Goal: Task Accomplishment & Management: Manage account settings

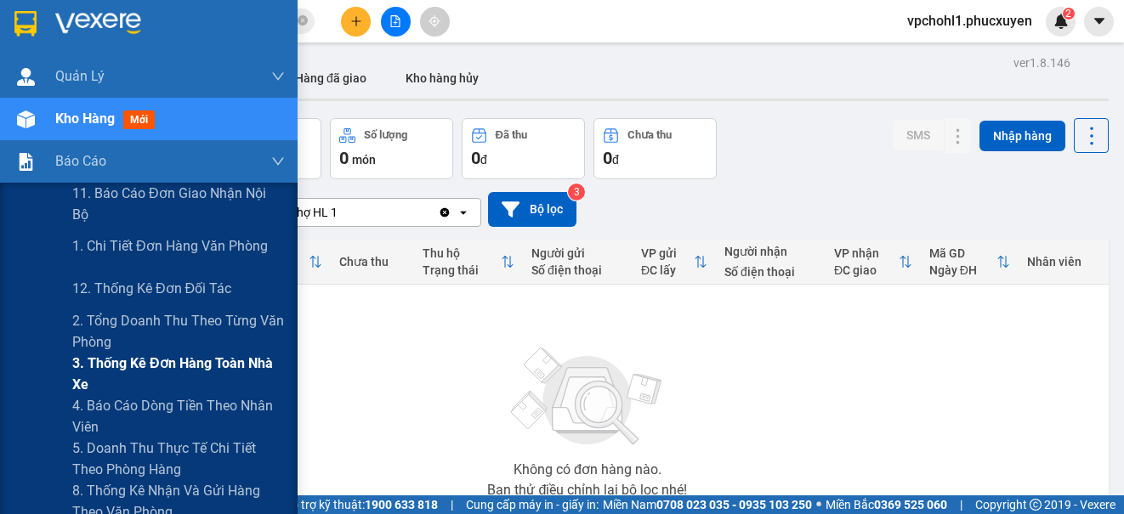
scroll to position [170, 0]
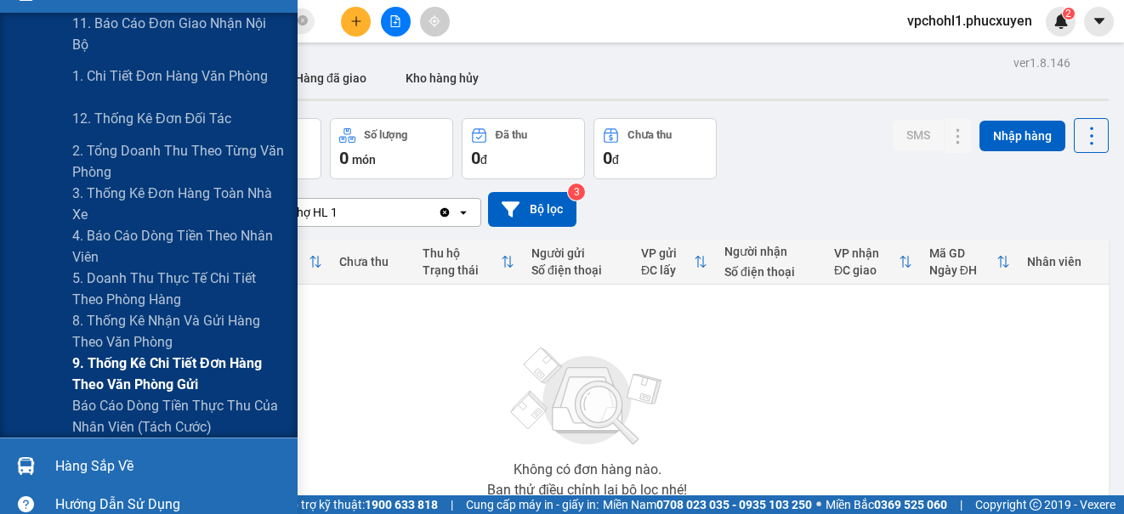
click at [116, 371] on span "9. Thống kê chi tiết đơn hàng theo văn phòng gửi" at bounding box center [178, 374] width 212 height 42
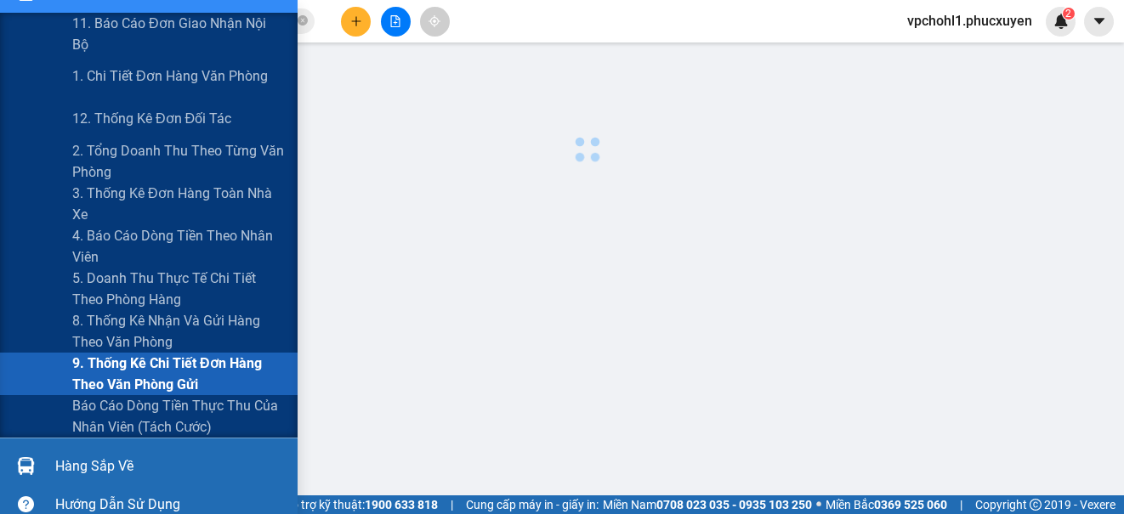
click at [116, 371] on span "9. Thống kê chi tiết đơn hàng theo văn phòng gửi" at bounding box center [178, 374] width 212 height 42
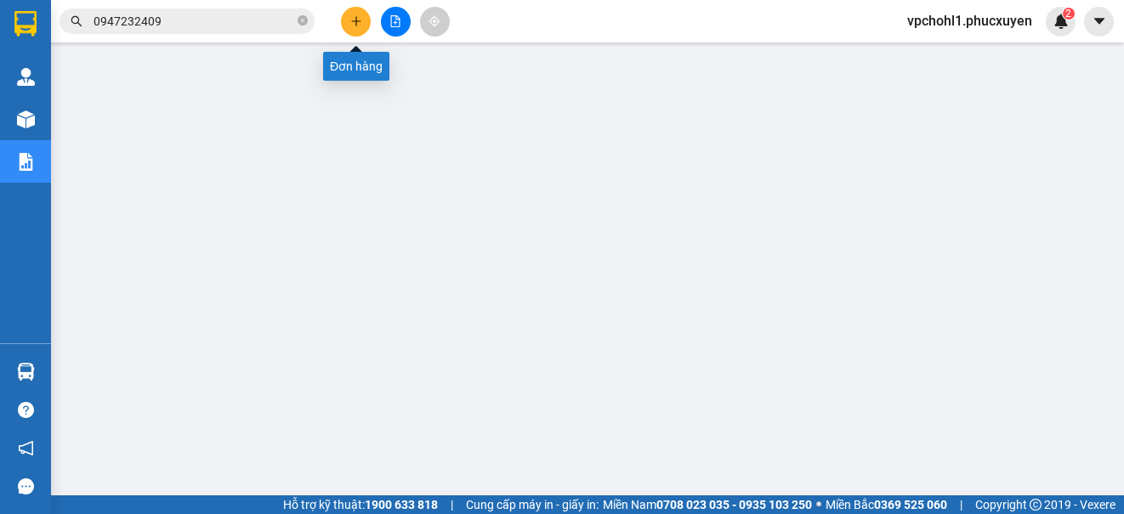
click at [358, 25] on icon "plus" at bounding box center [356, 21] width 12 height 12
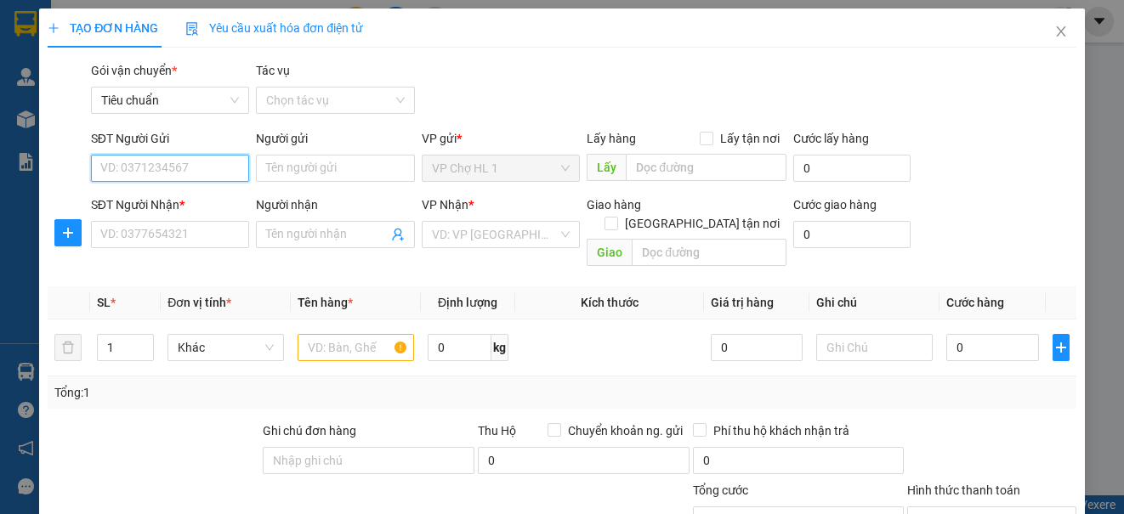
click at [188, 171] on input "SĐT Người Gửi" at bounding box center [170, 168] width 158 height 27
click at [289, 172] on input "Người gửi" at bounding box center [335, 168] width 158 height 27
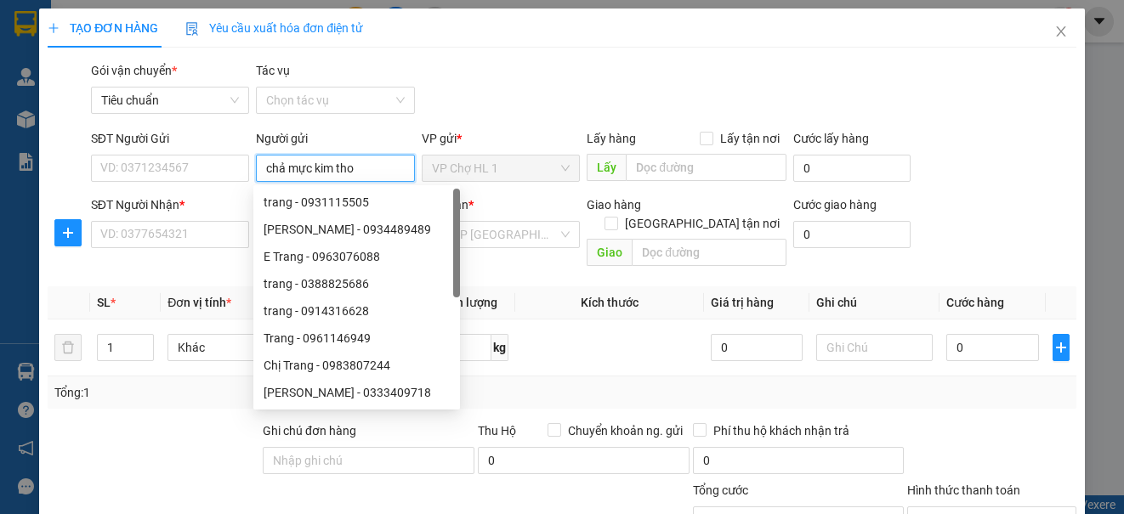
type input "chả mực kim thoa"
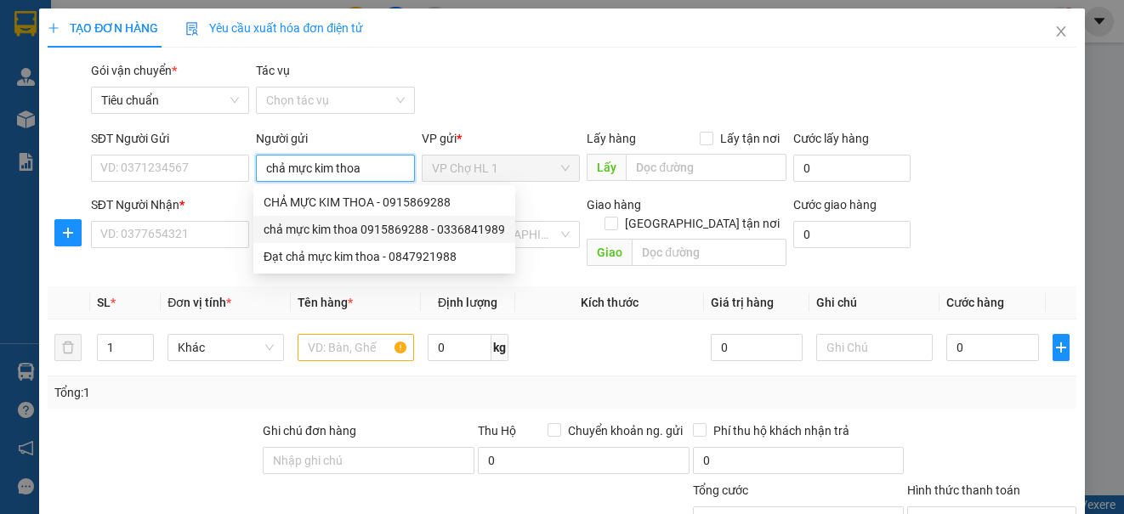
click at [305, 224] on div "chả mực kim thoa 0915869288 - 0336841989" at bounding box center [383, 229] width 241 height 19
type input "0336841989"
type input "chả mực kim thoa 0915869288"
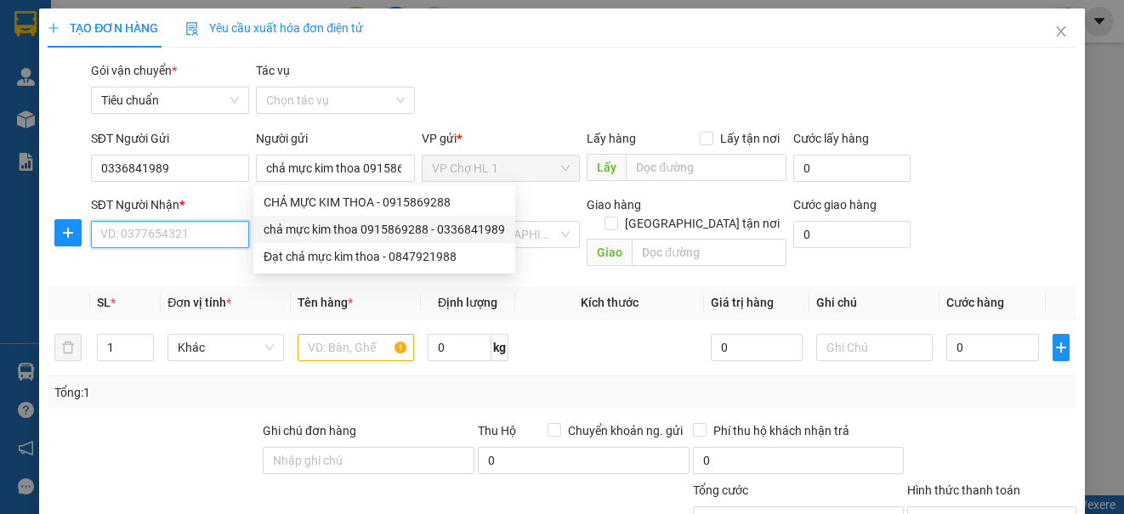
click at [200, 241] on input "SĐT Người Nhận *" at bounding box center [170, 234] width 158 height 27
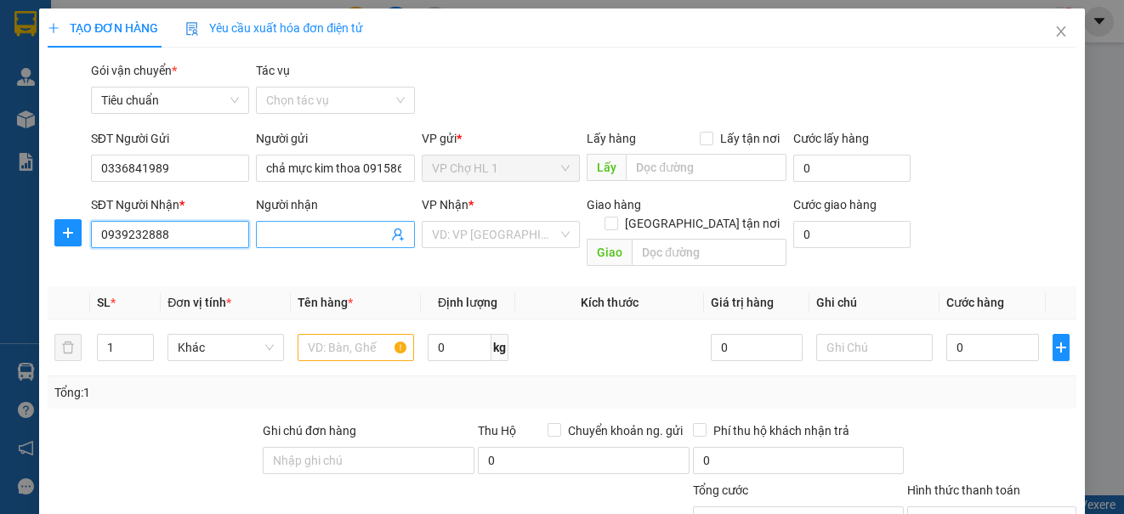
type input "0939232888"
click at [303, 231] on input "Người nhận" at bounding box center [326, 234] width 121 height 19
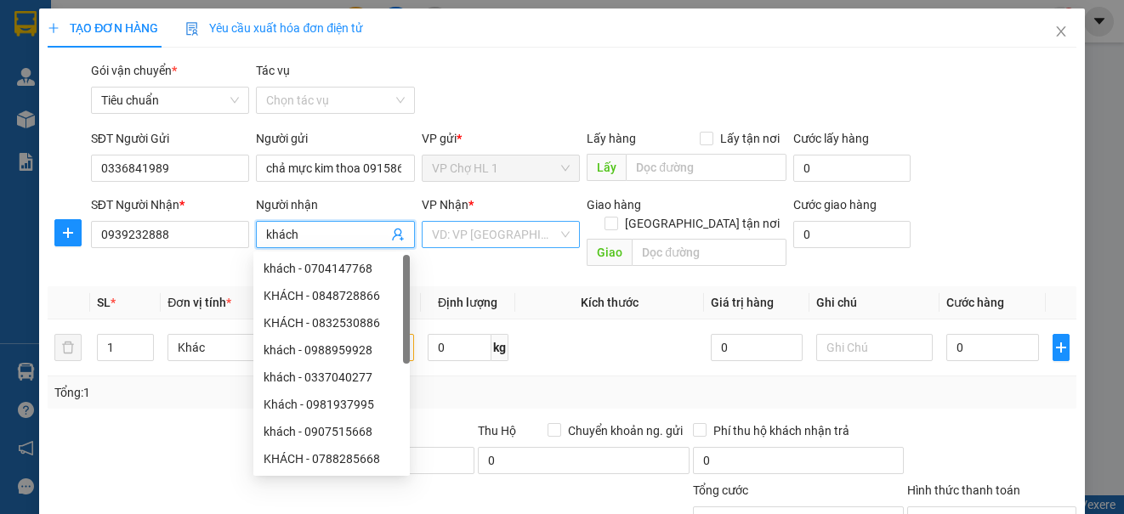
type input "khách"
click at [461, 233] on input "search" at bounding box center [495, 234] width 126 height 25
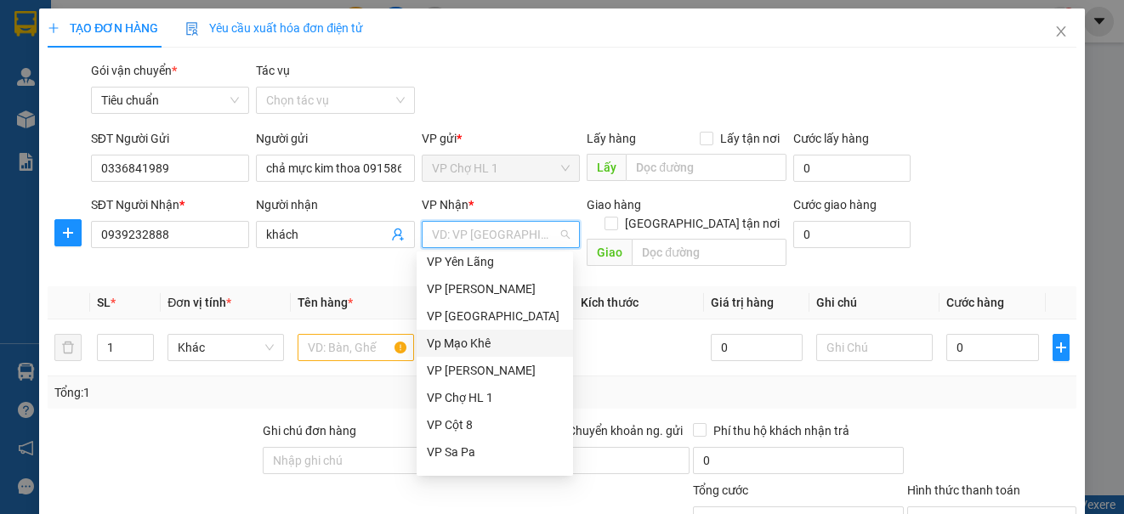
scroll to position [272, 0]
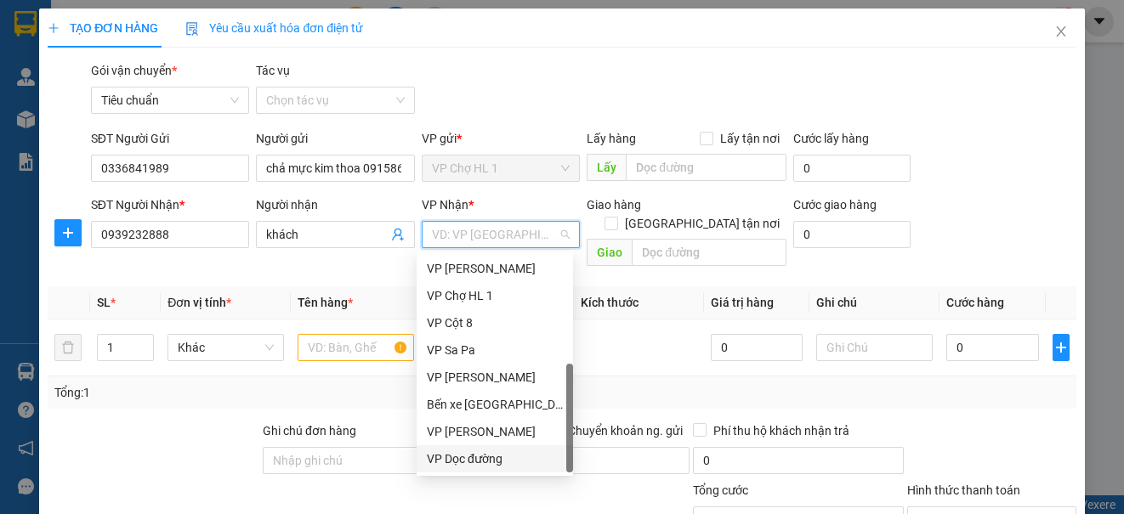
drag, startPoint x: 482, startPoint y: 459, endPoint x: 474, endPoint y: 424, distance: 35.7
click at [482, 456] on div "VP Dọc đường" at bounding box center [495, 459] width 136 height 19
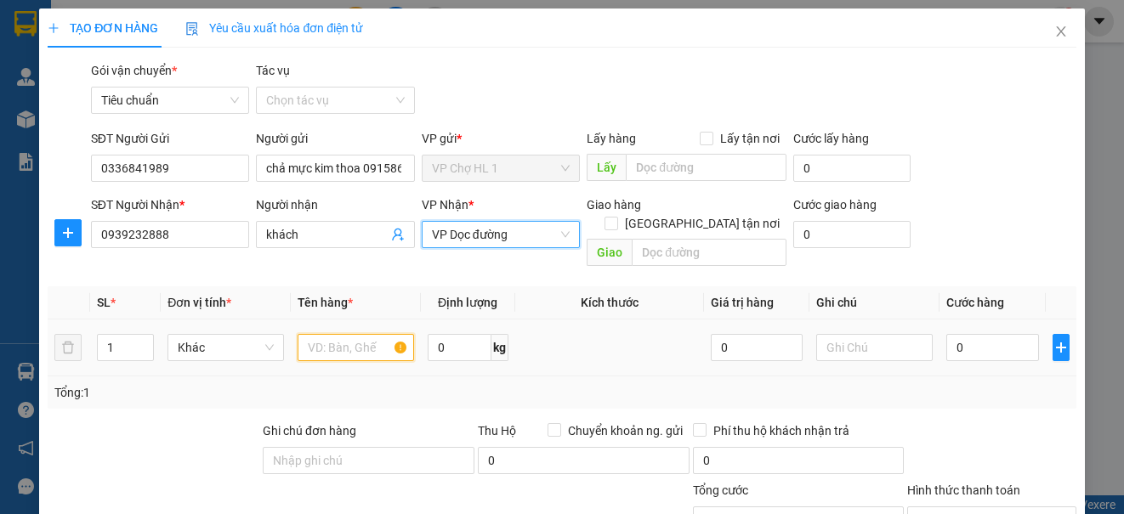
click at [342, 338] on input "text" at bounding box center [355, 347] width 116 height 27
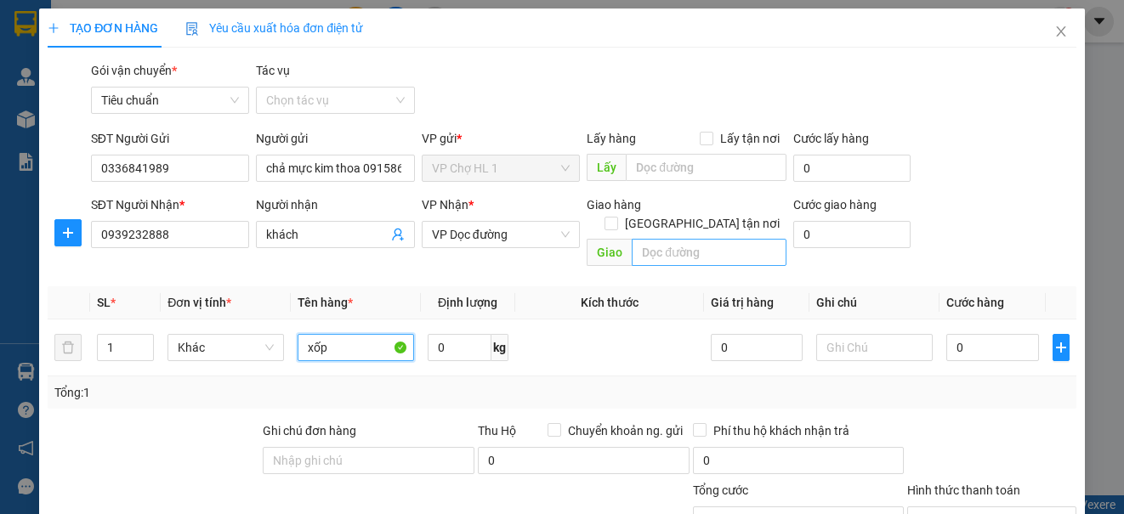
type input "xốp"
click at [704, 239] on input "text" at bounding box center [708, 252] width 155 height 27
type input "ngã 4 mọ"
click at [1056, 31] on icon "close" at bounding box center [1060, 31] width 9 height 10
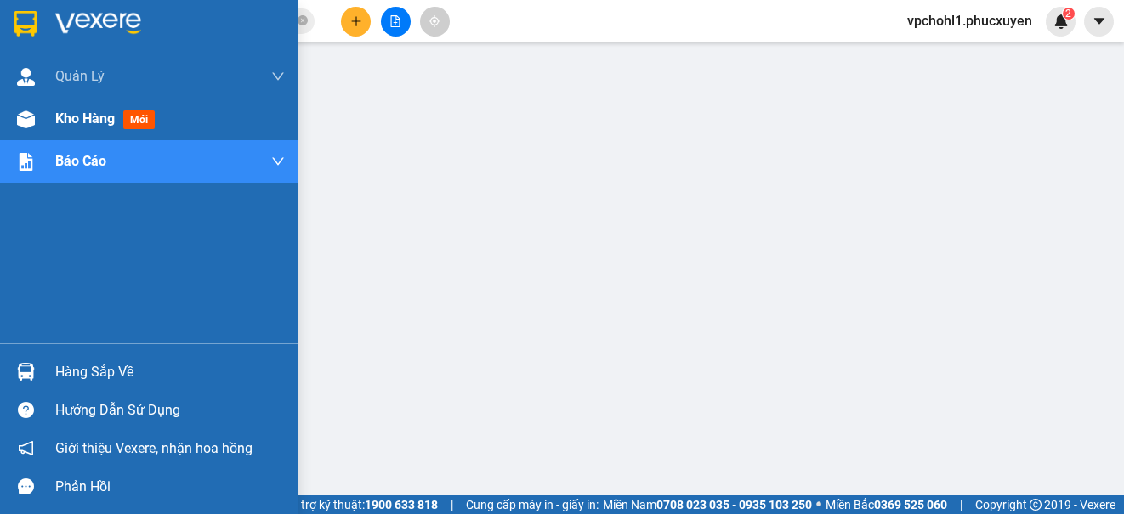
click at [67, 116] on span "Kho hàng" at bounding box center [84, 118] width 59 height 16
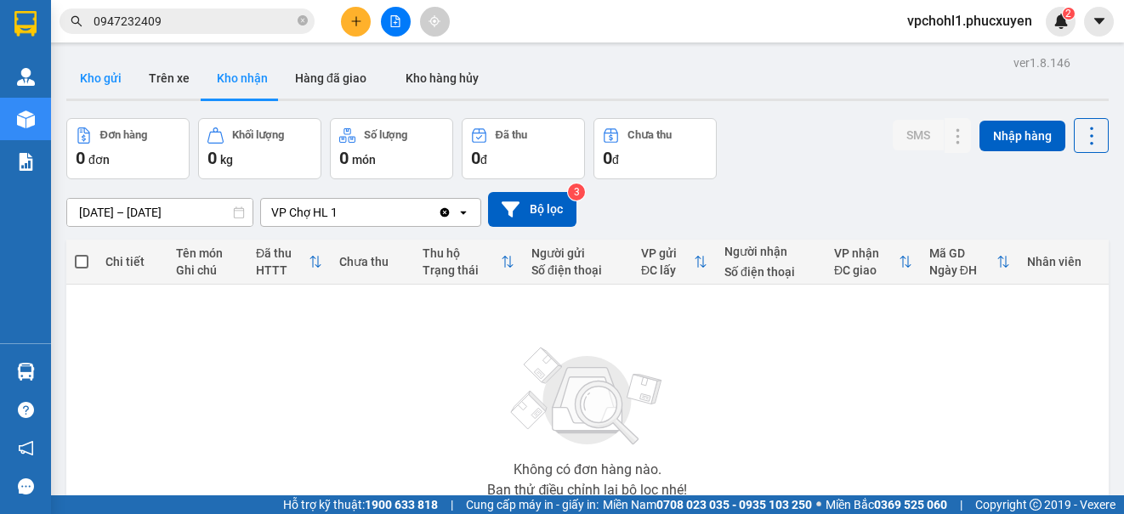
click at [98, 72] on button "Kho gửi" at bounding box center [100, 78] width 69 height 41
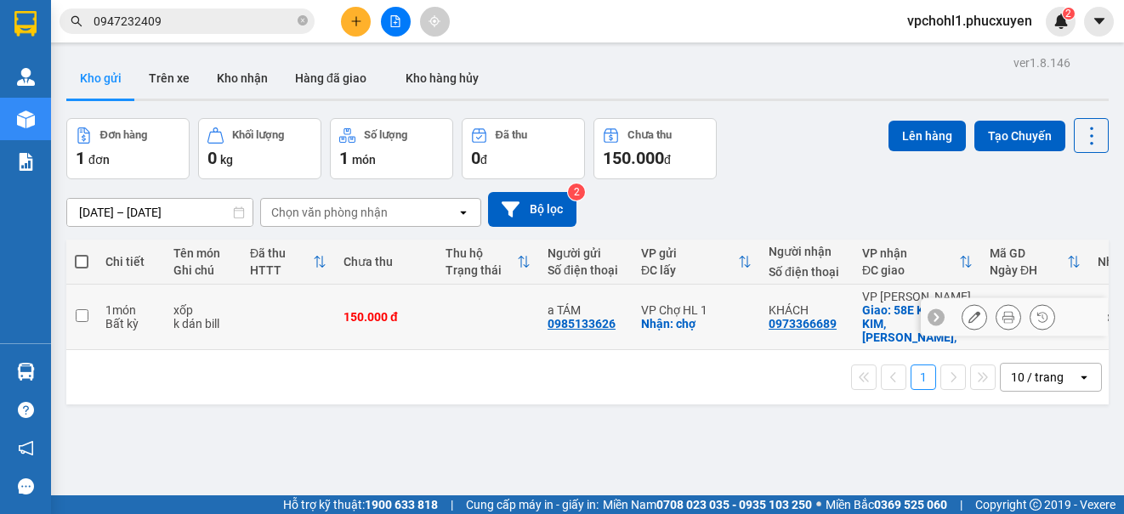
click at [968, 311] on icon at bounding box center [974, 317] width 12 height 12
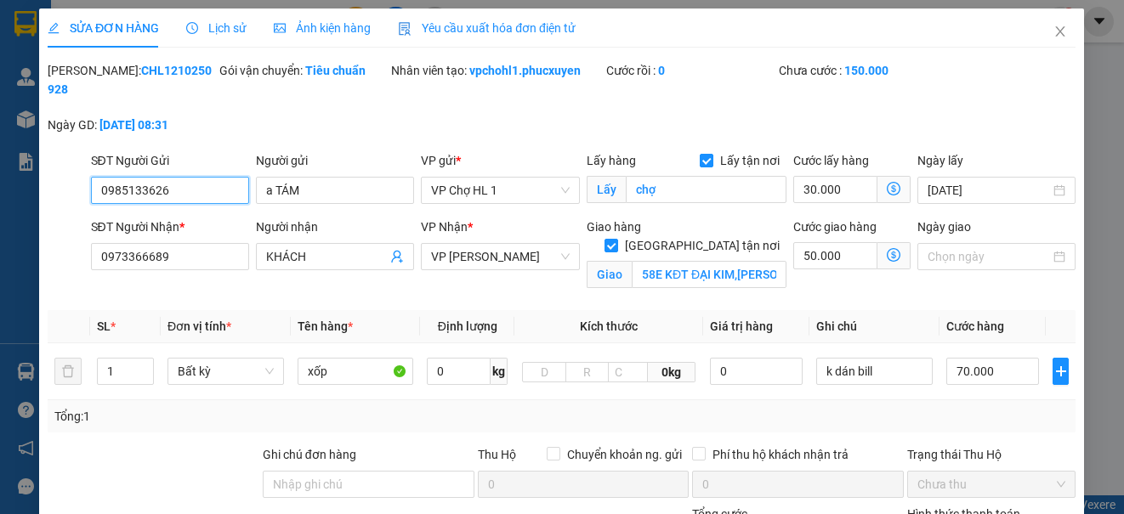
type input "0985133626"
type input "a TÁM"
checkbox input "true"
type input "chợ"
type input "0973366689"
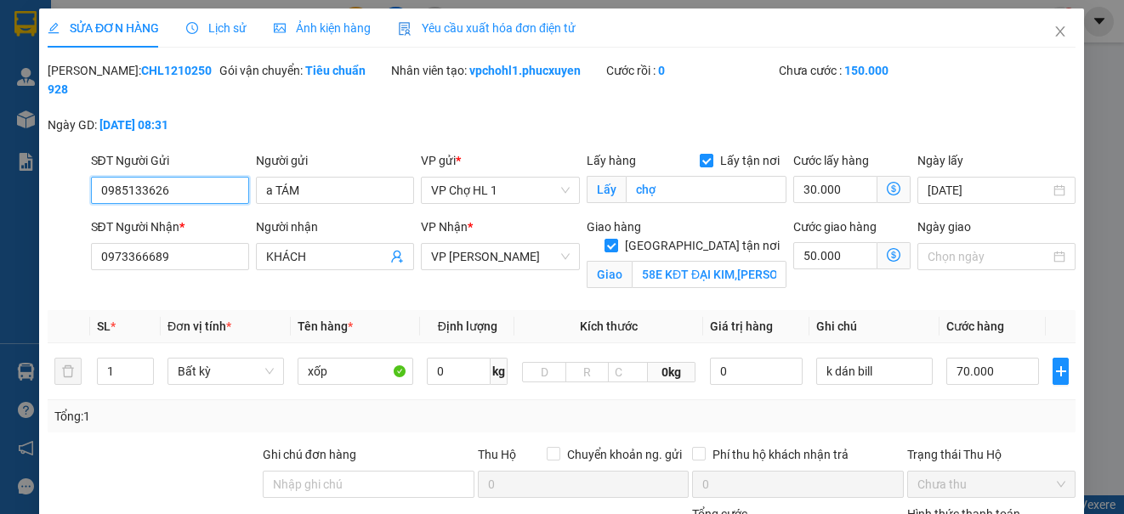
type input "KHÁCH"
checkbox input "true"
type input "58E KĐT ĐẠI KIM,HOÀNG MAI,"
type input "0"
type input "150.000"
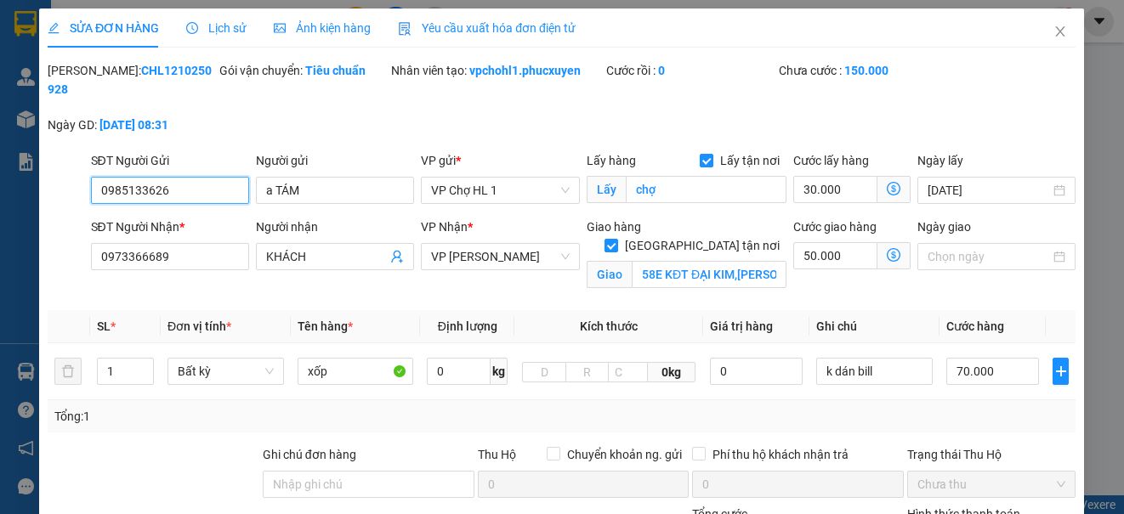
type input "150.000"
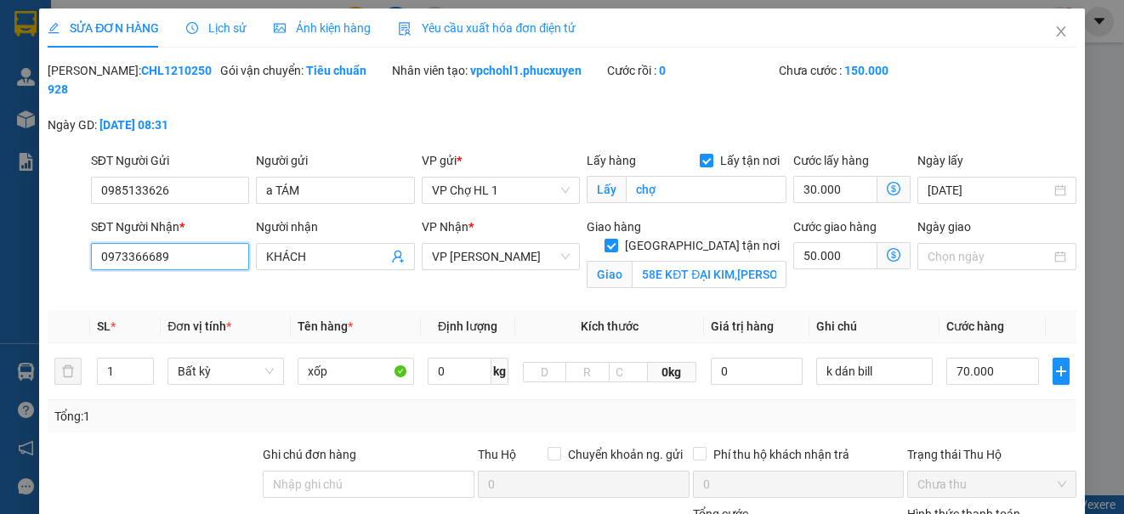
drag, startPoint x: 173, startPoint y: 256, endPoint x: 100, endPoint y: 256, distance: 72.2
click at [100, 256] on input "0973366689" at bounding box center [170, 256] width 158 height 27
click at [1054, 28] on icon "close" at bounding box center [1061, 32] width 14 height 14
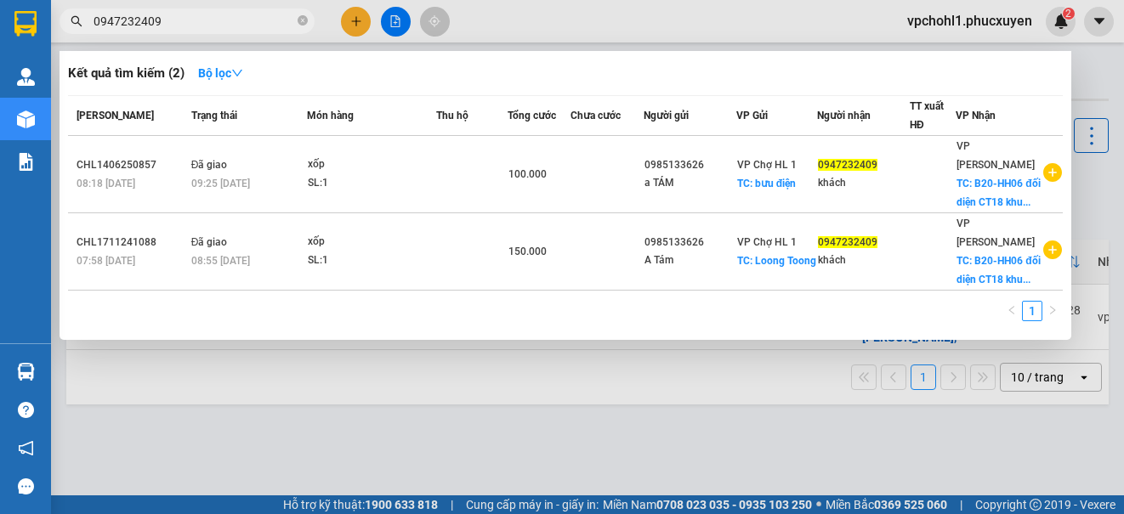
drag, startPoint x: 173, startPoint y: 25, endPoint x: 88, endPoint y: 20, distance: 85.1
click at [88, 20] on span "0947232409" at bounding box center [186, 20] width 255 height 25
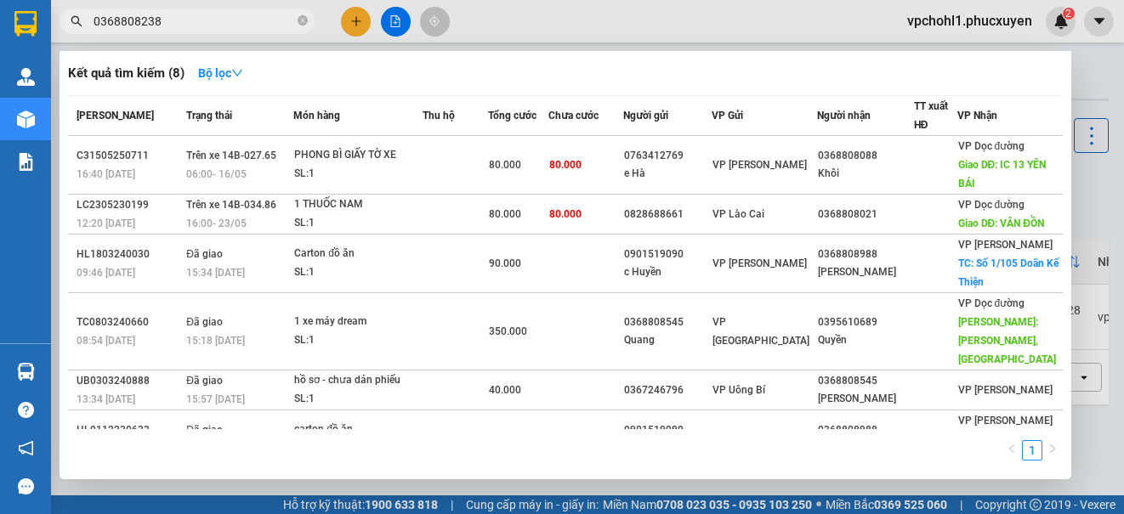
type input "0368808238"
click at [765, 20] on div at bounding box center [562, 257] width 1124 height 514
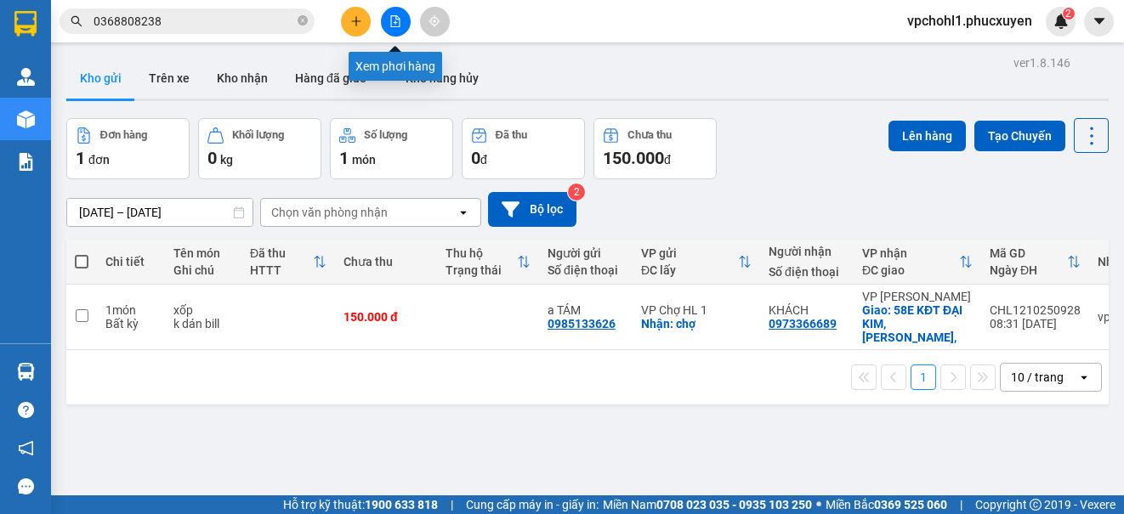
click at [397, 14] on button at bounding box center [396, 22] width 30 height 30
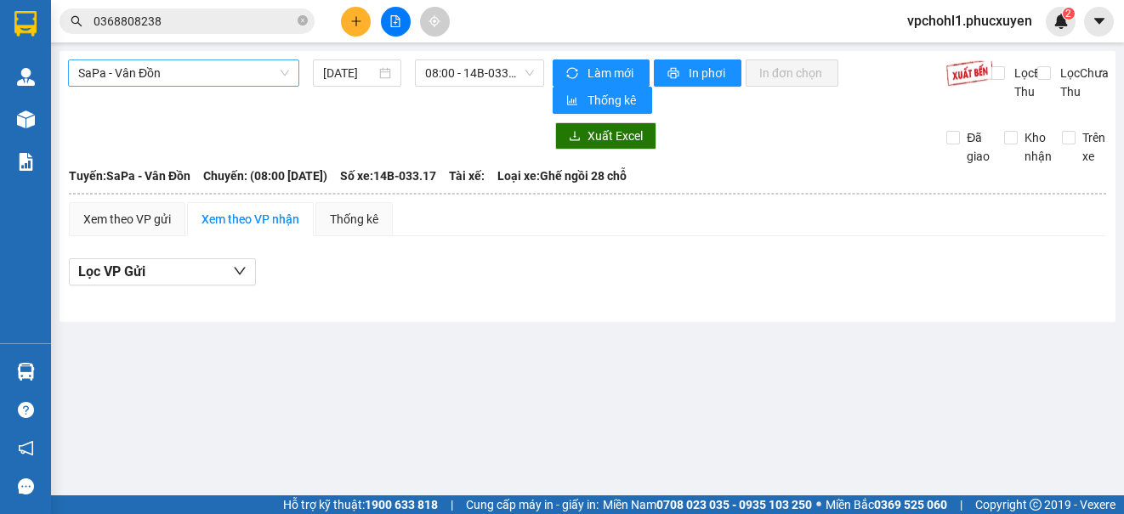
click at [223, 63] on span "SaPa - Vân Đồn" at bounding box center [183, 72] width 211 height 25
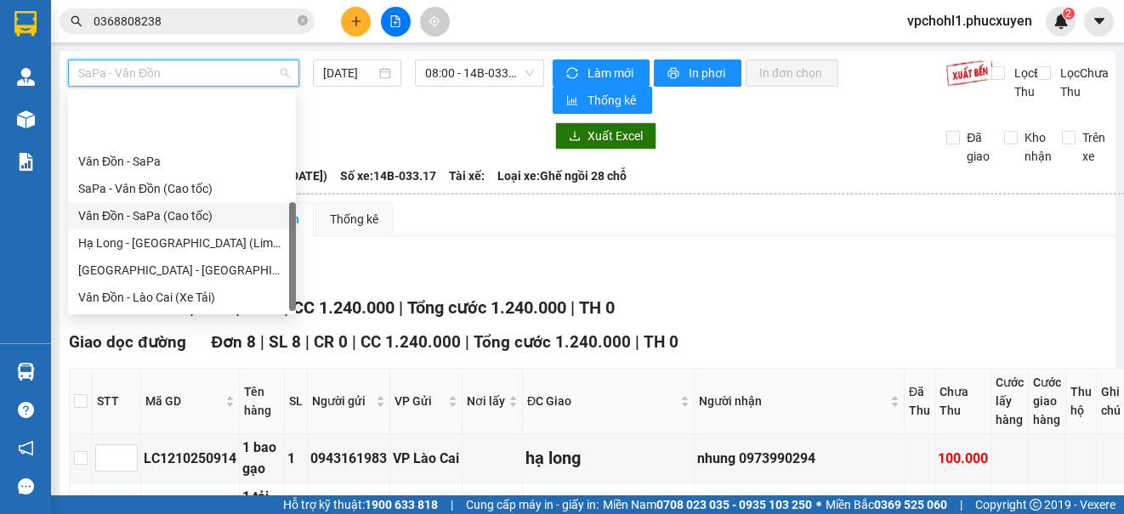
scroll to position [82, 0]
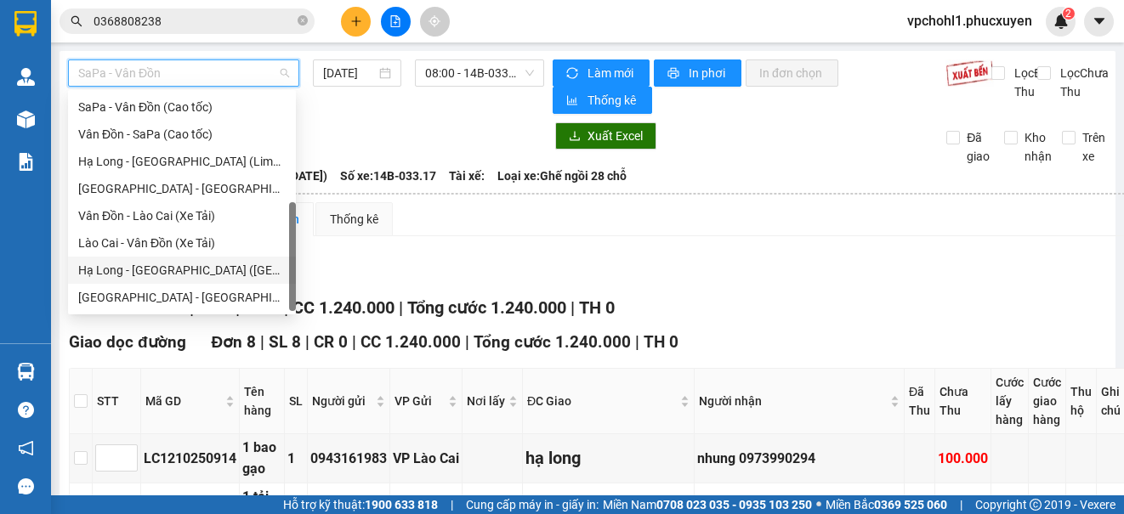
drag, startPoint x: 200, startPoint y: 274, endPoint x: 287, endPoint y: 140, distance: 159.6
click at [200, 274] on div "Hạ Long - [GEOGRAPHIC_DATA] ([GEOGRAPHIC_DATA])" at bounding box center [181, 270] width 207 height 19
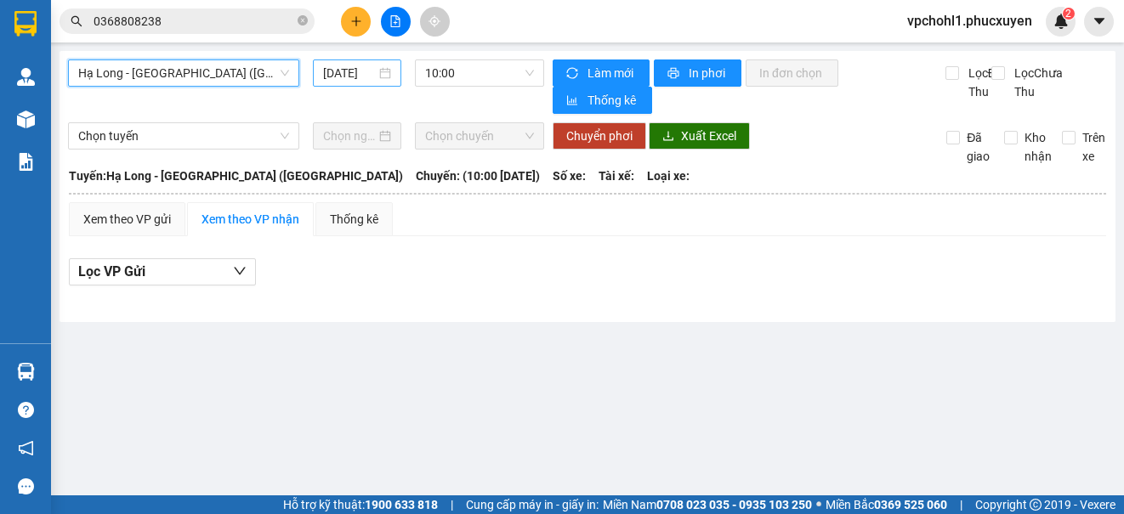
click at [334, 70] on input "[DATE]" at bounding box center [349, 73] width 53 height 19
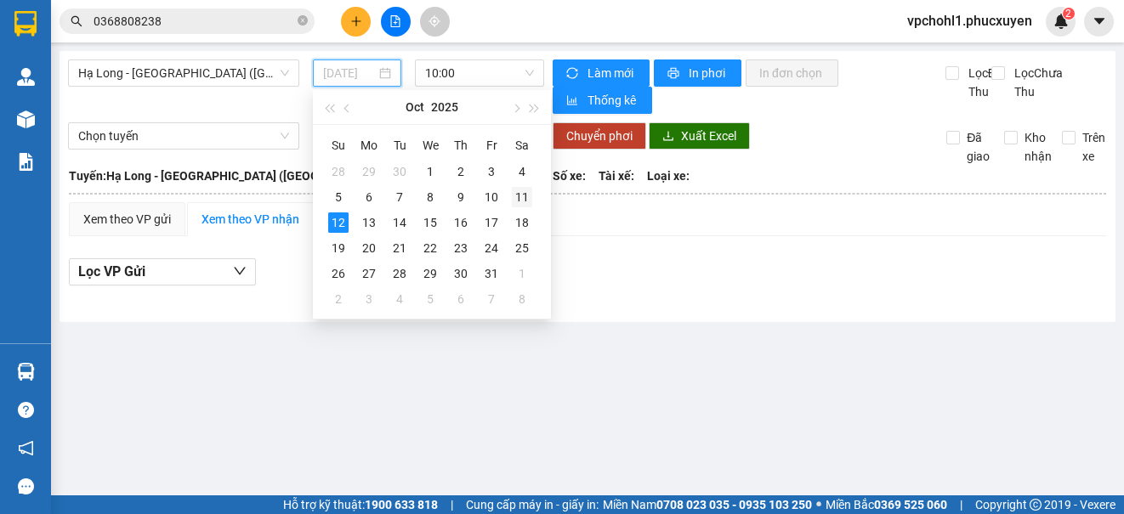
click at [522, 194] on div "11" at bounding box center [522, 197] width 20 height 20
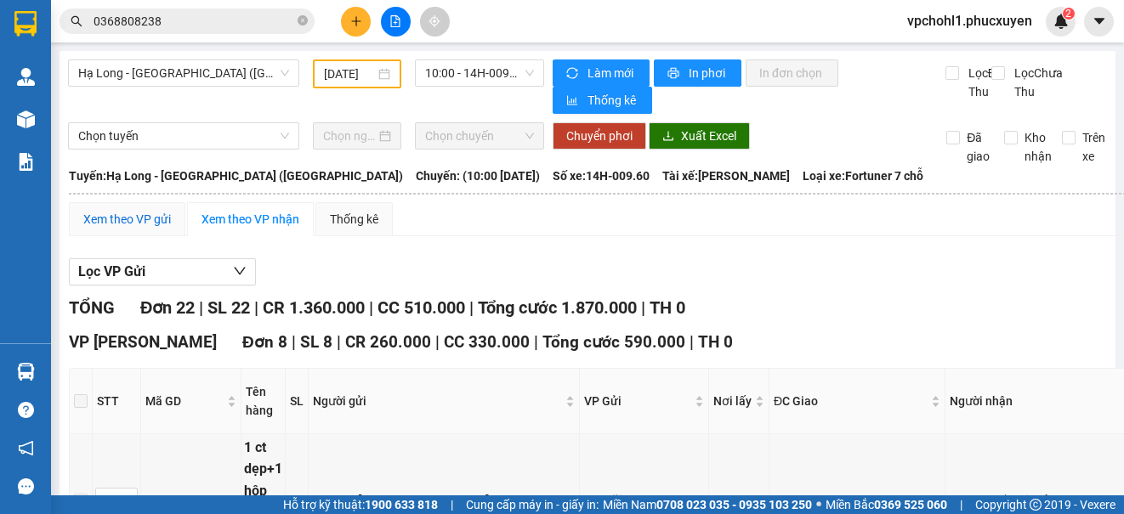
drag, startPoint x: 139, startPoint y: 229, endPoint x: 147, endPoint y: 220, distance: 12.6
click at [139, 229] on div "Xem theo VP gửi" at bounding box center [127, 219] width 88 height 19
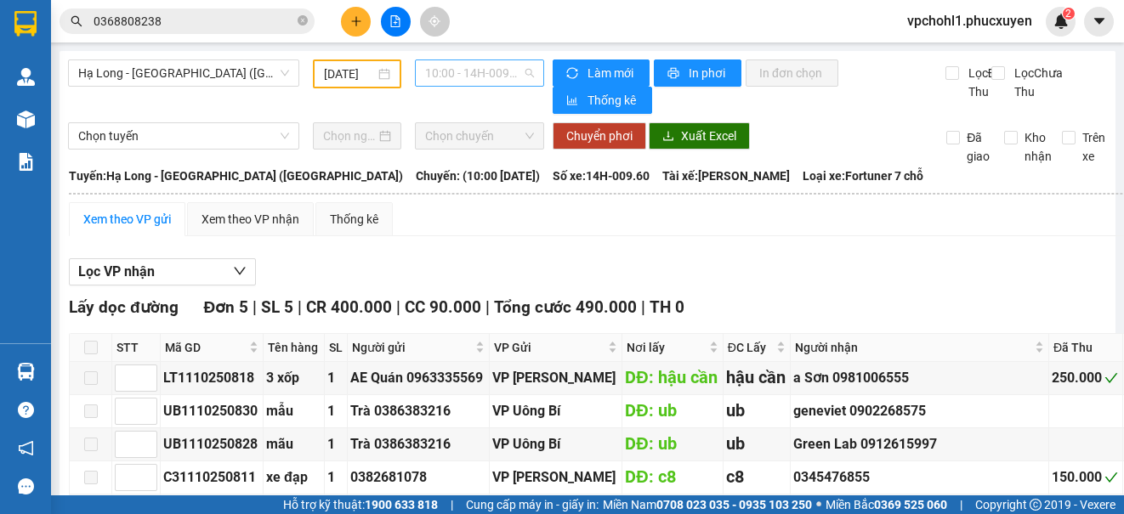
click at [452, 71] on span "10:00 - 14H-009.60" at bounding box center [479, 72] width 109 height 25
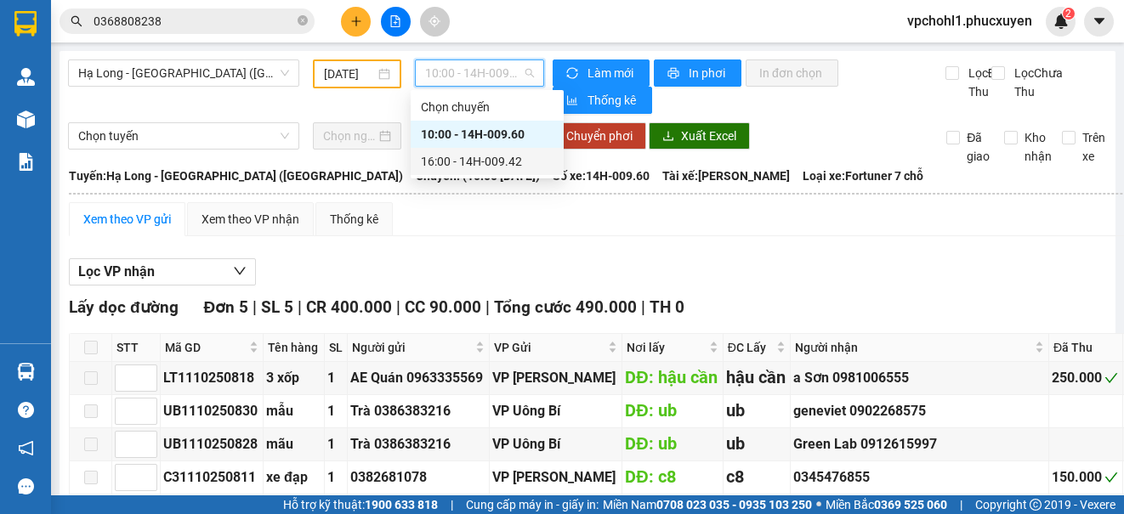
click at [453, 162] on div "16:00 - 14H-009.42" at bounding box center [487, 161] width 133 height 19
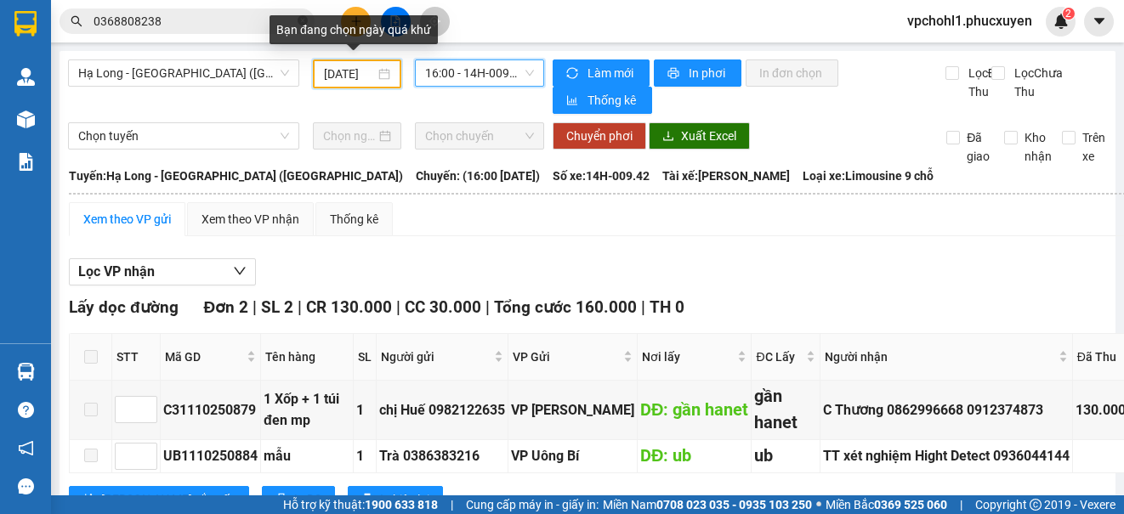
click at [331, 71] on input "[DATE]" at bounding box center [349, 74] width 51 height 19
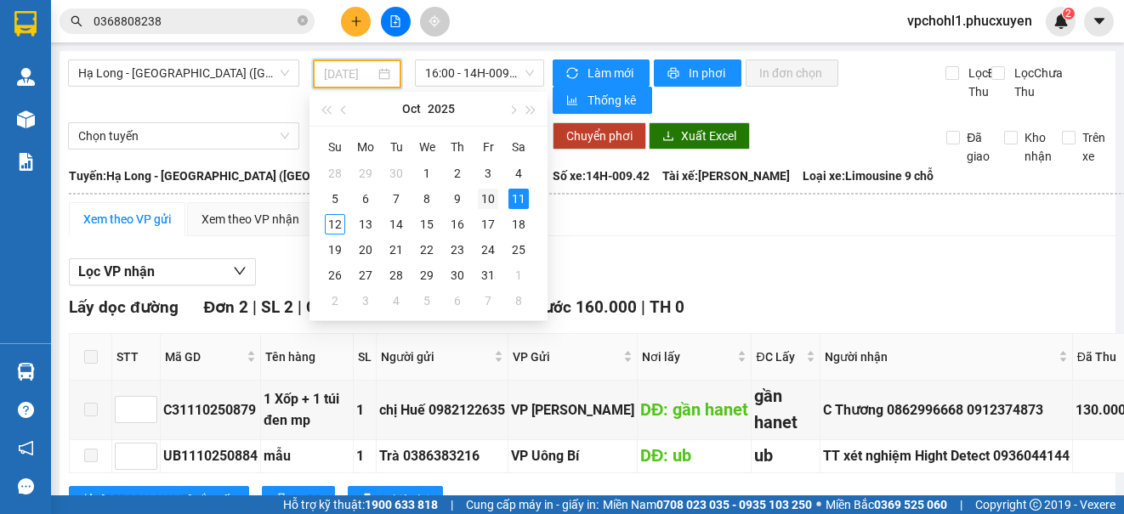
click at [485, 198] on div "10" at bounding box center [488, 199] width 20 height 20
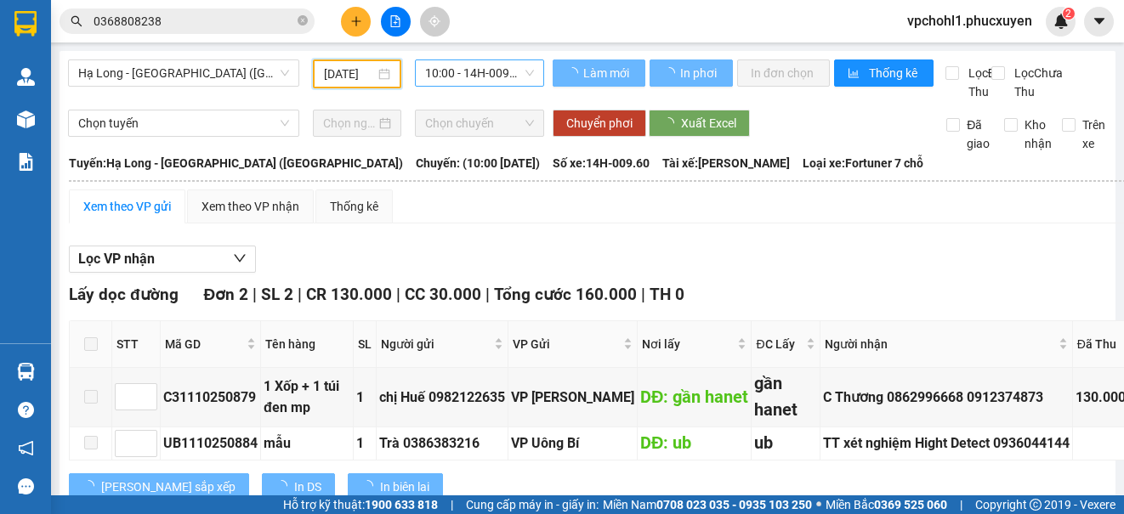
click at [447, 76] on span "10:00 - 14H-009.60" at bounding box center [479, 72] width 109 height 25
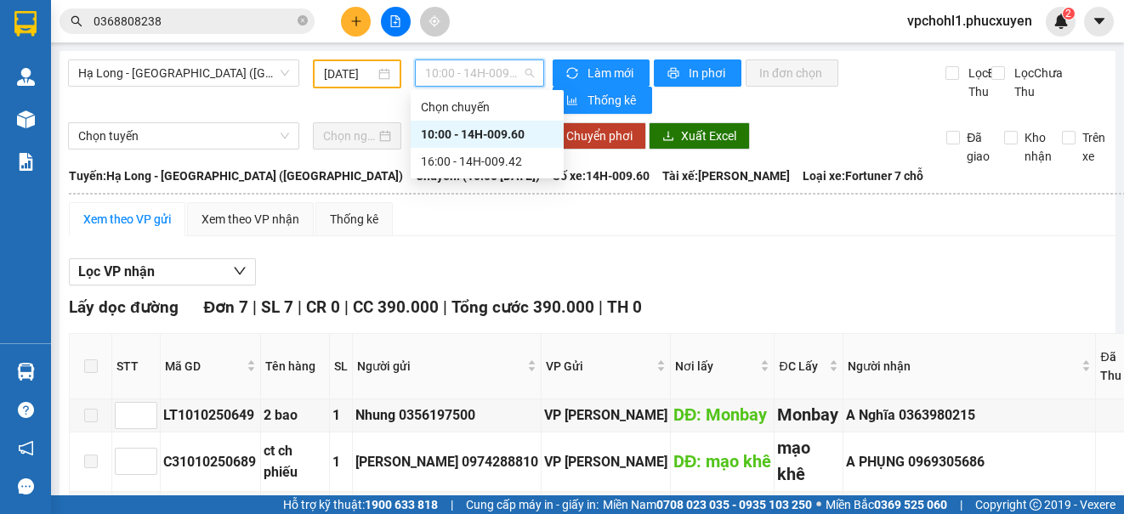
click at [450, 136] on div "10:00 - 14H-009.60" at bounding box center [487, 134] width 133 height 19
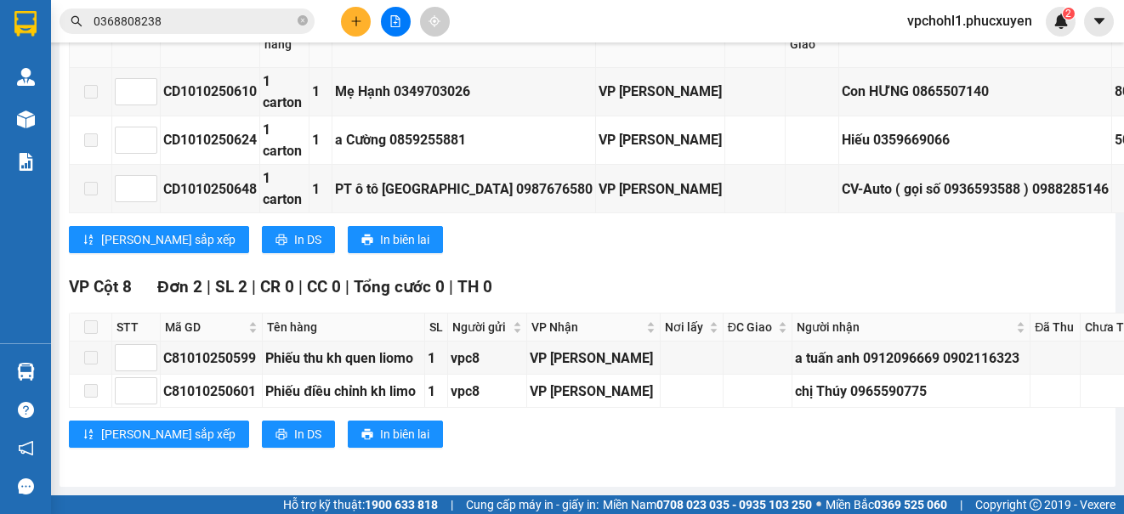
scroll to position [2861, 0]
click at [397, 15] on icon "file-add" at bounding box center [395, 21] width 12 height 12
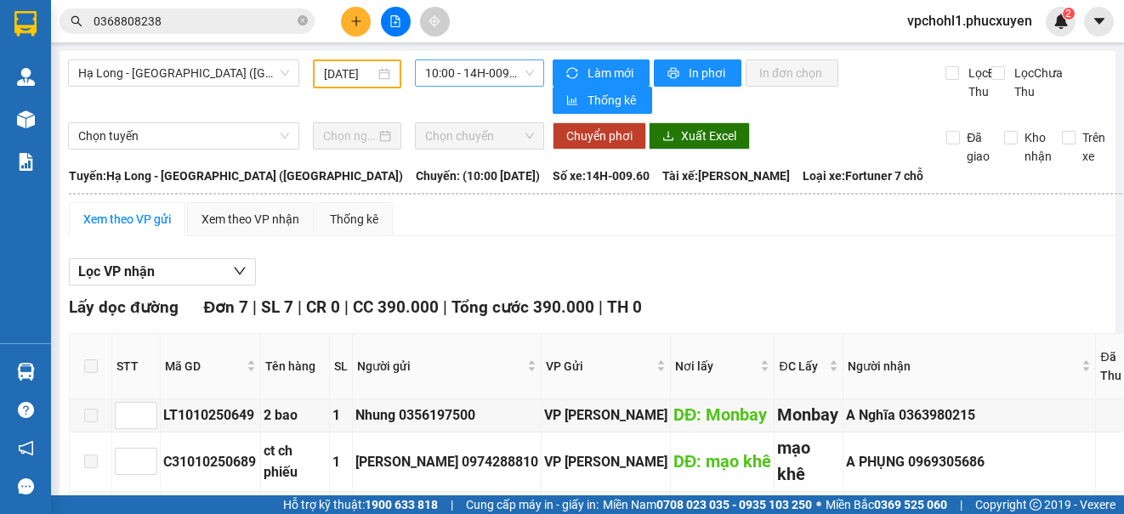
click at [438, 70] on span "10:00 - 14H-009.60" at bounding box center [479, 72] width 109 height 25
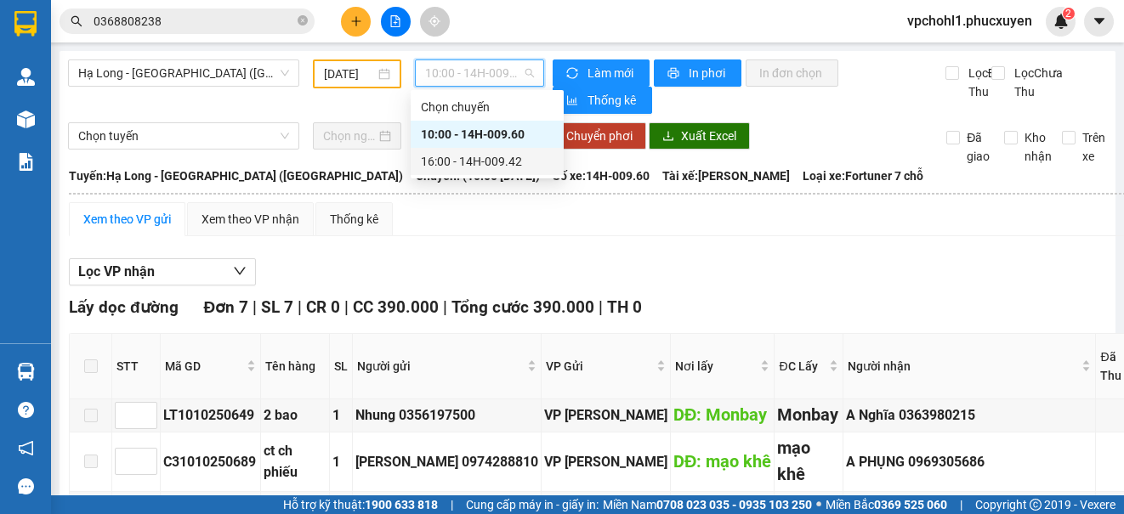
click at [438, 159] on div "16:00 - 14H-009.42" at bounding box center [487, 161] width 133 height 19
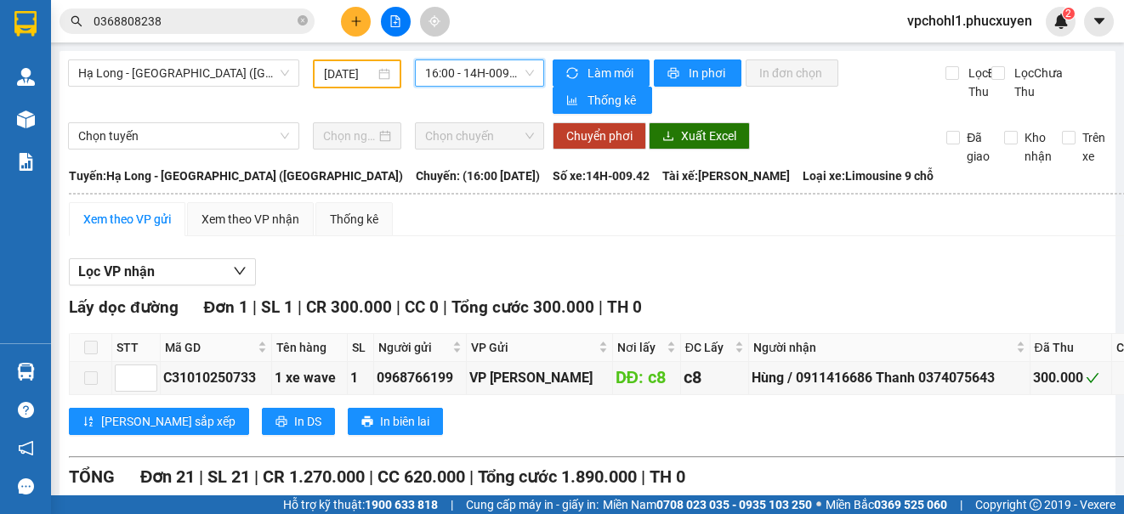
click at [328, 73] on input "10/10/2025" at bounding box center [349, 74] width 51 height 19
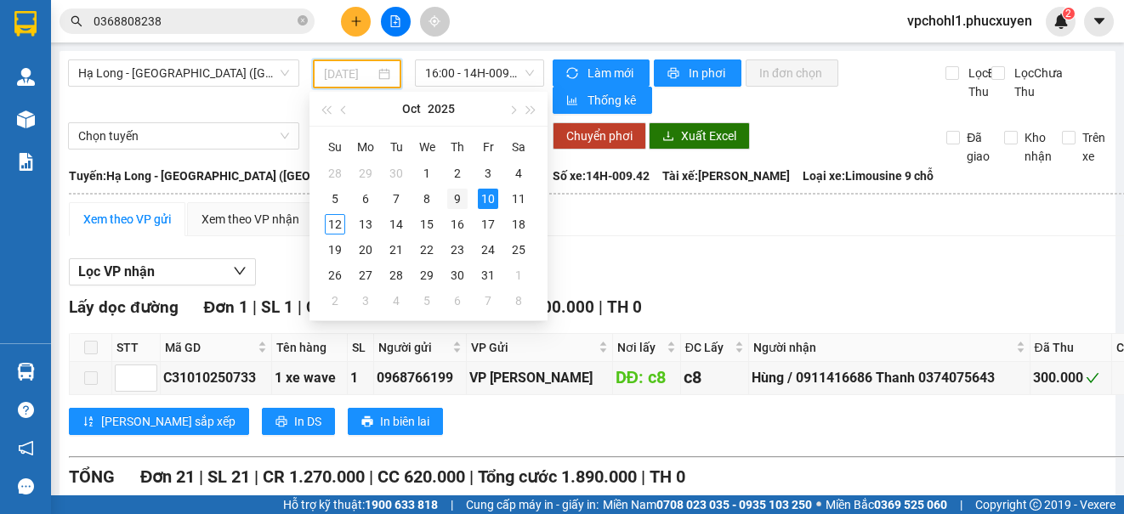
click at [455, 194] on div "9" at bounding box center [457, 199] width 20 height 20
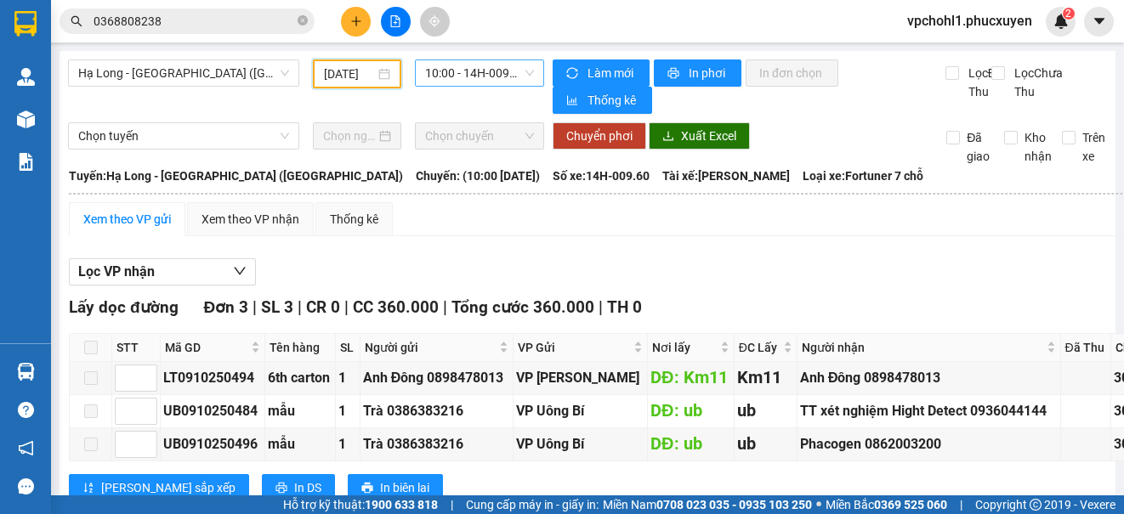
click at [448, 71] on span "10:00 - 14H-009.60" at bounding box center [479, 72] width 109 height 25
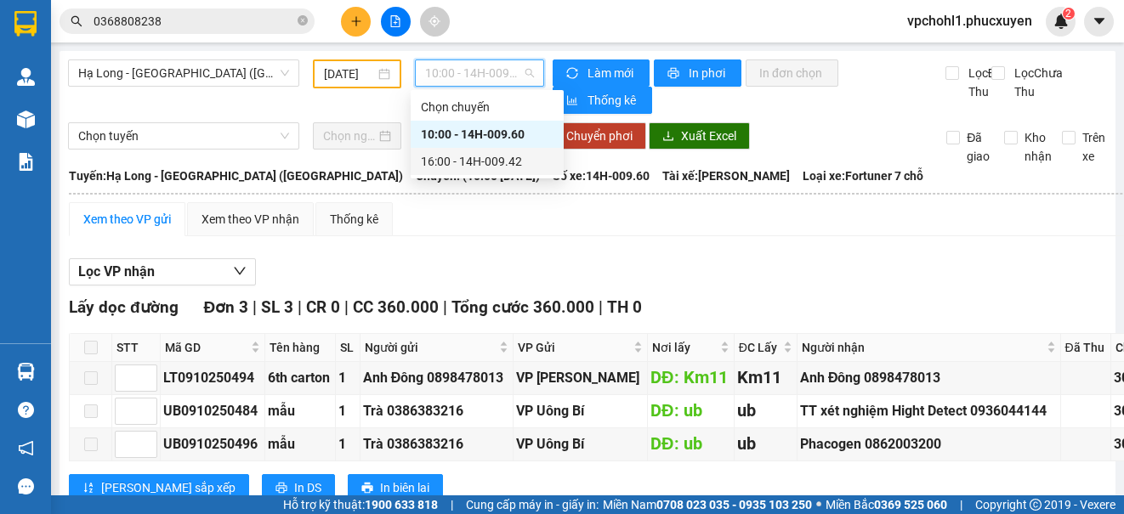
click at [446, 164] on div "16:00 - 14H-009.42" at bounding box center [487, 161] width 133 height 19
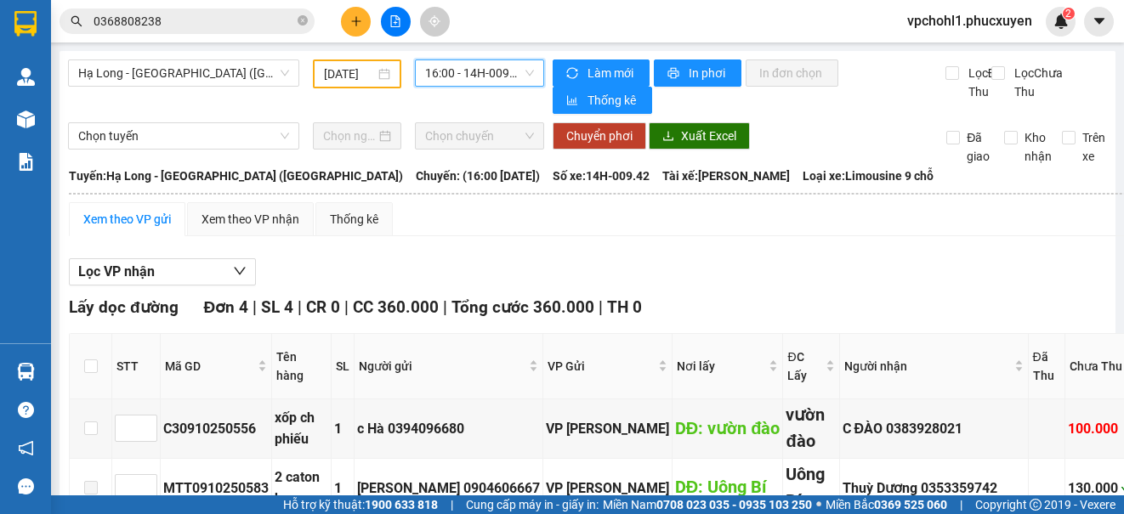
click at [329, 73] on input "09/10/2025" at bounding box center [349, 74] width 51 height 19
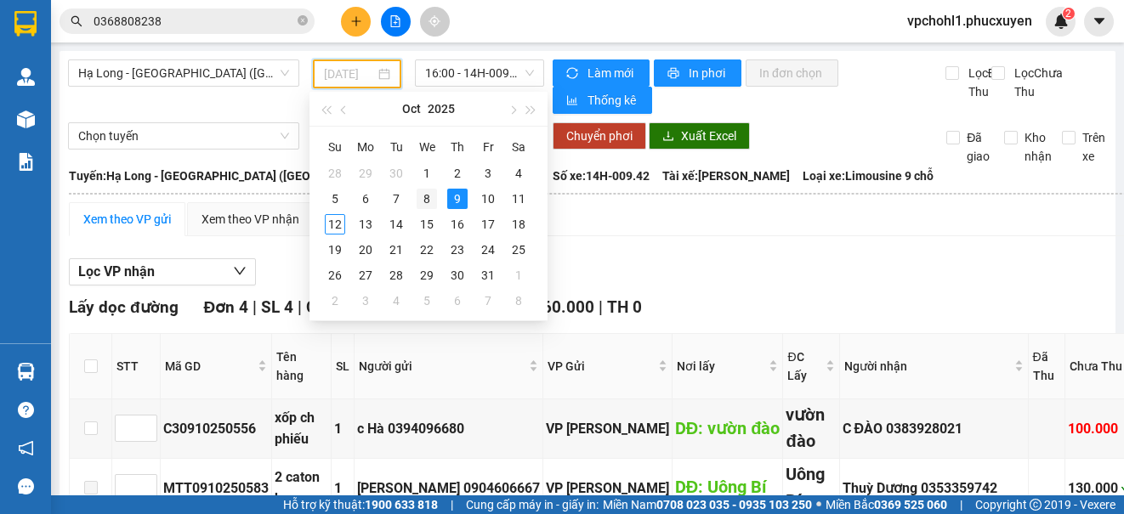
click at [421, 193] on div "8" at bounding box center [426, 199] width 20 height 20
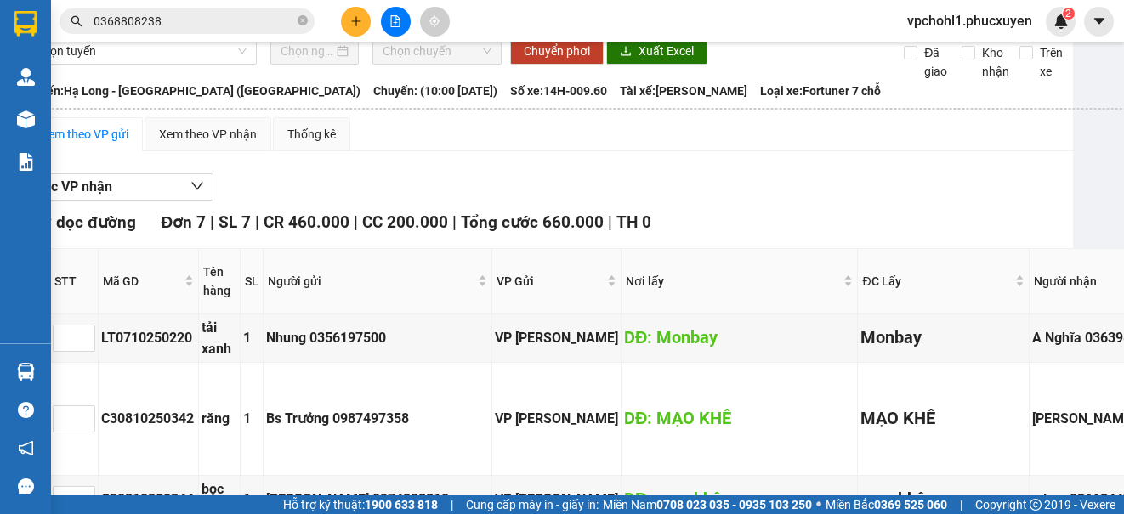
scroll to position [0, 42]
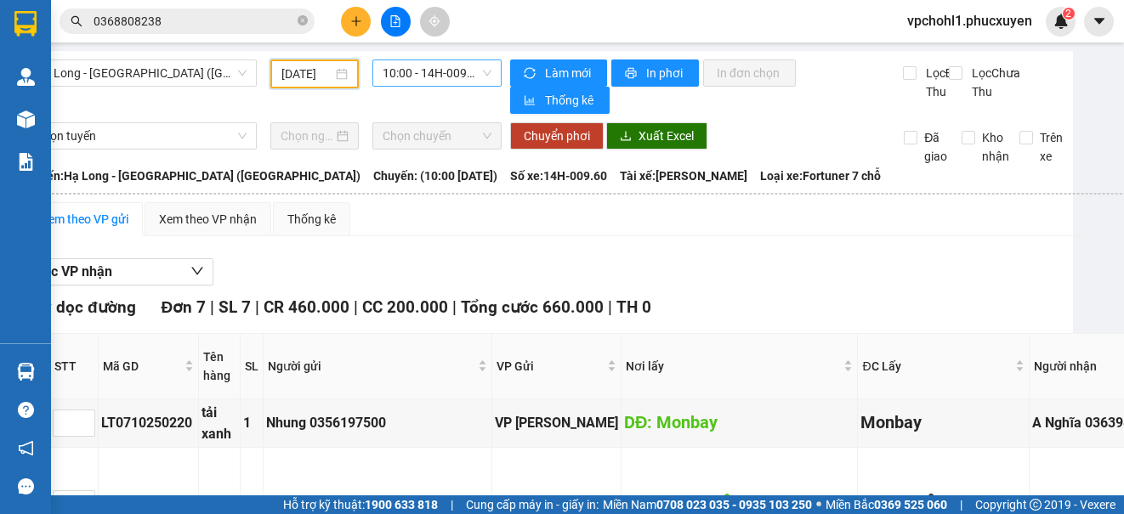
click at [406, 73] on span "10:00 - 14H-009.60" at bounding box center [436, 72] width 109 height 25
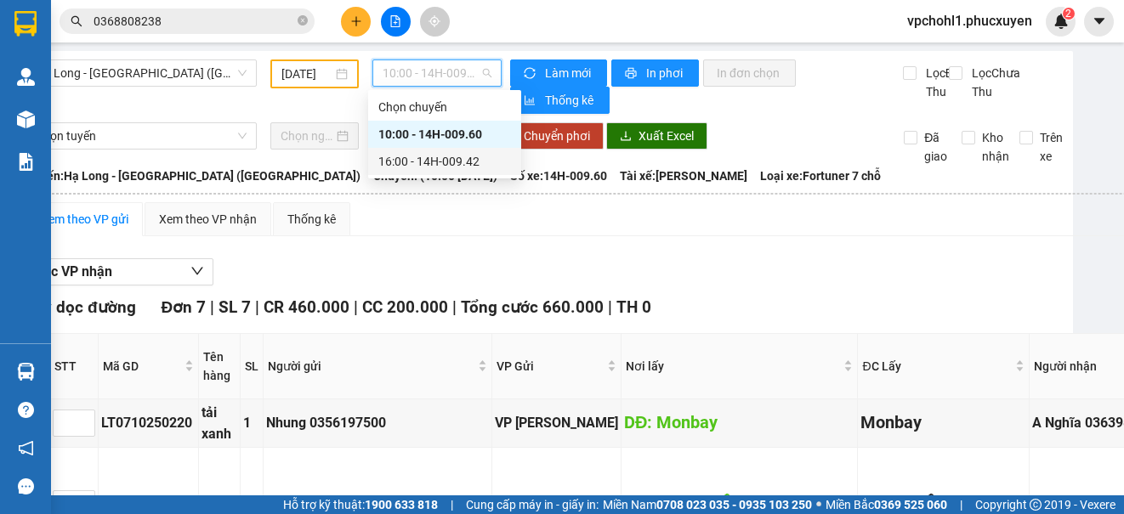
click at [400, 167] on div "16:00 - 14H-009.42" at bounding box center [444, 161] width 133 height 19
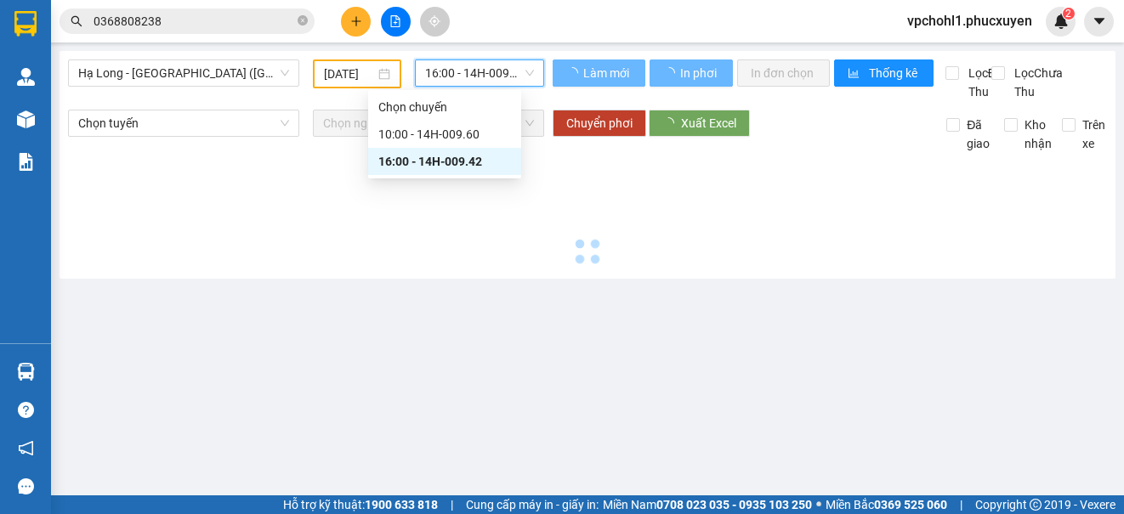
scroll to position [0, 0]
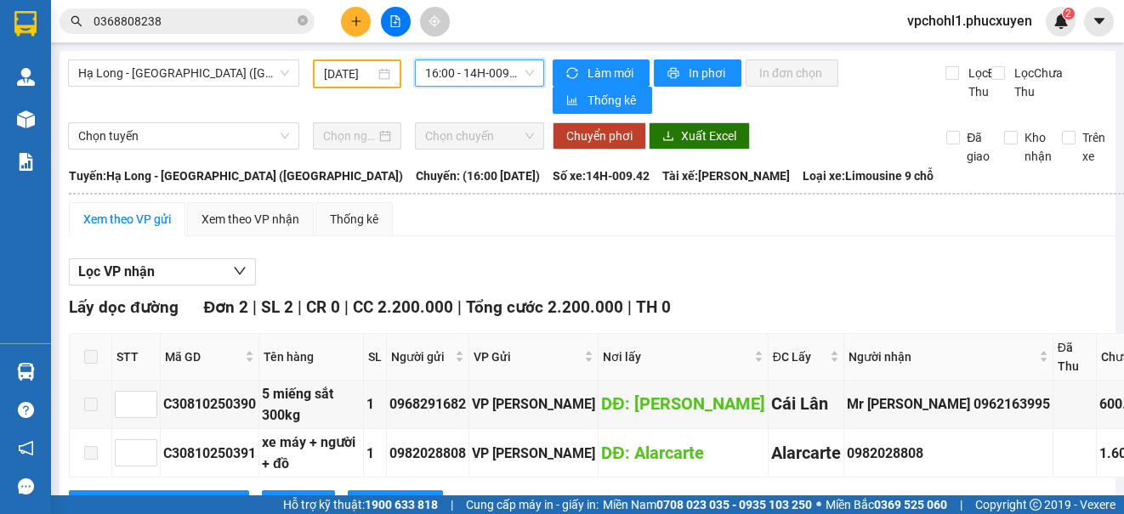
click at [331, 73] on input "08/10/2025" at bounding box center [349, 74] width 51 height 19
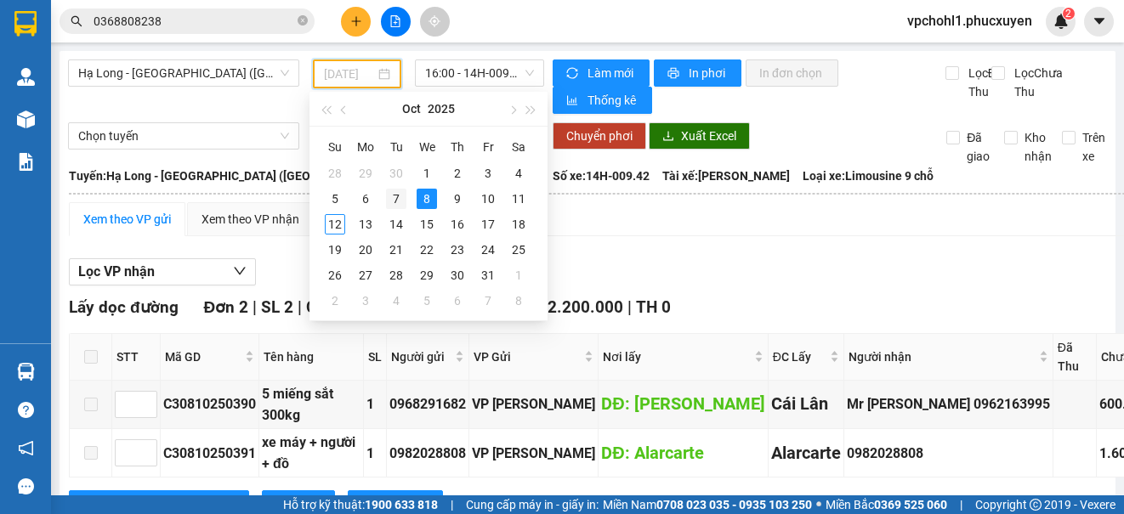
drag, startPoint x: 394, startPoint y: 195, endPoint x: 408, endPoint y: 148, distance: 48.9
click at [394, 194] on div "7" at bounding box center [396, 199] width 20 height 20
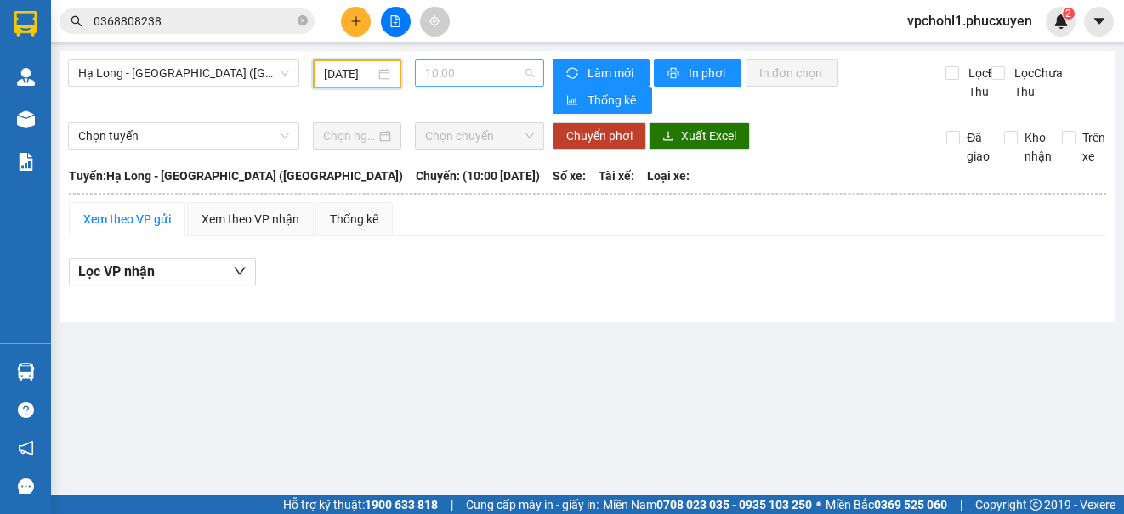
click at [441, 75] on span "10:00" at bounding box center [479, 72] width 109 height 25
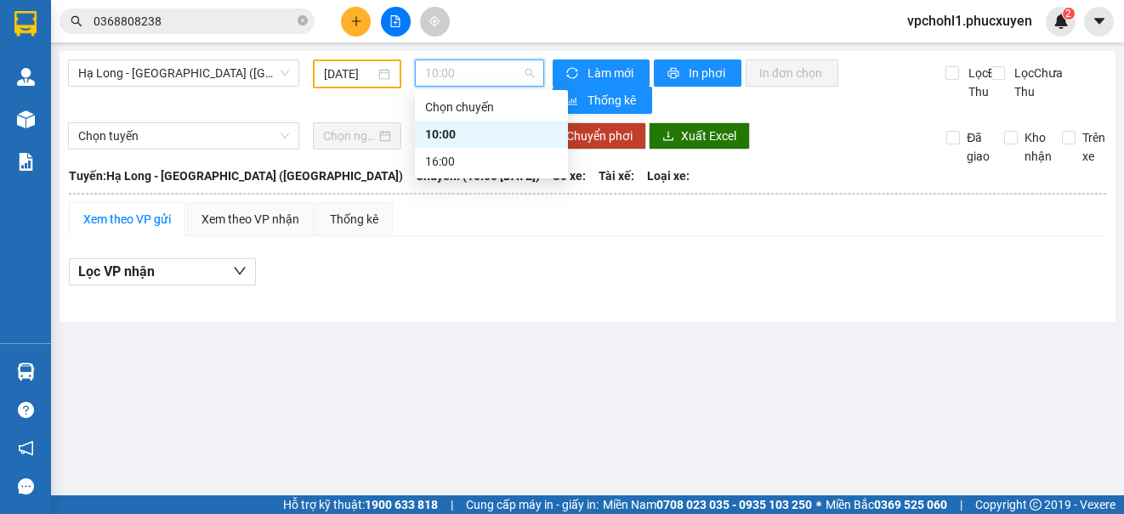
drag, startPoint x: 445, startPoint y: 130, endPoint x: 373, endPoint y: 89, distance: 83.0
click at [445, 131] on div "10:00" at bounding box center [491, 134] width 133 height 19
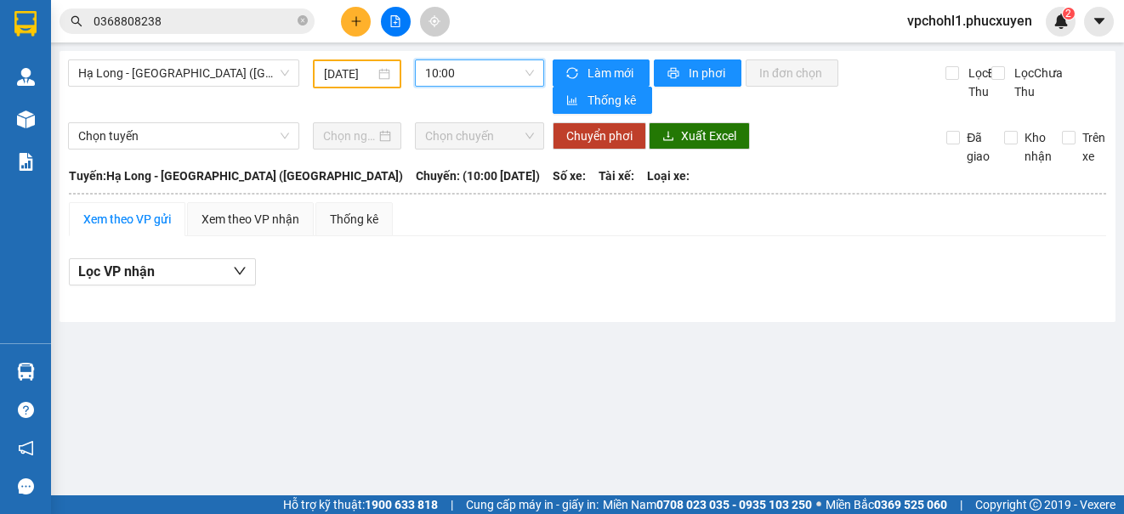
click at [331, 71] on input "07/10/2025" at bounding box center [349, 74] width 51 height 19
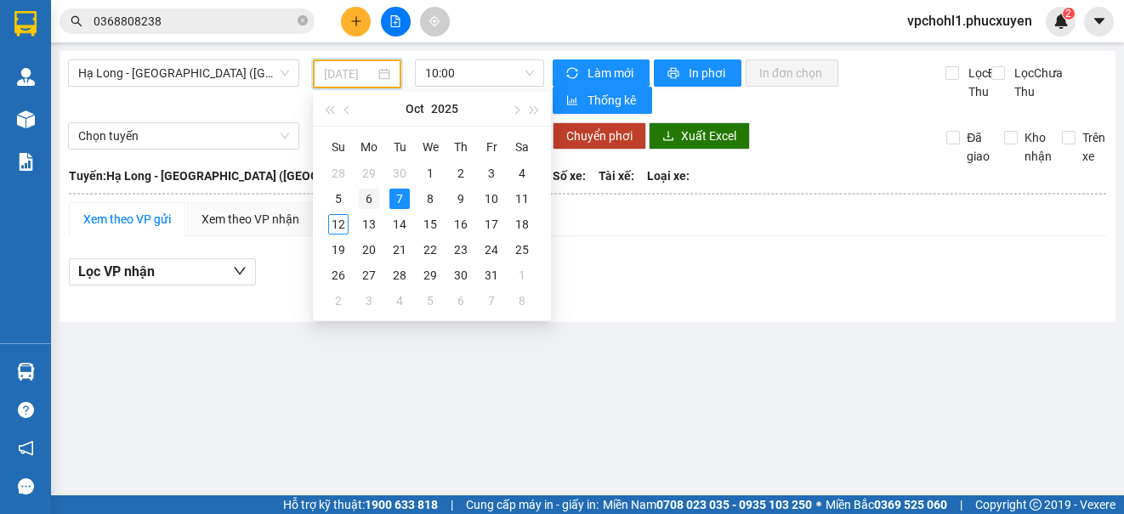
click at [367, 199] on div "6" at bounding box center [369, 199] width 20 height 20
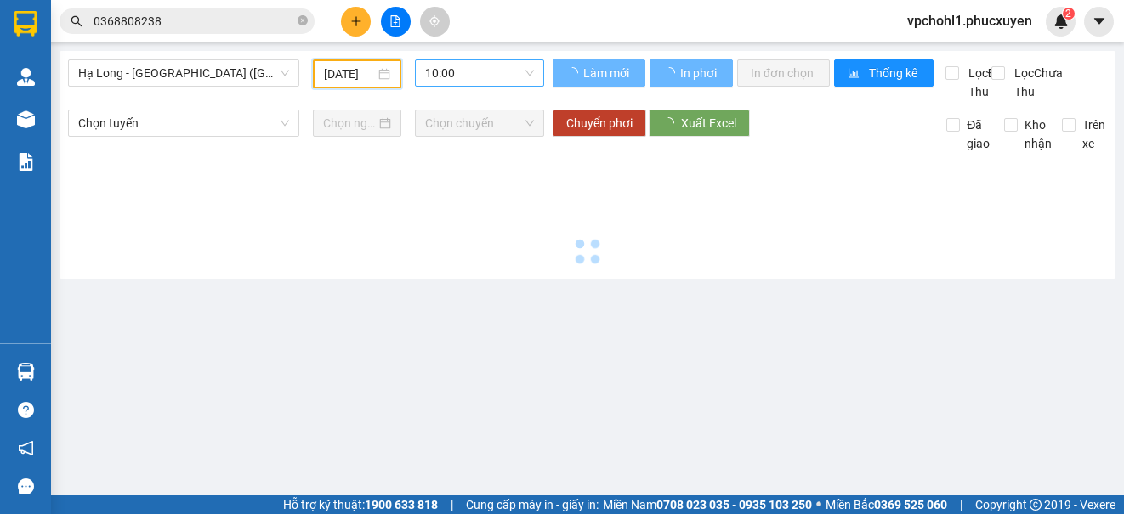
type input "[DATE]"
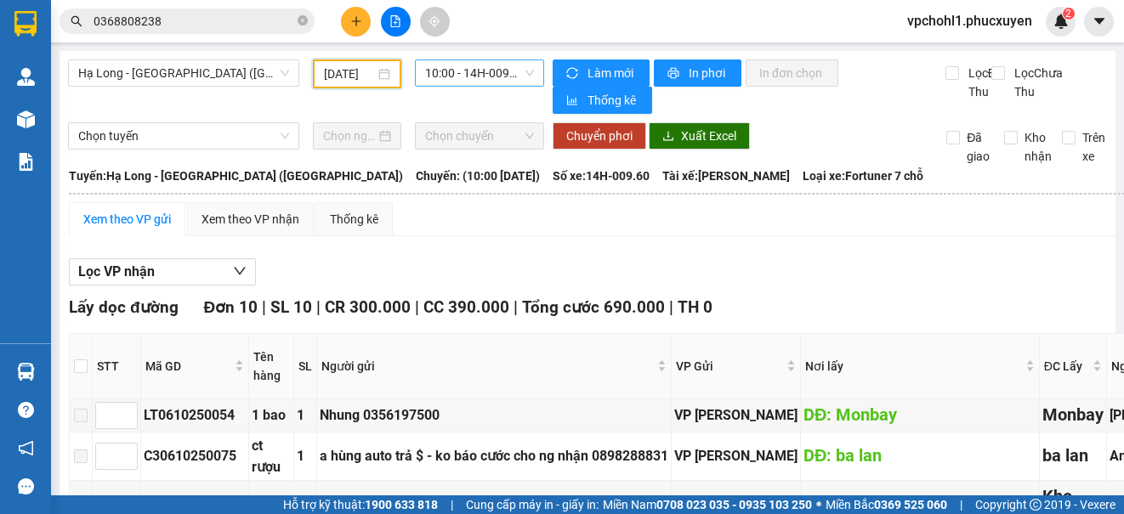
click at [429, 76] on span "10:00 - 14H-009.60" at bounding box center [479, 72] width 109 height 25
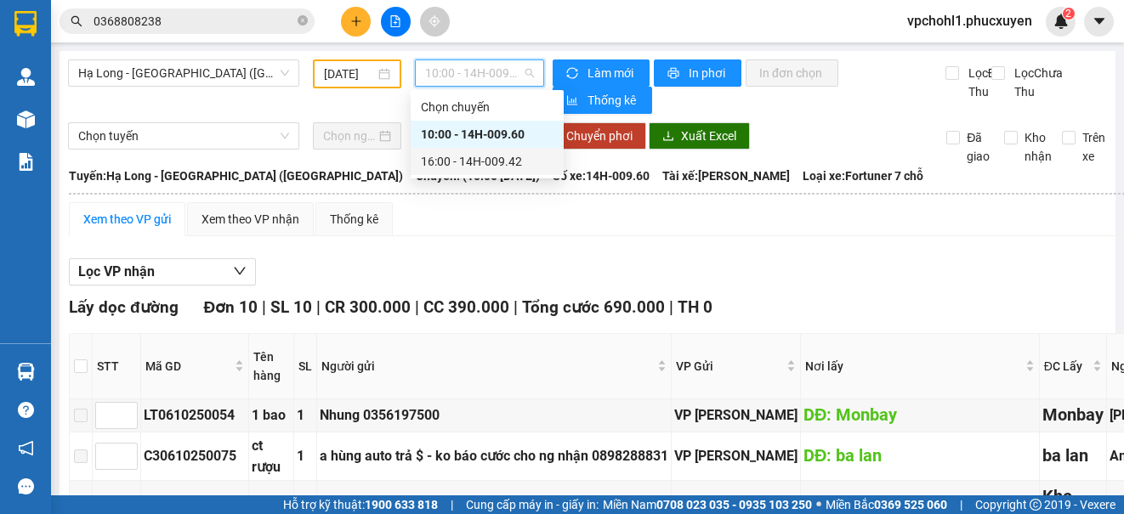
click at [449, 157] on div "16:00 - 14H-009.42" at bounding box center [487, 161] width 133 height 19
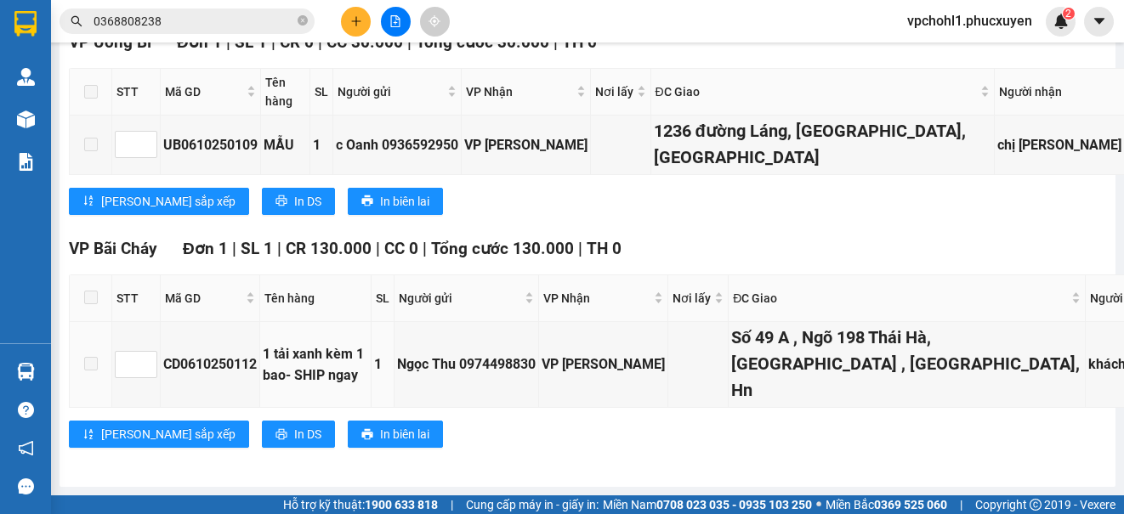
scroll to position [1582, 0]
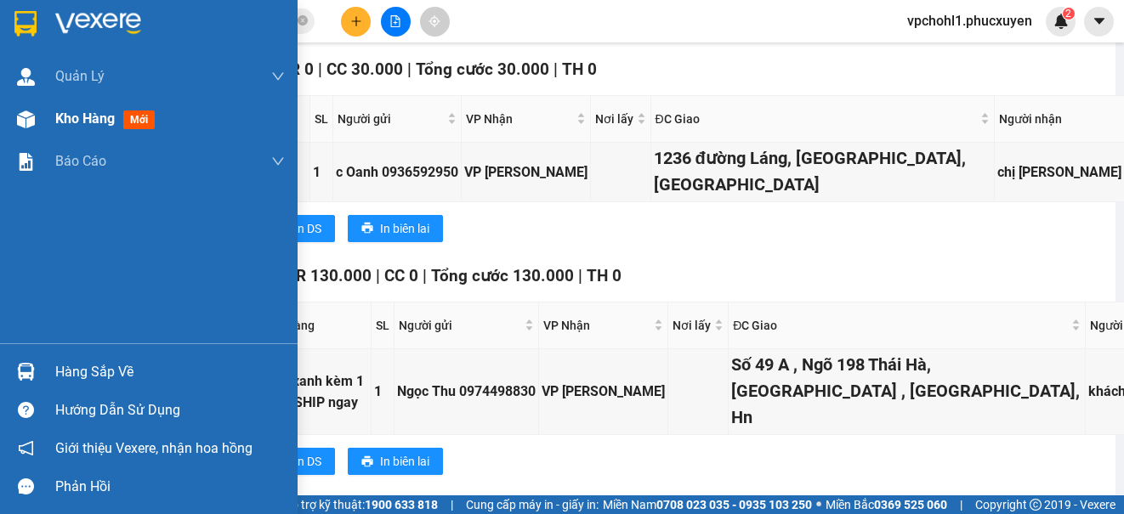
click at [58, 117] on span "Kho hàng" at bounding box center [84, 118] width 59 height 16
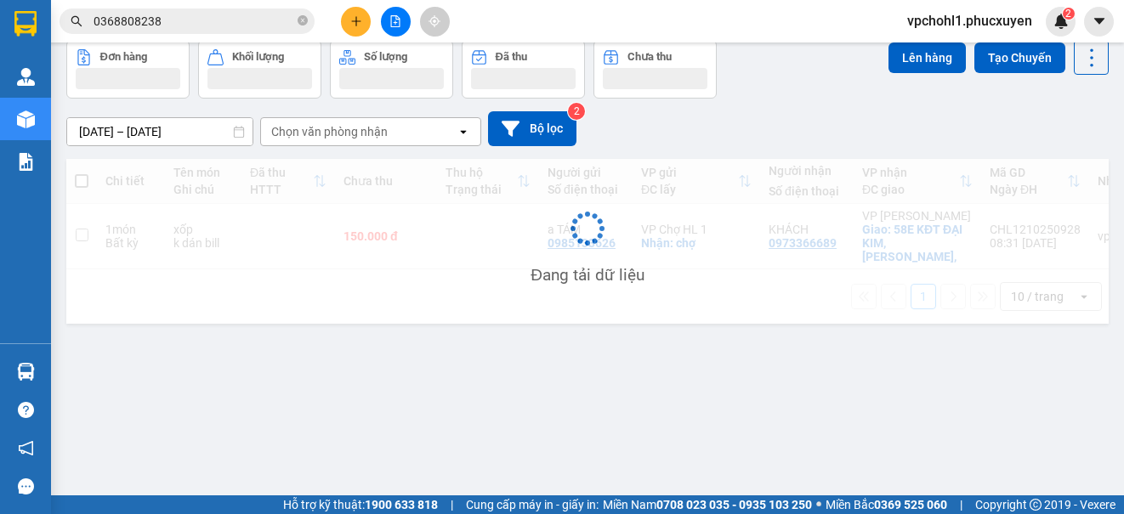
scroll to position [78, 0]
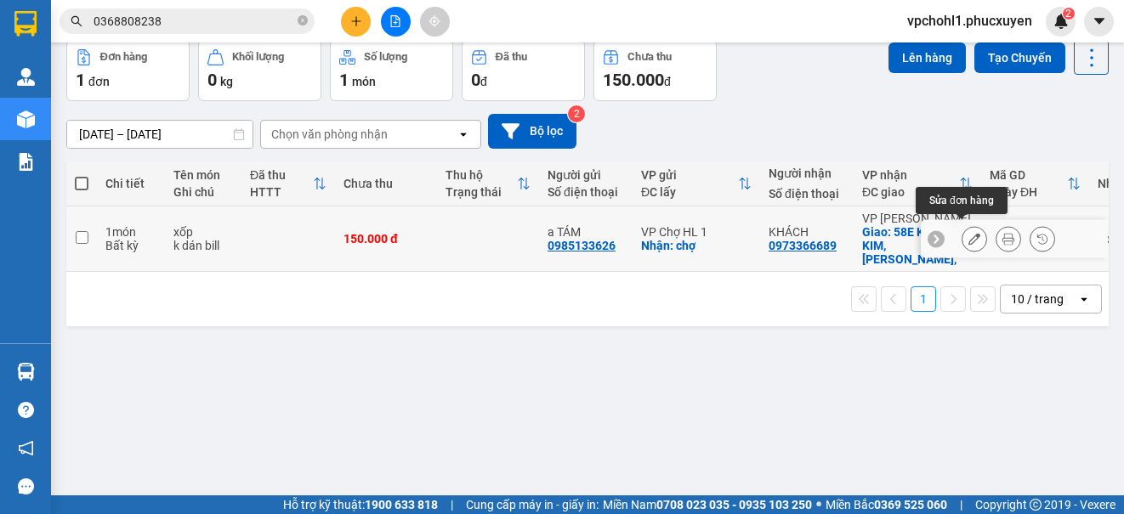
click at [968, 233] on icon at bounding box center [974, 239] width 12 height 12
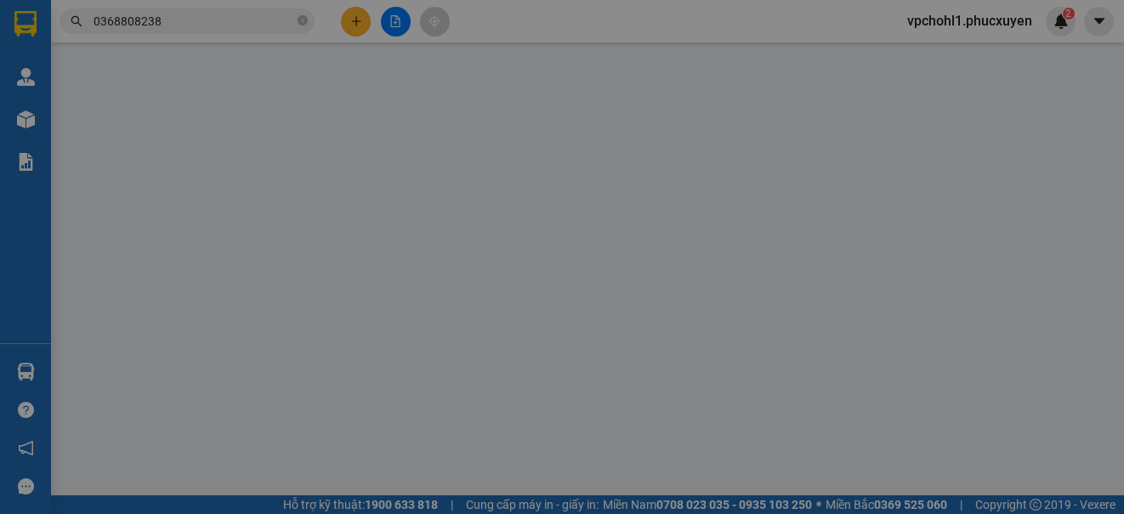
type input "0985133626"
type input "a TÁM"
checkbox input "true"
type input "chợ"
type input "0973366689"
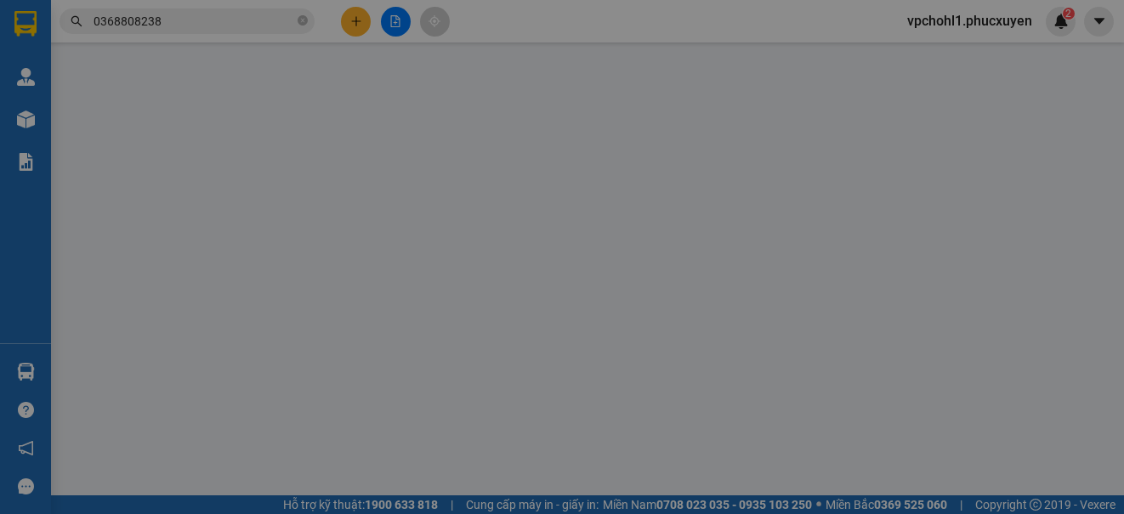
type input "KHÁCH"
checkbox input "true"
type input "58E KĐT ĐẠI KIM,HOÀNG MAI,"
type input "0"
type input "150.000"
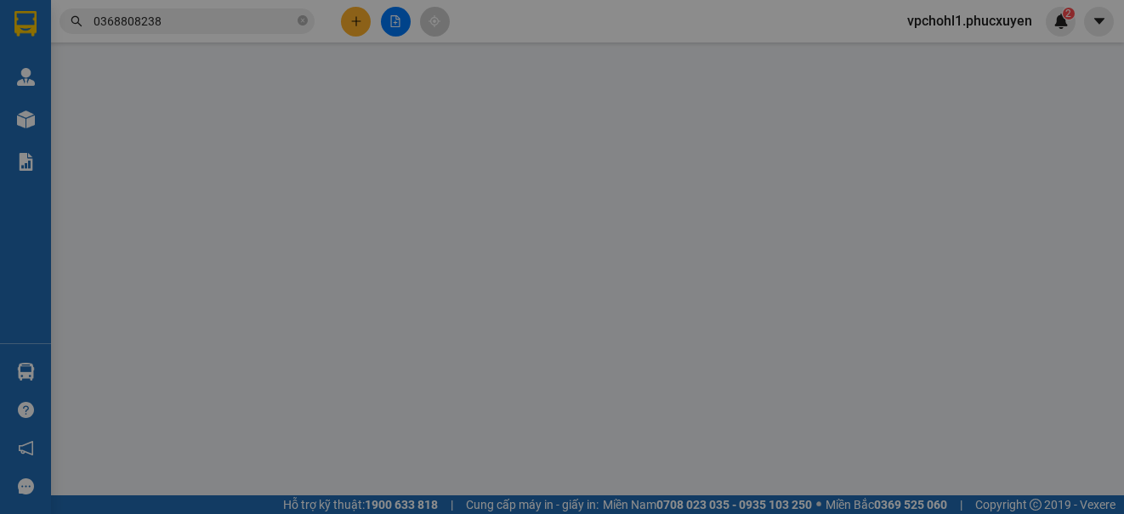
type input "150.000"
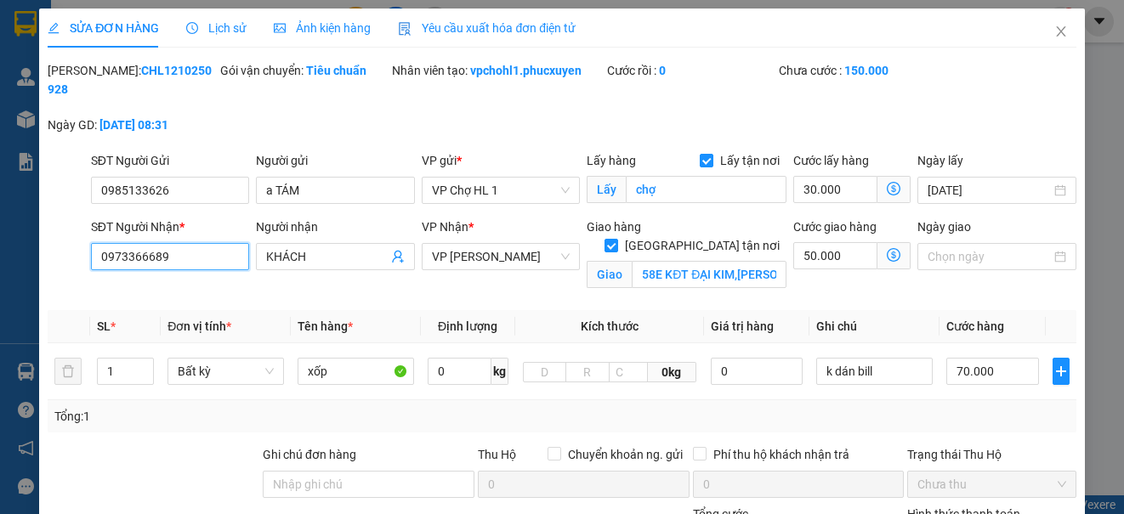
drag, startPoint x: 178, startPoint y: 263, endPoint x: 78, endPoint y: 262, distance: 100.3
click at [78, 262] on div "SĐT Người Nhận * 0973366689 0973366689 Người nhận KHÁCH VP Nhận * VP Cổ Linh Gi…" at bounding box center [561, 258] width 1031 height 80
click at [482, 259] on span "VP [PERSON_NAME]" at bounding box center [501, 256] width 138 height 25
type input "0389932686"
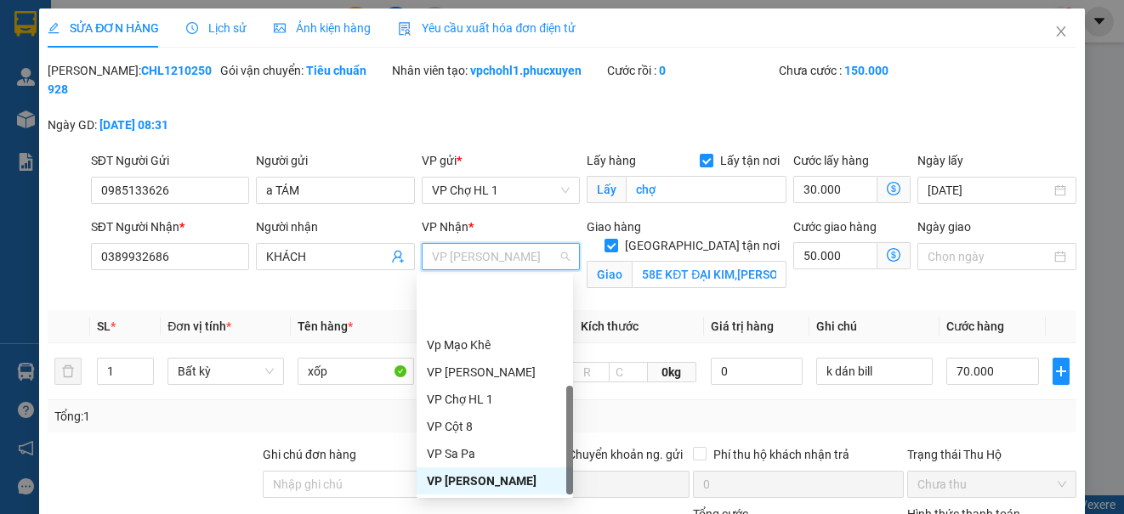
scroll to position [272, 0]
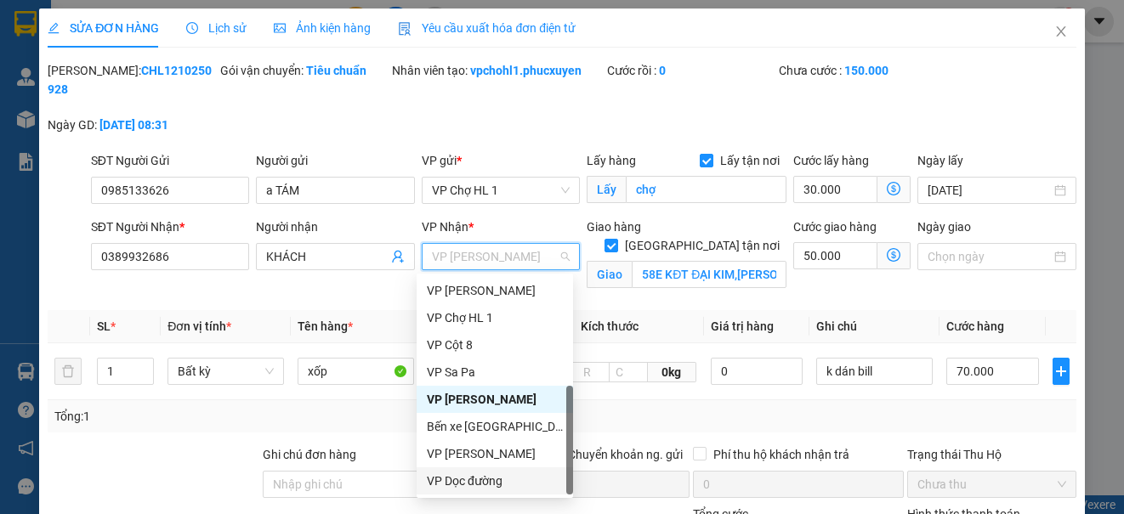
click at [479, 477] on div "VP Dọc đường" at bounding box center [495, 481] width 136 height 19
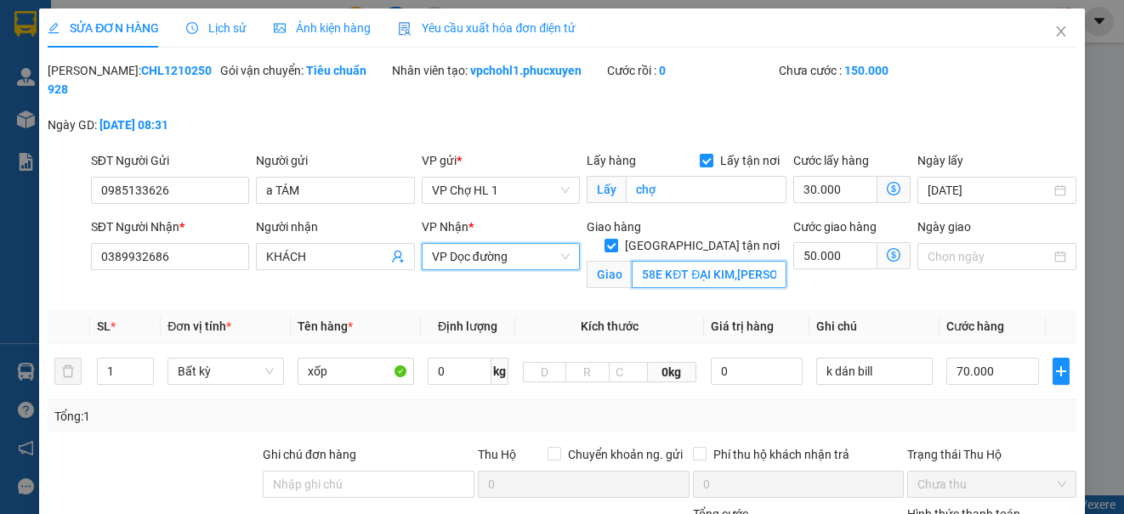
click at [713, 261] on input "58E KĐT ĐẠI KIM,HOÀNG MAI," at bounding box center [708, 274] width 155 height 27
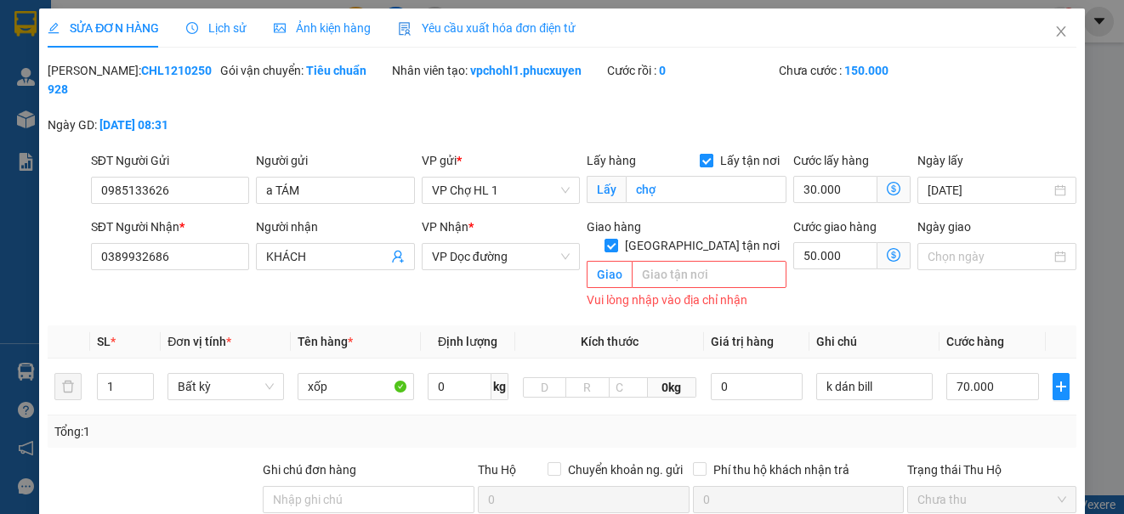
click at [699, 155] on input "Lấy tận nơi" at bounding box center [705, 160] width 12 height 12
checkbox input "false"
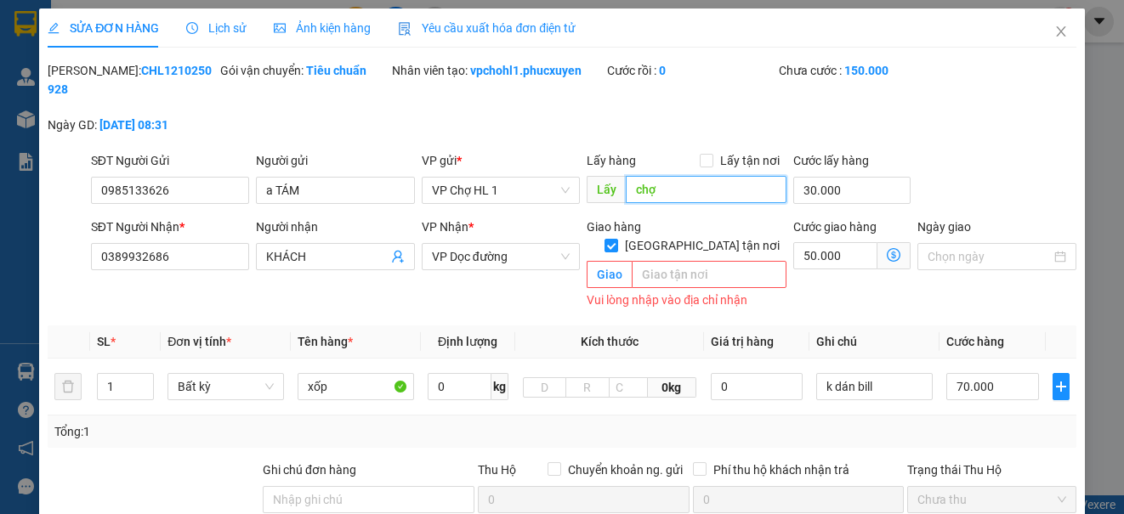
click at [690, 190] on input "chợ" at bounding box center [706, 189] width 161 height 27
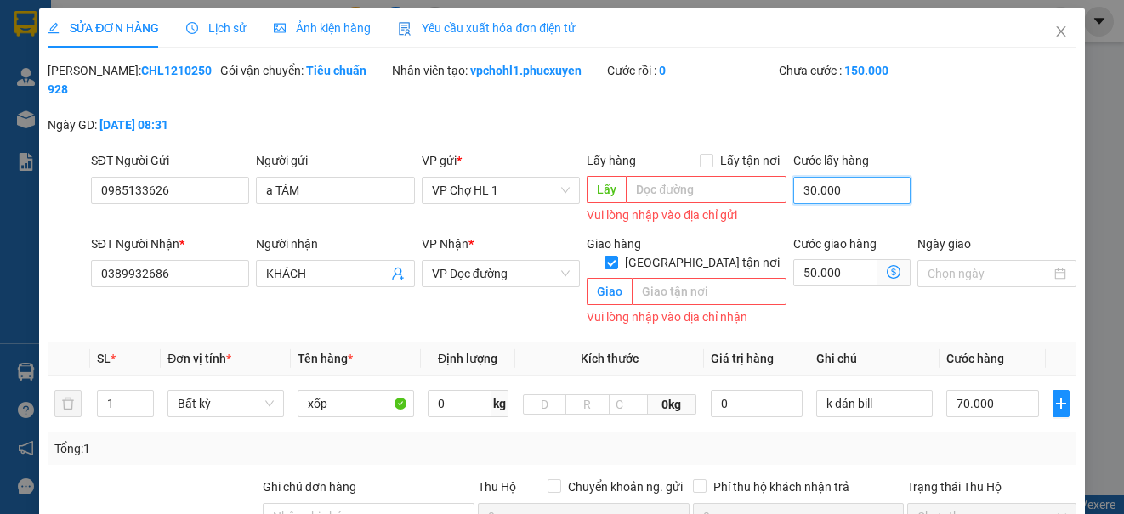
click at [850, 190] on input "30.000" at bounding box center [851, 190] width 117 height 27
type input "120.000"
type input "0"
click at [616, 256] on input "[GEOGRAPHIC_DATA] tận nơi" at bounding box center [610, 262] width 12 height 12
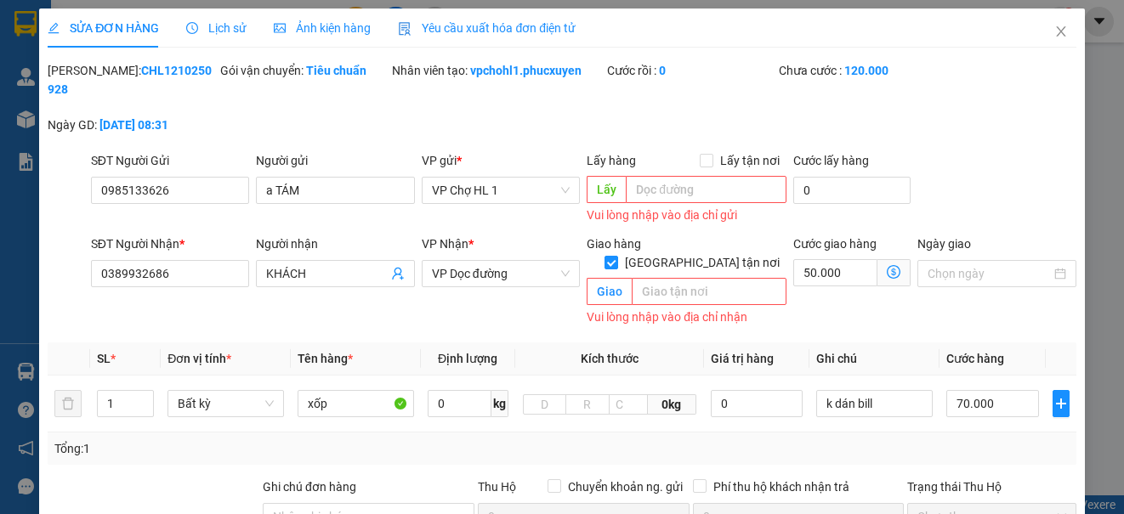
checkbox input "false"
click at [680, 279] on input "text" at bounding box center [708, 291] width 155 height 27
click at [982, 390] on input "70.000" at bounding box center [992, 403] width 93 height 27
type input "50.000"
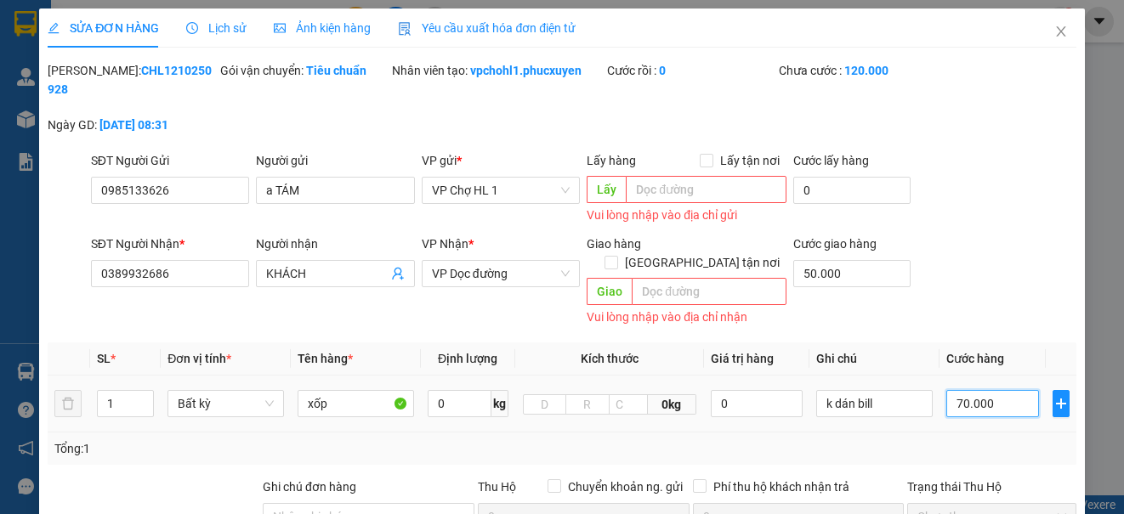
type input "0"
type input "50.005"
type input "050"
type input "50.050"
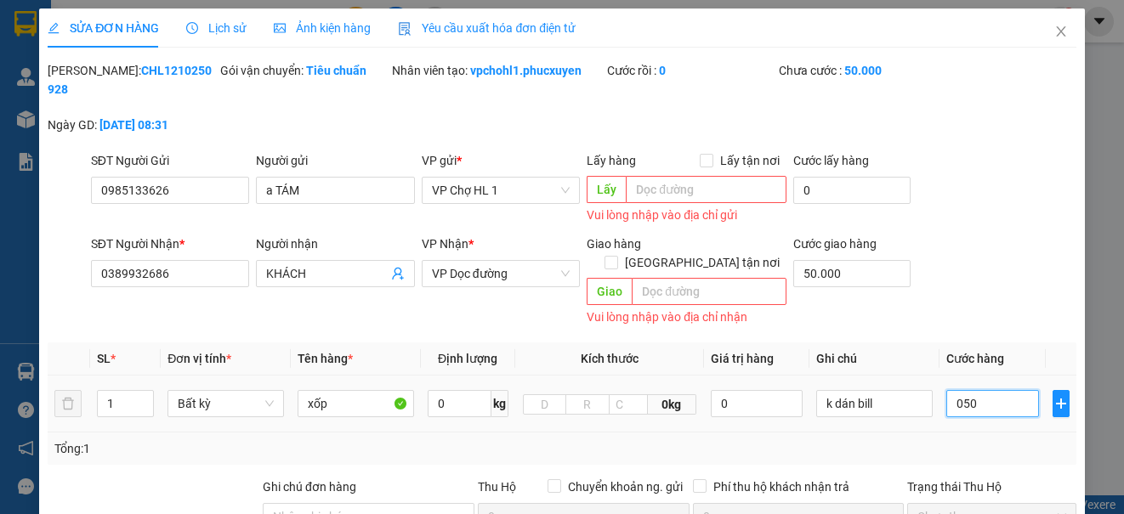
type input "50.050"
type input "050"
type input "100.000"
type input "50.000"
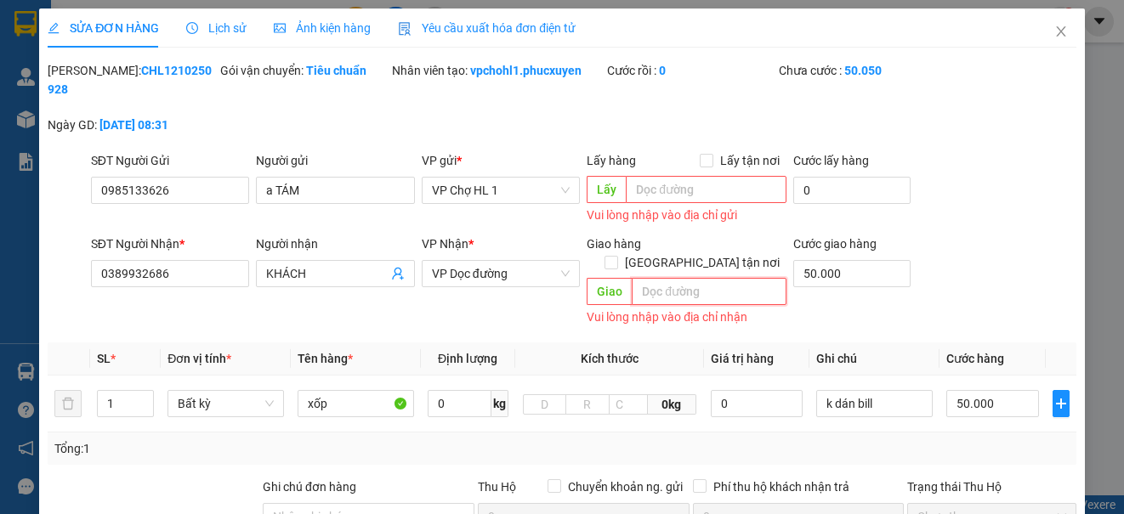
click at [711, 278] on input "text" at bounding box center [708, 291] width 155 height 27
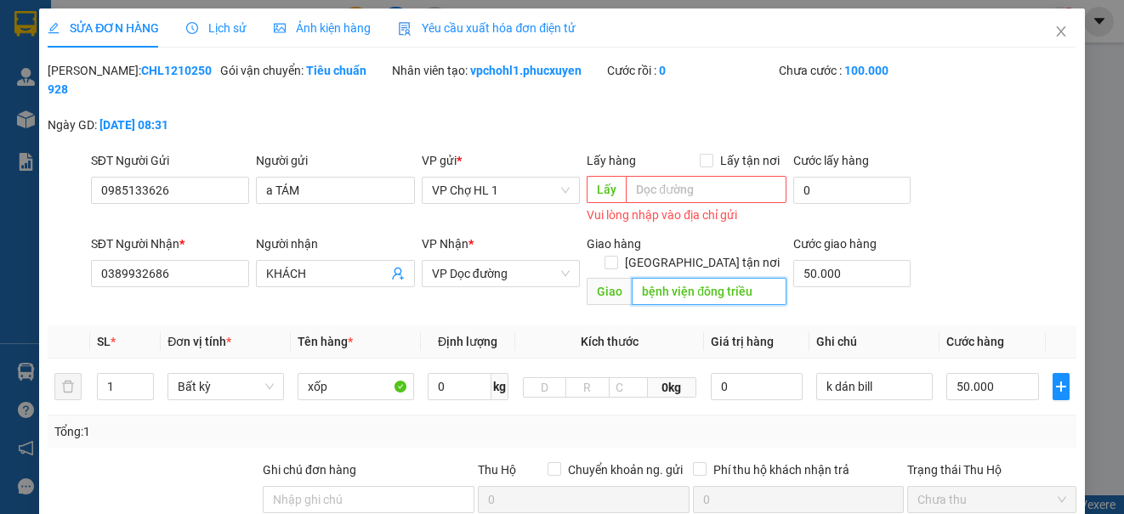
type input "bệnh viện đông triều"
click at [961, 233] on form "SĐT Người Gửi 0985133626 Người gửi a TÁM VP gửi * VP Chợ HL 1 Lấy hàng Lấy tận …" at bounding box center [562, 231] width 1028 height 161
click at [885, 269] on input "50.000" at bounding box center [851, 273] width 117 height 27
type input "0"
type input "50.000"
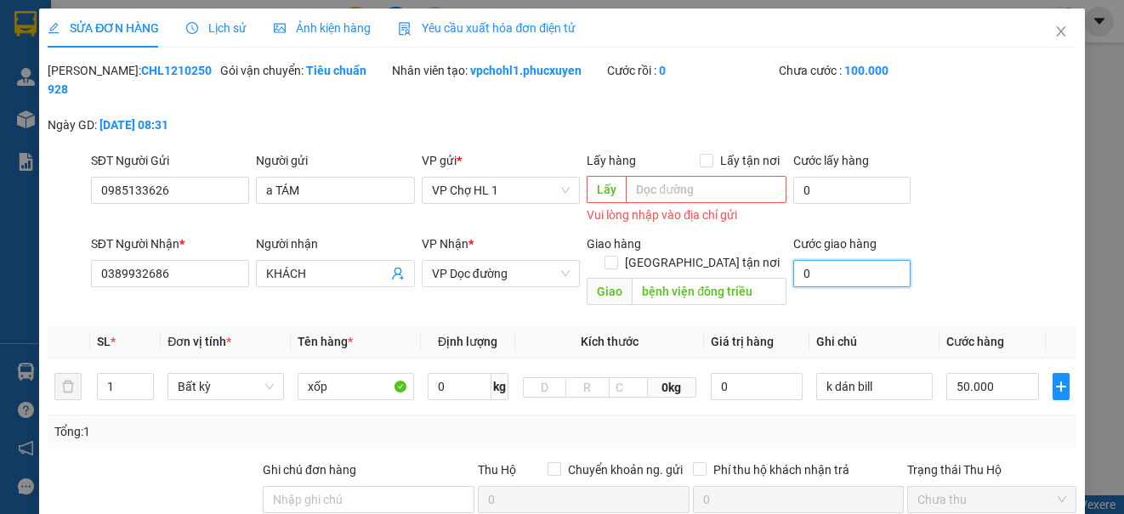
type input "50.000"
type input "0"
click at [969, 196] on div "SĐT Người Gửi 0985133626 Người gửi a TÁM VP gửi * VP Chợ HL 1 Lấy hàng Lấy tận …" at bounding box center [584, 189] width 992 height 76
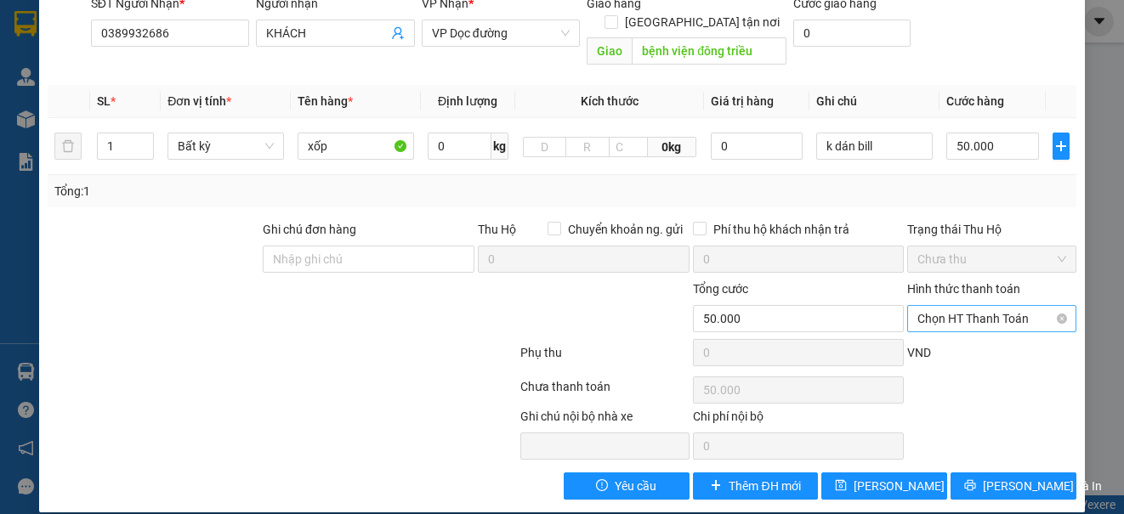
click at [960, 306] on span "Chọn HT Thanh Toán" at bounding box center [991, 318] width 148 height 25
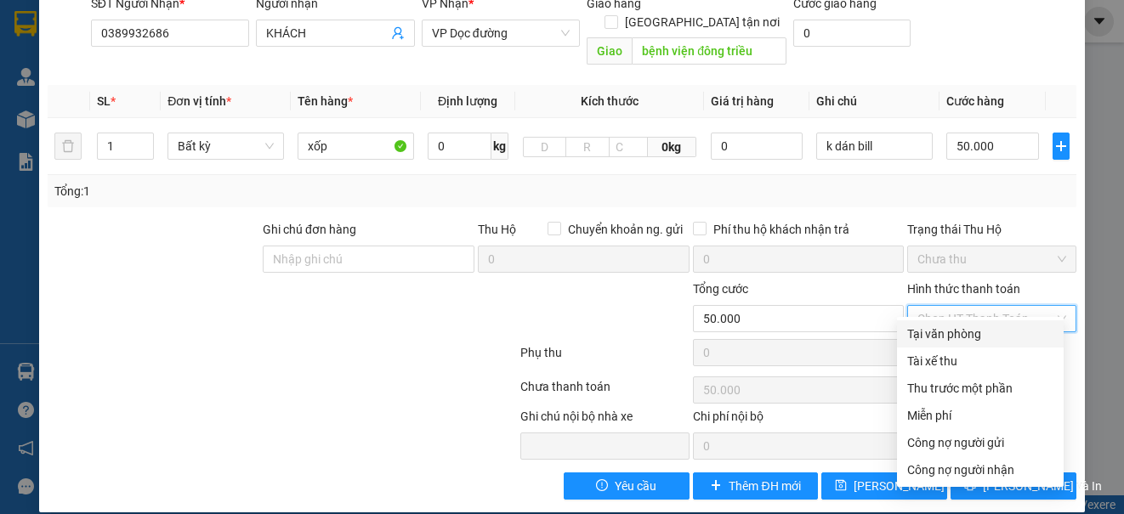
click at [949, 335] on div "Tại văn phòng" at bounding box center [980, 334] width 146 height 19
type input "0"
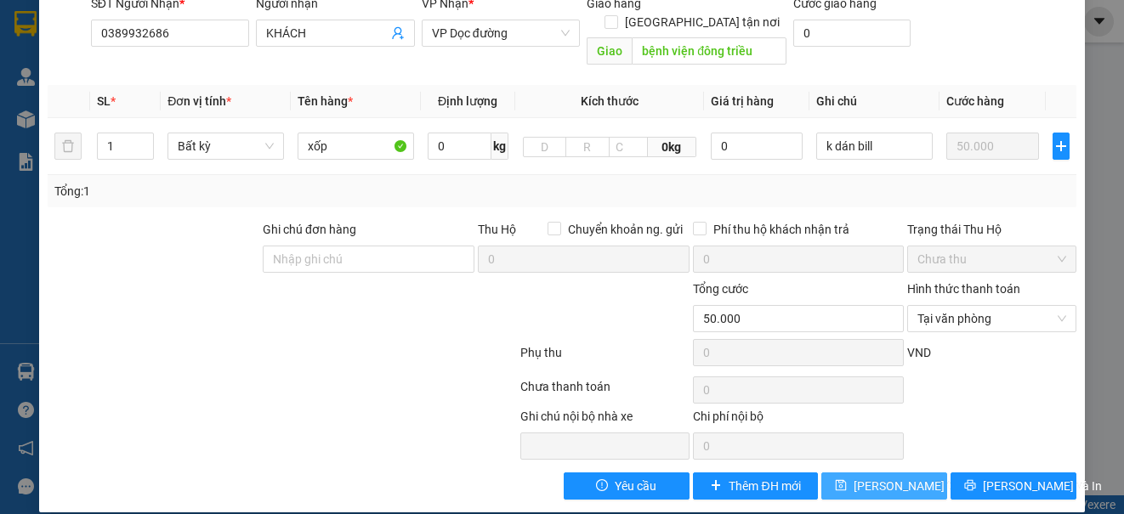
click at [891, 477] on span "[PERSON_NAME] thay đổi" at bounding box center [921, 486] width 136 height 19
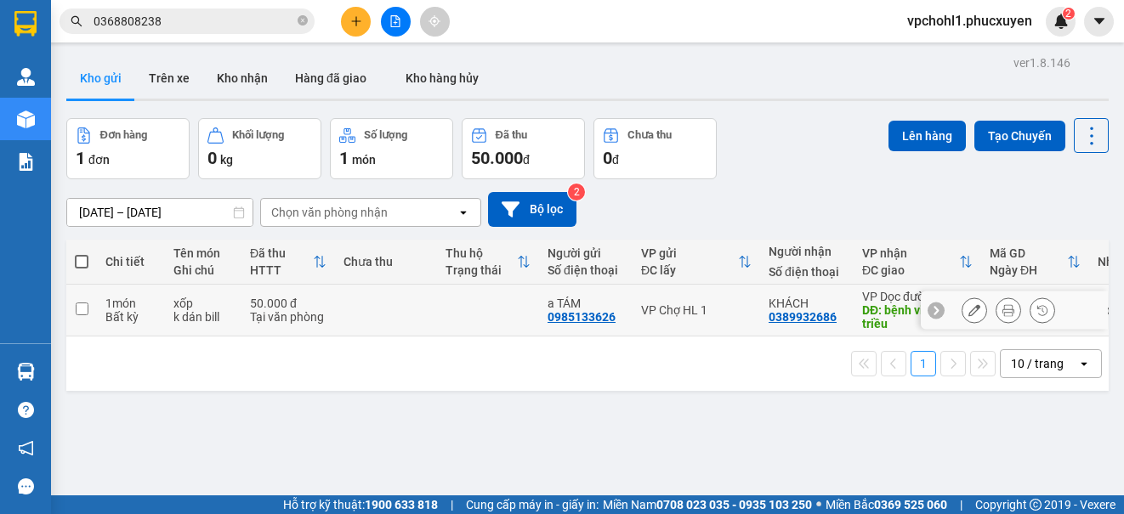
click at [1002, 306] on icon at bounding box center [1008, 310] width 12 height 12
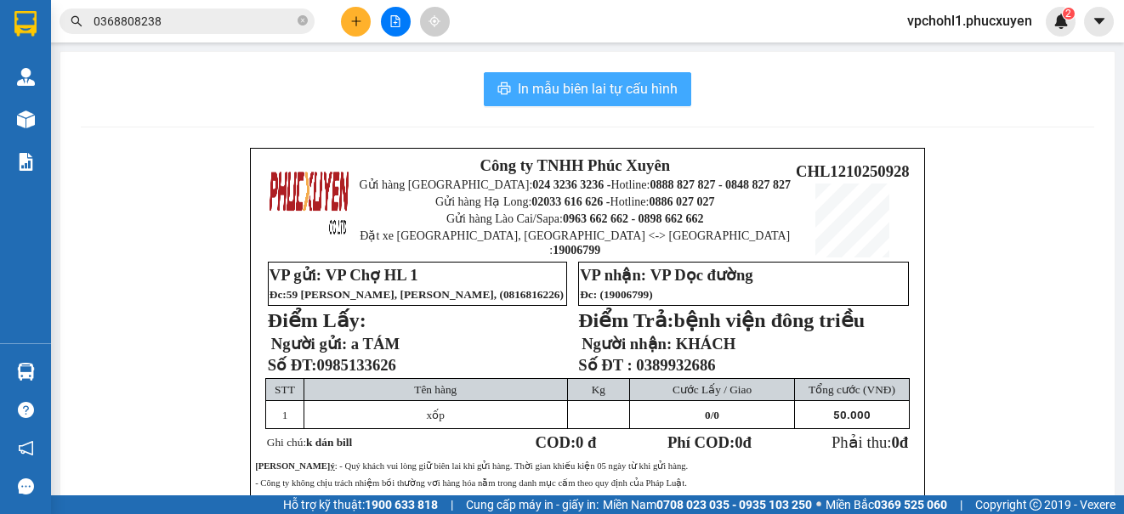
click at [605, 87] on span "In mẫu biên lai tự cấu hình" at bounding box center [598, 88] width 160 height 21
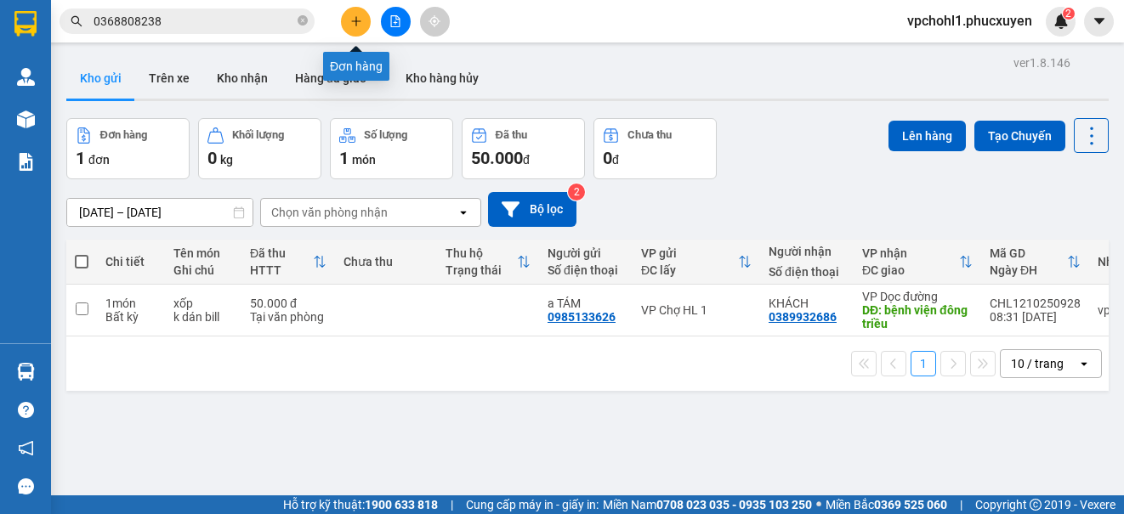
click at [361, 20] on icon "plus" at bounding box center [356, 21] width 12 height 12
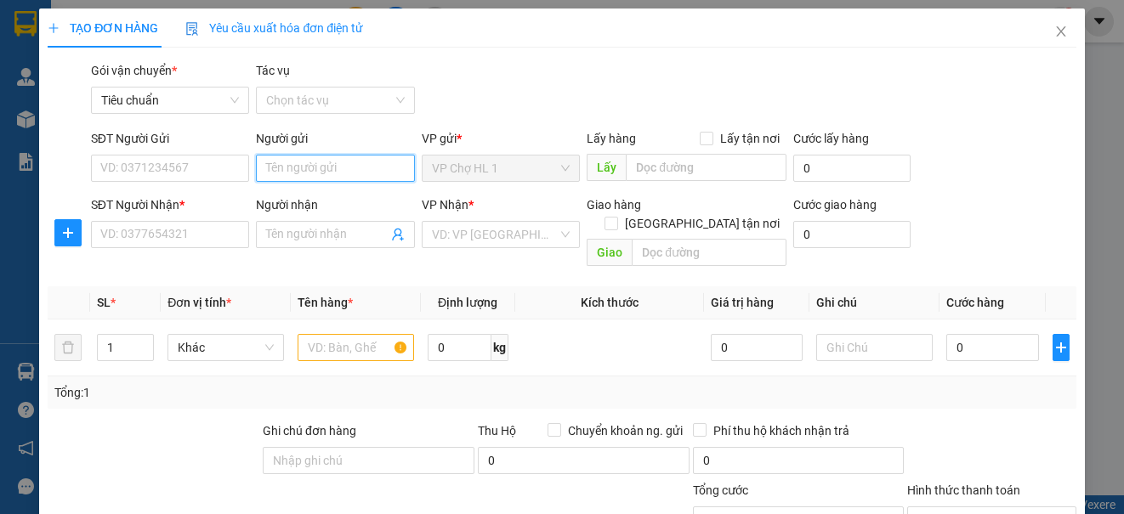
click at [317, 177] on input "Người gửi" at bounding box center [335, 168] width 158 height 27
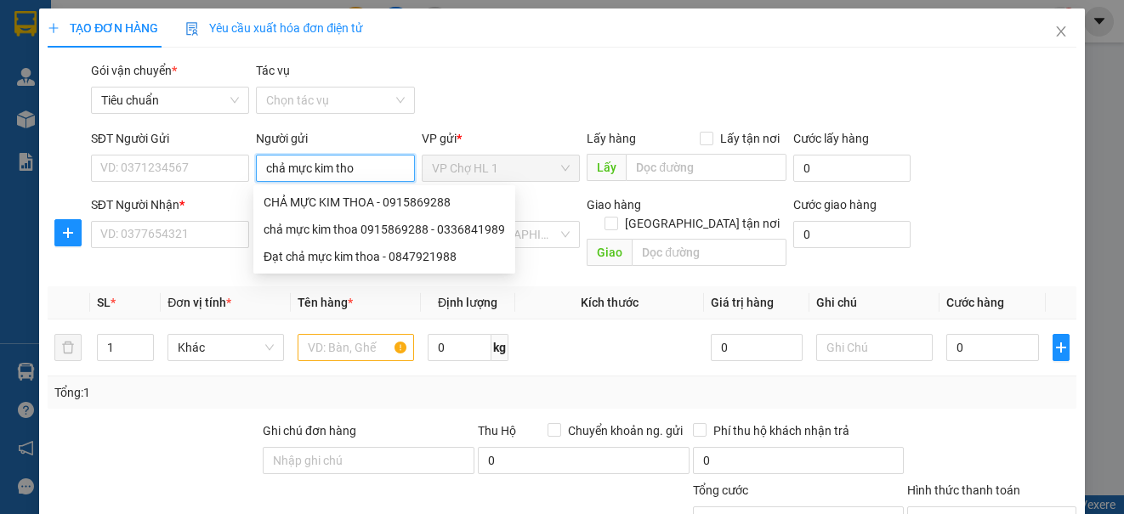
type input "chả mực kim thoa"
click at [318, 225] on div "chả mực kim thoa 0915869288 - 0336841989" at bounding box center [383, 229] width 241 height 19
type input "0336841989"
type input "chả mực kim thoa 0915869288"
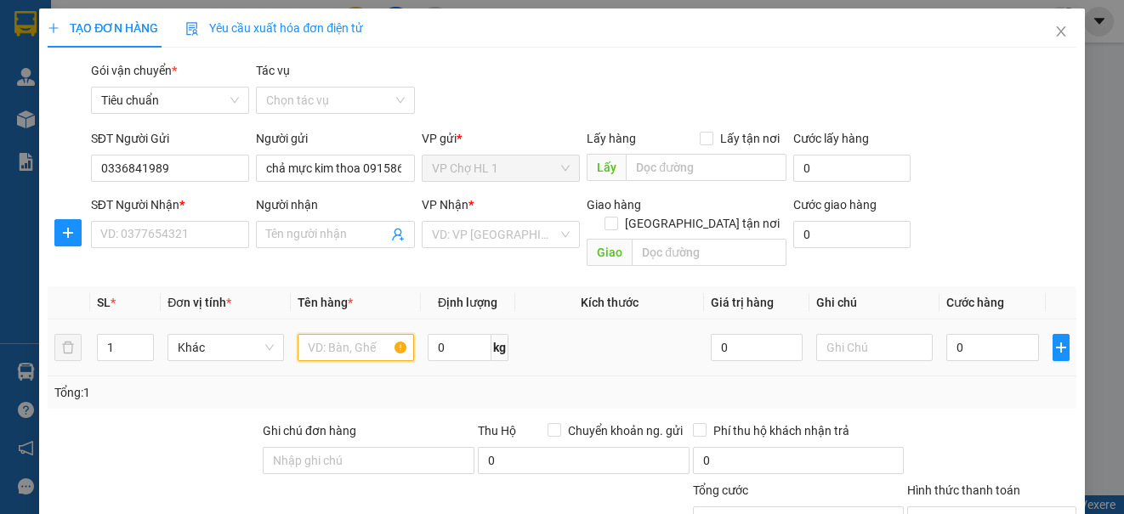
click at [325, 334] on input "text" at bounding box center [355, 347] width 116 height 27
type input "xốp"
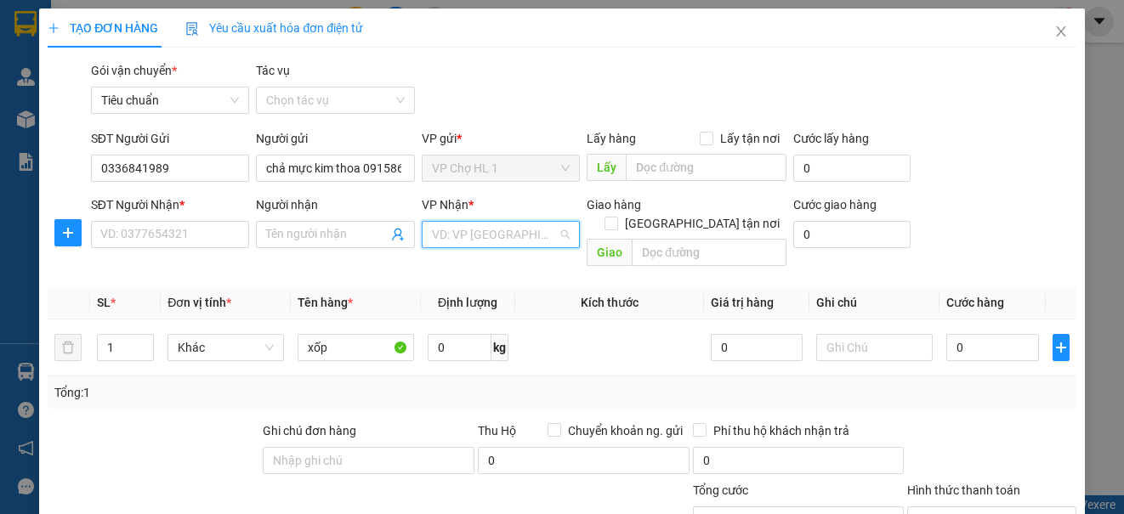
click at [465, 229] on input "search" at bounding box center [495, 234] width 126 height 25
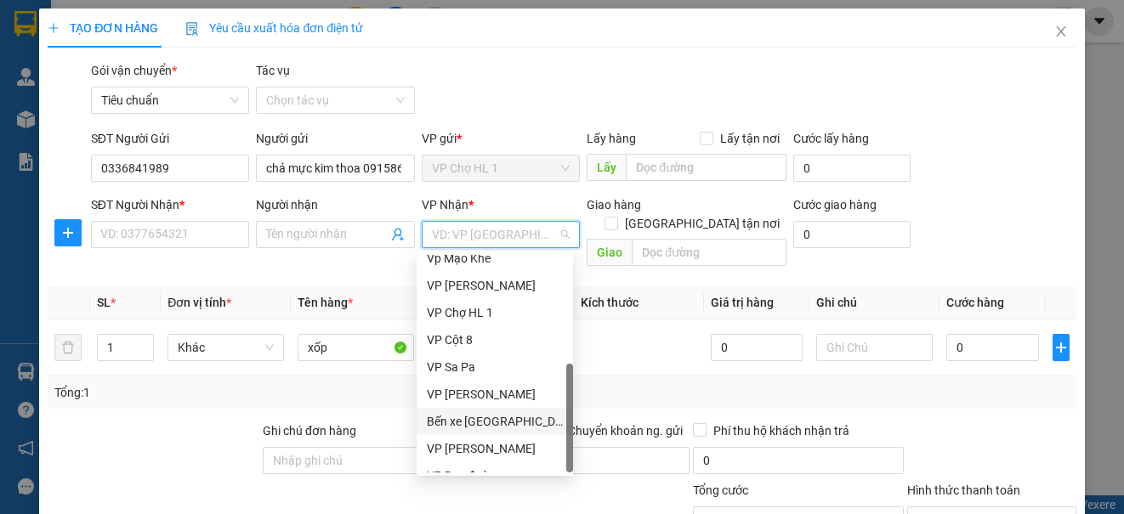
scroll to position [272, 0]
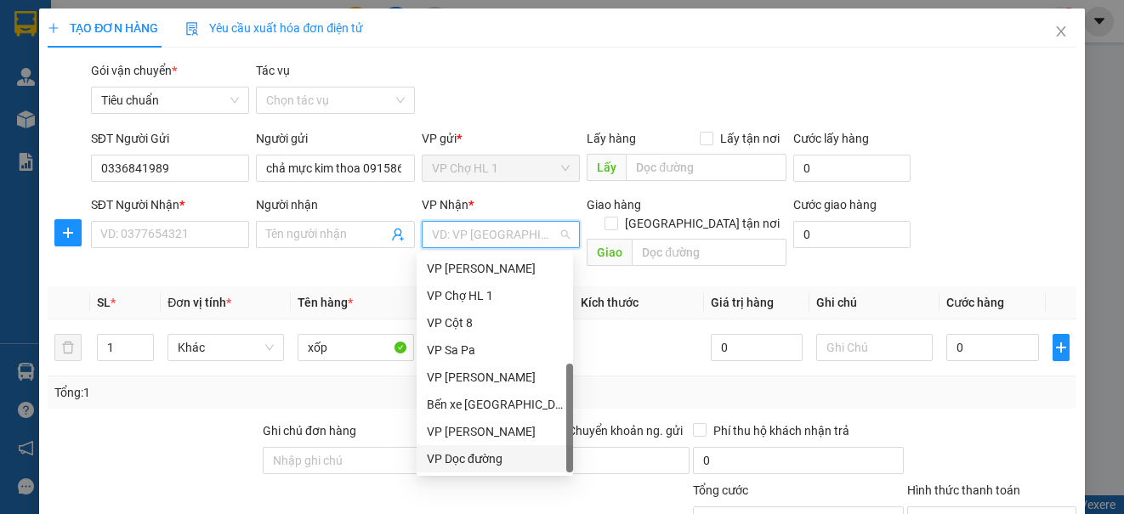
drag, startPoint x: 496, startPoint y: 459, endPoint x: 449, endPoint y: 421, distance: 61.1
click at [496, 459] on div "VP Dọc đường" at bounding box center [495, 459] width 136 height 19
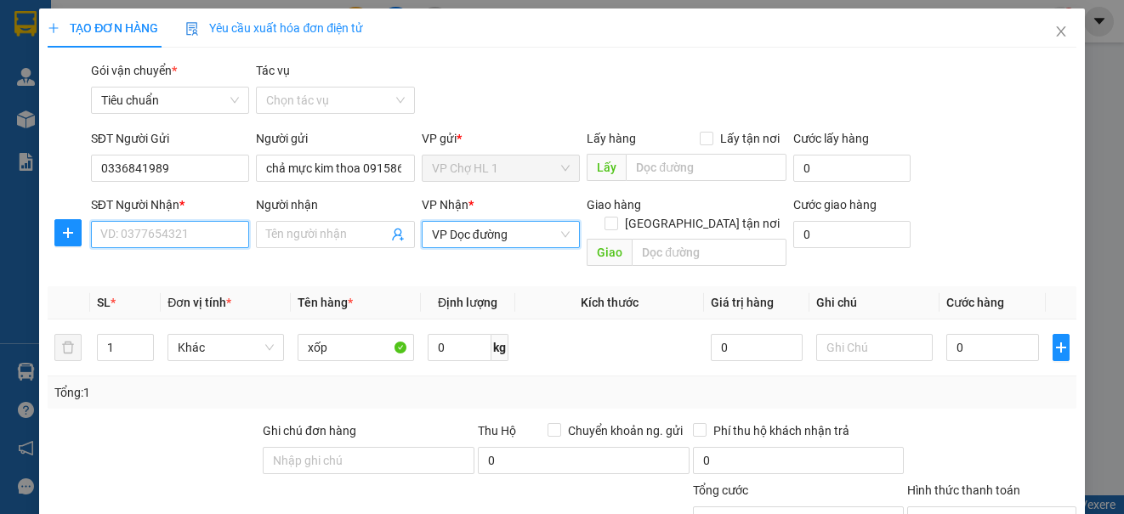
click at [216, 243] on input "SĐT Người Nhận *" at bounding box center [170, 234] width 158 height 27
type input "0393232888"
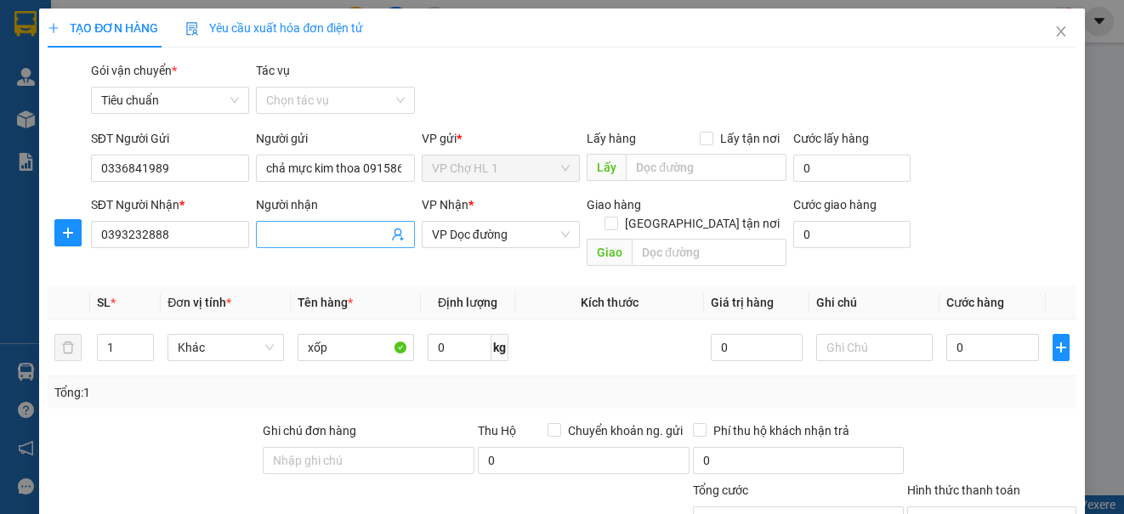
click at [320, 235] on input "Người nhận" at bounding box center [326, 234] width 121 height 19
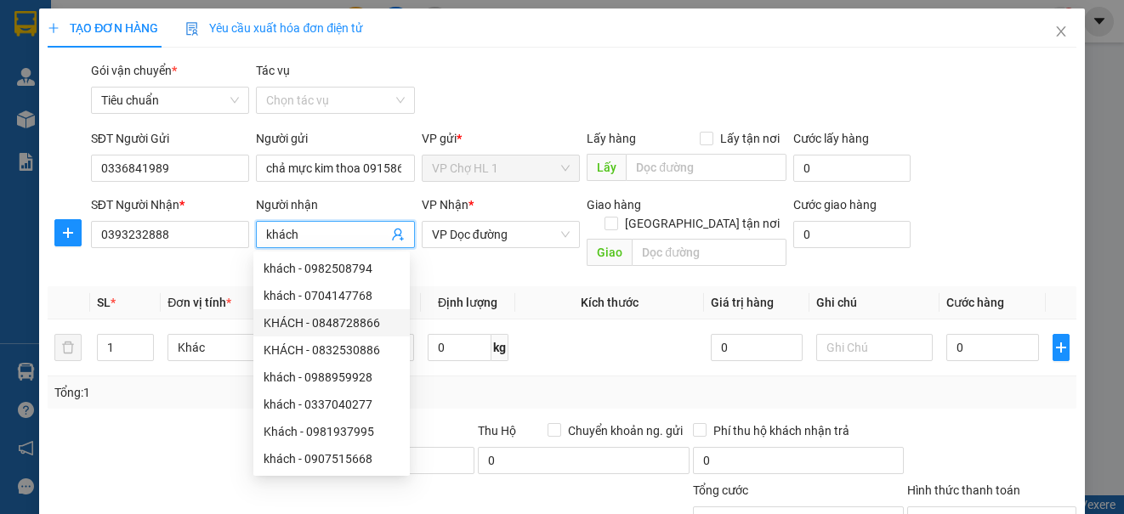
type input "khách"
click at [1025, 165] on div "SĐT Người Gửi 0336841989 Người gửi chả mực kim thoa 0915869288 VP gửi * VP Chợ …" at bounding box center [584, 158] width 992 height 59
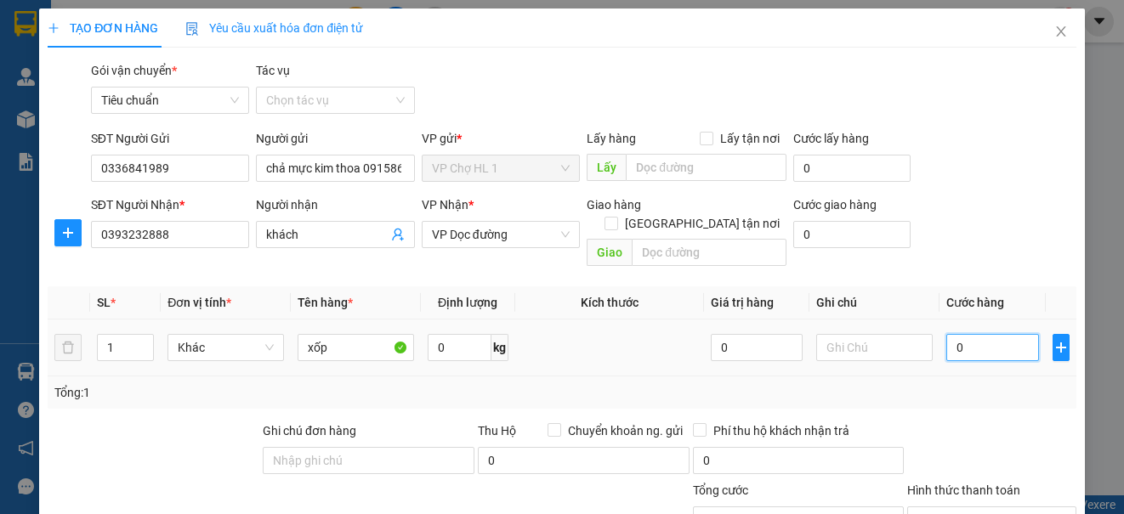
click at [980, 337] on input "0" at bounding box center [992, 347] width 93 height 27
type input "5"
type input "50"
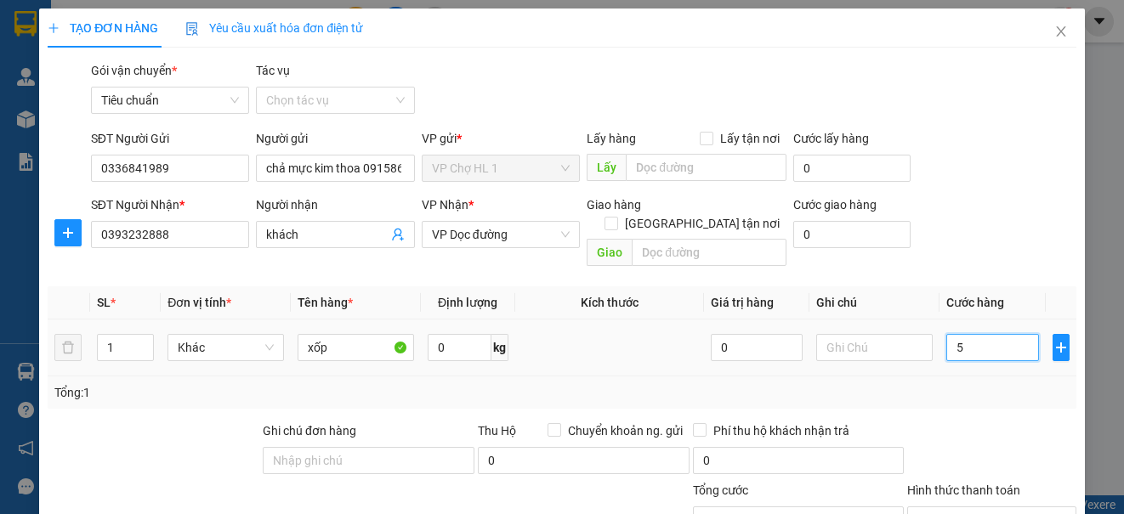
type input "50"
click at [1005, 159] on div "SĐT Người Gửi 0336841989 Người gửi chả mực kim thoa 0915869288 VP gửi * VP Chợ …" at bounding box center [584, 158] width 992 height 59
type input "50.000"
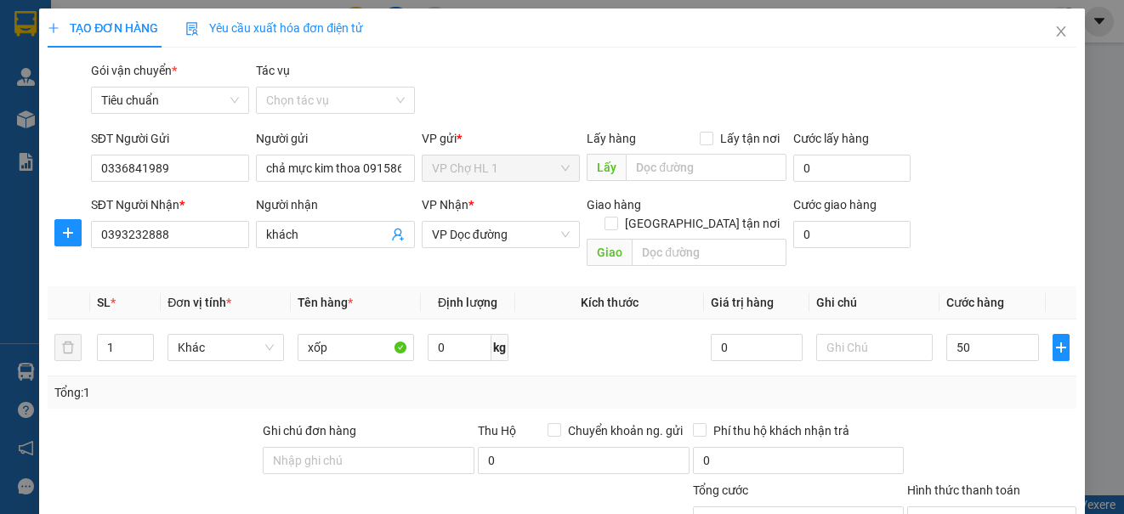
type input "50.000"
click at [875, 334] on input "text" at bounding box center [874, 347] width 116 height 27
type input "lxe thu"
click at [716, 239] on input "text" at bounding box center [708, 252] width 155 height 27
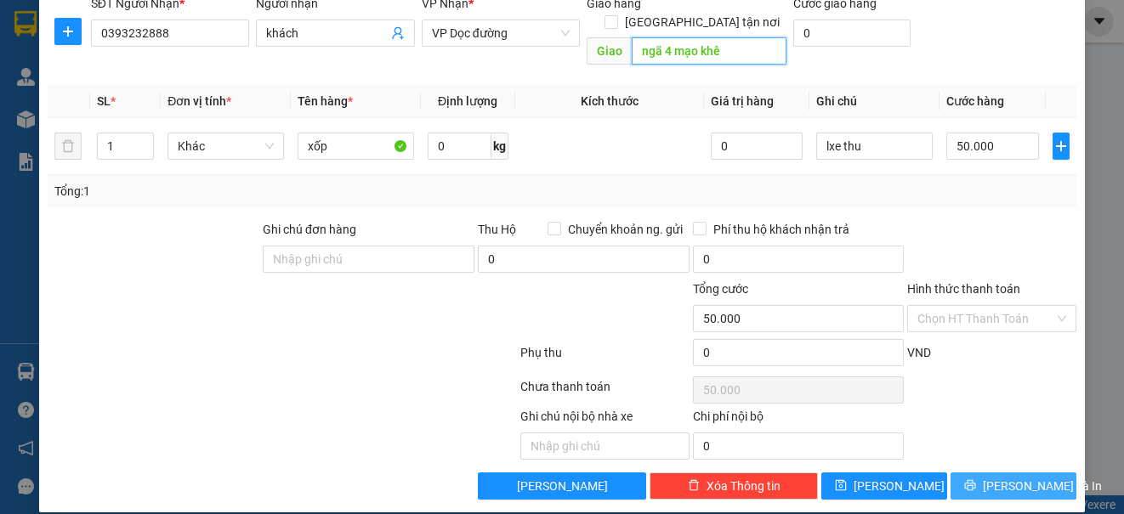
type input "ngã 4 mạo khê"
click at [994, 477] on span "[PERSON_NAME] và In" at bounding box center [1042, 486] width 119 height 19
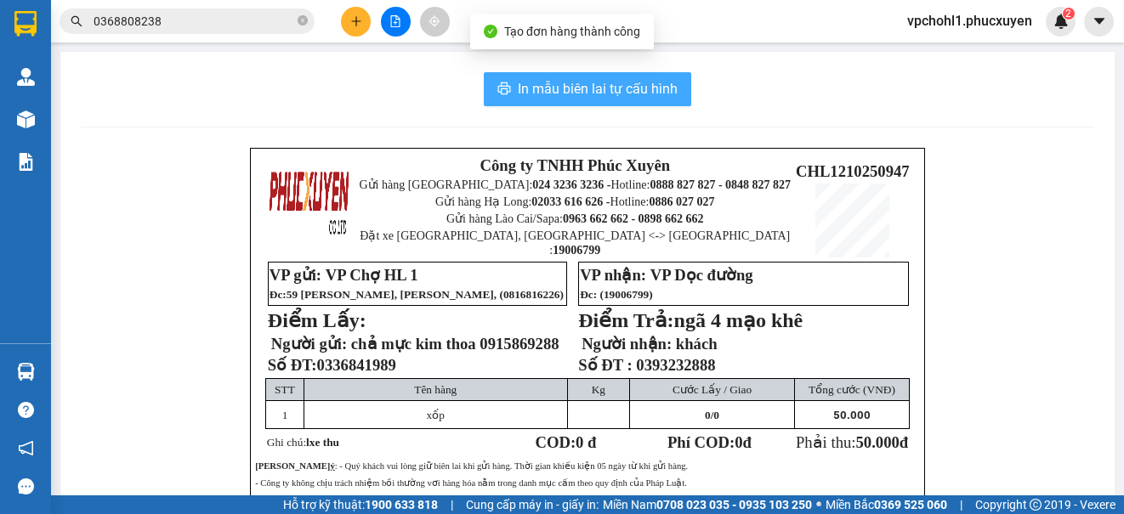
click at [651, 92] on span "In mẫu biên lai tự cấu hình" at bounding box center [598, 88] width 160 height 21
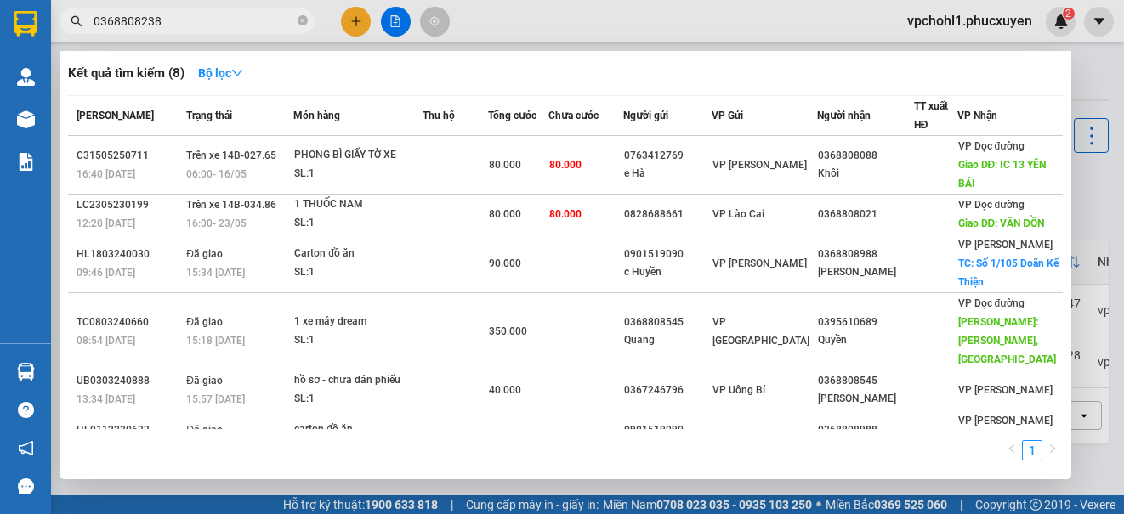
drag, startPoint x: 157, startPoint y: 20, endPoint x: 59, endPoint y: 16, distance: 98.7
click at [59, 16] on div "0368808238" at bounding box center [165, 20] width 331 height 25
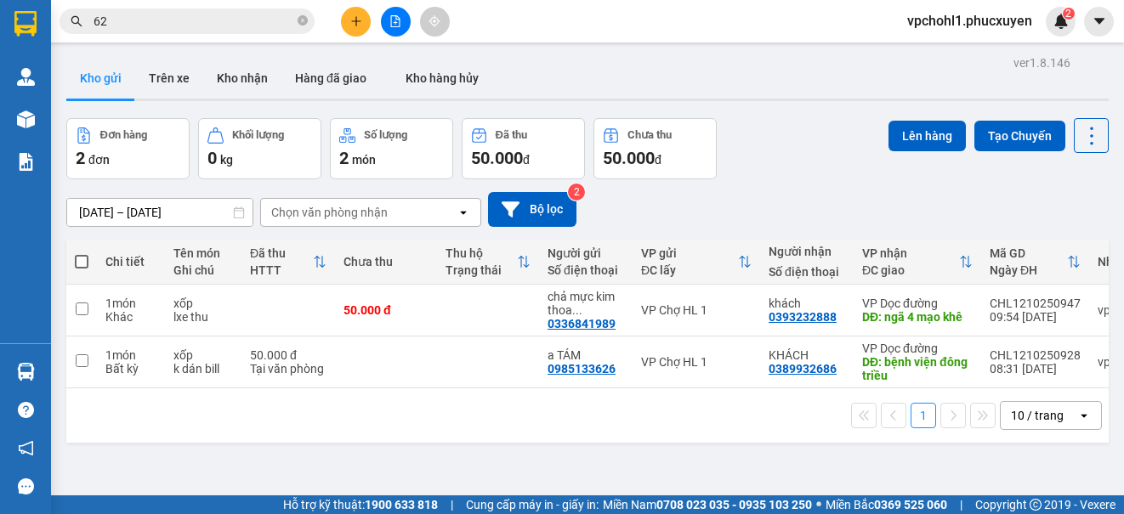
type input "626"
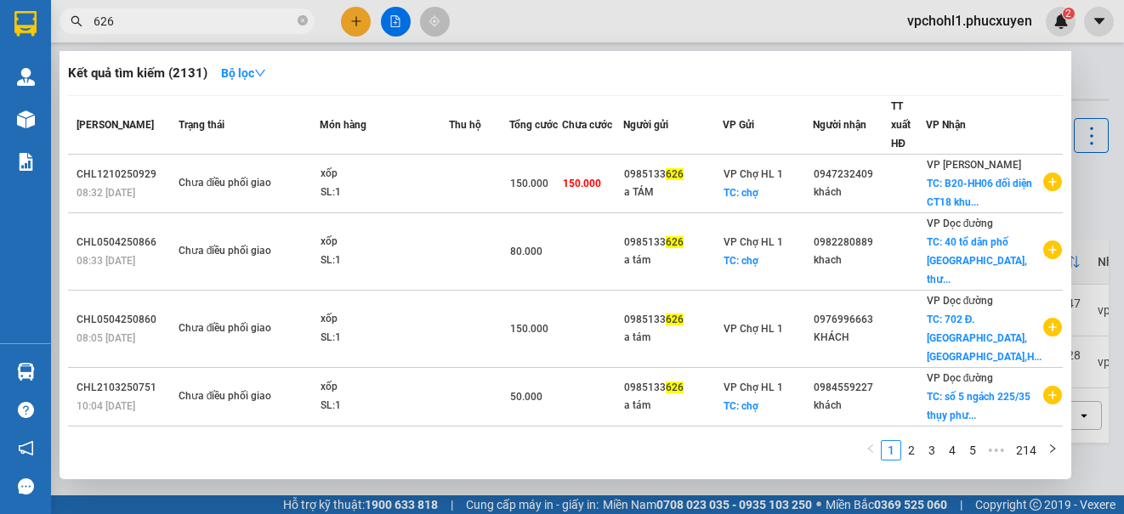
drag, startPoint x: 124, startPoint y: 19, endPoint x: 79, endPoint y: 19, distance: 45.0
click at [79, 19] on div "626" at bounding box center [165, 20] width 331 height 25
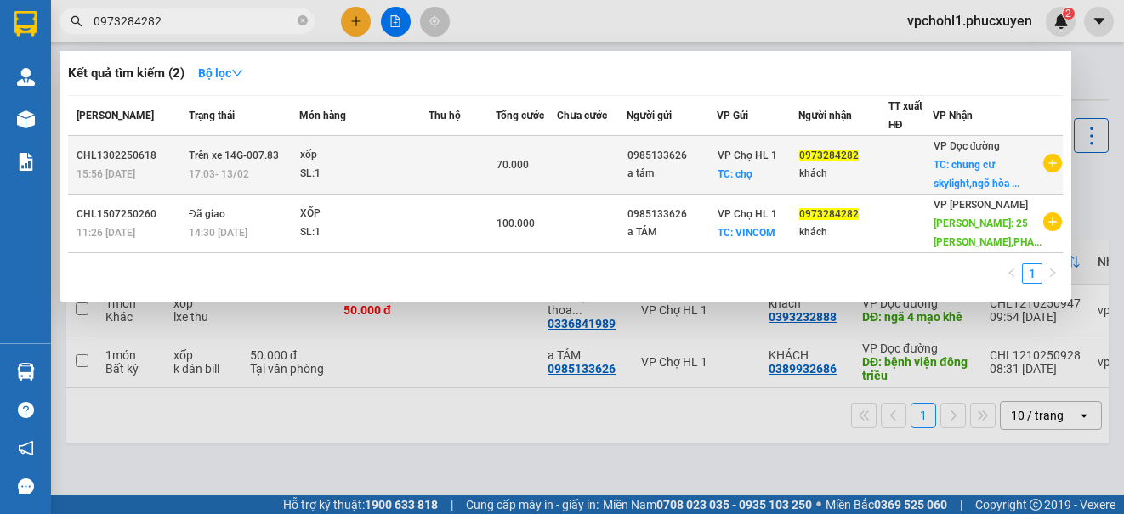
type input "0973284282"
click at [485, 195] on td at bounding box center [461, 165] width 67 height 59
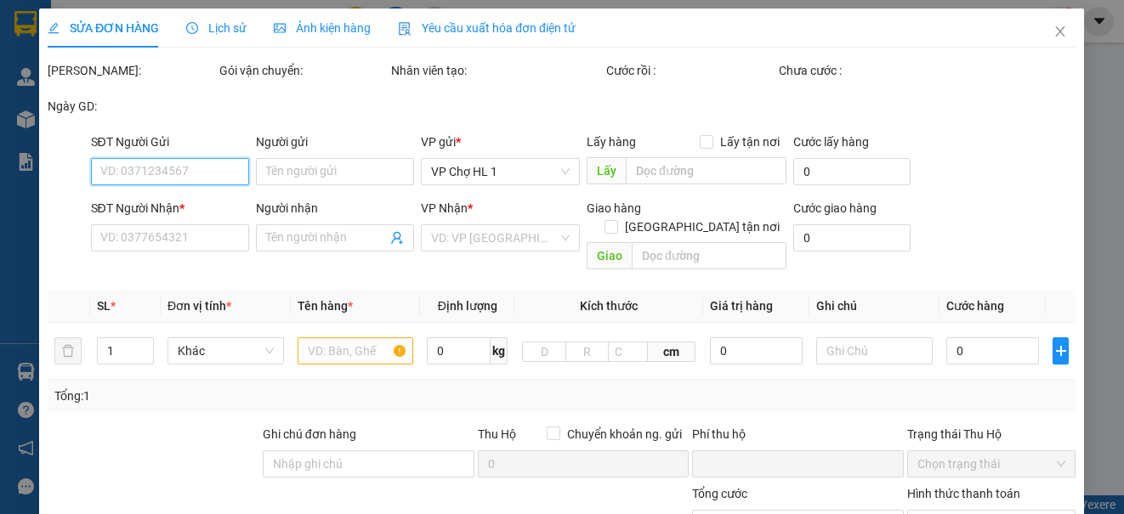
type input "0985133626"
type input "a tám"
checkbox input "true"
type input "chợ"
type input "0973284282"
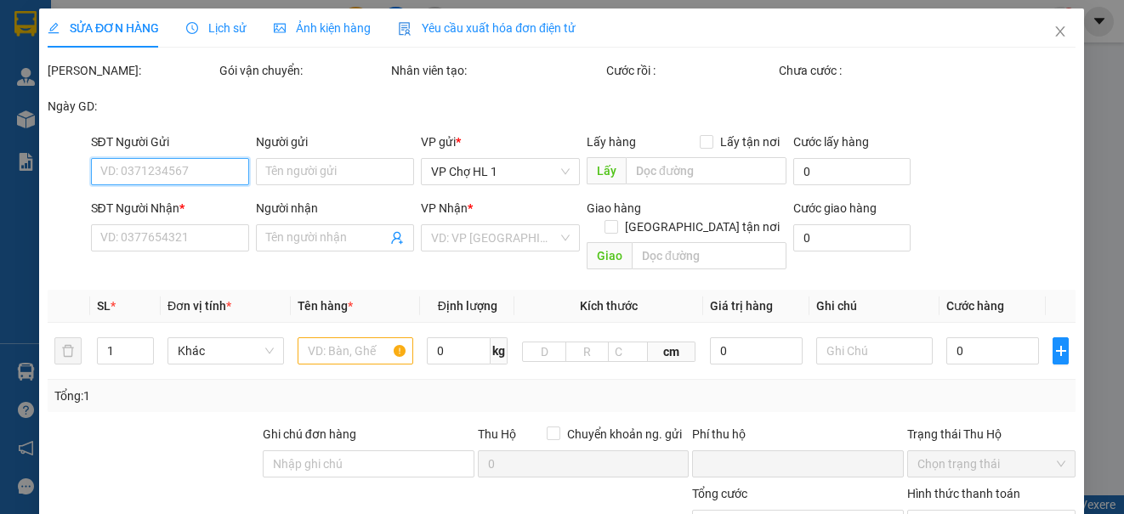
type input "khách"
checkbox input "true"
type input "chung cư skylight,ngõ hòa bình 6,minh khai,hai bà trưng,hà nội"
type input "0"
type input "70.000"
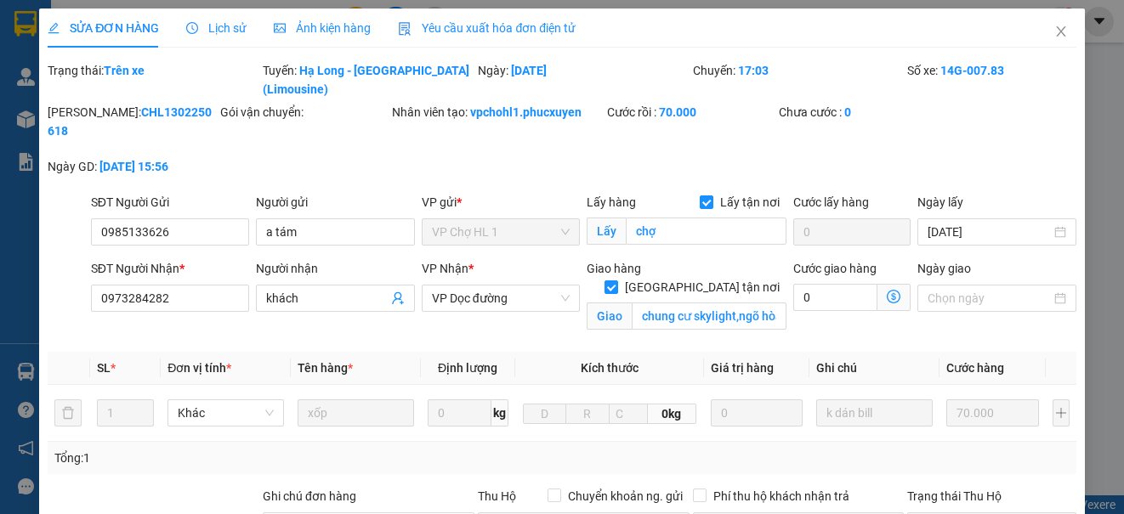
click at [225, 19] on div "Lịch sử" at bounding box center [216, 28] width 60 height 19
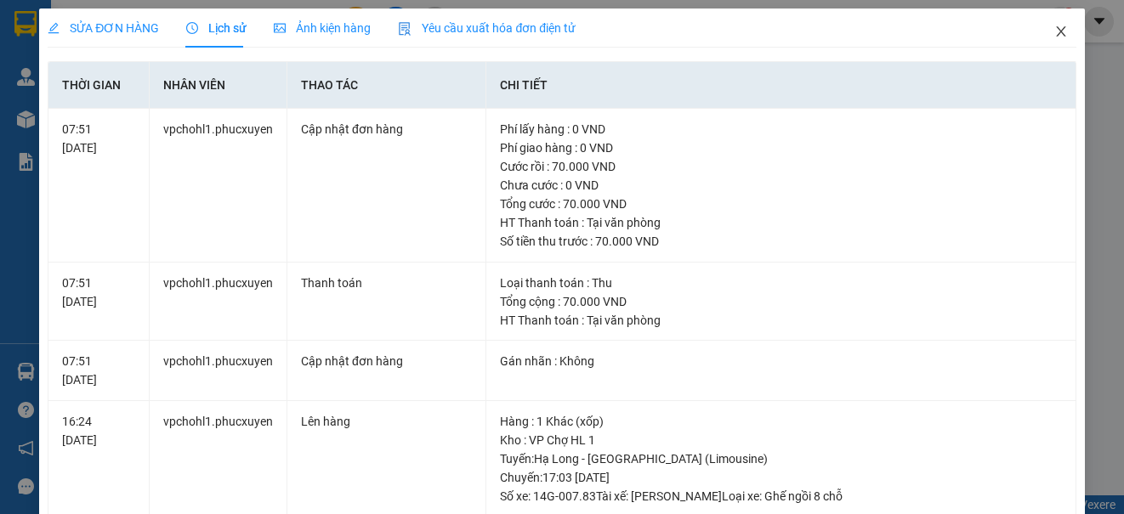
click at [1056, 29] on icon "close" at bounding box center [1060, 31] width 9 height 10
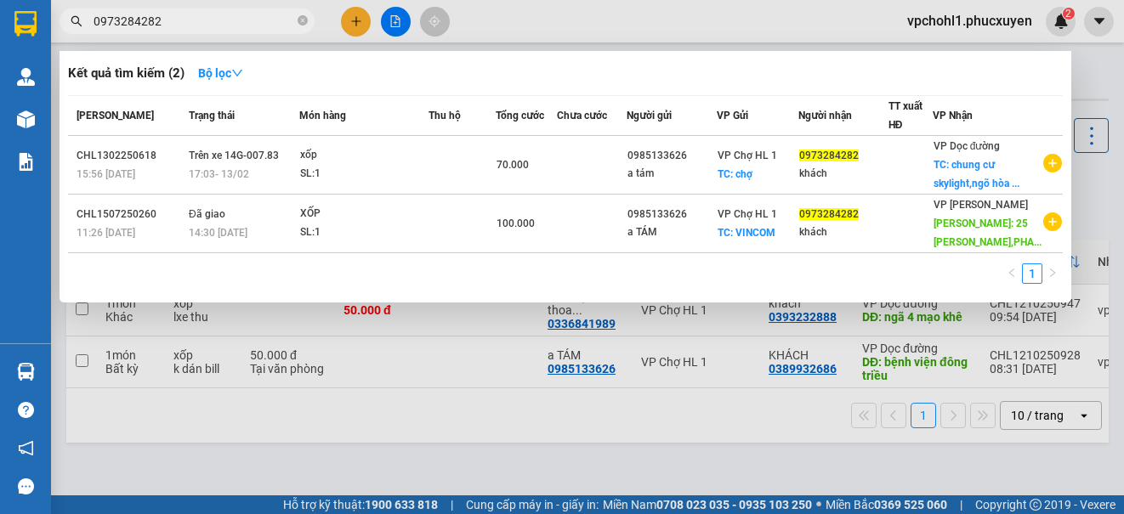
drag, startPoint x: 180, startPoint y: 18, endPoint x: 78, endPoint y: 25, distance: 102.3
click at [78, 25] on div "0973284282" at bounding box center [165, 20] width 331 height 25
click at [348, 16] on div at bounding box center [562, 257] width 1124 height 514
click at [348, 16] on button at bounding box center [356, 22] width 30 height 30
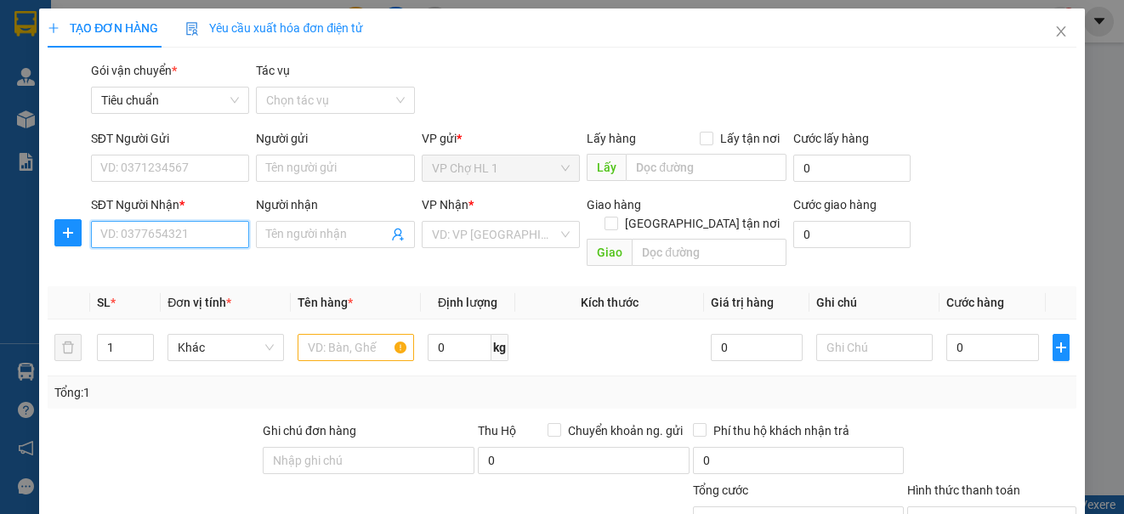
click at [165, 234] on input "SĐT Người Nhận *" at bounding box center [170, 234] width 158 height 27
paste input "0973284282"
type input "0973284282"
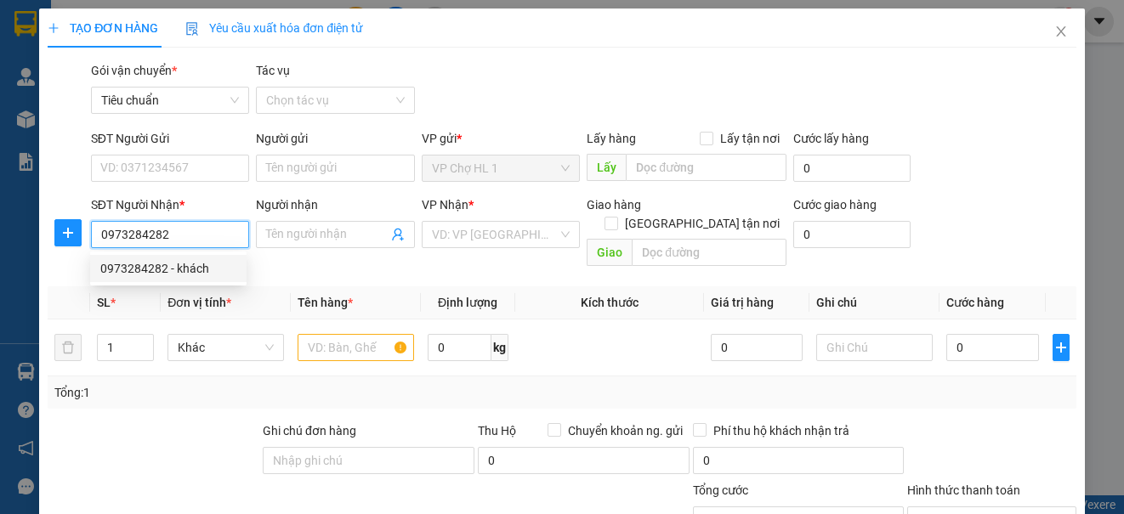
click at [168, 269] on div "0973284282 - khách" at bounding box center [168, 268] width 136 height 19
type input "khách"
type input "25 LÝ THƯỜNG KIỆT,PHAN CHU TRINH,HOÀN KIẾM,HÀ NỘI"
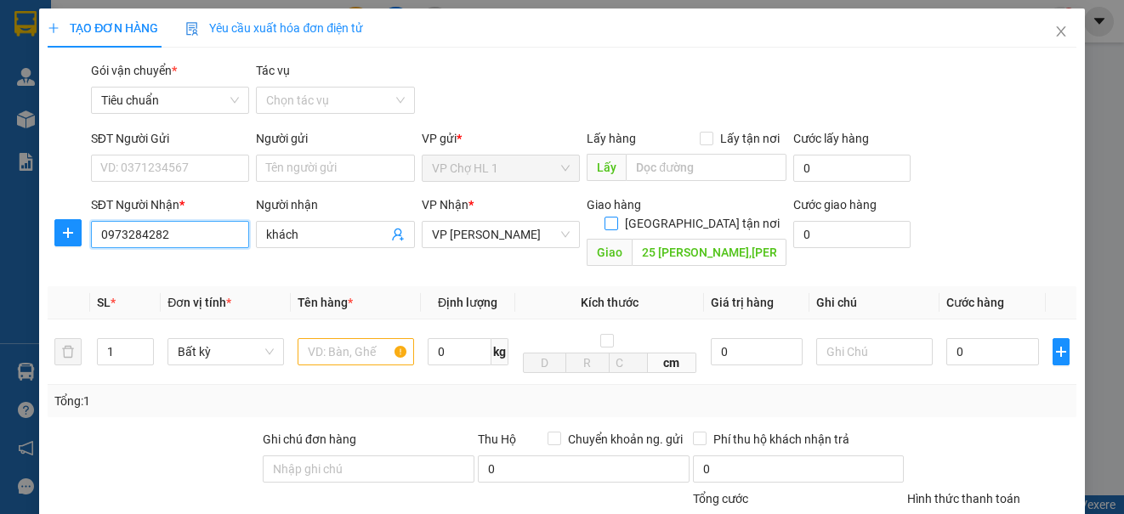
type input "0973284282"
click at [616, 217] on input "[GEOGRAPHIC_DATA] tận nơi" at bounding box center [610, 223] width 12 height 12
checkbox input "true"
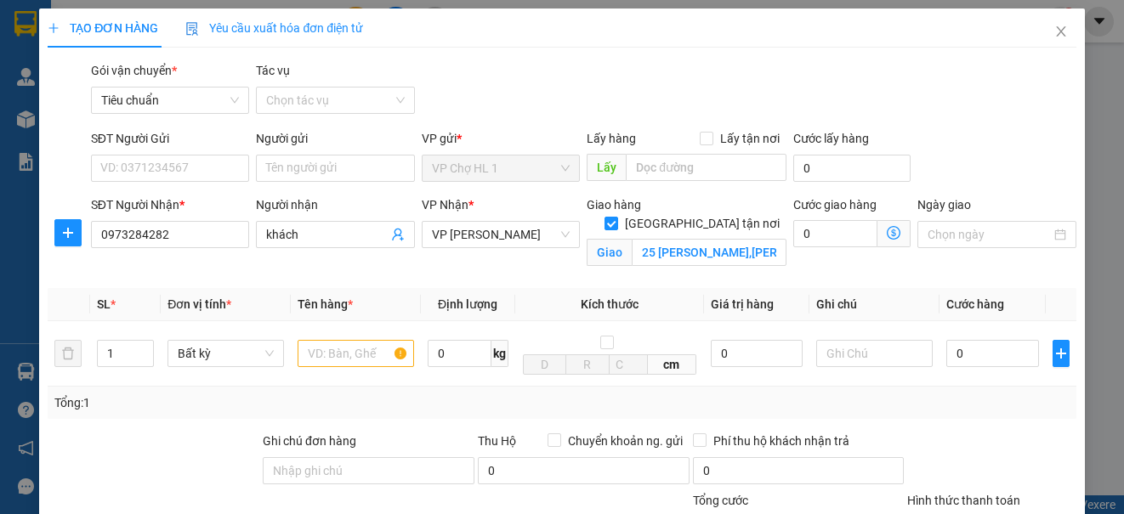
click at [886, 230] on icon "dollar-circle" at bounding box center [893, 233] width 14 height 14
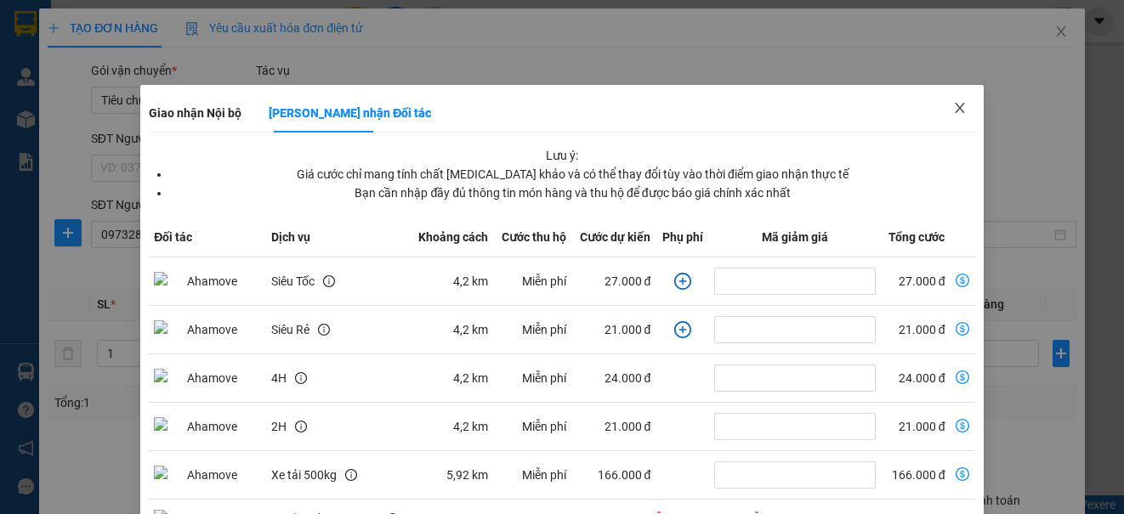
click at [953, 104] on icon "close" at bounding box center [960, 108] width 14 height 14
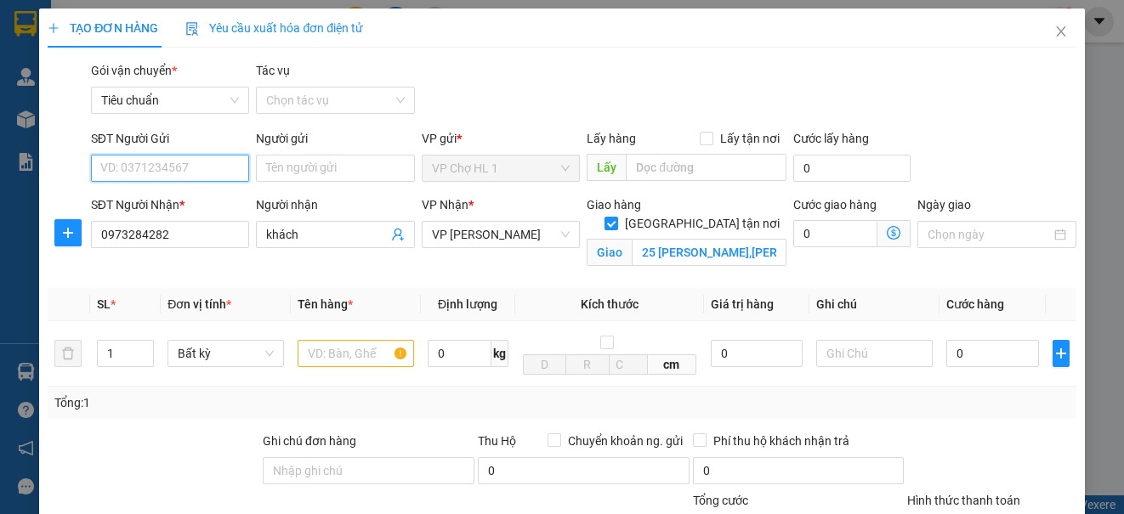
click at [173, 174] on input "SĐT Người Gửi" at bounding box center [170, 168] width 158 height 27
click at [212, 204] on div "0985133626 - a TÁM" at bounding box center [168, 202] width 136 height 19
type input "0985133626"
type input "a TÁM"
checkbox input "true"
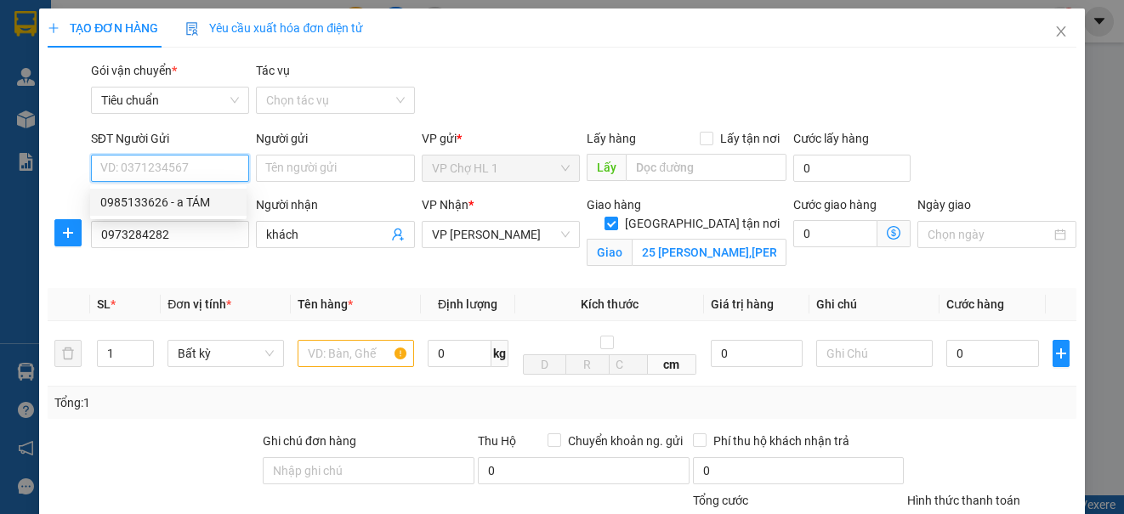
type input "VINCOM"
type input "20.000"
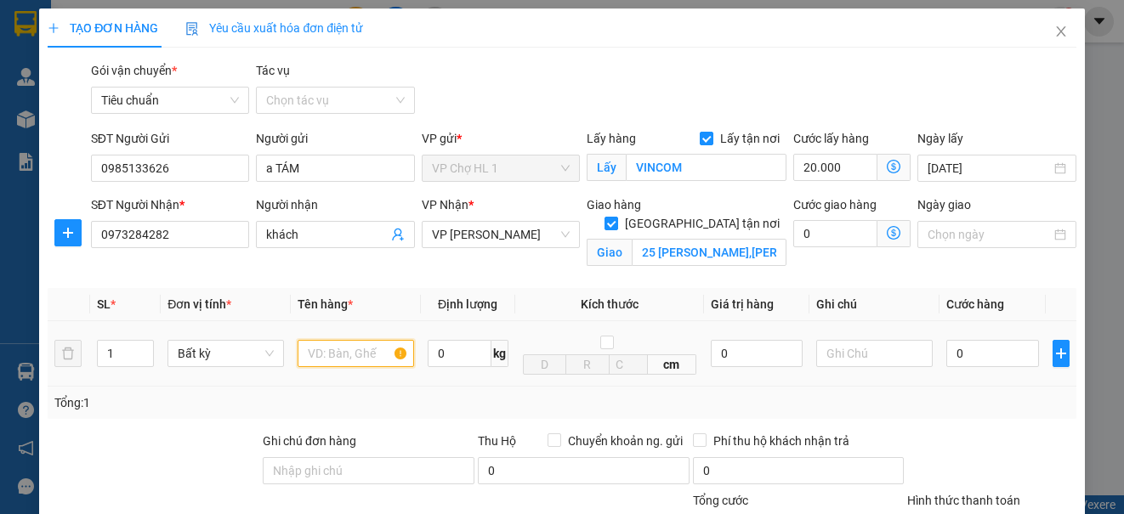
click at [310, 360] on input "text" at bounding box center [355, 353] width 116 height 27
type input "xốp"
click at [960, 103] on div "Gói vận chuyển * Tiêu chuẩn Tác vụ Chọn tác vụ" at bounding box center [584, 90] width 992 height 59
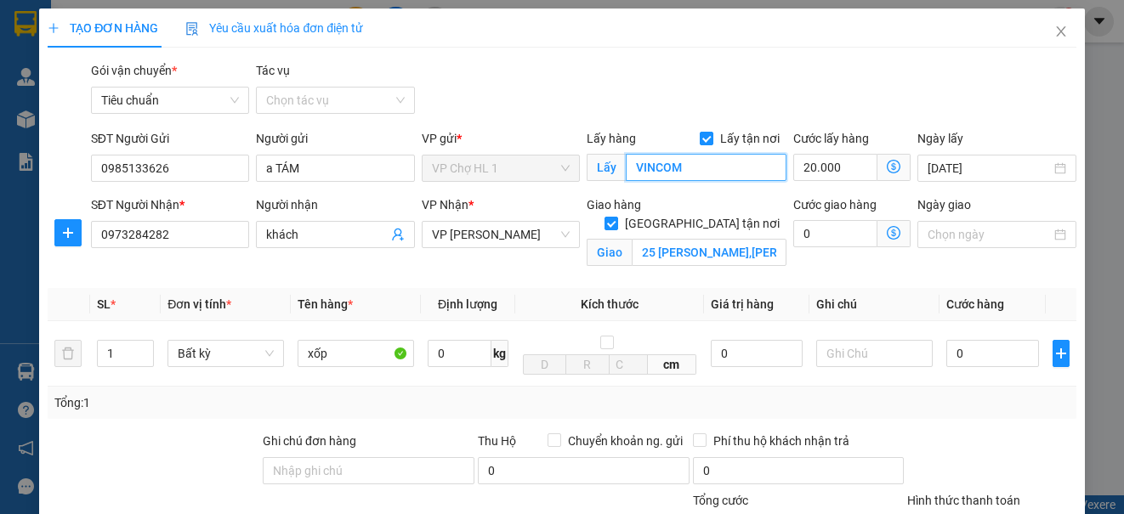
click at [691, 170] on input "VINCOM" at bounding box center [706, 167] width 161 height 27
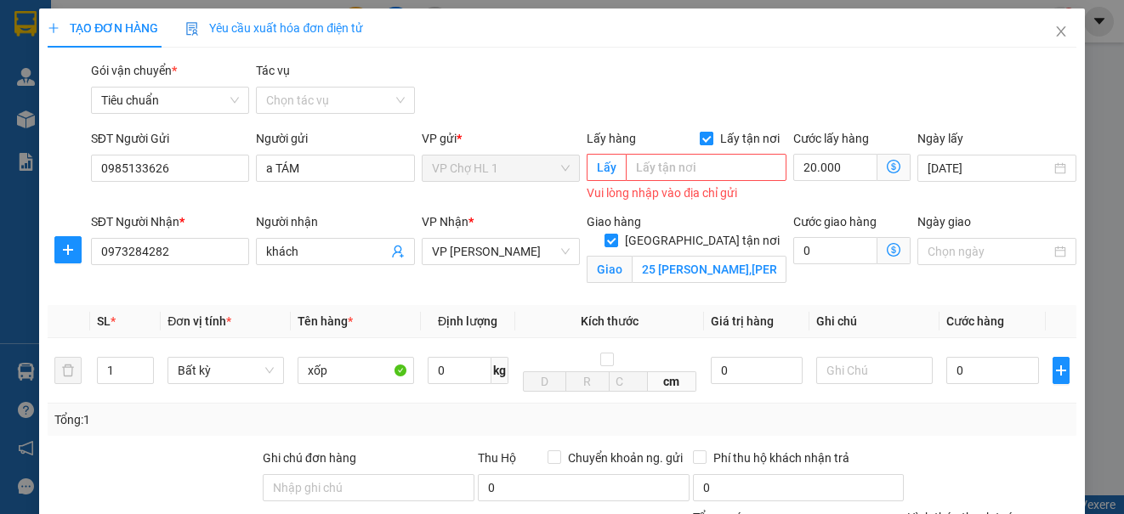
drag, startPoint x: 697, startPoint y: 134, endPoint x: 725, endPoint y: 133, distance: 28.1
click at [699, 133] on input "Lấy tận nơi" at bounding box center [705, 138] width 12 height 12
checkbox input "false"
click at [1029, 134] on div "SĐT Người Gửi 0985133626 Người gửi a TÁM VP gửi * VP Chợ HL 1 Lấy hàng Lấy tận …" at bounding box center [584, 167] width 992 height 76
click at [865, 168] on input "20.000" at bounding box center [851, 168] width 117 height 27
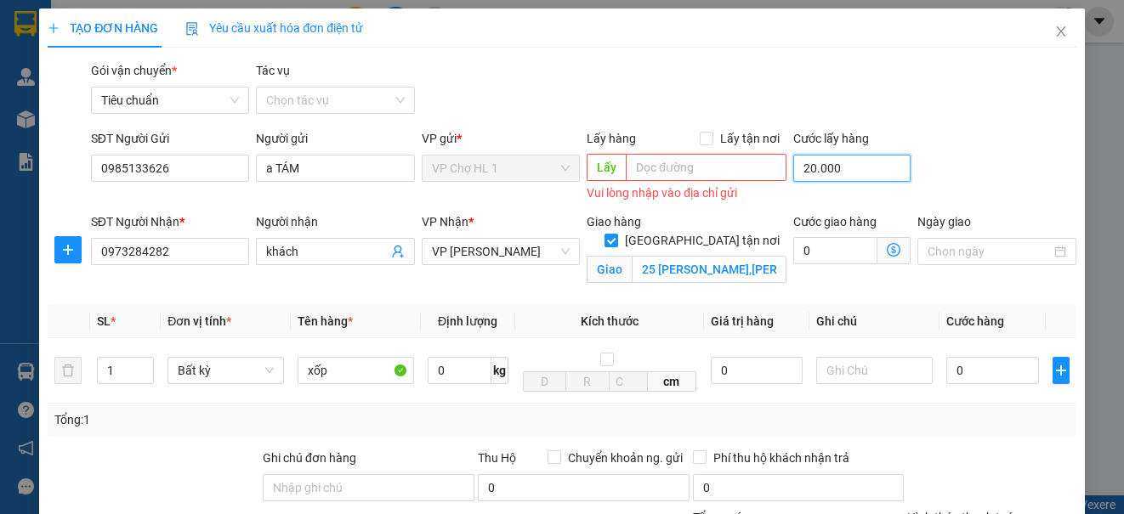
type input "0"
click at [992, 190] on div "SĐT Người Gửi 0985133626 Người gửi a TÁM VP gửi * VP Chợ HL 1 Lấy hàng Lấy tận …" at bounding box center [584, 167] width 992 height 76
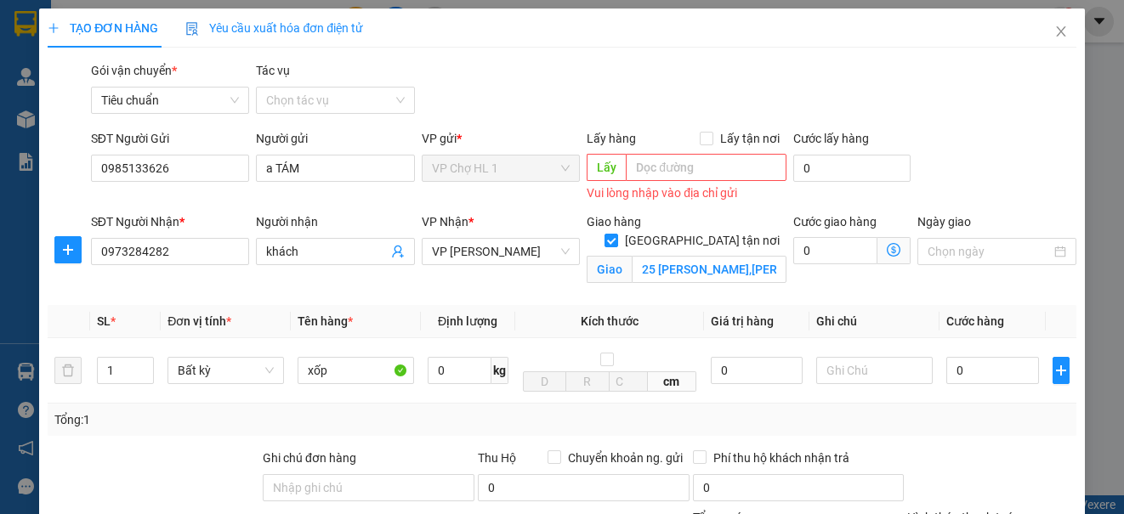
click at [886, 246] on icon "dollar-circle" at bounding box center [893, 250] width 14 height 14
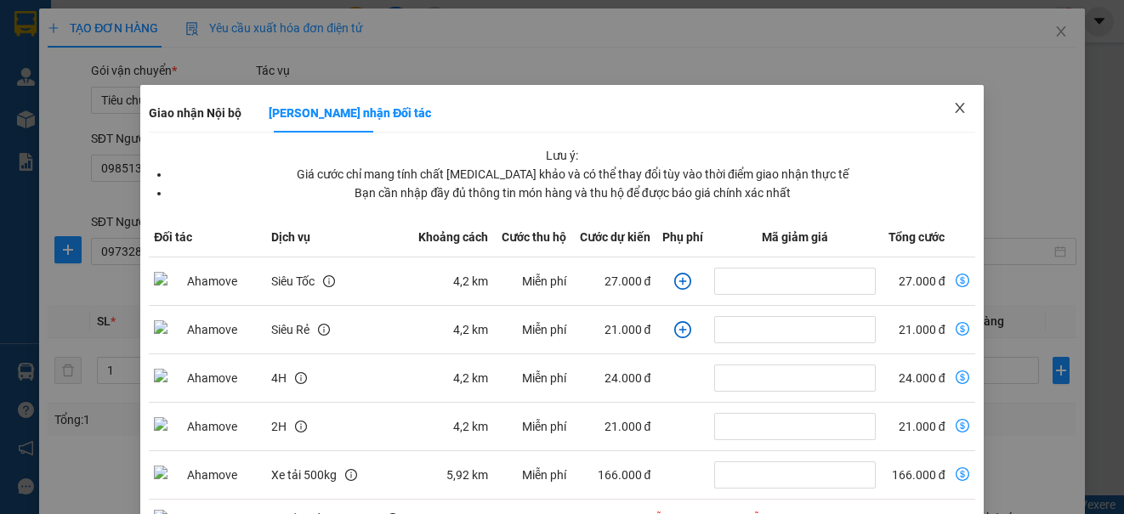
click at [953, 109] on icon "close" at bounding box center [960, 108] width 14 height 14
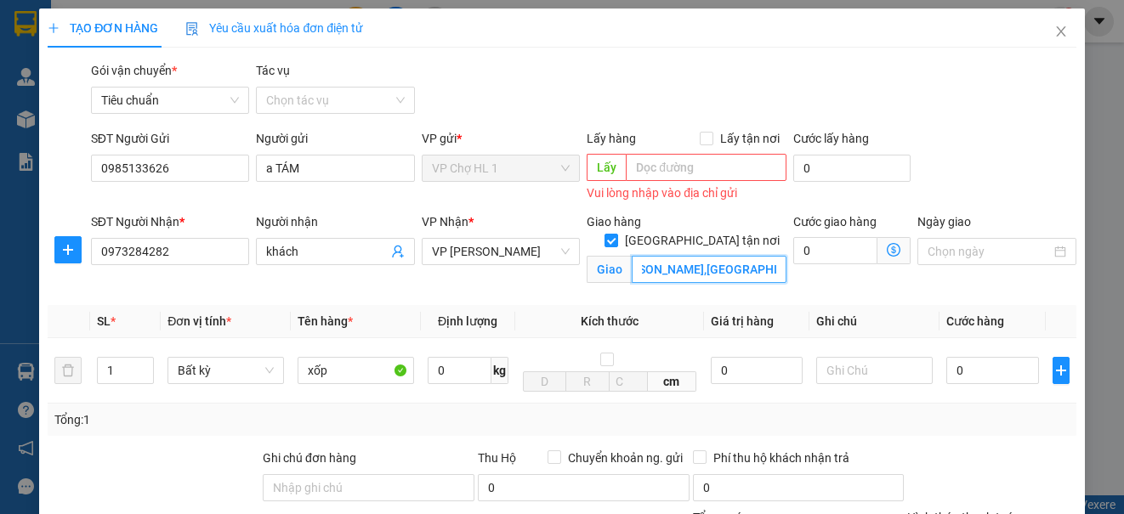
scroll to position [0, 181]
click at [952, 137] on div "SĐT Người Gửi 0985133626 Người gửi a TÁM VP gửi * VP Chợ HL 1 Lấy hàng Lấy tận …" at bounding box center [584, 167] width 992 height 76
click at [686, 256] on input "chung cư ct1 skynight 125 d,minh khai,hai bà trưng,hà nội" at bounding box center [708, 269] width 155 height 27
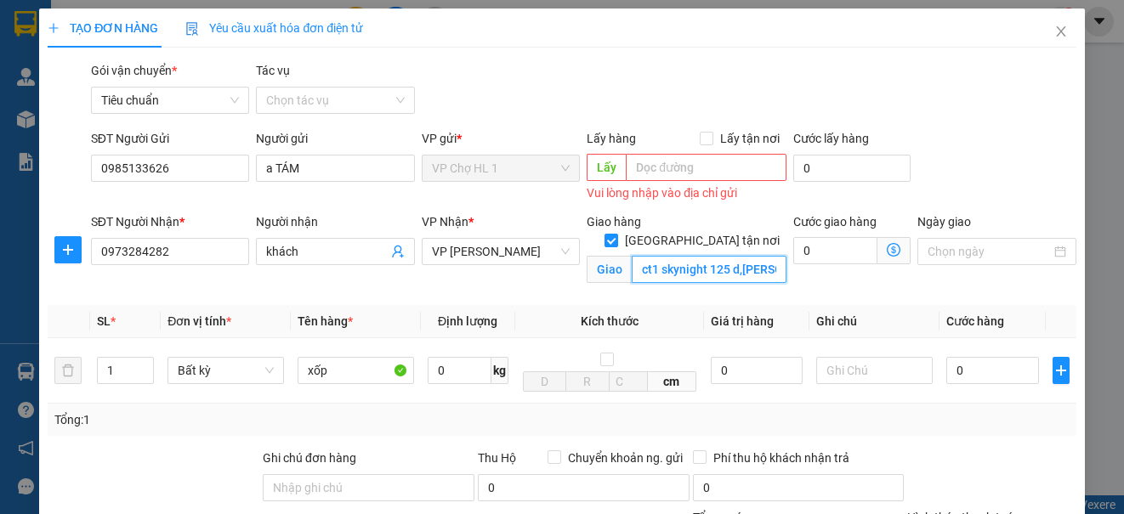
click at [649, 256] on input "ct1 skynight 125 d,minh khai,hai bà trưng,hà nội" at bounding box center [708, 269] width 155 height 27
type input "ct1 chung cư skynight 125 d,[PERSON_NAME] khai,[GEOGRAPHIC_DATA],[GEOGRAPHIC_DA…"
click at [935, 129] on div "SĐT Người Gửi 0985133626 Người gửi a TÁM VP gửi * VP Chợ HL 1 Lấy hàng Lấy tận …" at bounding box center [584, 167] width 992 height 76
click at [886, 246] on icon "dollar-circle" at bounding box center [893, 250] width 14 height 14
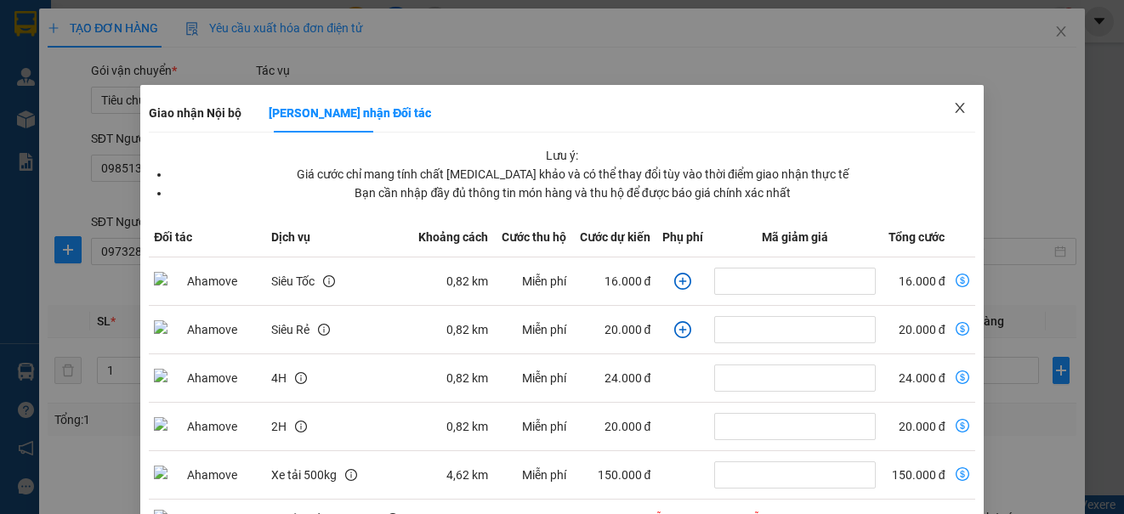
click at [953, 107] on icon "close" at bounding box center [960, 108] width 14 height 14
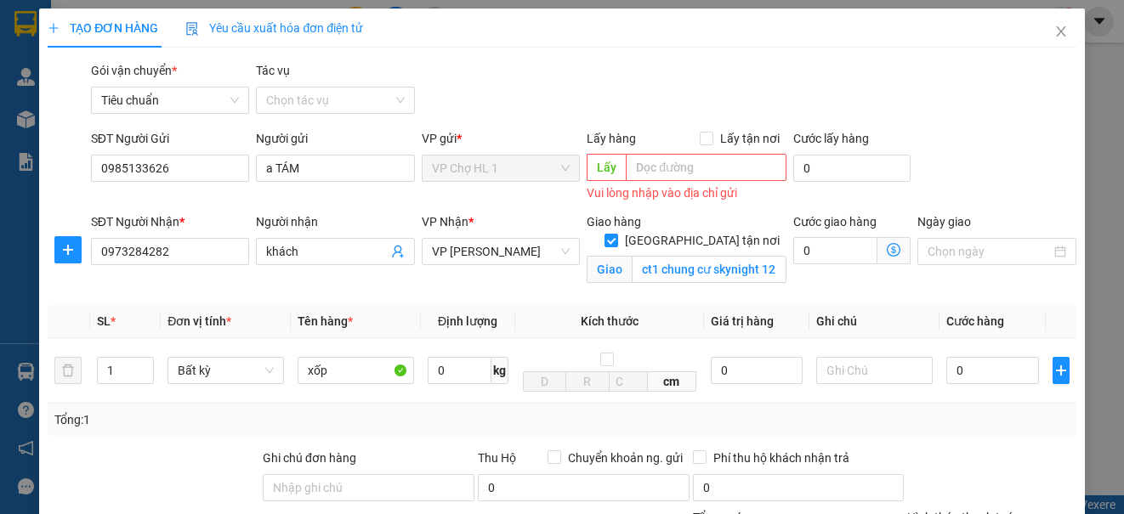
click at [886, 245] on icon "dollar-circle" at bounding box center [893, 250] width 14 height 14
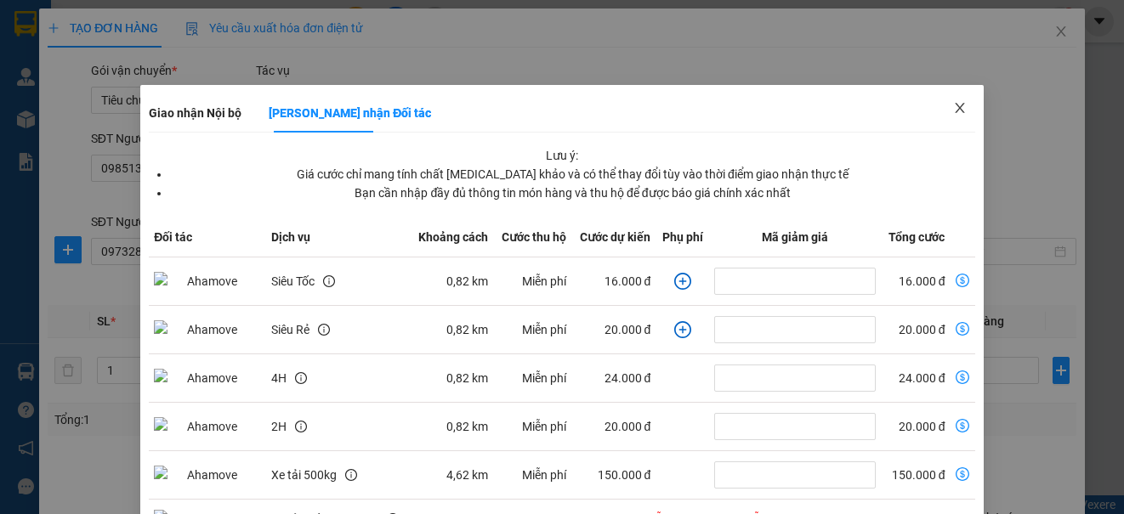
click at [954, 105] on icon "close" at bounding box center [958, 108] width 9 height 10
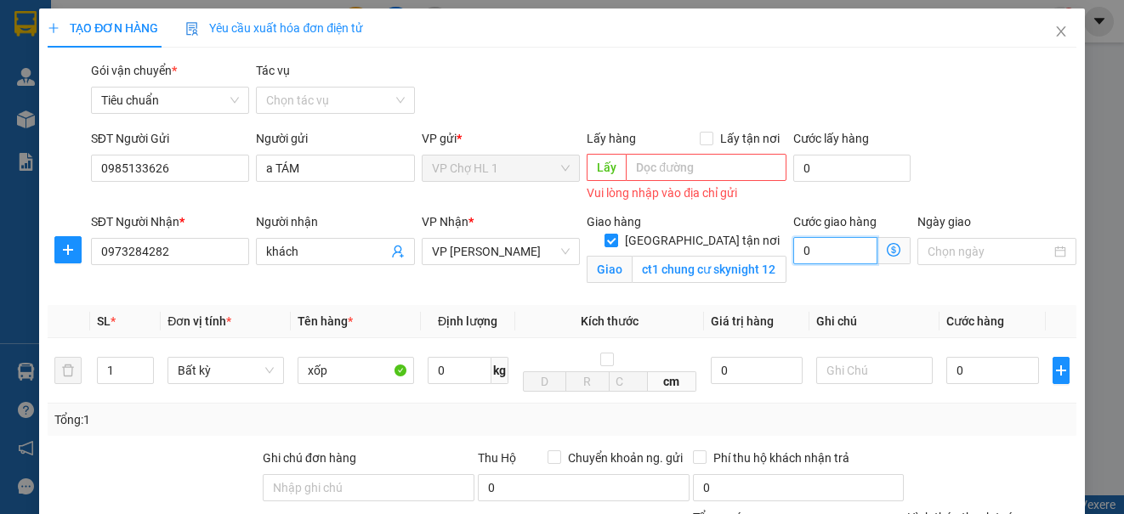
click at [838, 250] on input "0" at bounding box center [835, 250] width 84 height 27
type input "4"
type input "40"
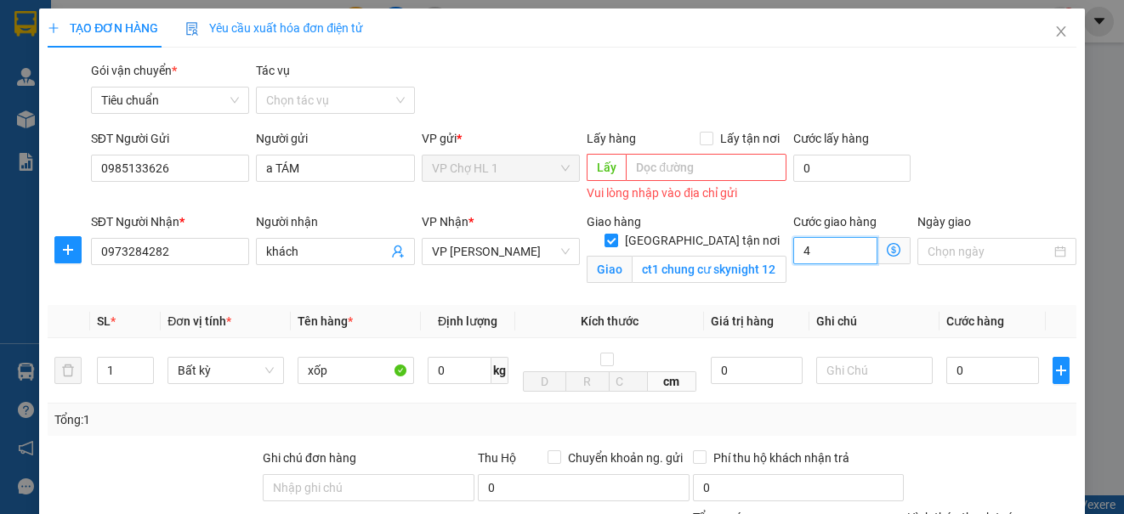
type input "40"
click at [1005, 135] on div "SĐT Người Gửi 0985133626 Người gửi a TÁM VP gửi * VP Chợ HL 1 Lấy hàng Lấy tận …" at bounding box center [584, 167] width 992 height 76
type input "40.000"
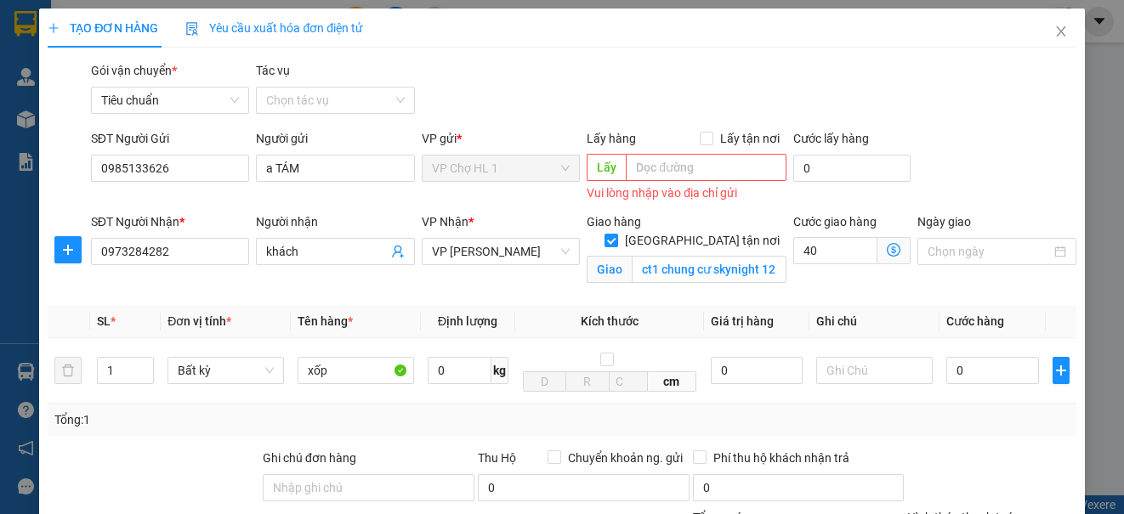
type input "40.000"
click at [886, 250] on icon "dollar-circle" at bounding box center [893, 250] width 14 height 14
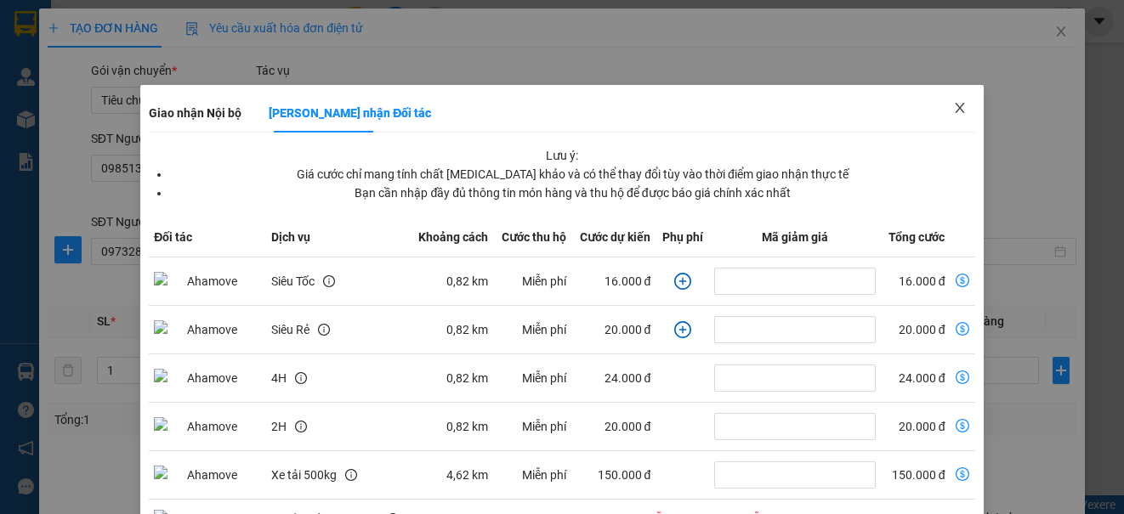
click at [953, 106] on icon "close" at bounding box center [960, 108] width 14 height 14
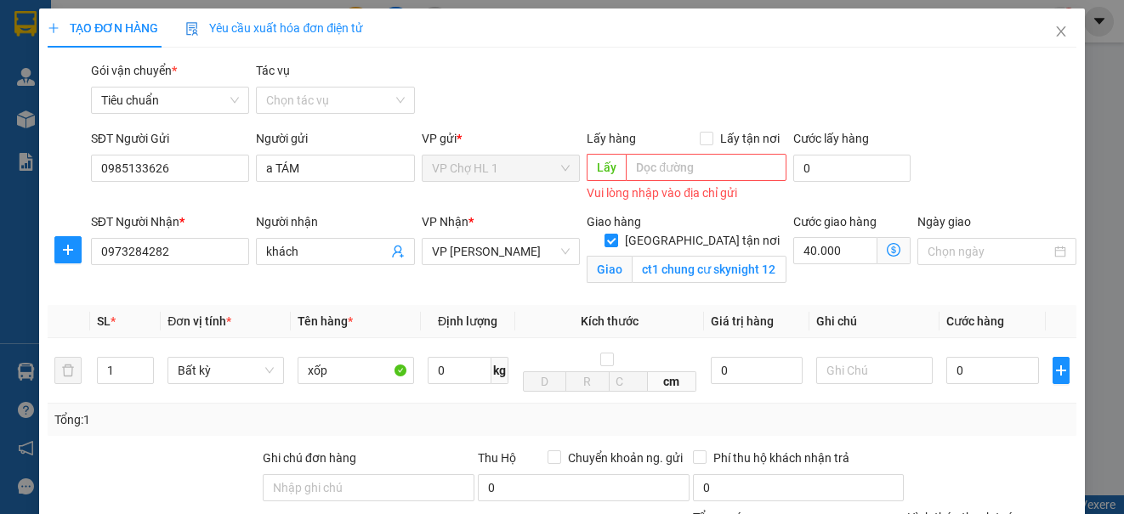
click at [886, 248] on icon "dollar-circle" at bounding box center [893, 250] width 14 height 14
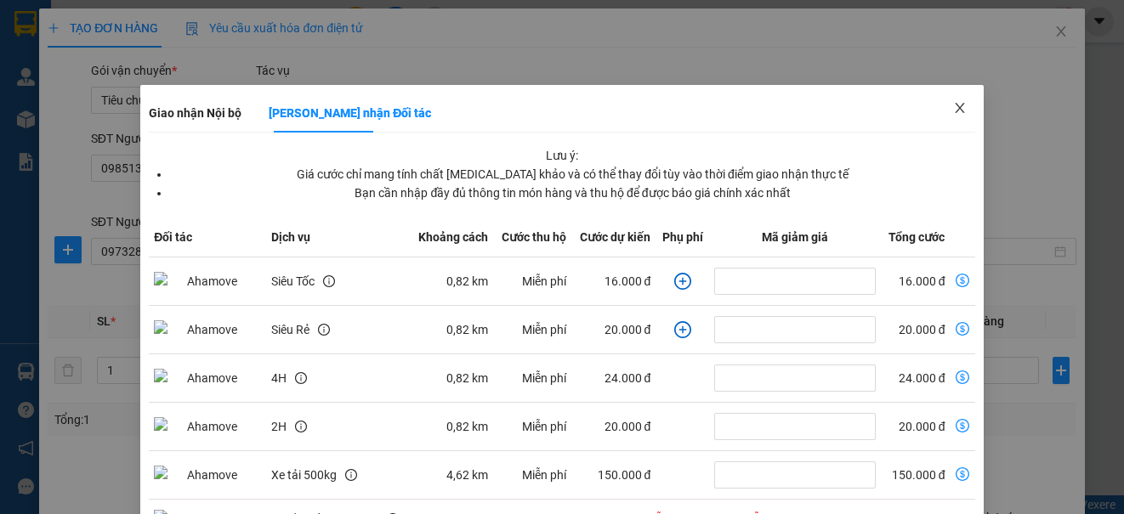
click at [953, 105] on icon "close" at bounding box center [960, 108] width 14 height 14
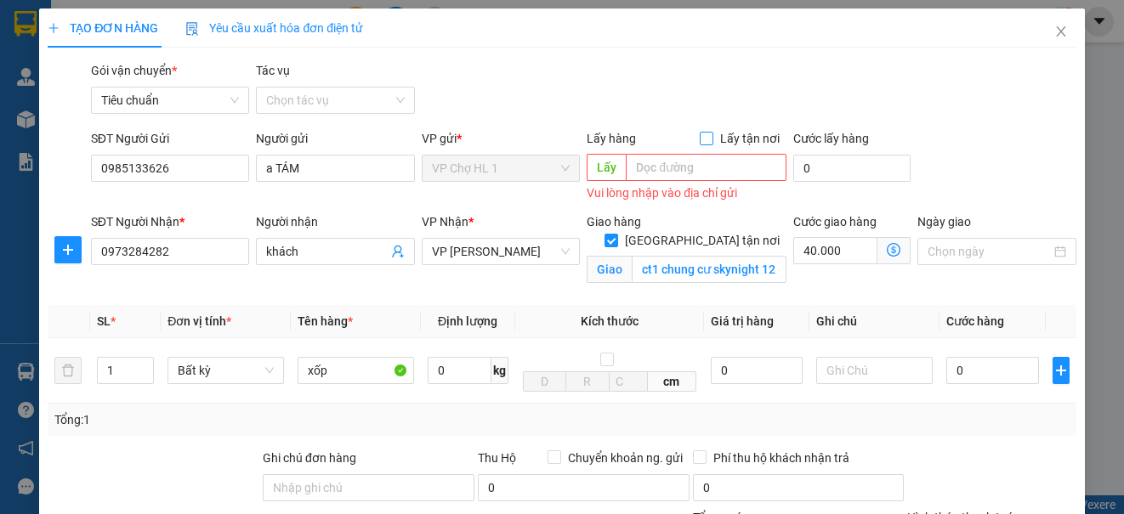
click at [701, 137] on input "Lấy tận nơi" at bounding box center [705, 138] width 12 height 12
checkbox input "true"
click at [665, 162] on input "text" at bounding box center [706, 167] width 161 height 27
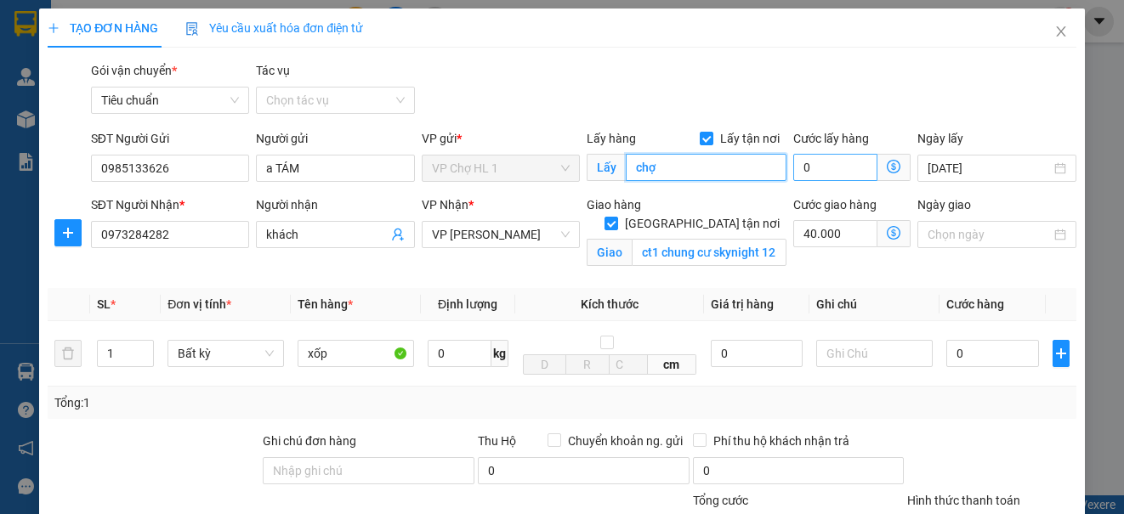
type input "chợ"
click at [835, 167] on input "0" at bounding box center [835, 167] width 84 height 27
type input "1"
type input "40.001"
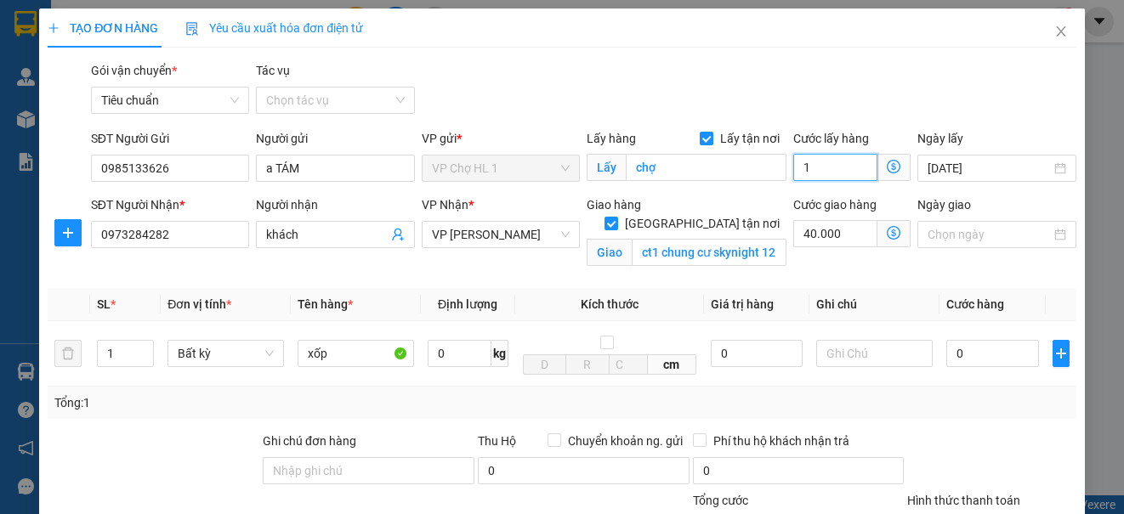
type input "10"
type input "40.010"
type input "10"
type input "50.000"
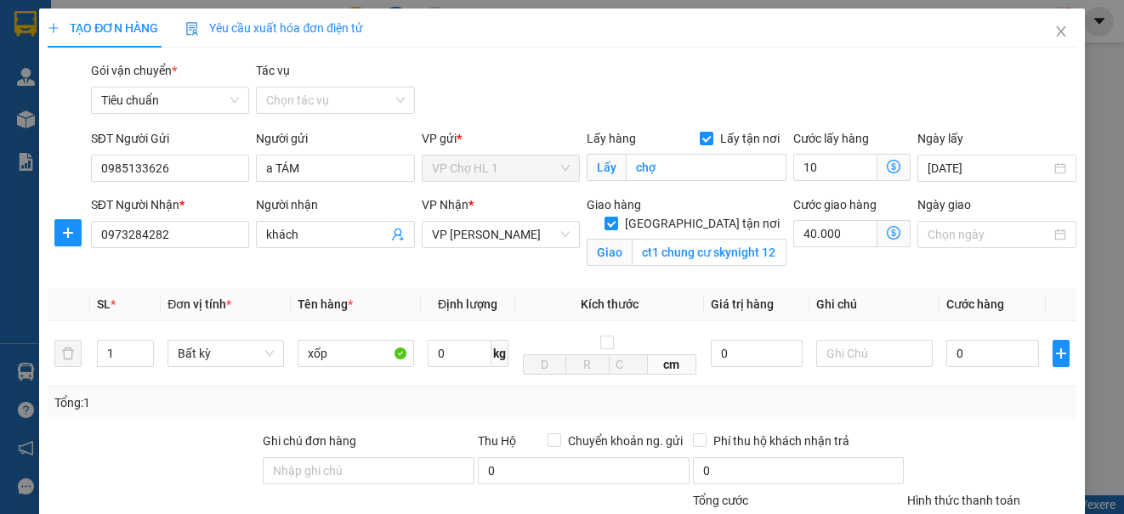
type input "50.000"
type input "10.000"
click at [958, 87] on div "Gói vận chuyển * Tiêu chuẩn Tác vụ Chọn tác vụ" at bounding box center [584, 90] width 992 height 59
click at [977, 364] on input "0" at bounding box center [992, 353] width 93 height 27
type input "9"
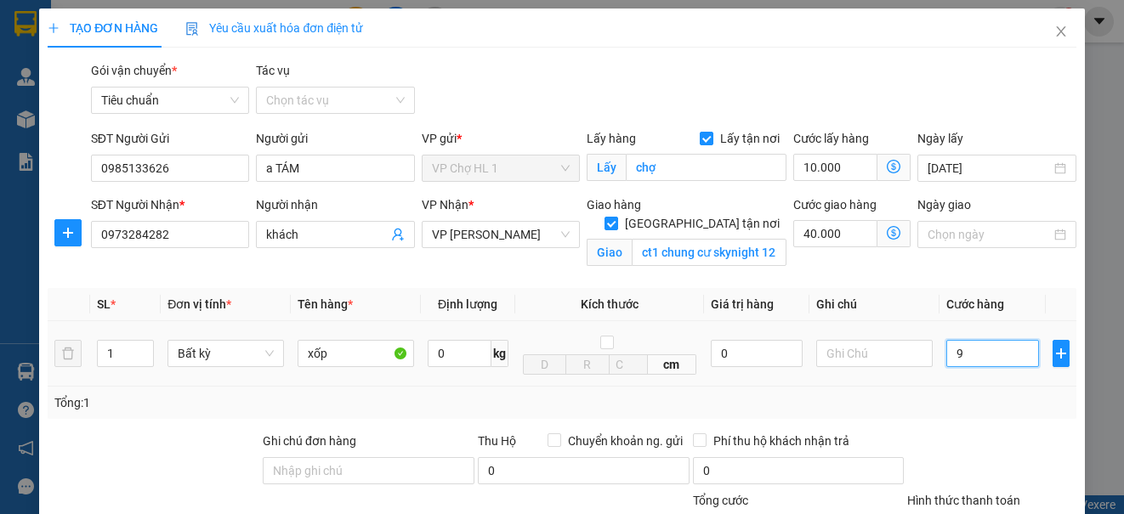
type input "50.009"
type input "90"
type input "50.090"
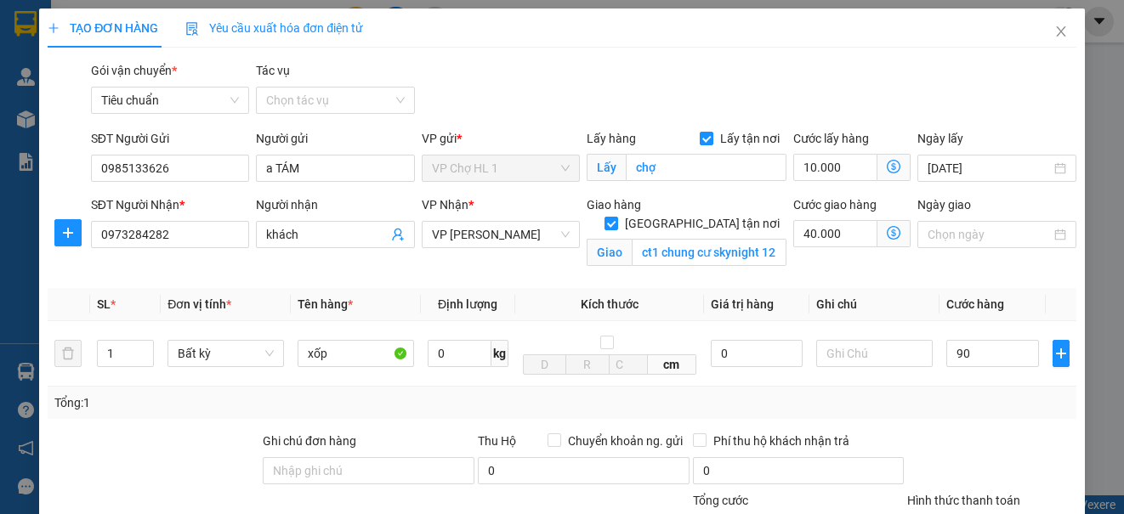
type input "90.000"
type input "140.000"
click at [994, 93] on div "Gói vận chuyển * Tiêu chuẩn Tác vụ Chọn tác vụ" at bounding box center [584, 90] width 992 height 59
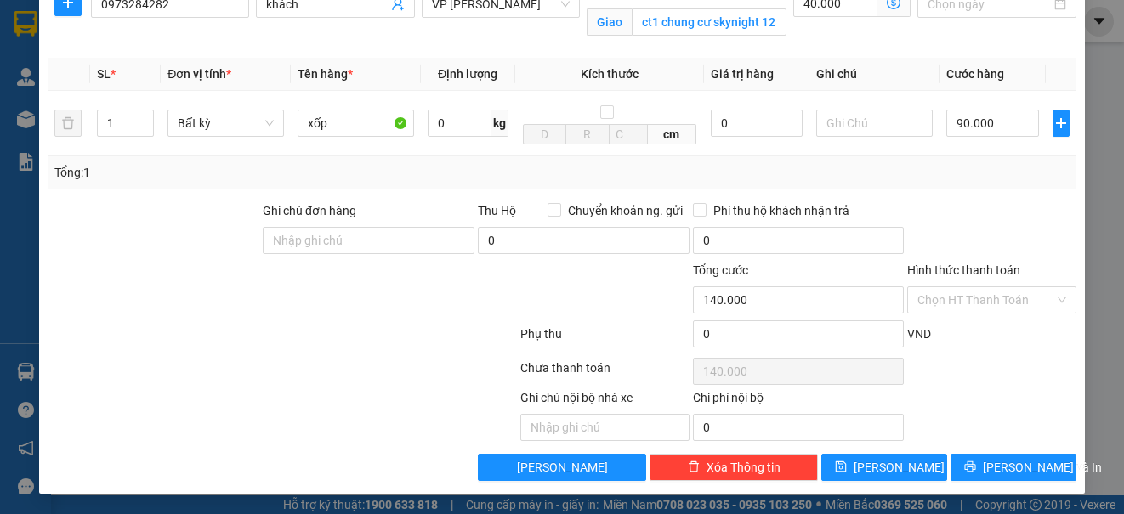
scroll to position [61, 0]
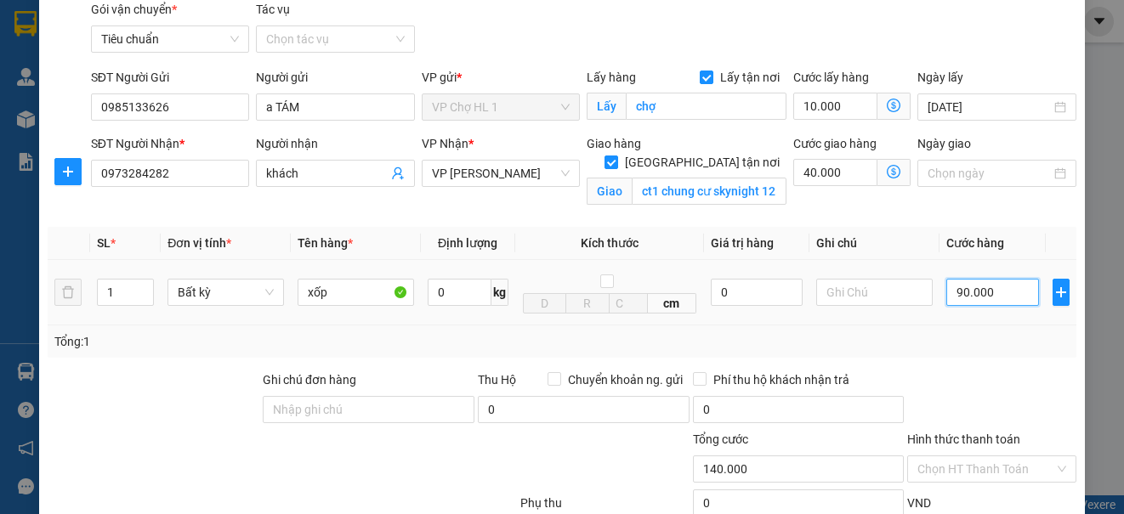
click at [1002, 305] on input "90.000" at bounding box center [992, 292] width 93 height 27
type input "1"
type input "50.001"
type input "10"
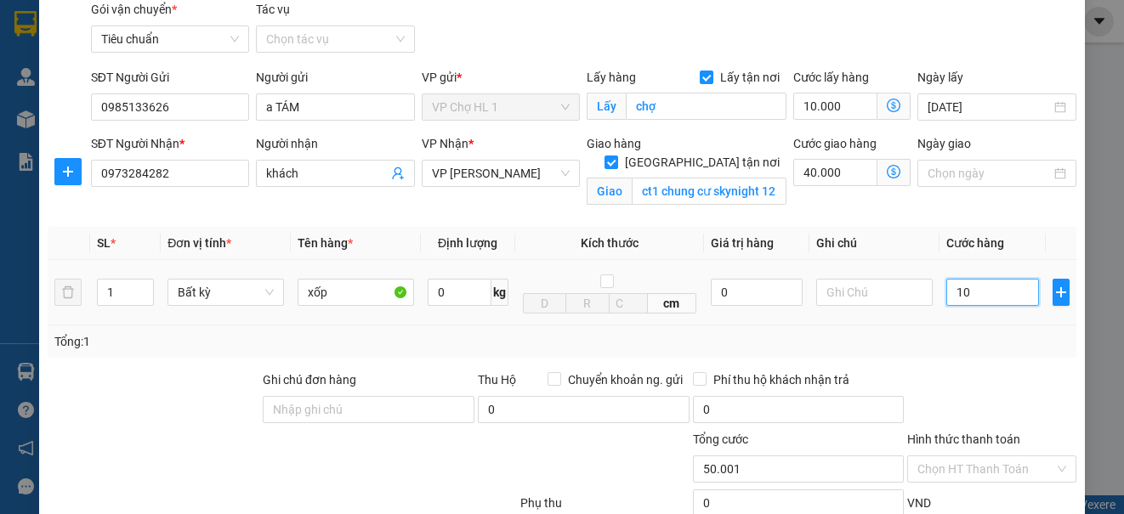
type input "50.010"
type input "100"
type input "50.100"
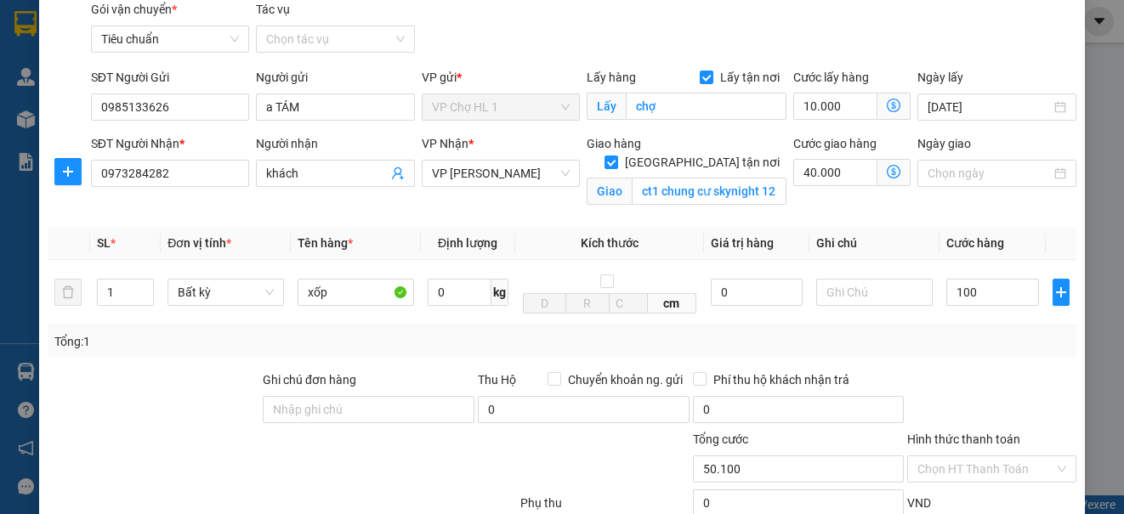
type input "100.000"
type input "150.000"
click at [1032, 55] on div "Gói vận chuyển * Tiêu chuẩn Tác vụ Chọn tác vụ" at bounding box center [584, 29] width 992 height 59
click at [867, 291] on input "text" at bounding box center [874, 292] width 116 height 27
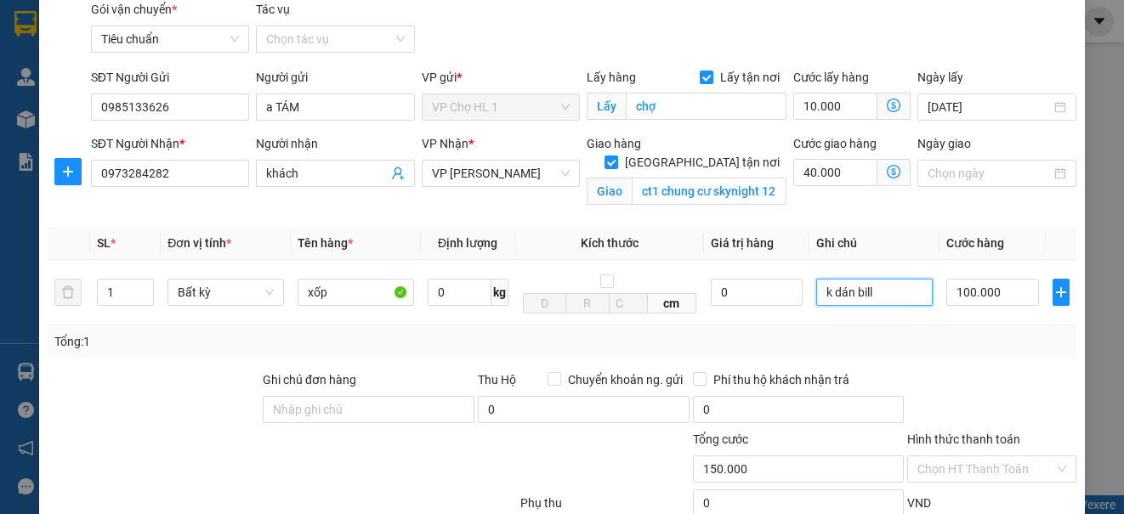
scroll to position [231, 0]
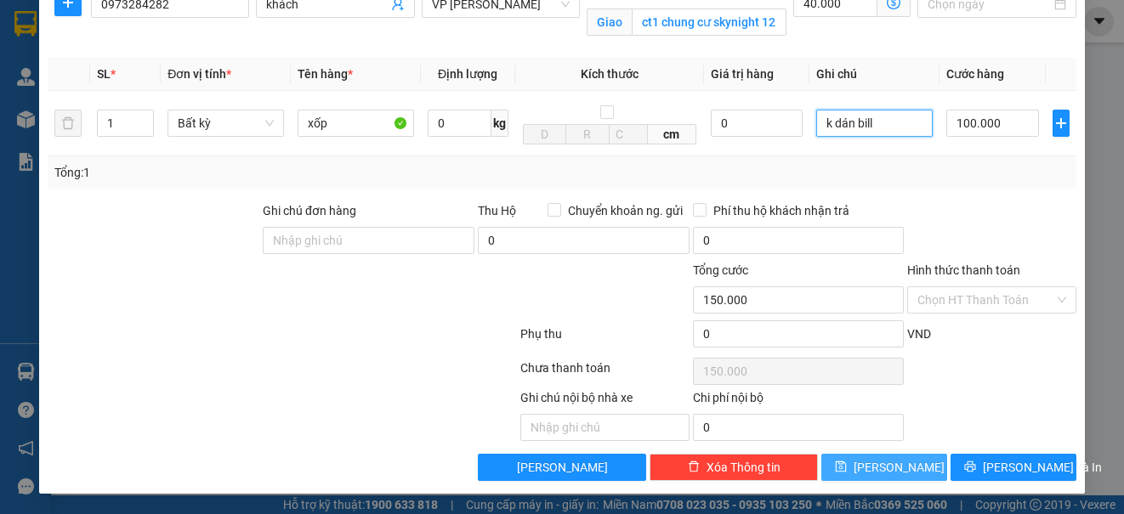
type input "k dán bill"
click at [847, 469] on icon "save" at bounding box center [840, 467] width 11 height 11
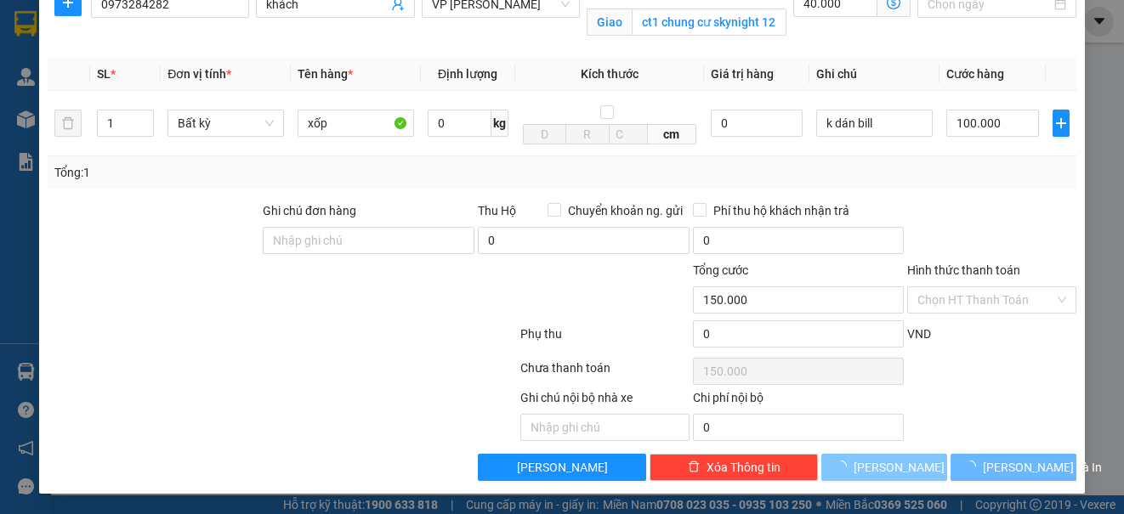
checkbox input "false"
type input "0"
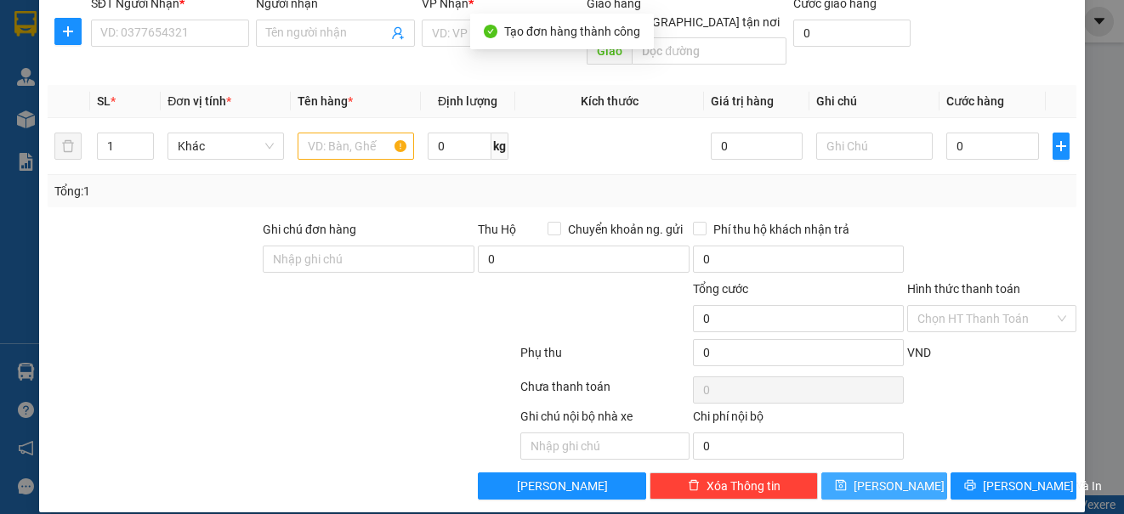
scroll to position [0, 0]
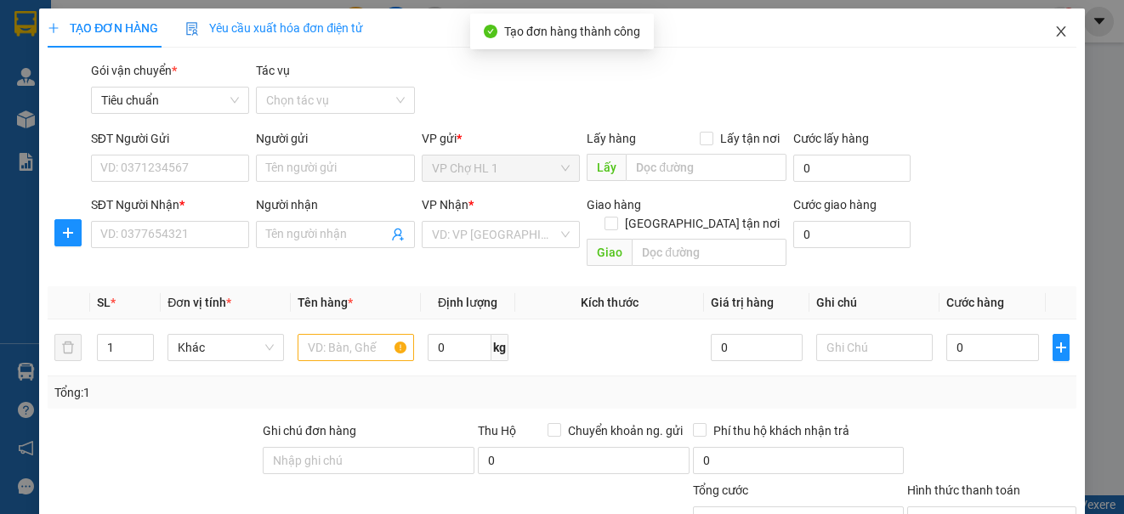
click at [1054, 31] on icon "close" at bounding box center [1061, 32] width 14 height 14
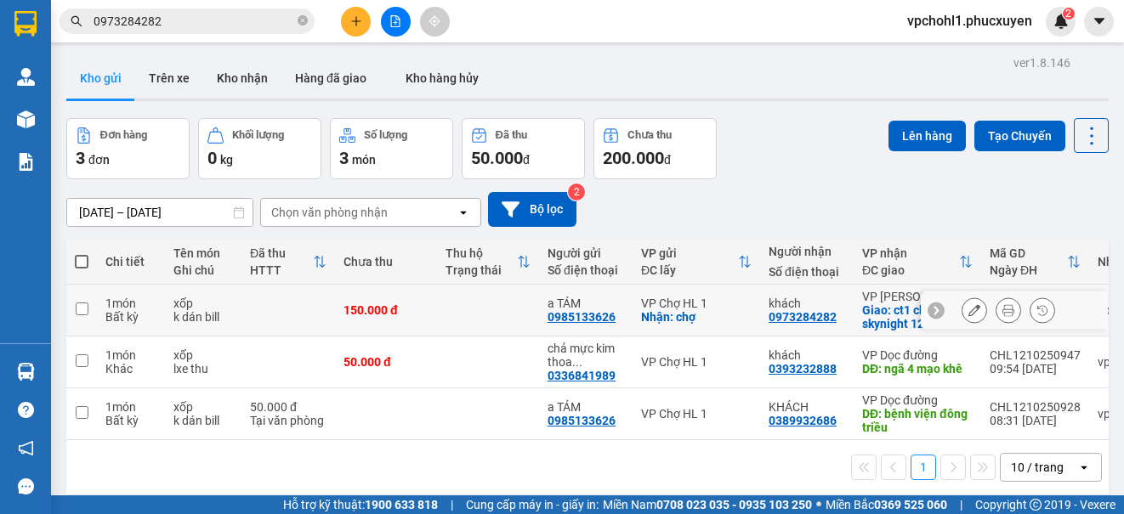
click at [968, 309] on icon at bounding box center [974, 310] width 12 height 12
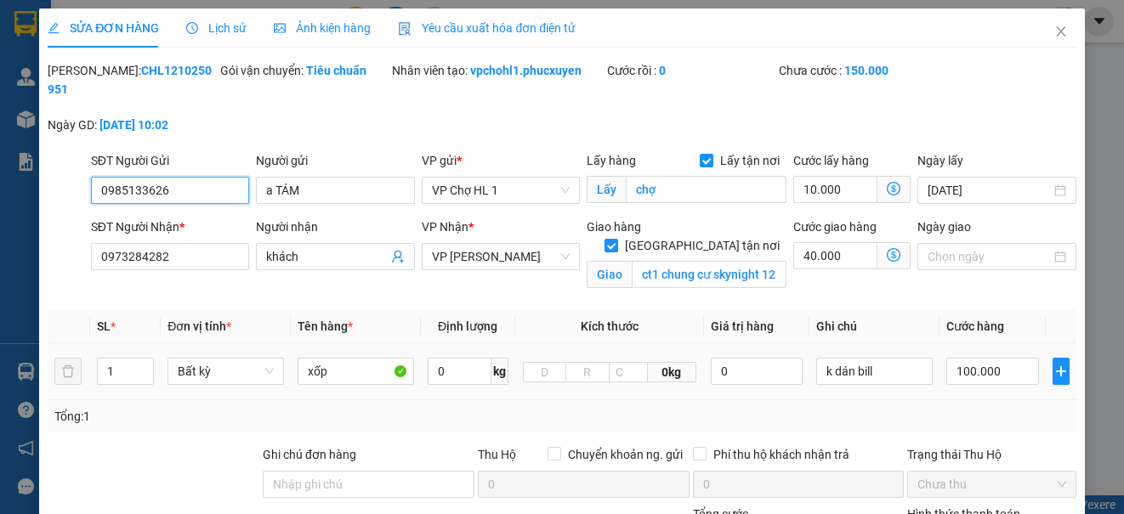
type input "0985133626"
type input "a TÁM"
checkbox input "true"
type input "chợ"
type input "0973284282"
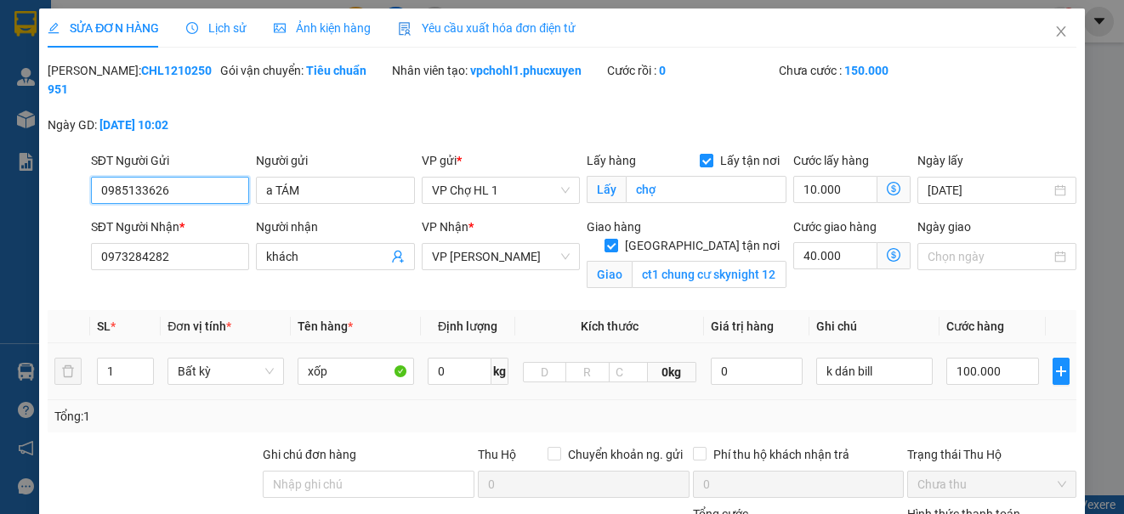
type input "khách"
checkbox input "true"
type input "ct1 chung cư skynight 125 d,[PERSON_NAME] khai,[GEOGRAPHIC_DATA],[GEOGRAPHIC_DA…"
type input "0"
type input "150.000"
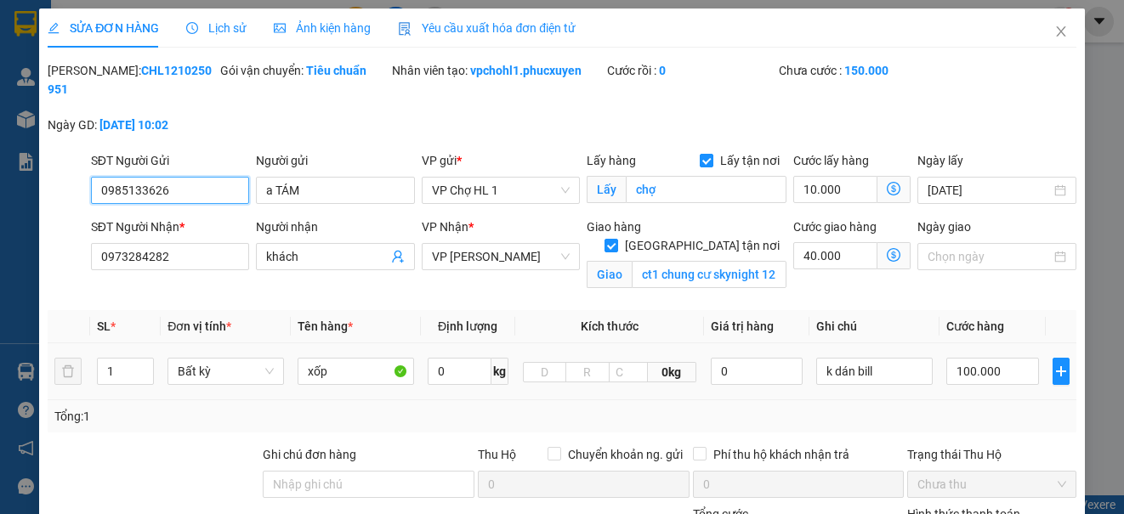
type input "150.000"
click at [886, 254] on icon "dollar-circle" at bounding box center [893, 255] width 14 height 14
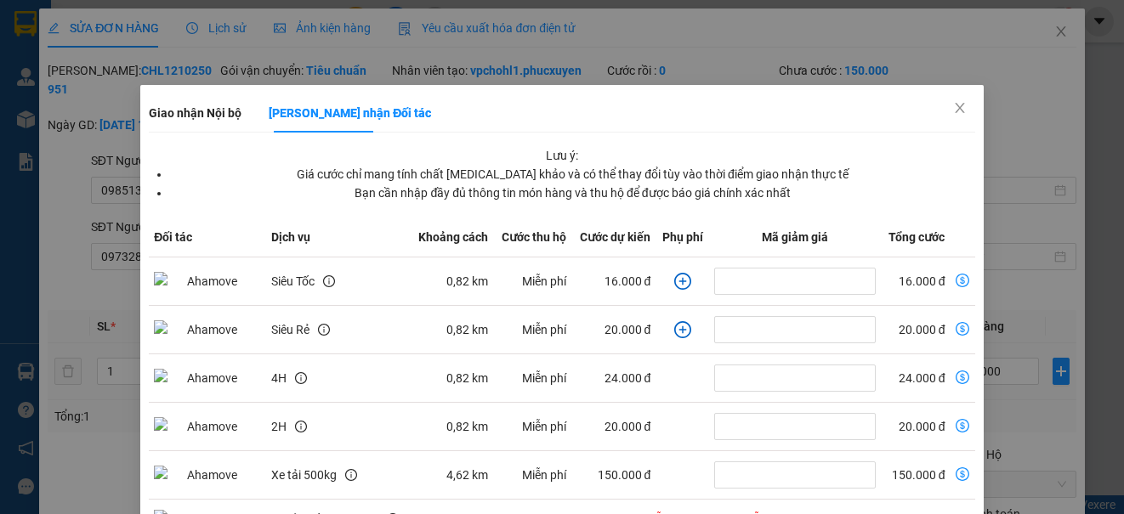
click at [674, 282] on icon "plus-circle" at bounding box center [682, 281] width 17 height 17
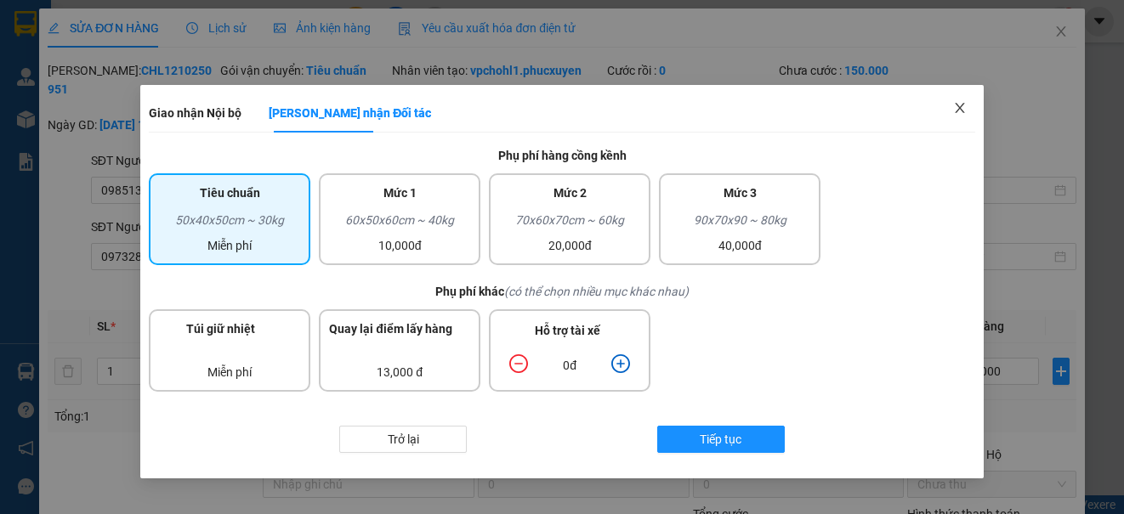
click at [963, 102] on icon "close" at bounding box center [960, 108] width 14 height 14
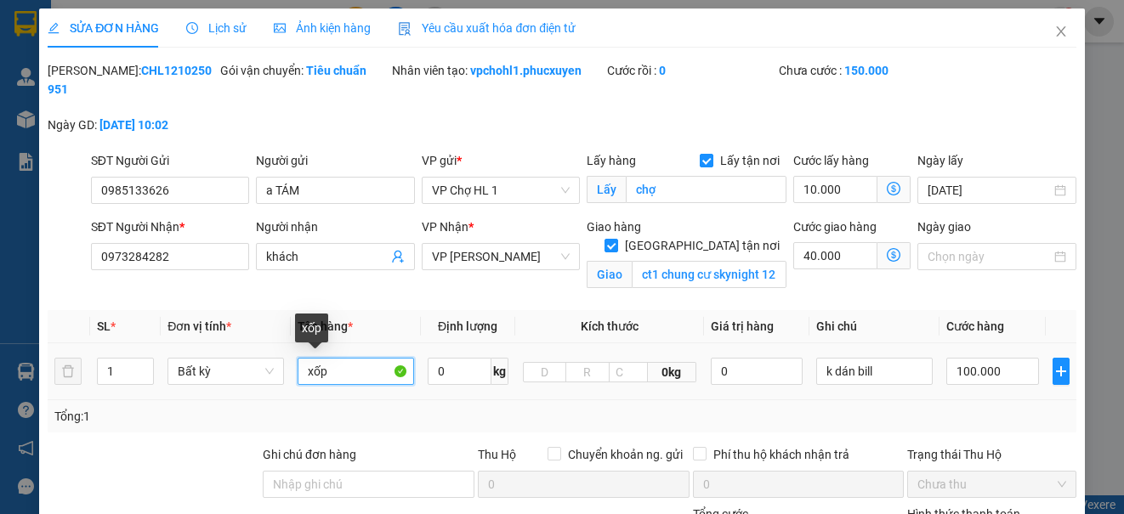
click at [338, 373] on input "xốp" at bounding box center [355, 371] width 116 height 27
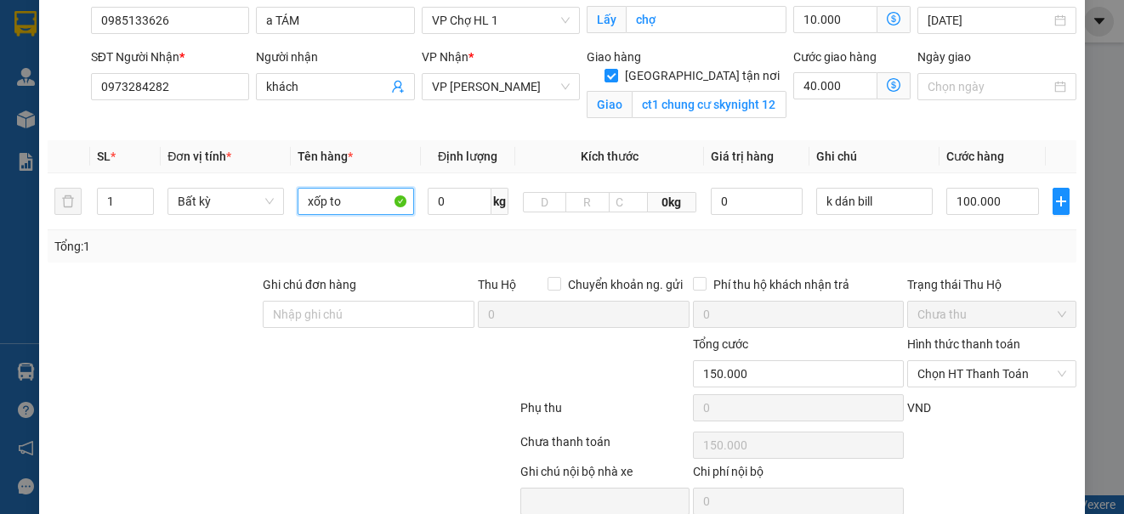
scroll to position [244, 0]
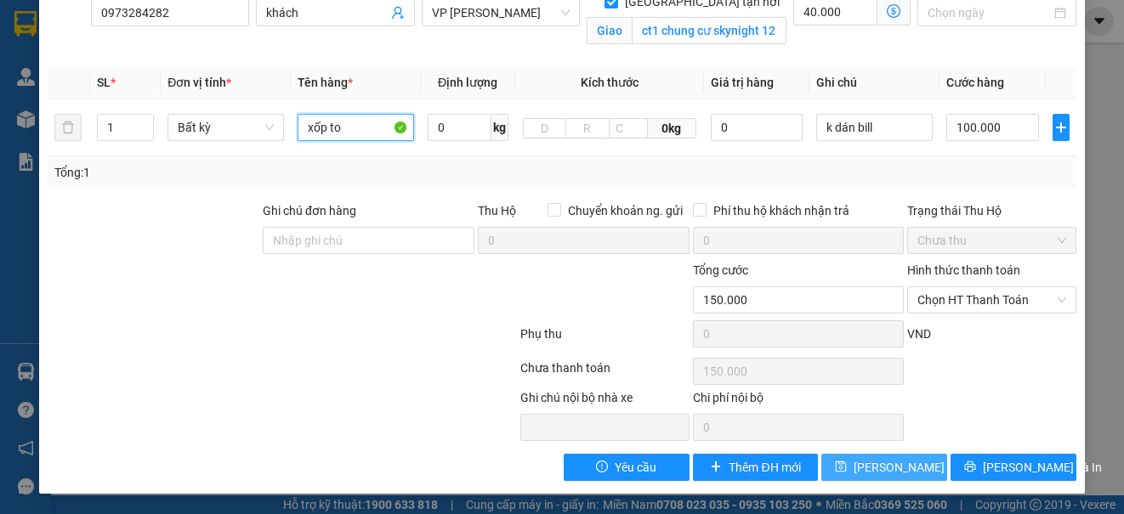
type input "xốp to"
click at [903, 469] on span "[PERSON_NAME] thay đổi" at bounding box center [921, 467] width 136 height 19
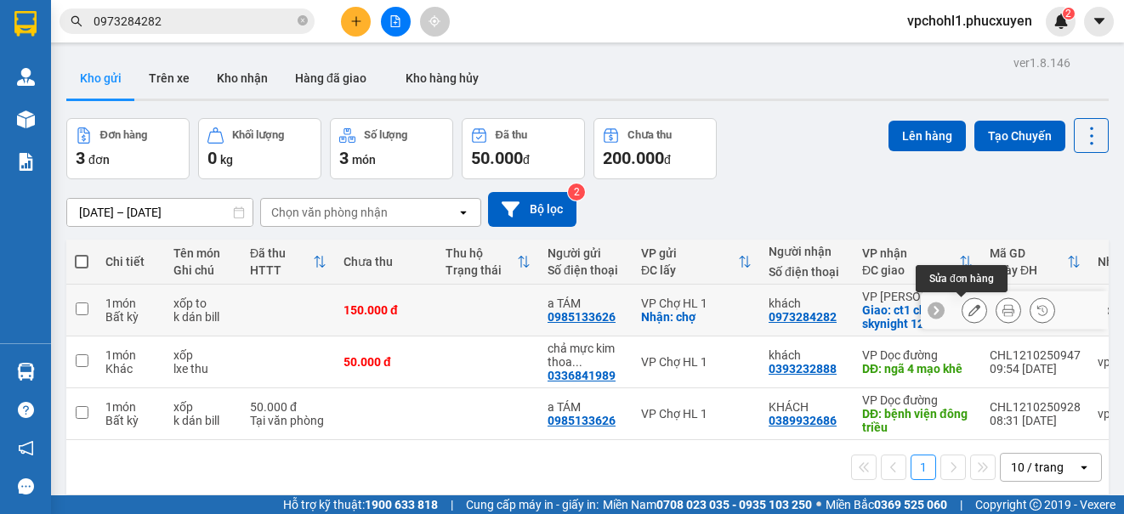
click at [968, 310] on icon at bounding box center [974, 310] width 12 height 12
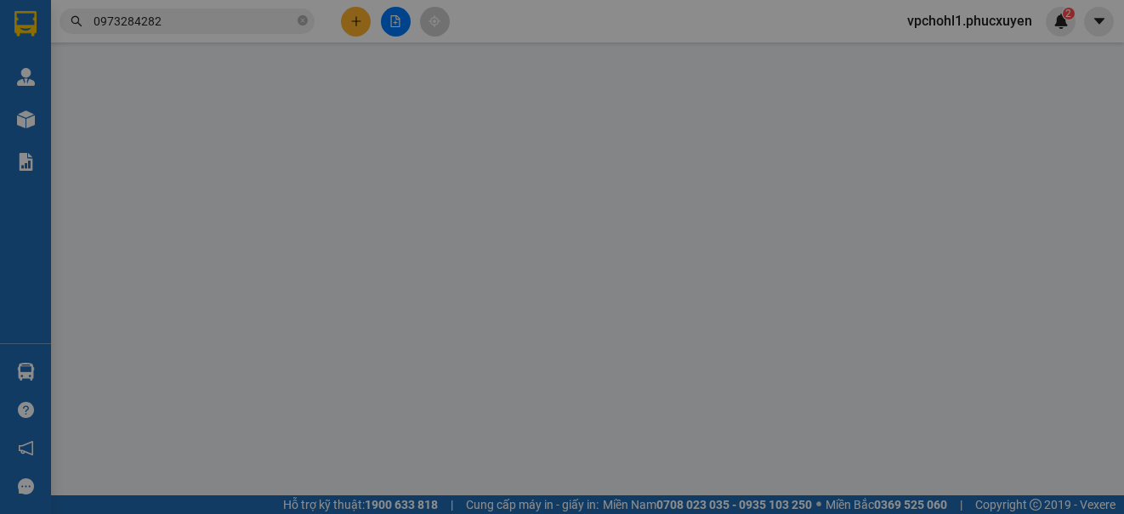
type input "0985133626"
type input "a TÁM"
checkbox input "true"
type input "chợ"
type input "0973284282"
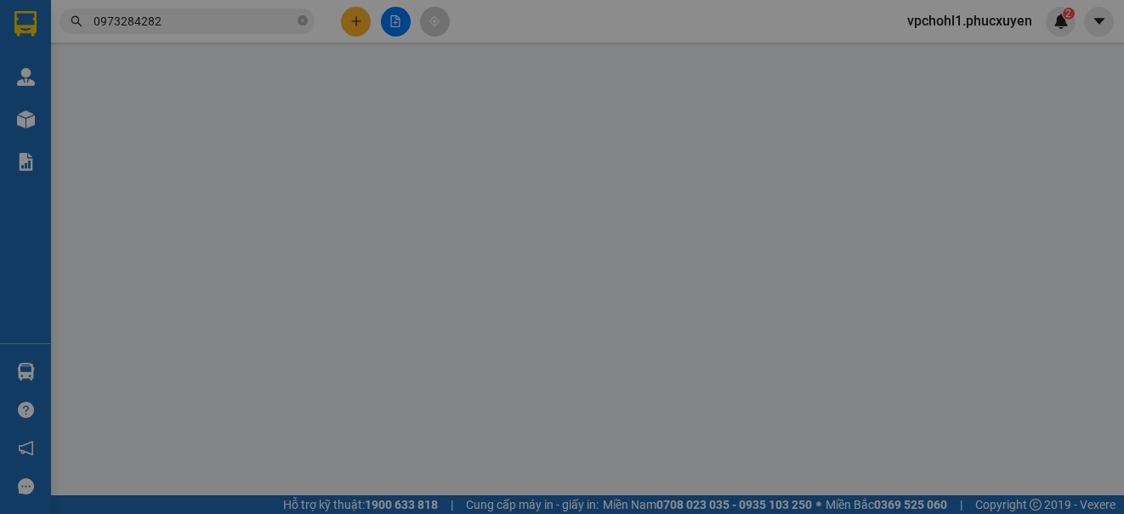
type input "khách"
checkbox input "true"
type input "ct1 chung cư skynight 125 d,[PERSON_NAME] khai,[GEOGRAPHIC_DATA],[GEOGRAPHIC_DA…"
type input "0"
type input "150.000"
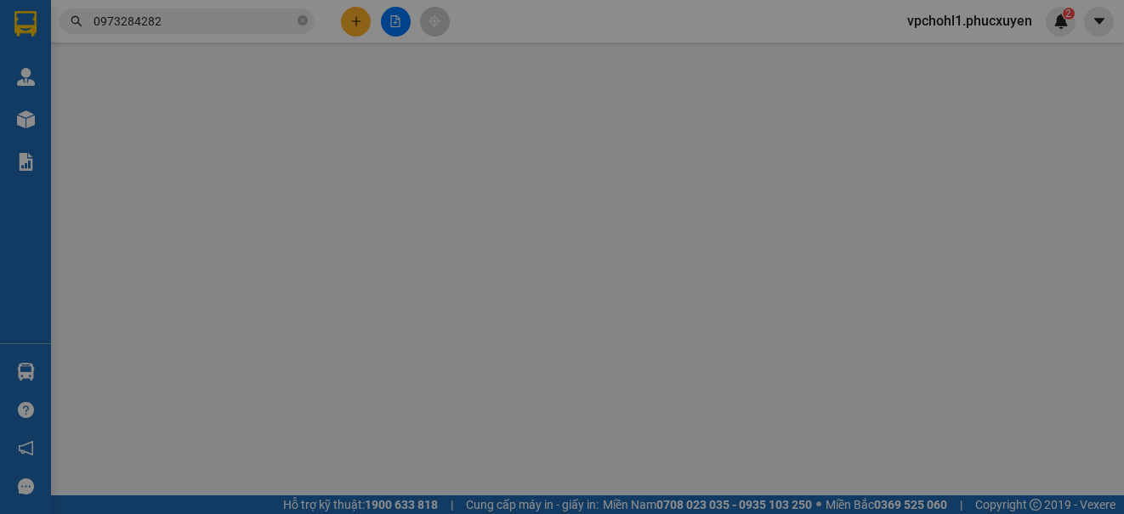
type input "150.000"
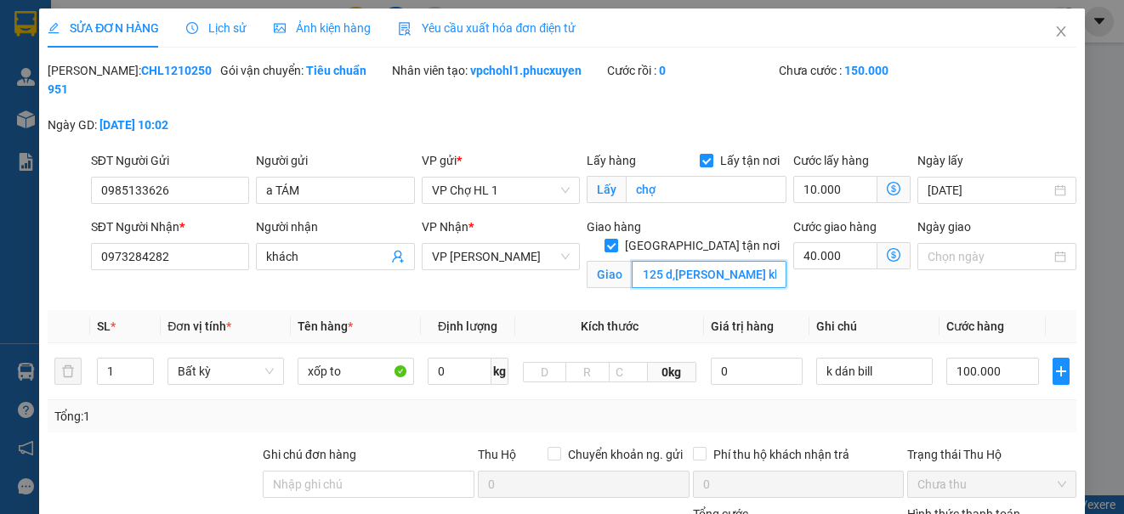
scroll to position [0, 181]
click at [769, 261] on input "ct1 chung cư skynight 125 d,[PERSON_NAME] khai,[GEOGRAPHIC_DATA],[GEOGRAPHIC_DA…" at bounding box center [708, 274] width 155 height 27
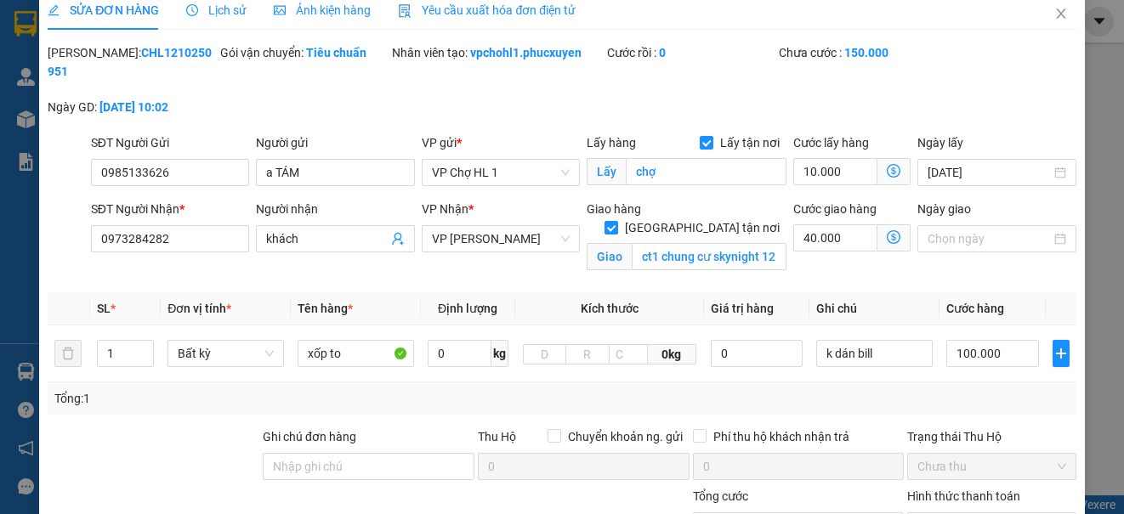
scroll to position [23, 0]
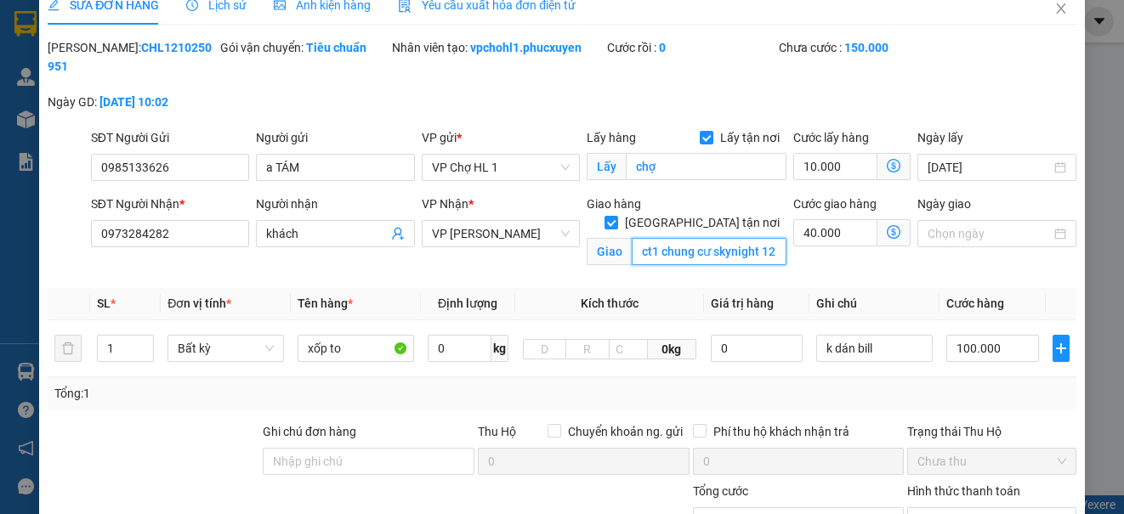
click at [631, 238] on input "ct1 chung cư skynight 125 d,[PERSON_NAME] khai,[GEOGRAPHIC_DATA],[GEOGRAPHIC_DA…" at bounding box center [708, 251] width 155 height 27
click at [1096, 81] on div "SỬA ĐƠN HÀNG Lịch sử Ảnh kiện hàng Yêu cầu xuất hóa đơn điện tử Total Paid Fee …" at bounding box center [562, 257] width 1124 height 514
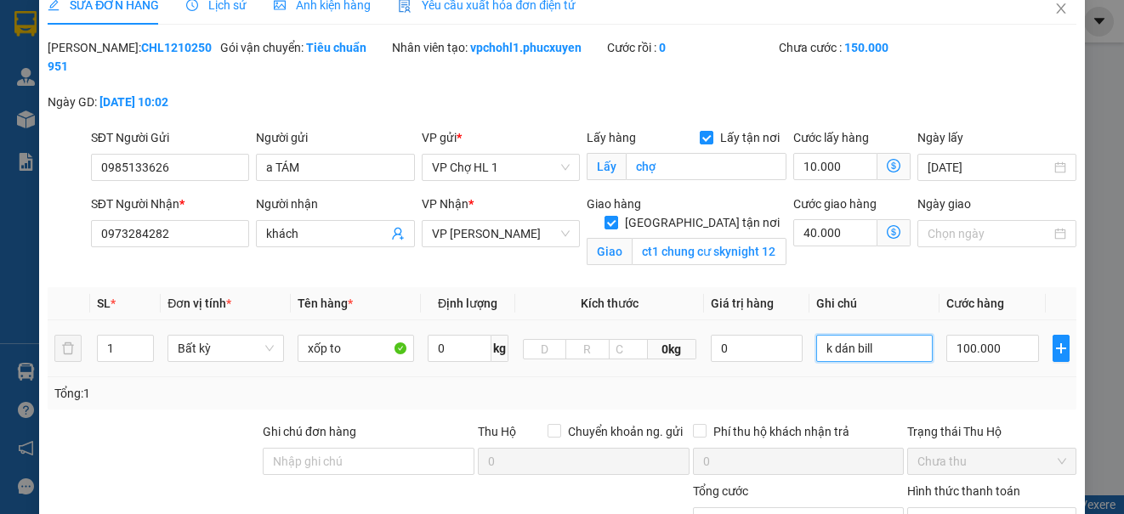
click at [887, 352] on input "k dán bill" at bounding box center [874, 348] width 116 height 27
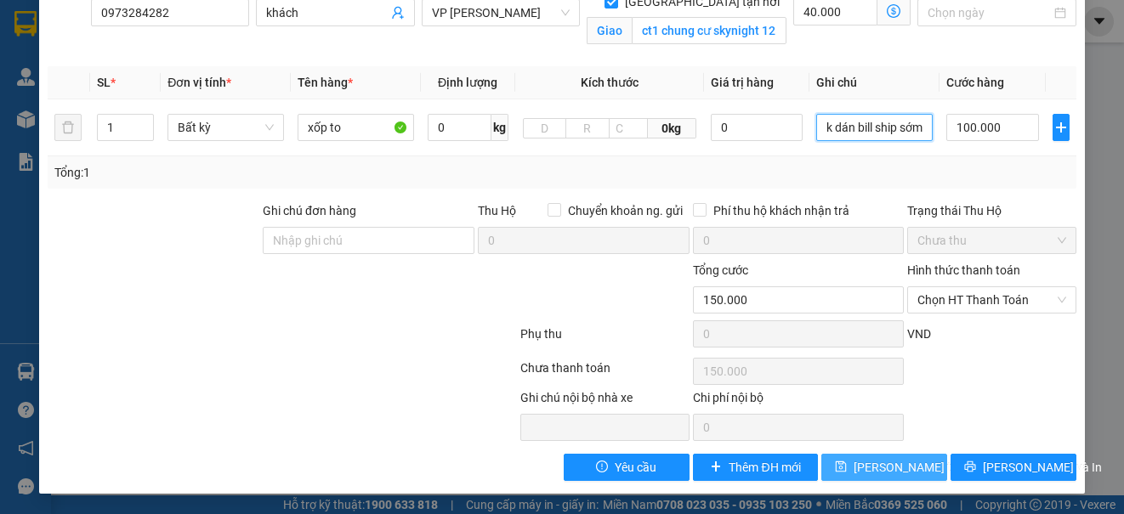
type input "k dán bill ship sớm"
click at [877, 472] on span "[PERSON_NAME] thay đổi" at bounding box center [921, 467] width 136 height 19
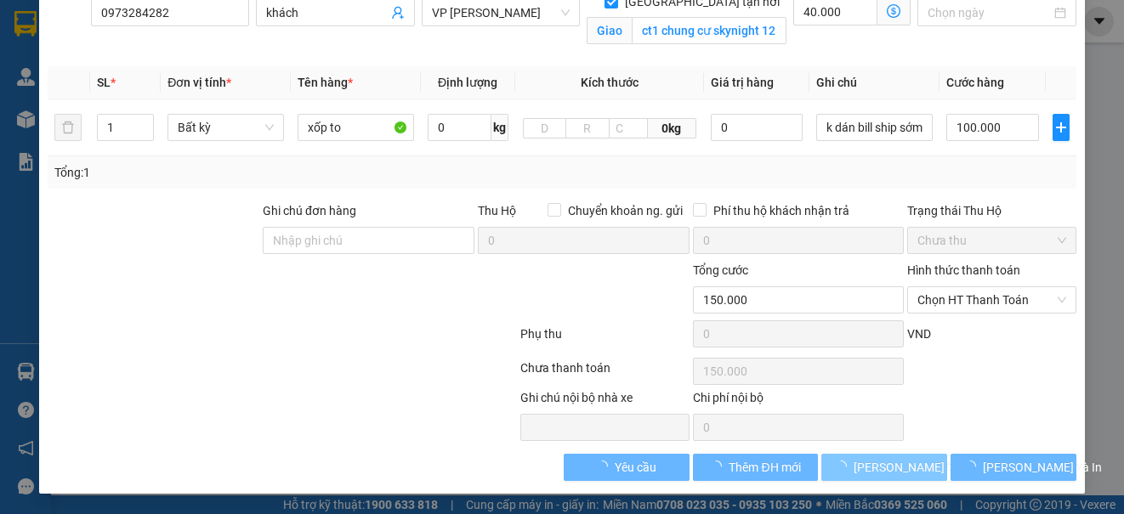
scroll to position [0, 0]
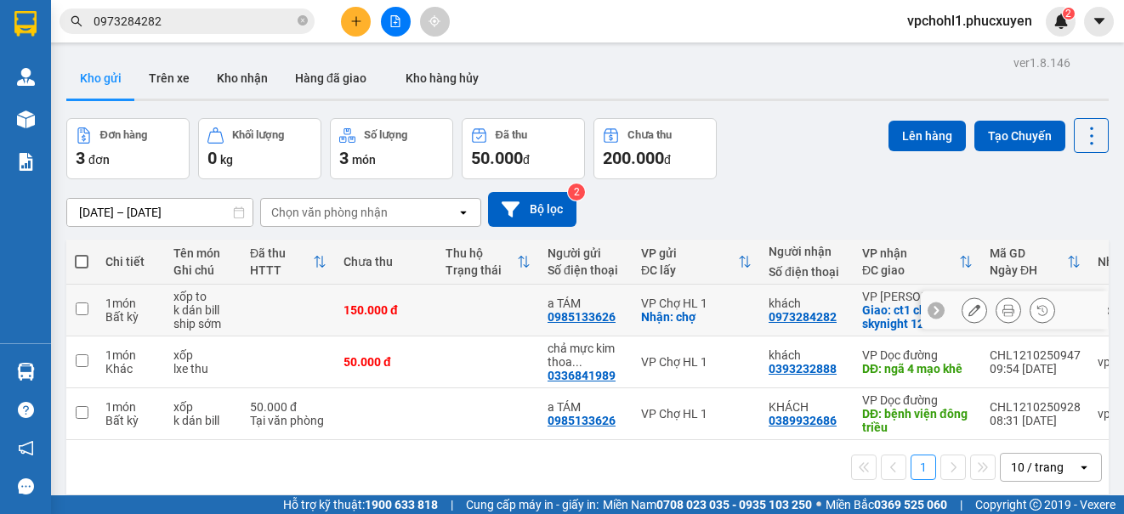
click at [968, 308] on icon at bounding box center [974, 310] width 12 height 12
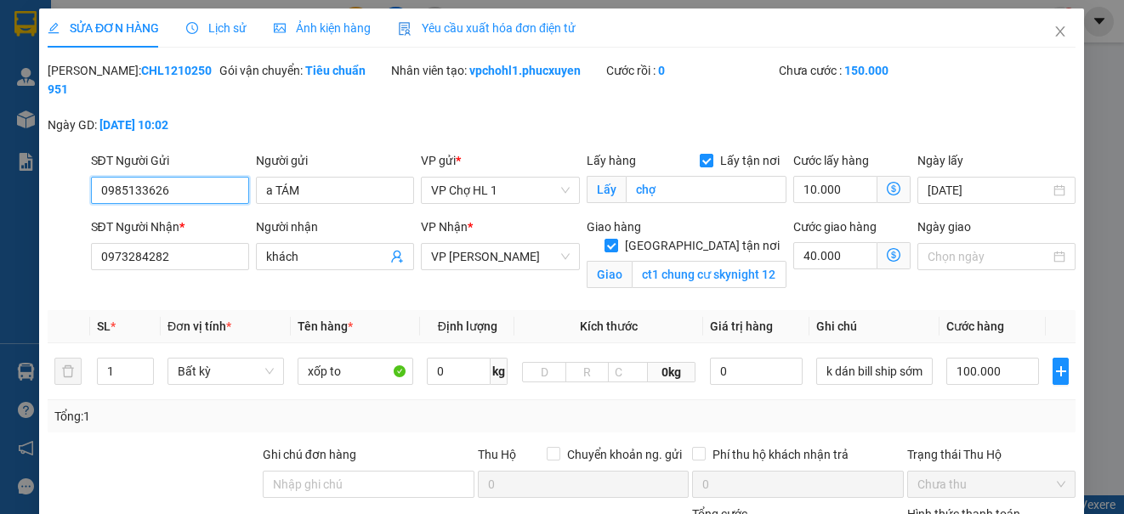
type input "0985133626"
type input "a TÁM"
checkbox input "true"
type input "chợ"
type input "0973284282"
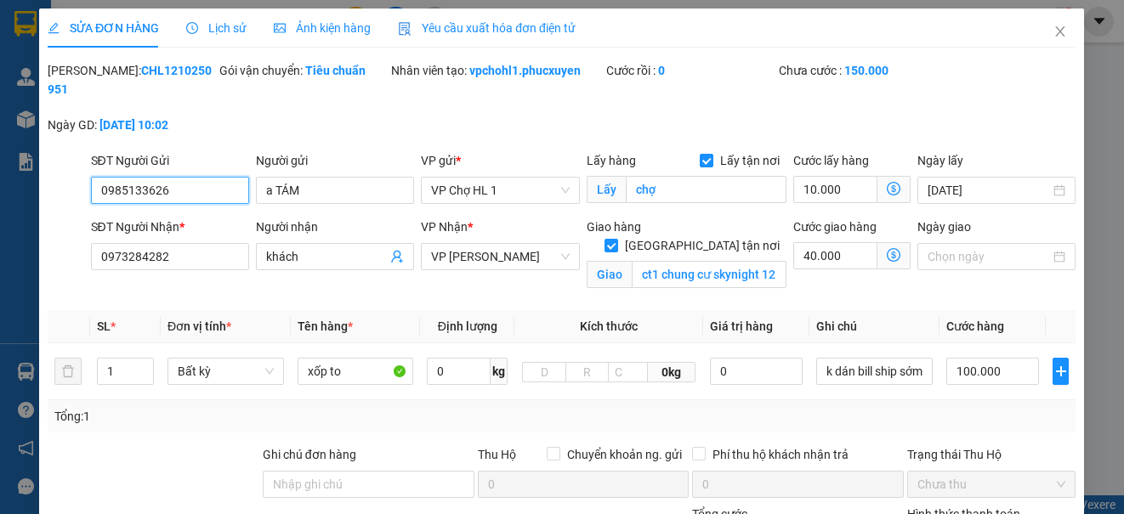
type input "khách"
checkbox input "true"
type input "ct1 chung cư skynight 125 d,[PERSON_NAME] khai,[GEOGRAPHIC_DATA],[GEOGRAPHIC_DA…"
type input "0"
type input "150.000"
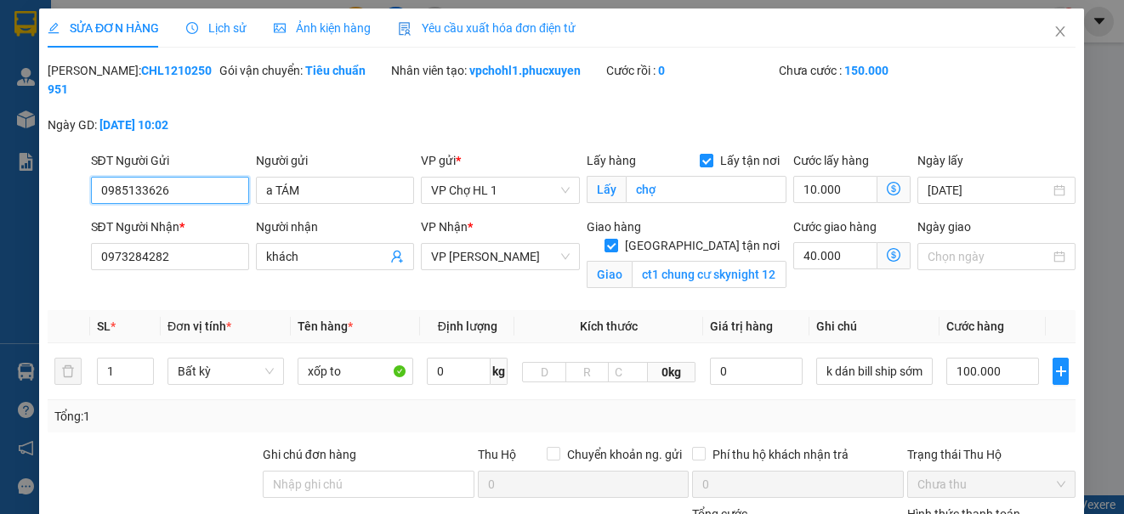
type input "150.000"
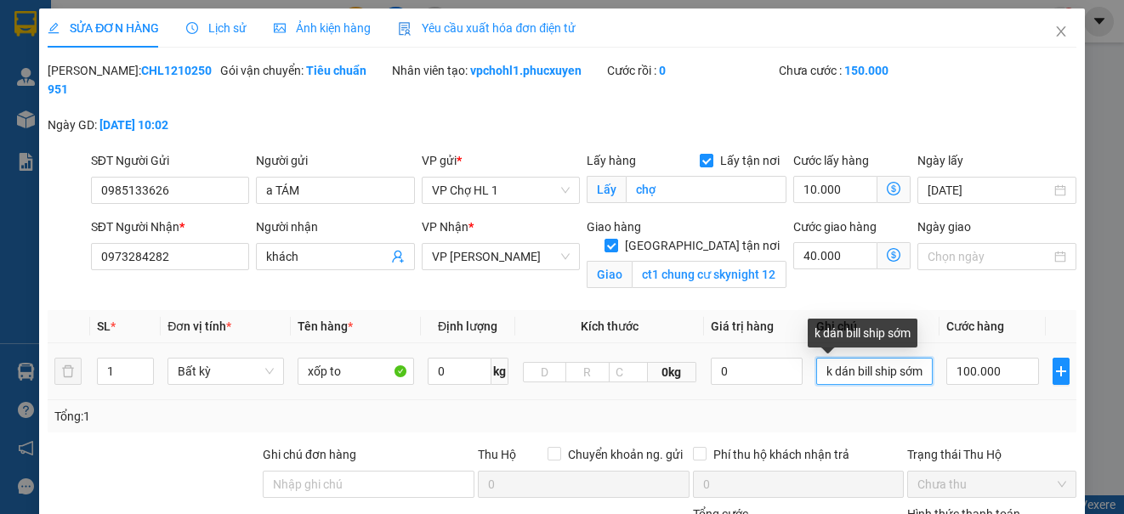
scroll to position [0, 8]
drag, startPoint x: 893, startPoint y: 372, endPoint x: 919, endPoint y: 372, distance: 25.5
click at [919, 372] on input "k dán bill ship sớm" at bounding box center [874, 371] width 116 height 27
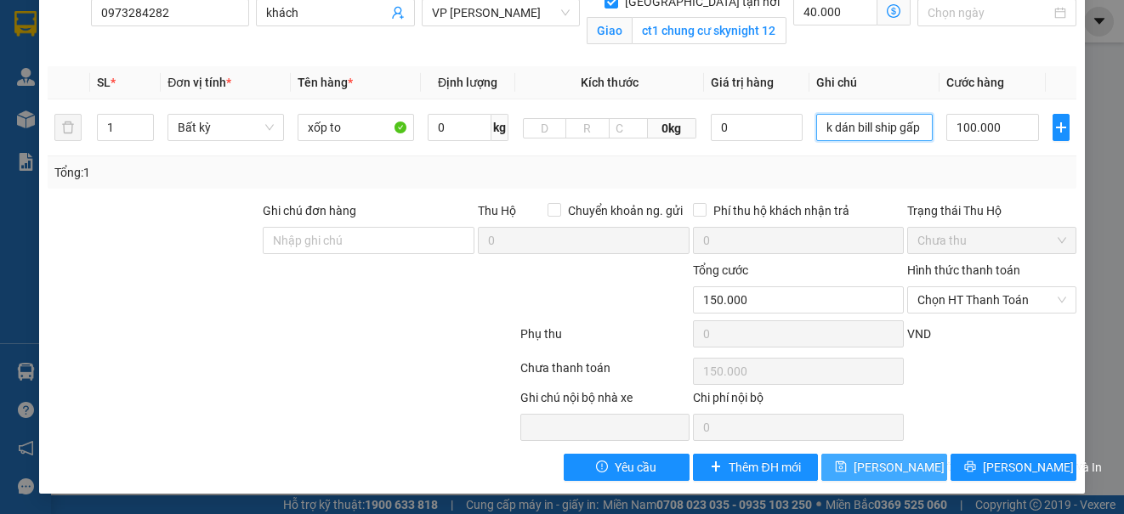
type input "k dán bill ship gấp"
click at [902, 466] on span "[PERSON_NAME] thay đổi" at bounding box center [921, 467] width 136 height 19
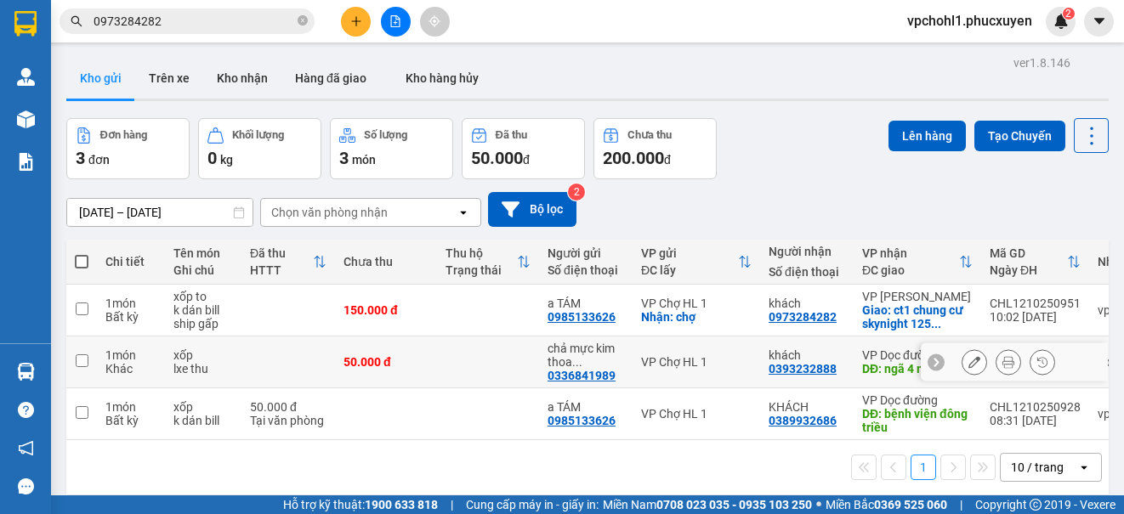
click at [968, 360] on icon at bounding box center [974, 362] width 12 height 12
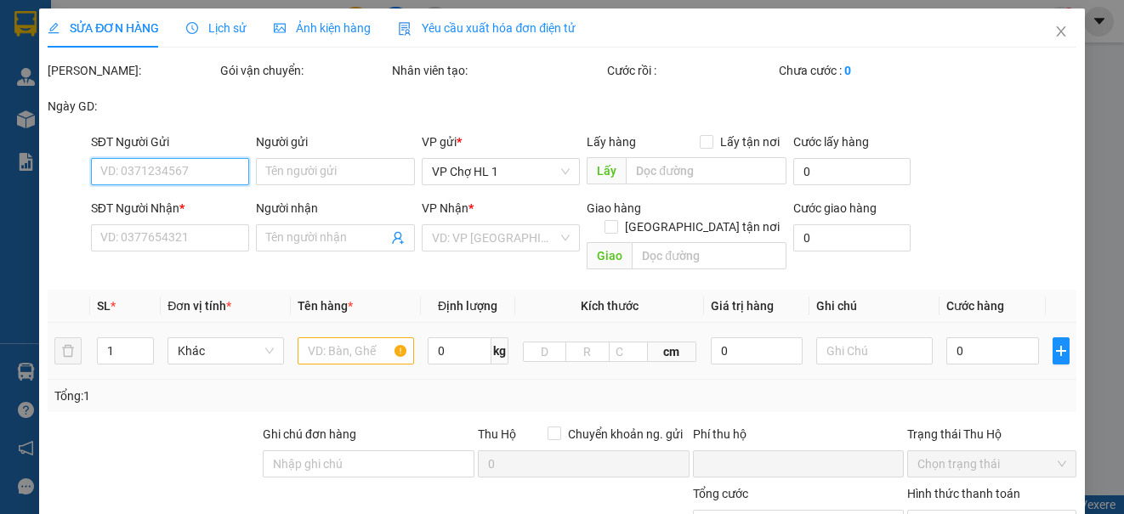
type input "0336841989"
type input "chả mực kim thoa 0915869288"
type input "0393232888"
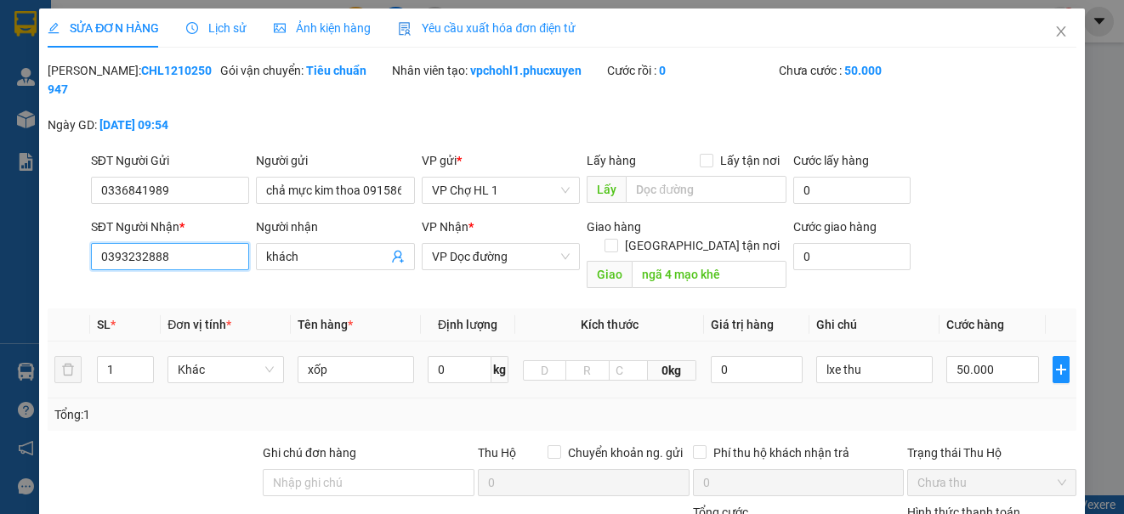
click at [125, 258] on input "0393232888" at bounding box center [170, 256] width 158 height 27
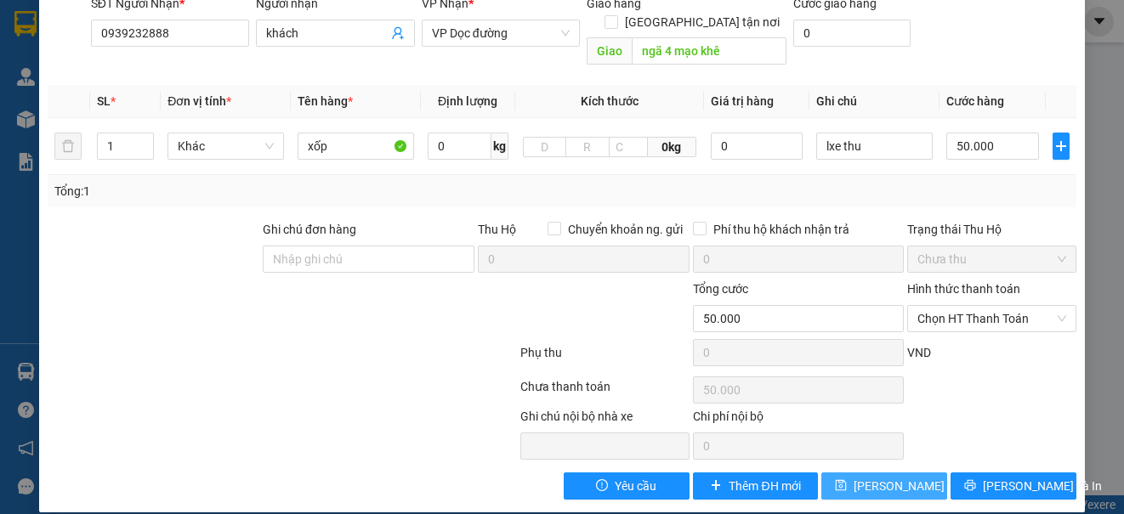
click at [875, 478] on button "[PERSON_NAME] thay đổi" at bounding box center [884, 486] width 126 height 27
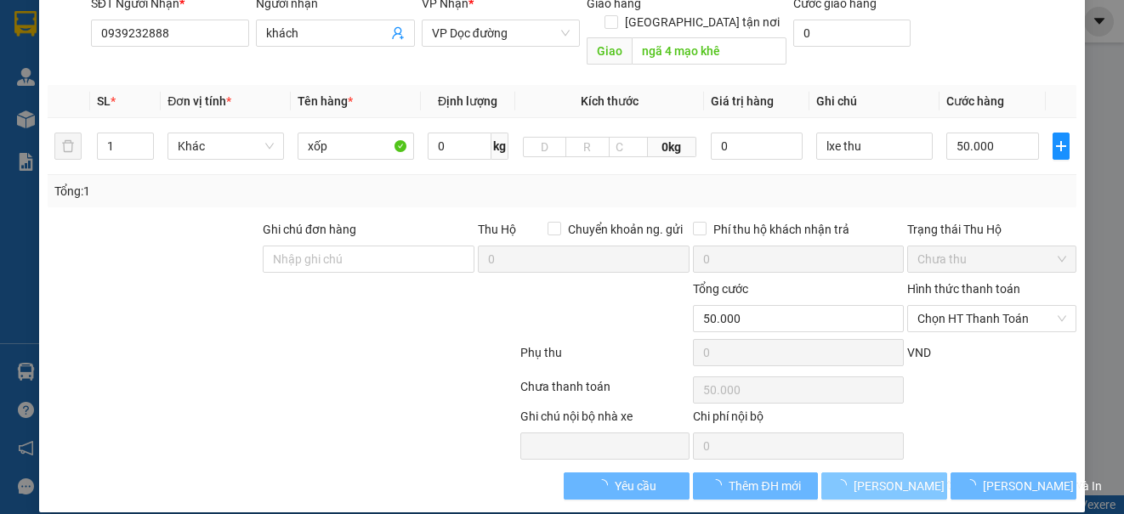
click at [876, 477] on span "[PERSON_NAME] thay đổi" at bounding box center [921, 486] width 136 height 19
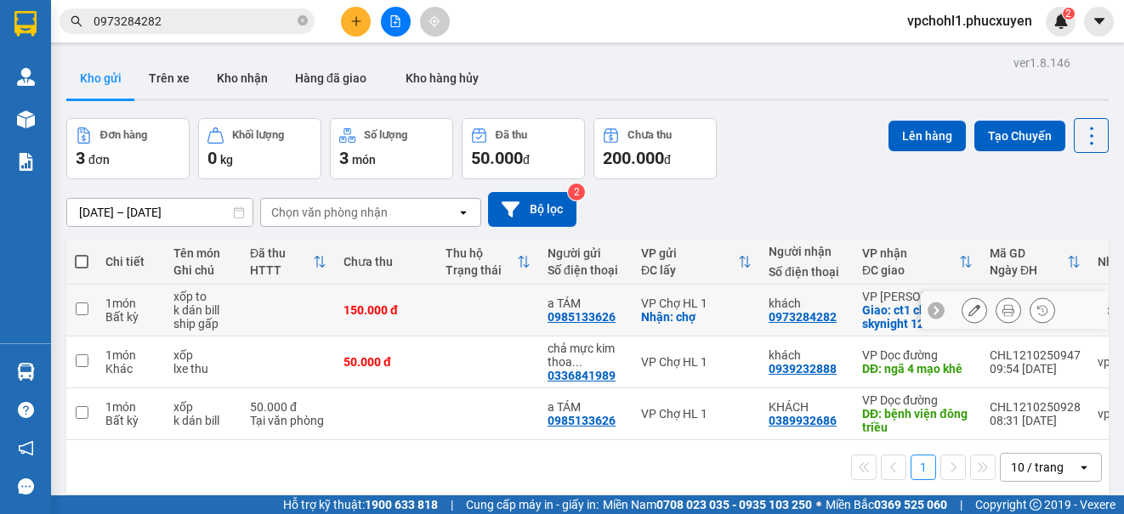
click at [79, 307] on input "checkbox" at bounding box center [82, 309] width 13 height 13
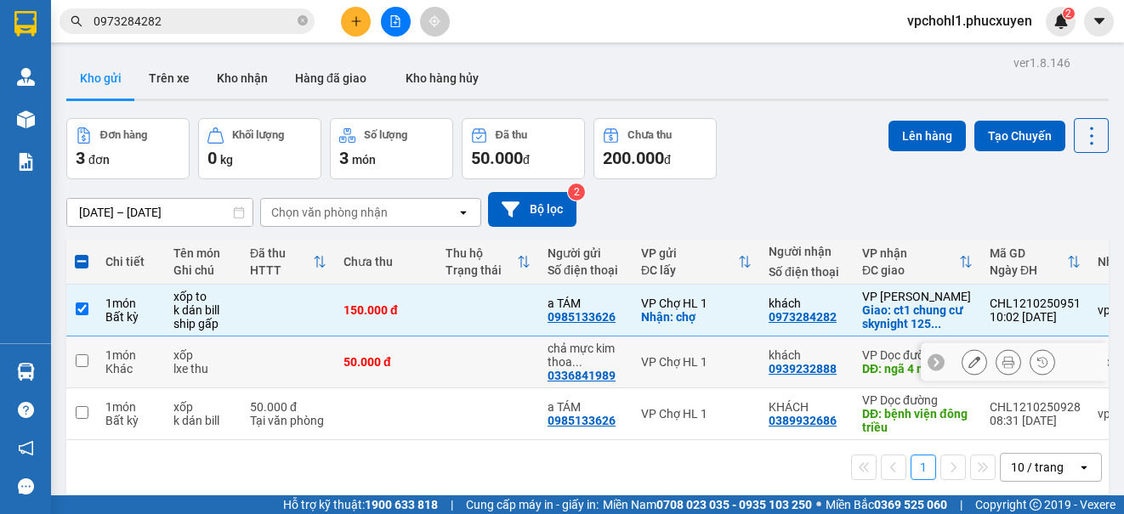
click at [87, 365] on input "checkbox" at bounding box center [82, 360] width 13 height 13
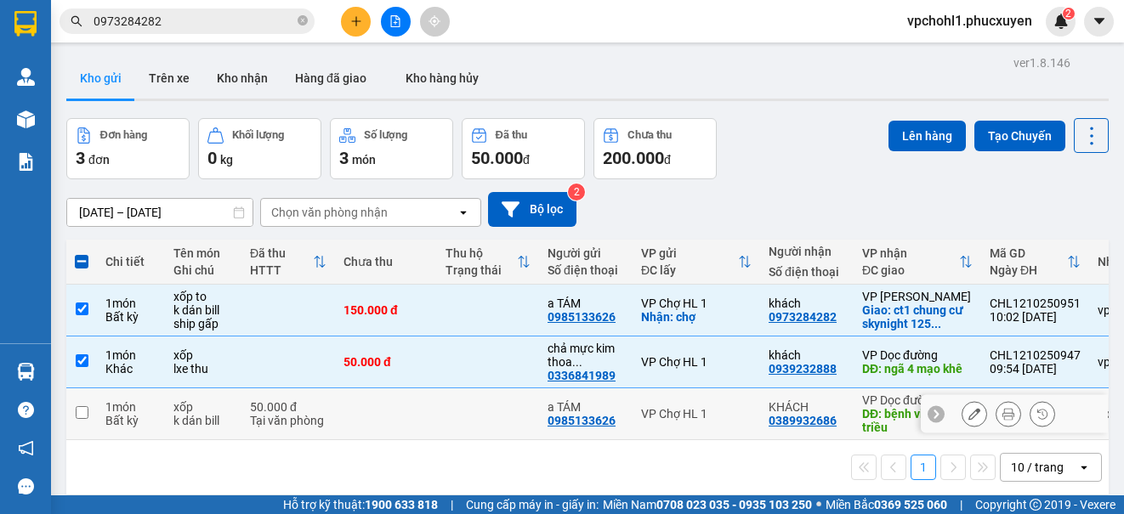
click at [87, 413] on input "checkbox" at bounding box center [82, 412] width 13 height 13
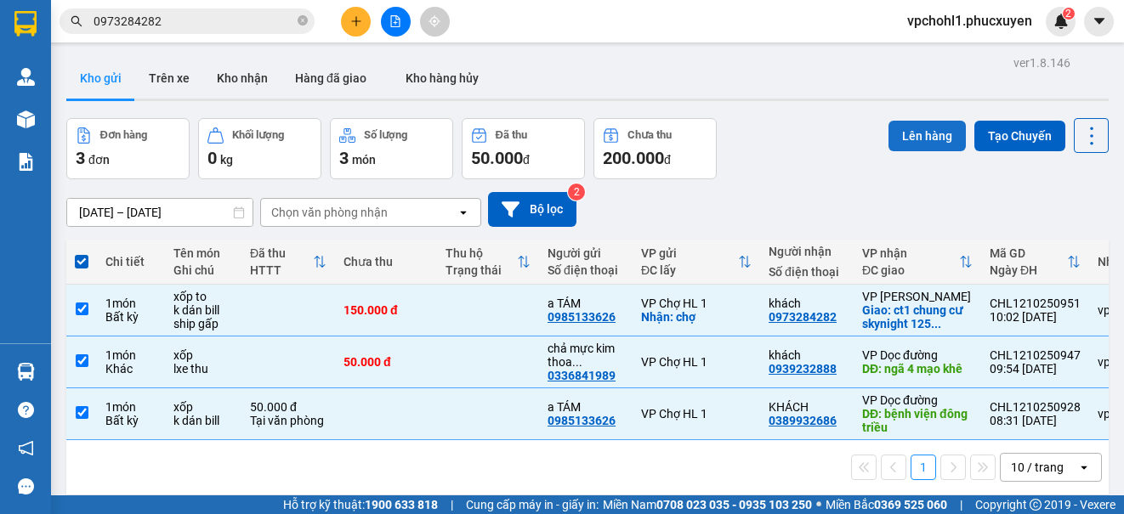
click at [923, 129] on button "Lên hàng" at bounding box center [926, 136] width 77 height 31
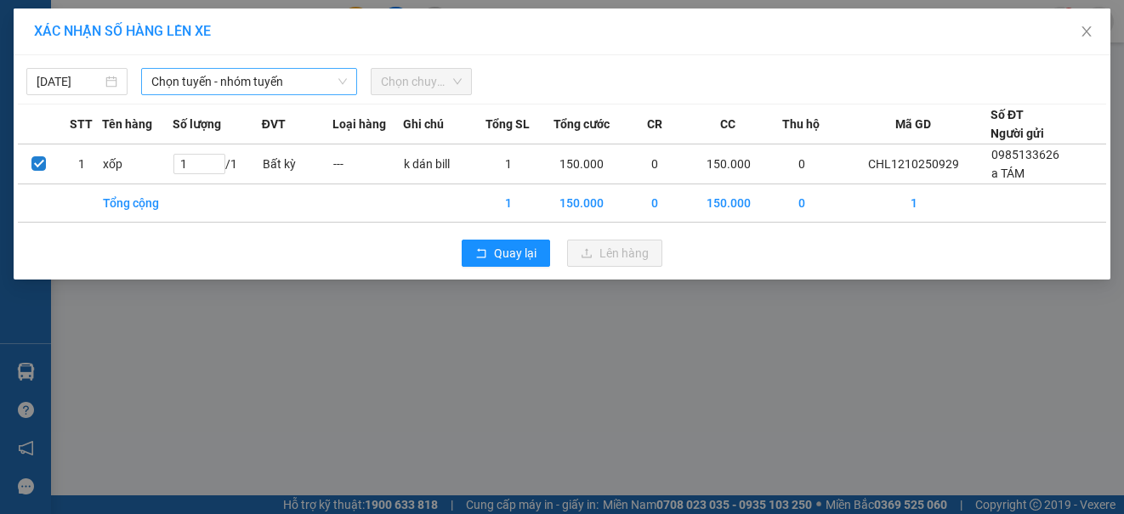
click at [219, 84] on span "Chọn tuyến - nhóm tuyến" at bounding box center [248, 81] width 195 height 25
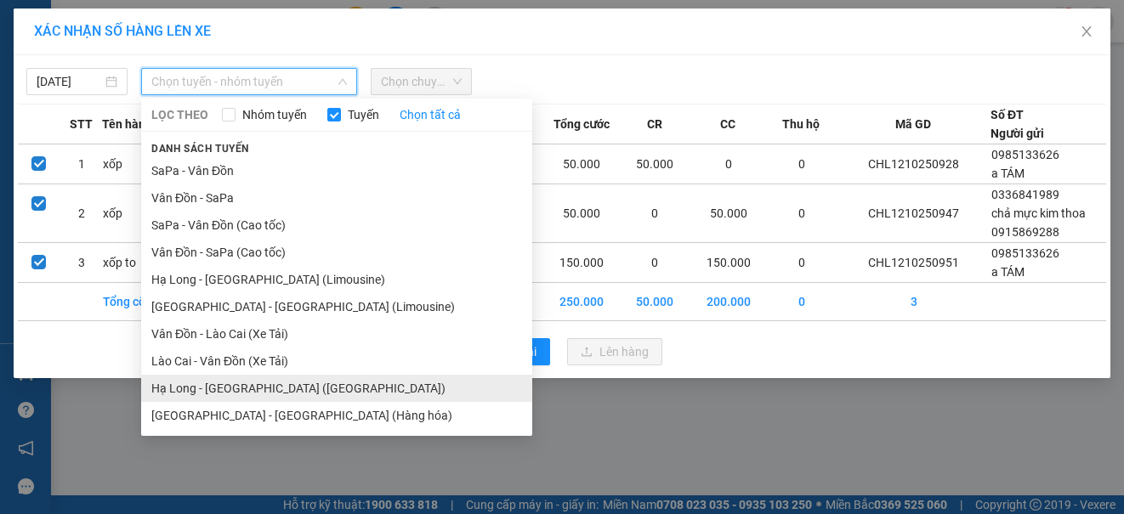
click at [255, 388] on li "Hạ Long - [GEOGRAPHIC_DATA] ([GEOGRAPHIC_DATA])" at bounding box center [336, 388] width 391 height 27
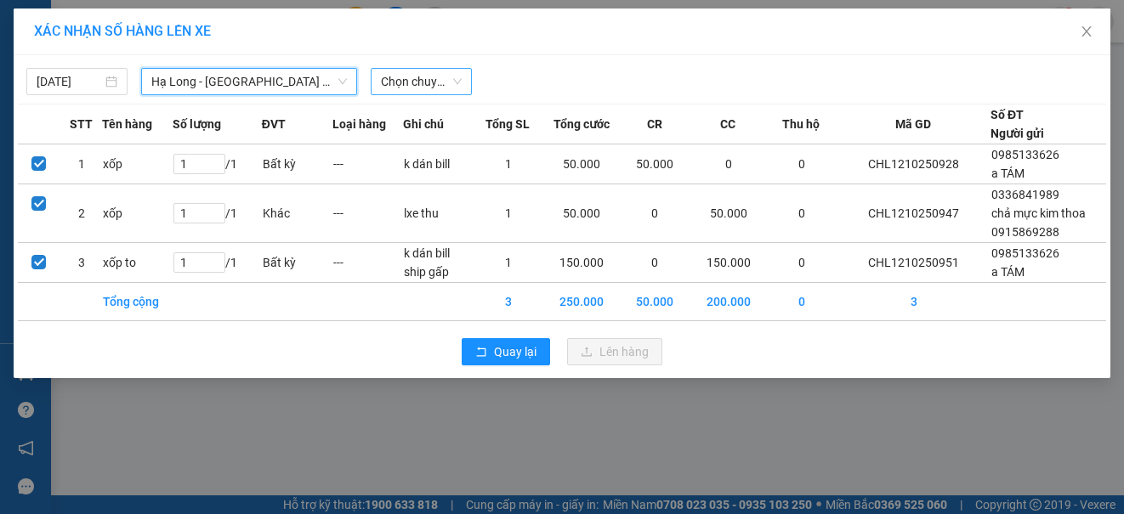
click at [417, 82] on span "Chọn chuyến" at bounding box center [421, 81] width 81 height 25
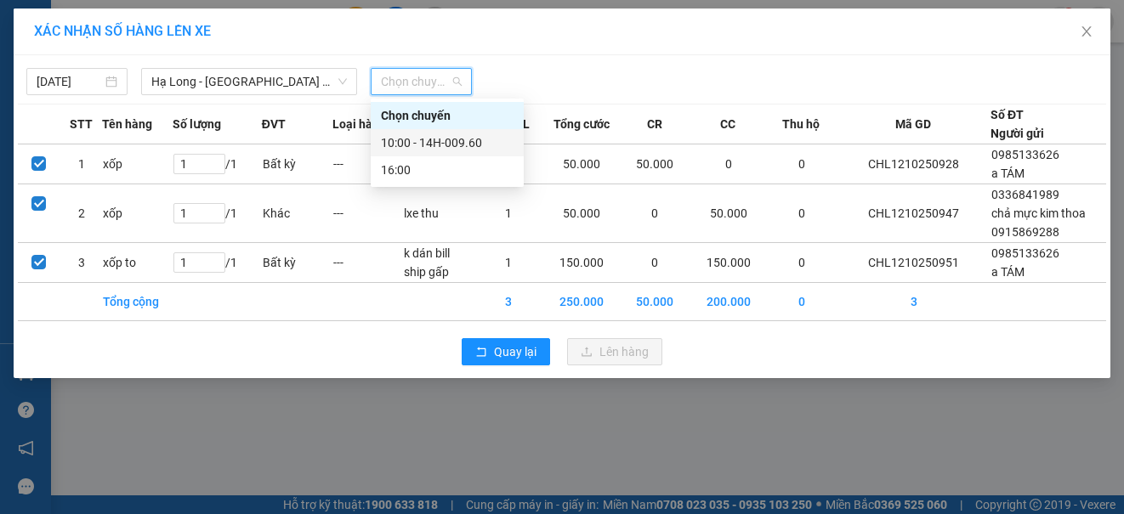
click at [408, 139] on div "10:00 - 14H-009.60" at bounding box center [447, 142] width 133 height 19
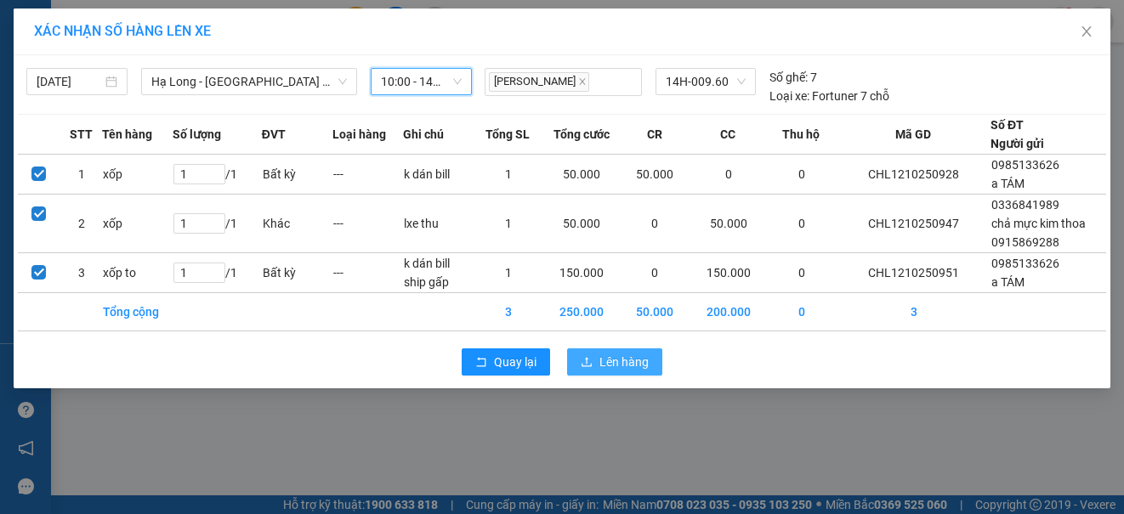
click at [628, 369] on span "Lên hàng" at bounding box center [623, 362] width 49 height 19
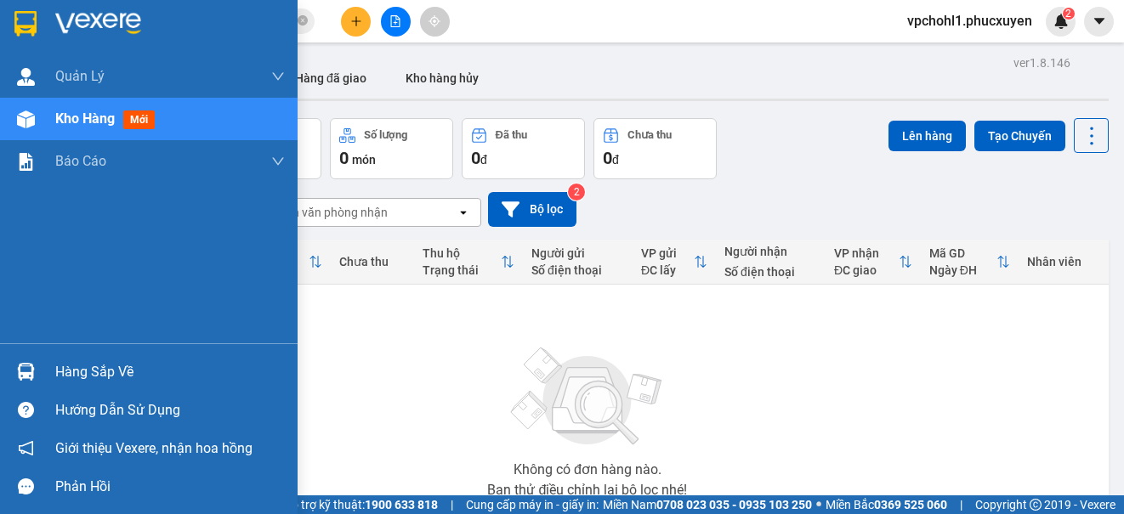
click at [76, 120] on span "Kho hàng" at bounding box center [84, 118] width 59 height 16
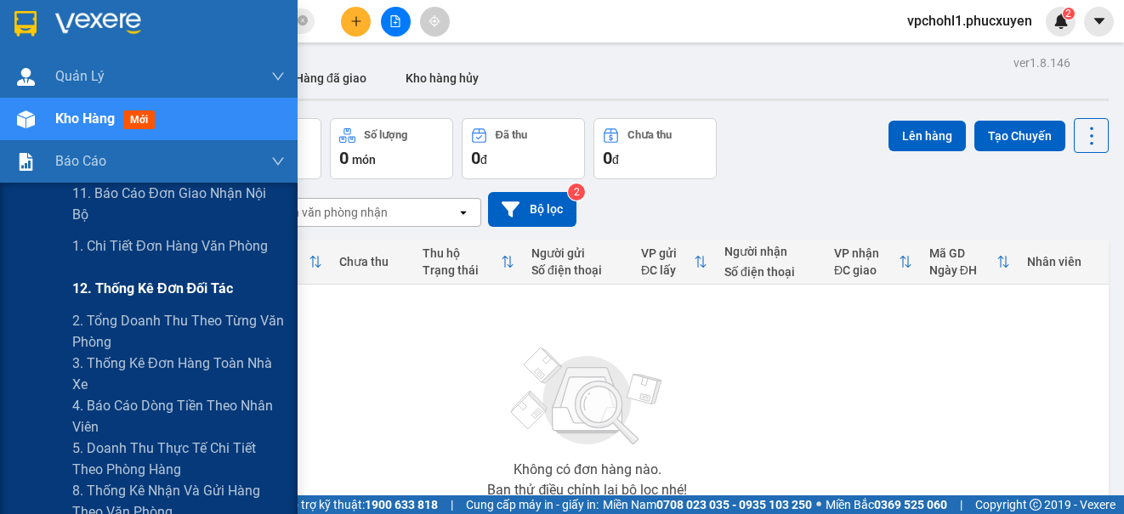
scroll to position [85, 0]
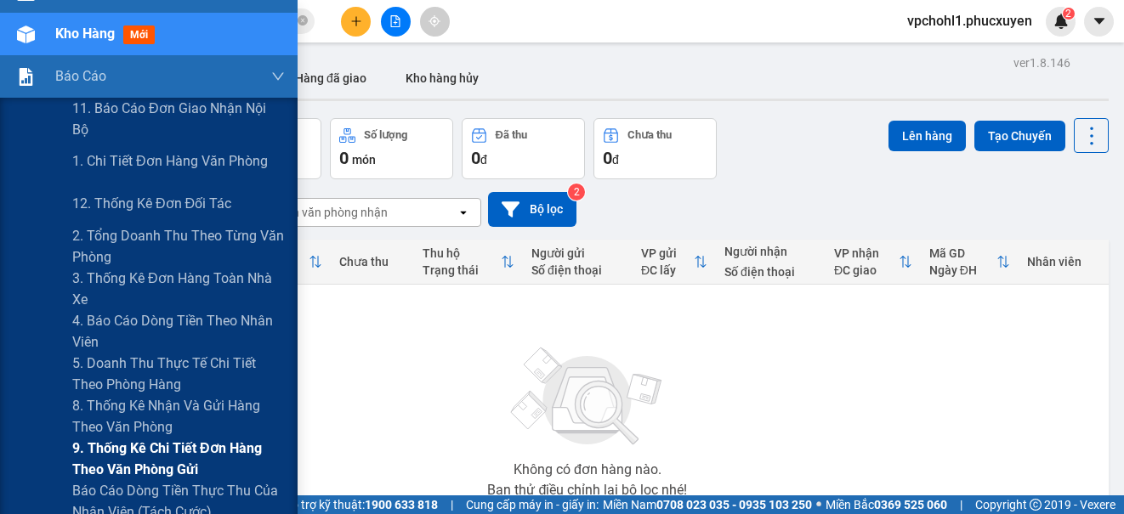
click at [117, 445] on span "9. Thống kê chi tiết đơn hàng theo văn phòng gửi" at bounding box center [178, 459] width 212 height 42
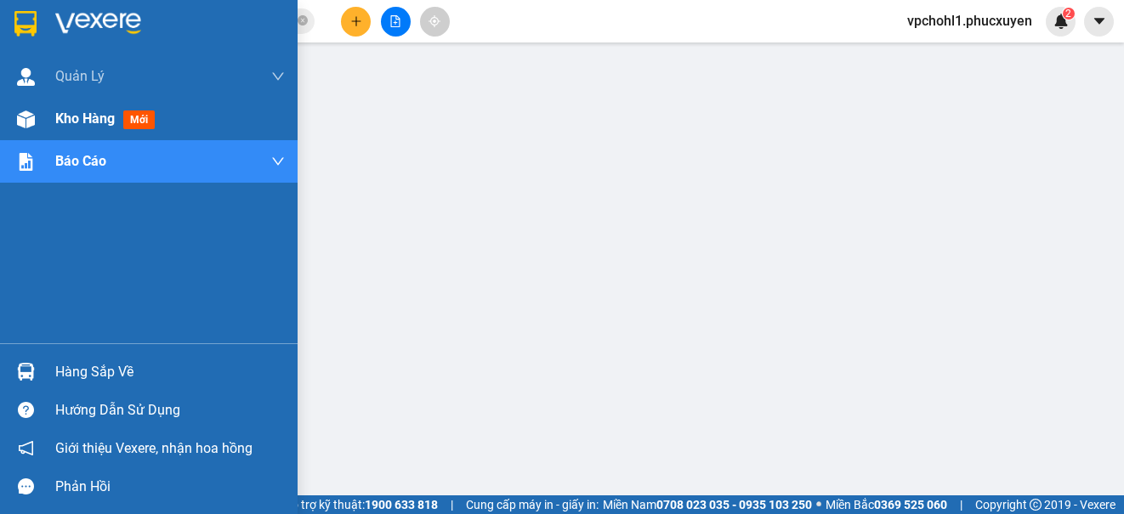
click at [71, 121] on span "Kho hàng" at bounding box center [84, 118] width 59 height 16
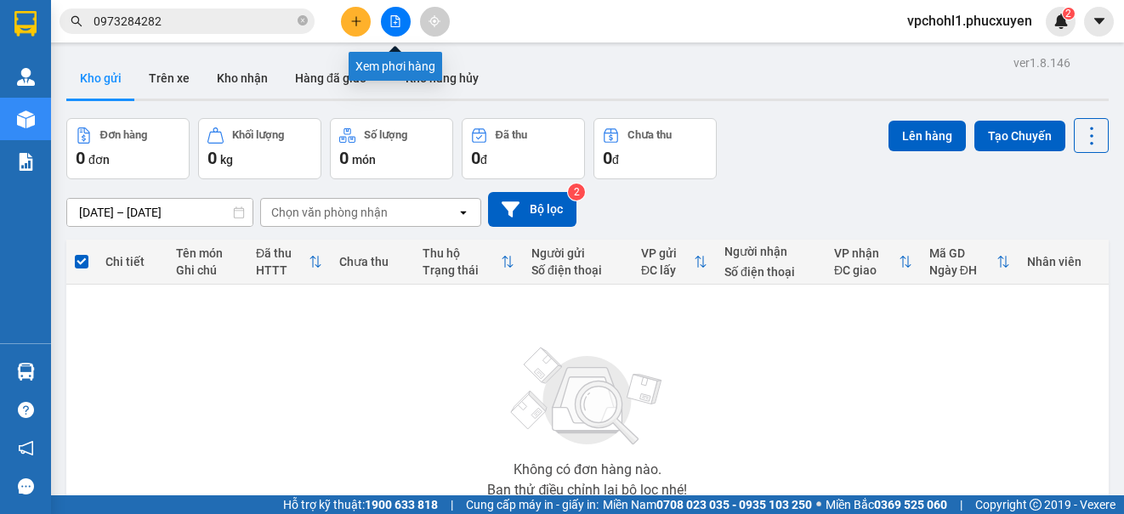
click at [399, 20] on icon "file-add" at bounding box center [395, 21] width 12 height 12
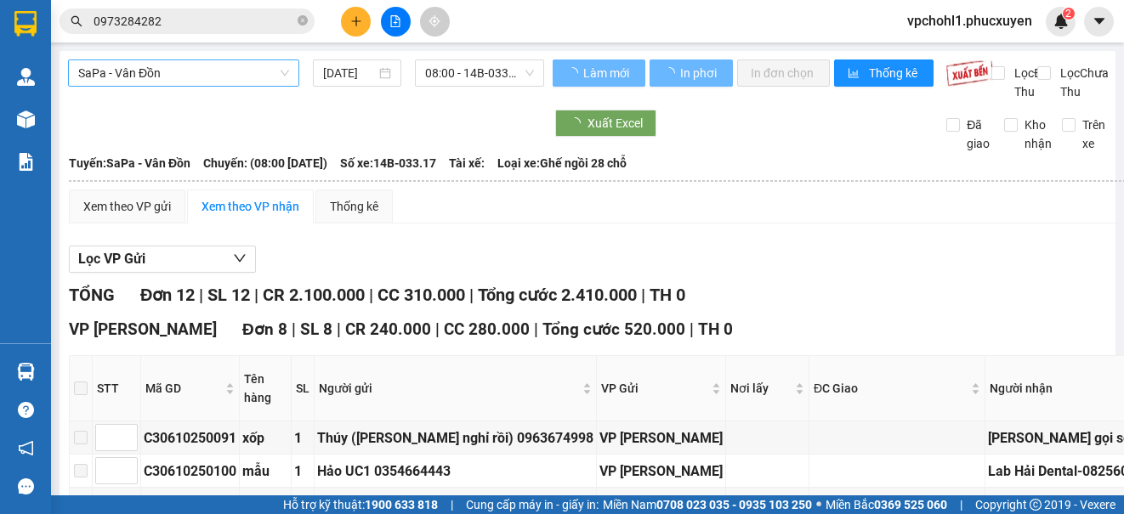
click at [240, 72] on span "SaPa - Vân Đồn" at bounding box center [183, 72] width 211 height 25
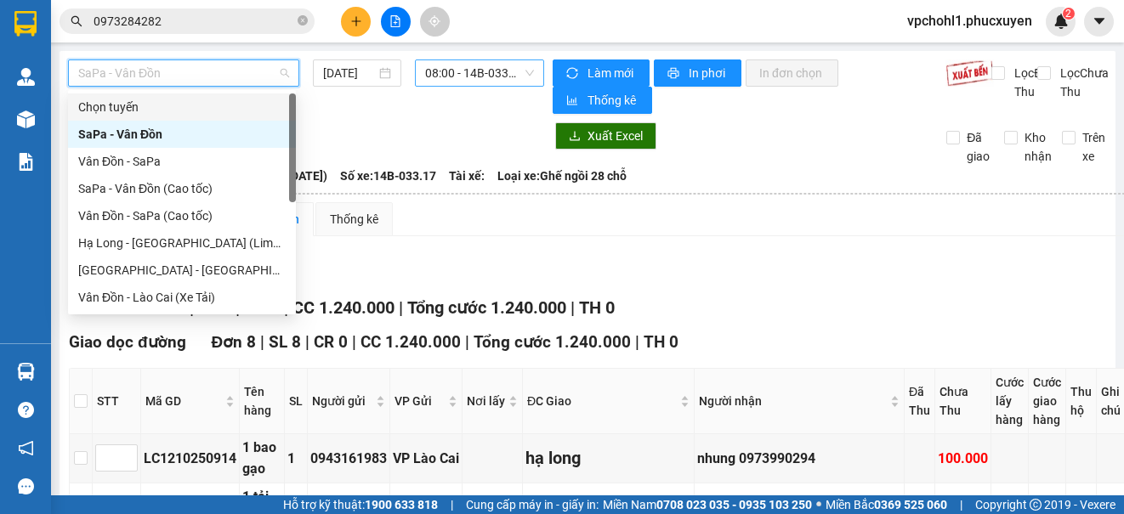
click at [455, 64] on span "08:00 - 14B-033.17" at bounding box center [479, 72] width 109 height 25
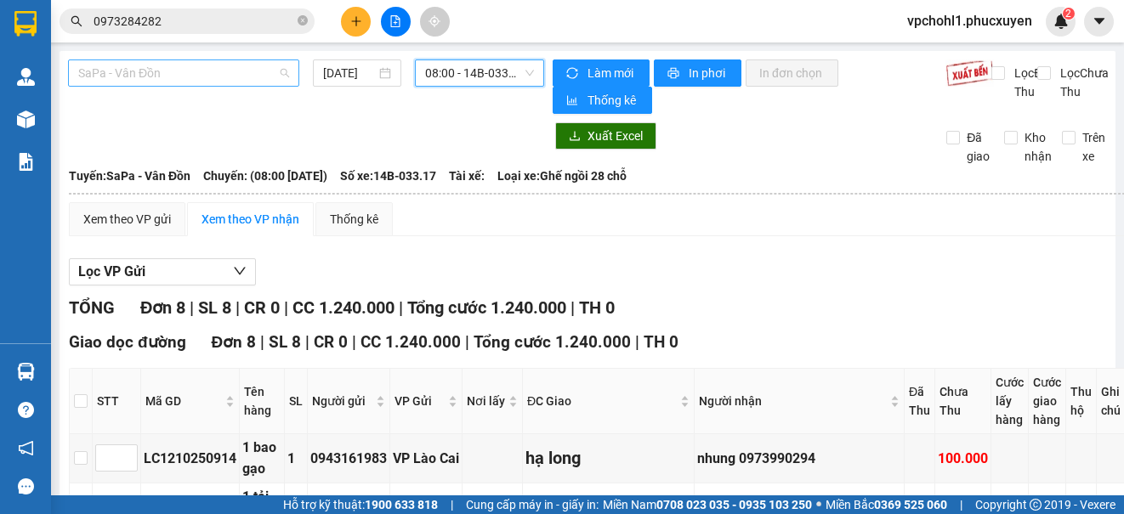
click at [216, 65] on span "SaPa - Vân Đồn" at bounding box center [183, 72] width 211 height 25
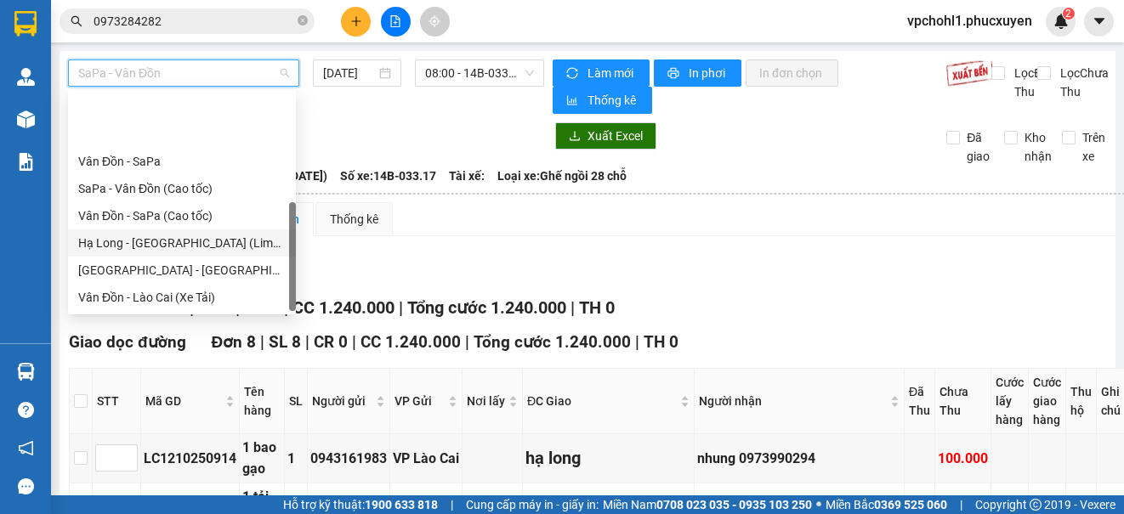
scroll to position [82, 0]
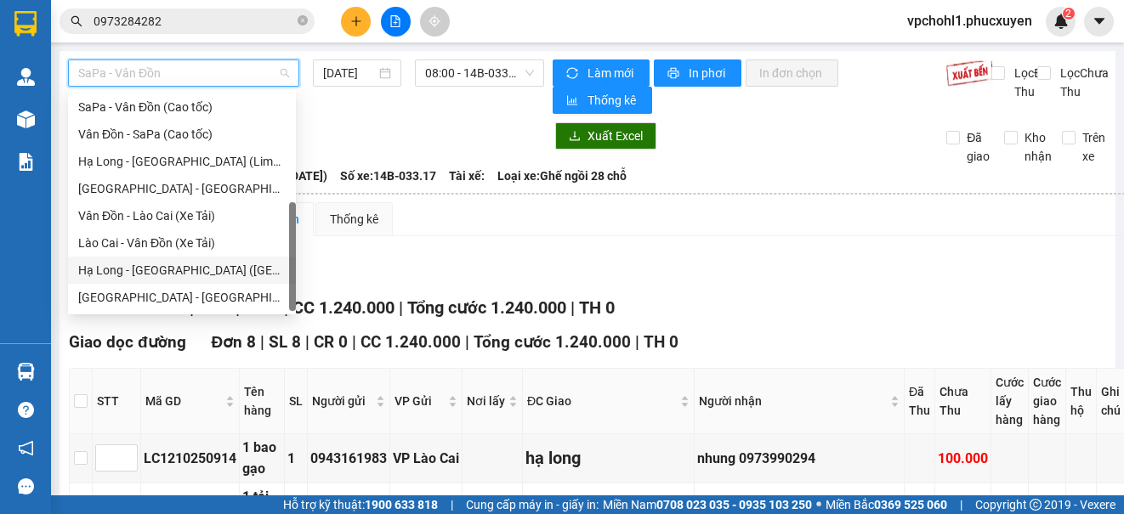
click at [218, 275] on div "Hạ Long - [GEOGRAPHIC_DATA] ([GEOGRAPHIC_DATA])" at bounding box center [181, 270] width 207 height 19
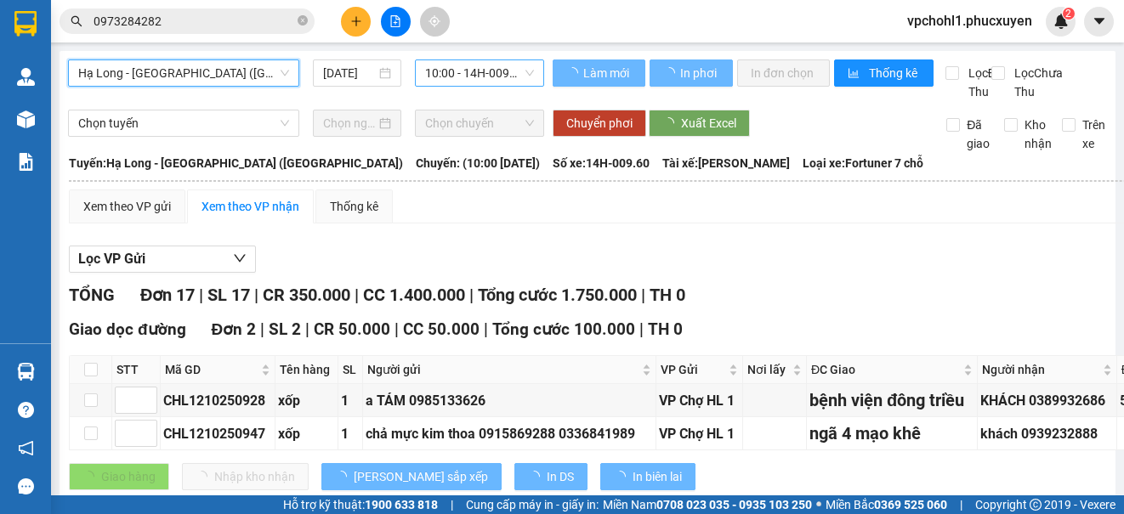
click at [463, 69] on span "10:00 - 14H-009.60" at bounding box center [479, 72] width 109 height 25
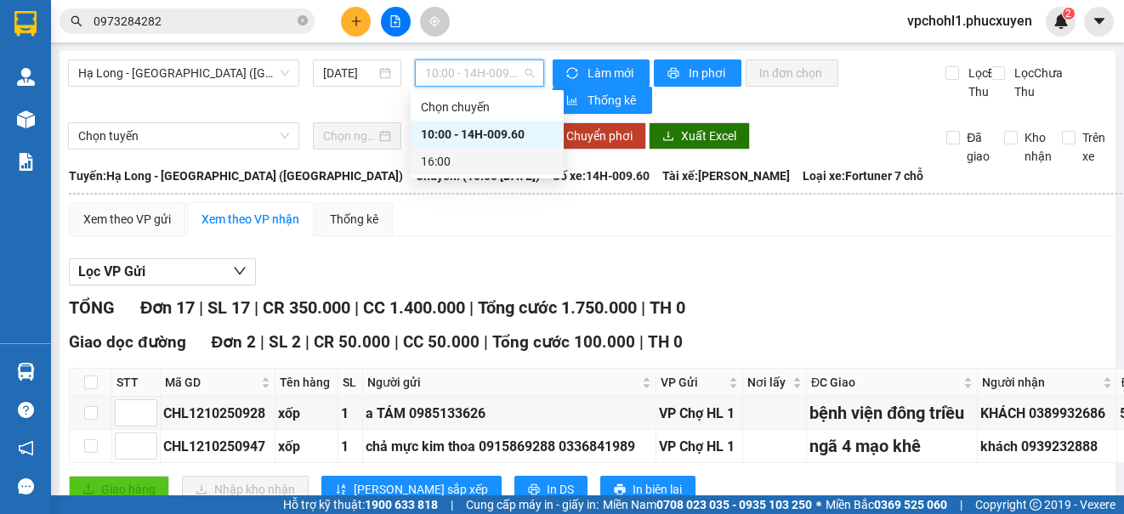
click at [840, 221] on div "Xem theo VP gửi Xem theo VP nhận Thống kê" at bounding box center [861, 219] width 1584 height 34
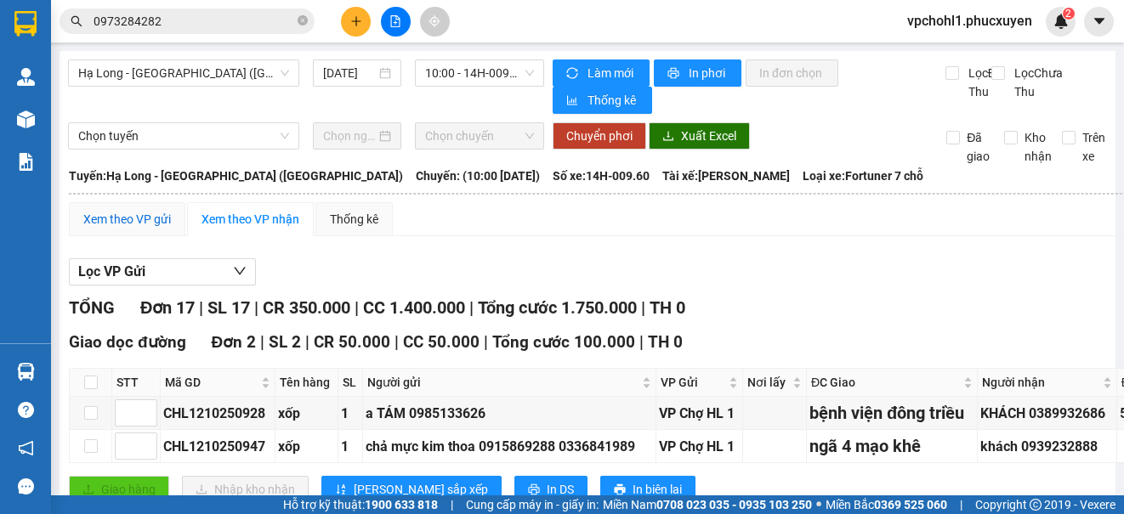
click at [128, 219] on div "Xem theo VP gửi" at bounding box center [127, 219] width 88 height 19
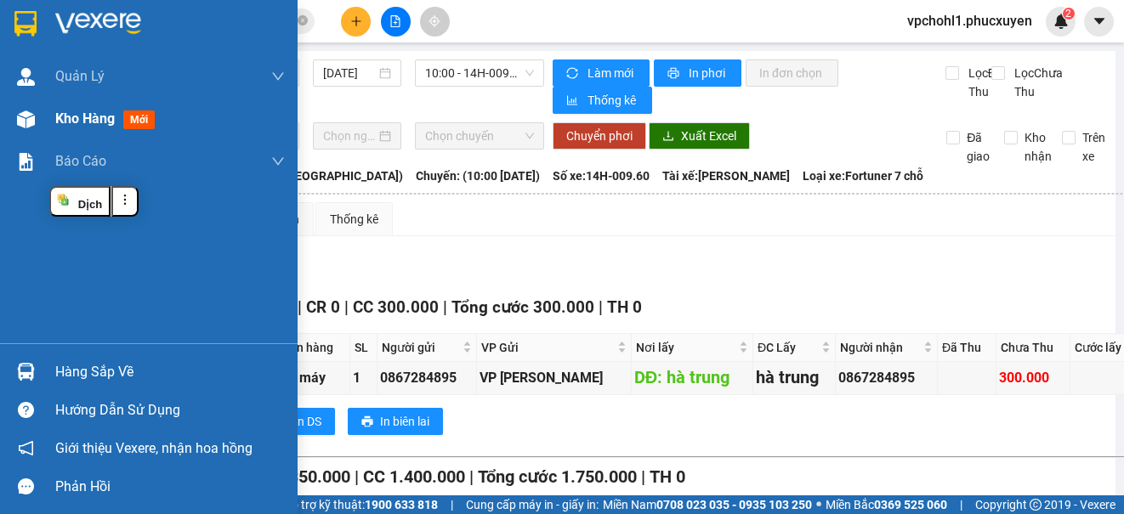
click at [84, 129] on div "Kho hàng mới" at bounding box center [108, 118] width 106 height 21
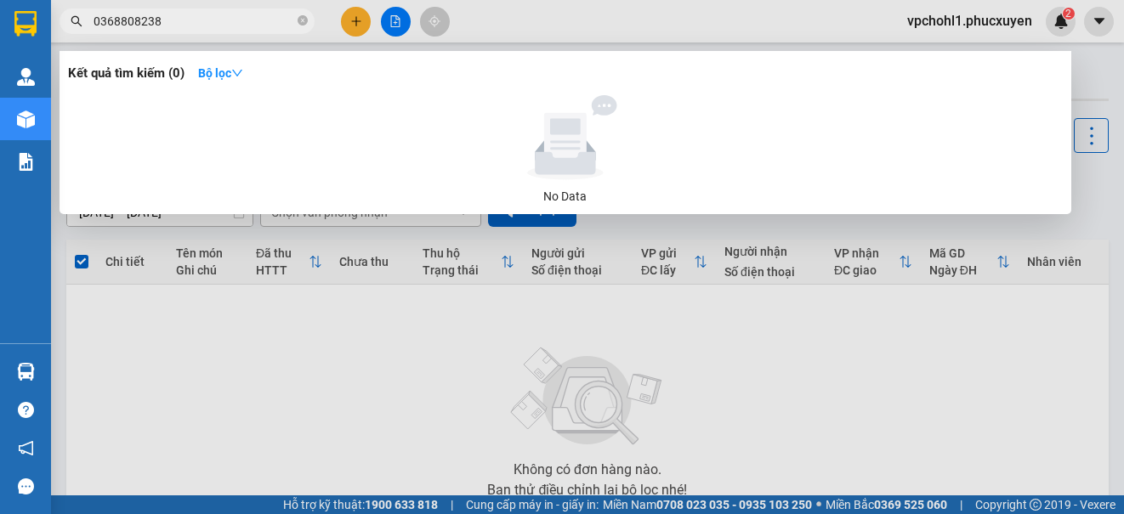
drag, startPoint x: 174, startPoint y: 24, endPoint x: 99, endPoint y: 19, distance: 75.8
click at [99, 19] on input "0368808238" at bounding box center [193, 21] width 201 height 19
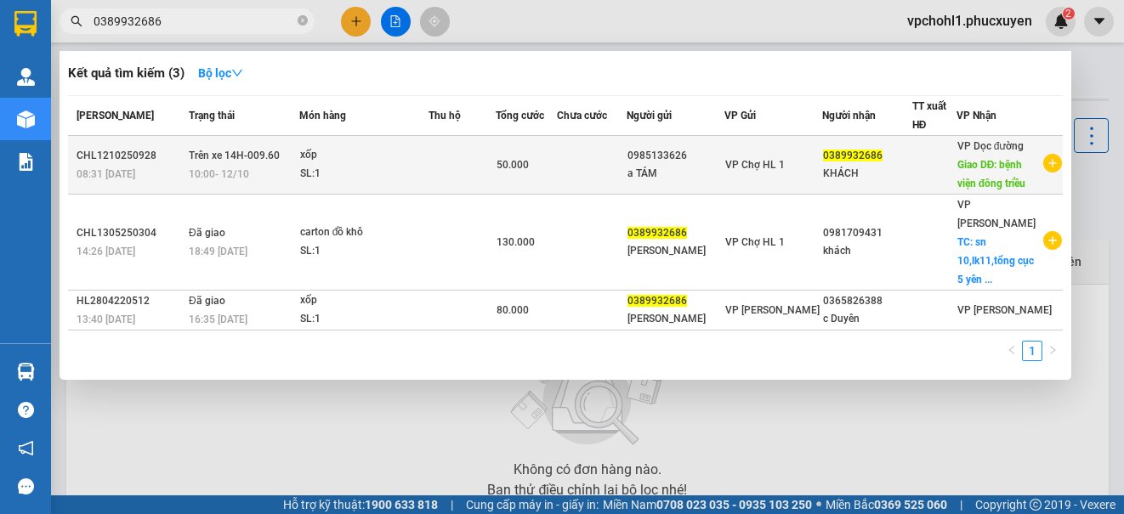
click at [549, 165] on div "50.000" at bounding box center [525, 165] width 59 height 19
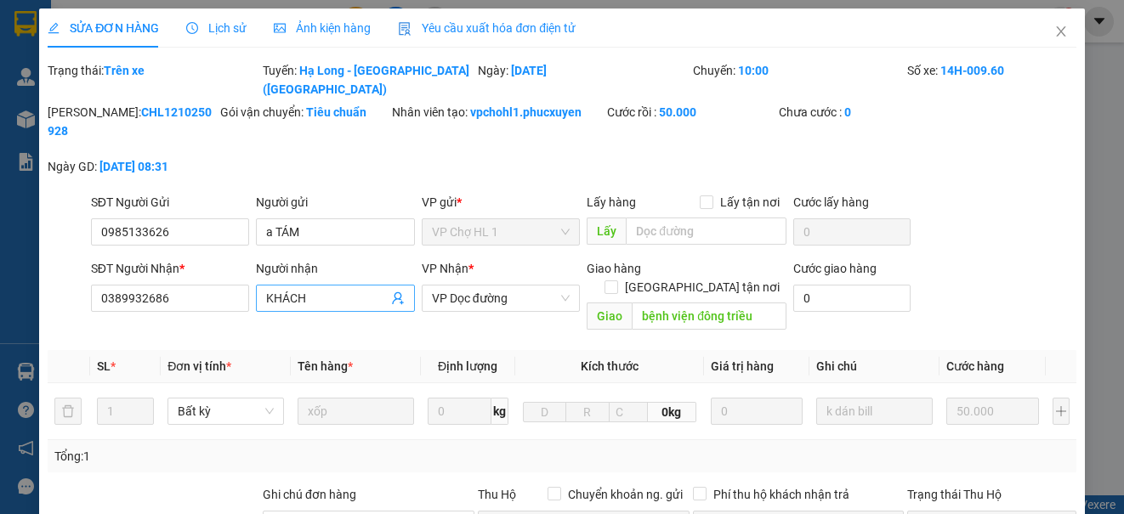
click at [321, 289] on input "KHÁCH" at bounding box center [326, 298] width 121 height 19
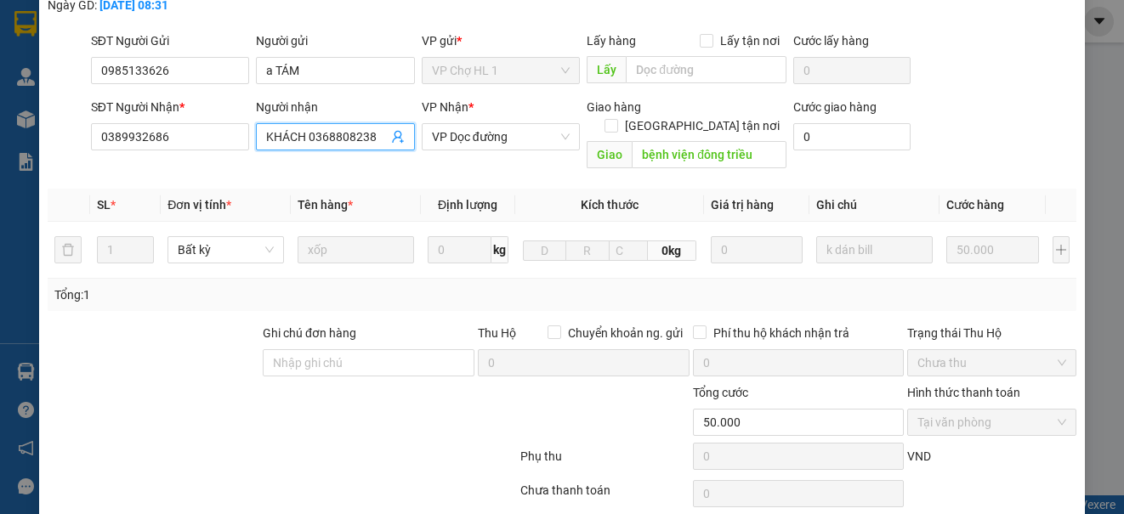
scroll to position [246, 0]
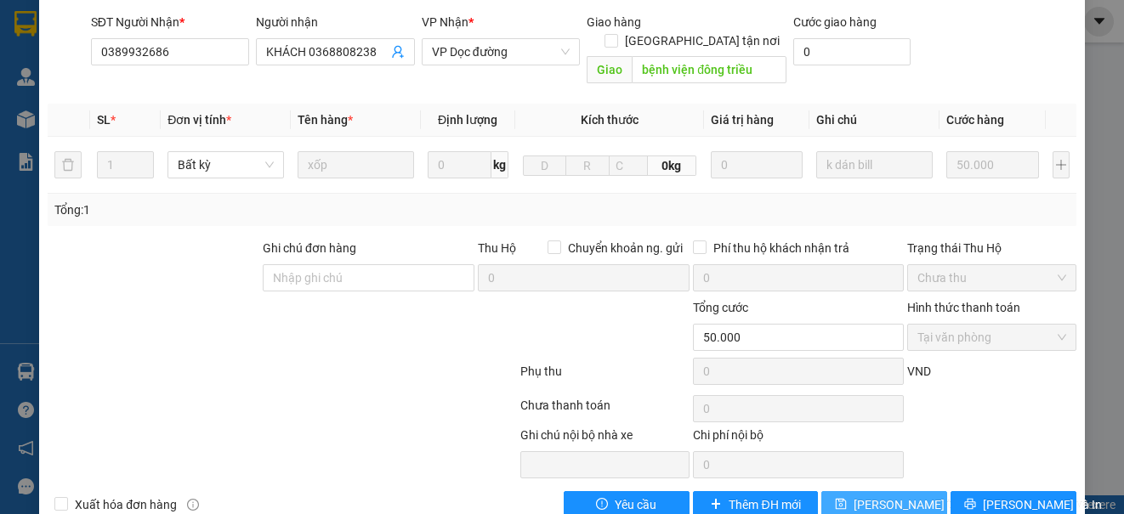
click at [910, 496] on span "[PERSON_NAME] thay đổi" at bounding box center [921, 505] width 136 height 19
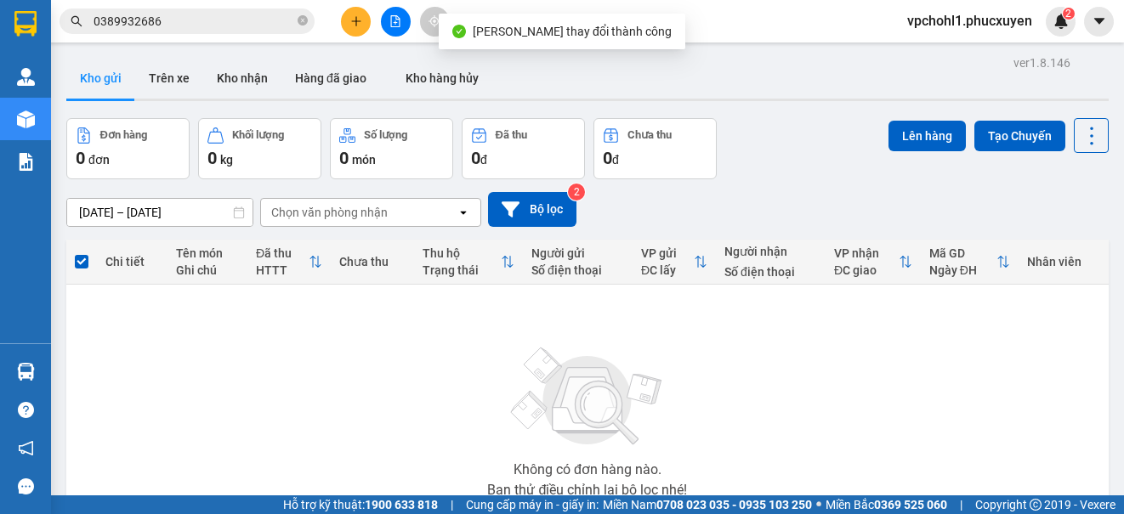
click at [399, 11] on button at bounding box center [396, 22] width 30 height 30
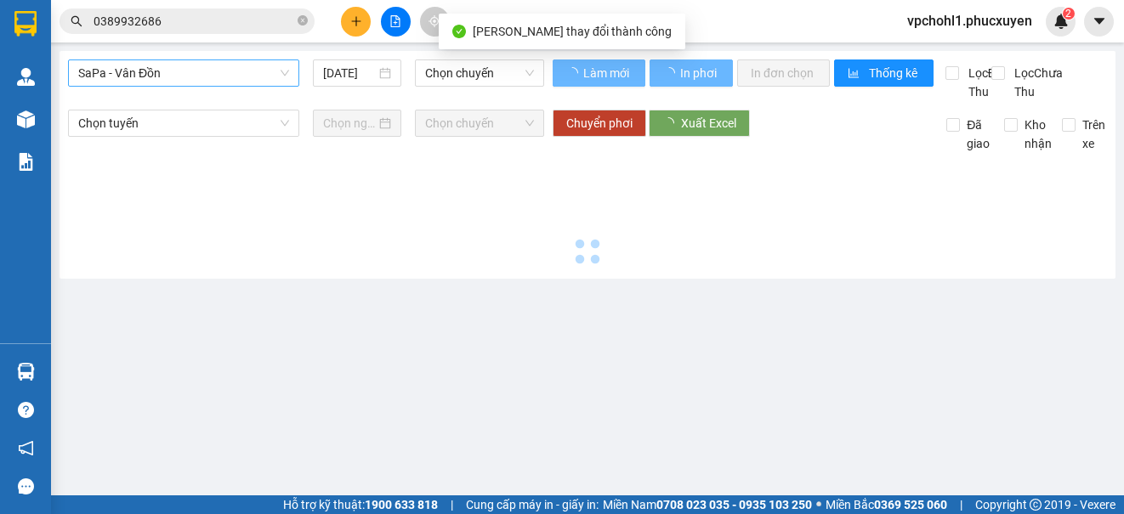
click at [227, 82] on span "SaPa - Vân Đồn" at bounding box center [183, 72] width 211 height 25
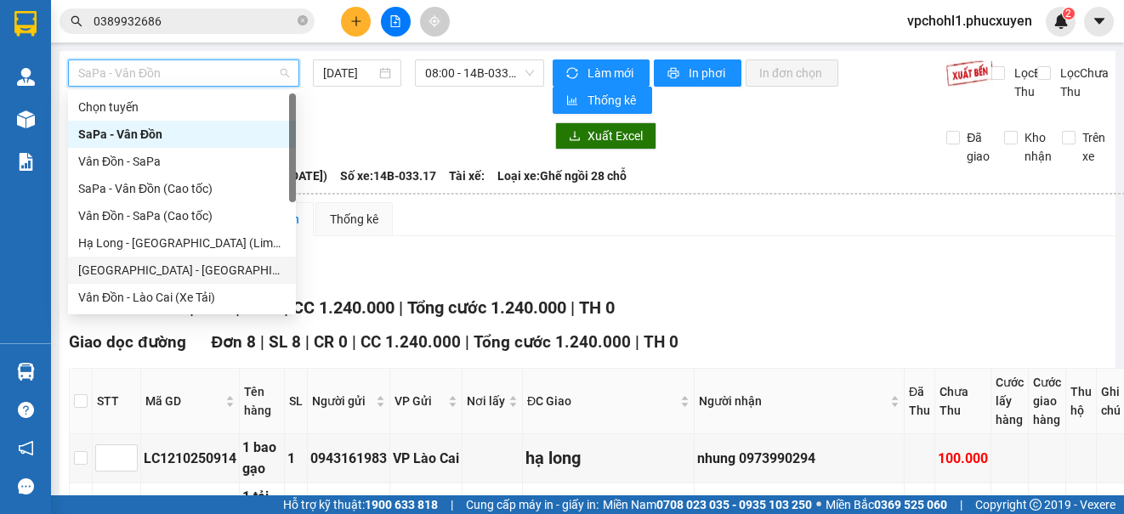
scroll to position [82, 0]
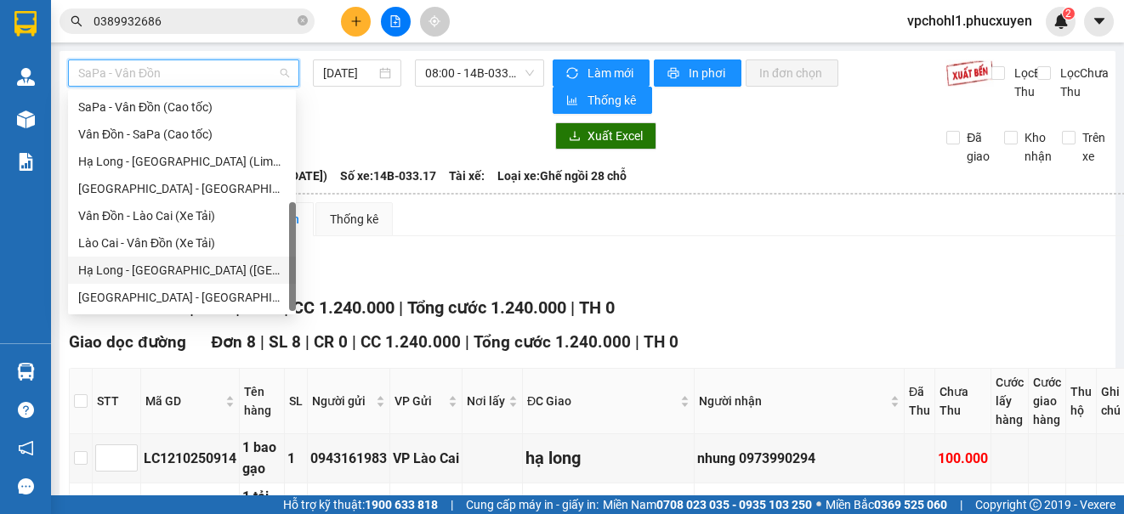
click at [234, 274] on div "Hạ Long - [GEOGRAPHIC_DATA] ([GEOGRAPHIC_DATA])" at bounding box center [181, 270] width 207 height 19
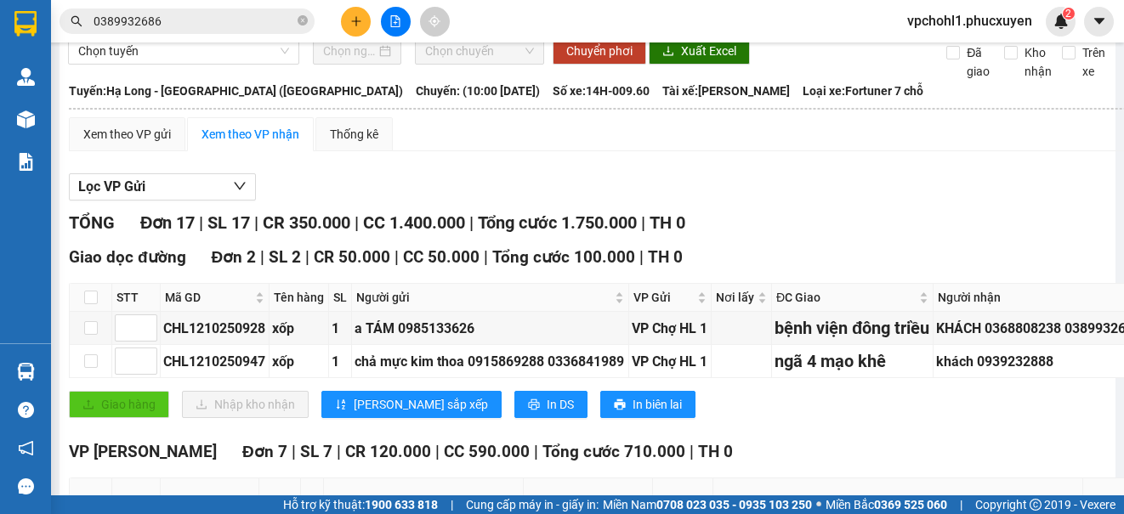
scroll to position [255, 0]
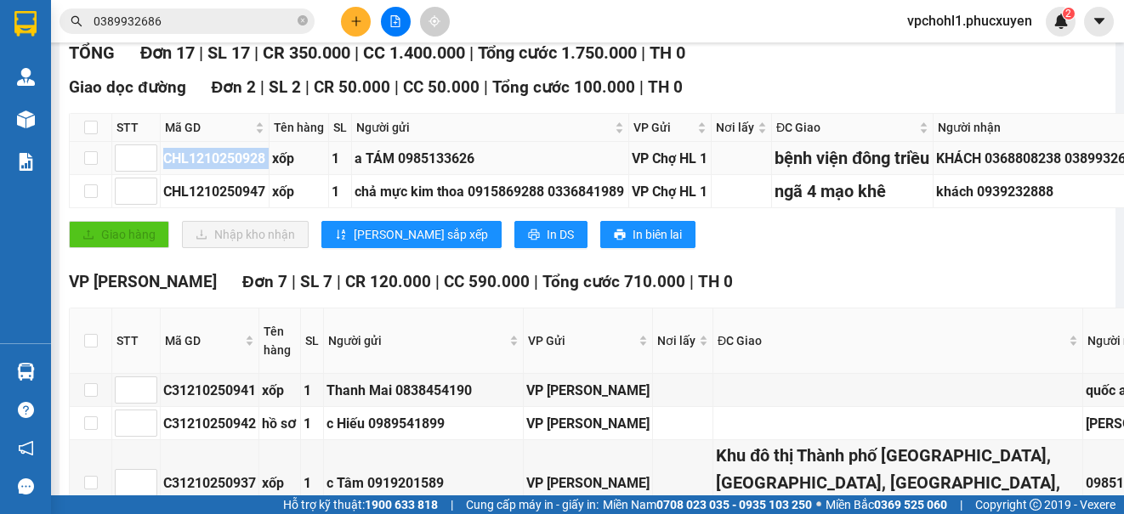
copy div "CHL1210250928"
drag, startPoint x: 165, startPoint y: 195, endPoint x: 273, endPoint y: 196, distance: 108.0
click at [273, 175] on tr "CHL1210250928 xốp 1 a TÁM 0985133626 VP Chợ HL 1 bệnh viện đông triều KHÁCH 036…" at bounding box center [861, 158] width 1583 height 33
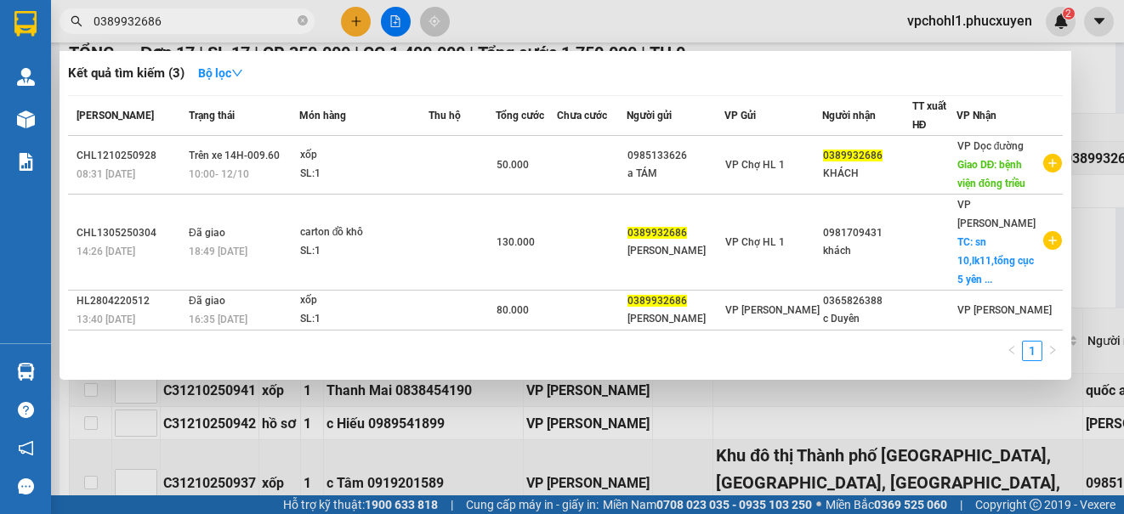
drag, startPoint x: 185, startPoint y: 19, endPoint x: 85, endPoint y: 24, distance: 100.4
click at [85, 24] on span "0389932686" at bounding box center [186, 20] width 255 height 25
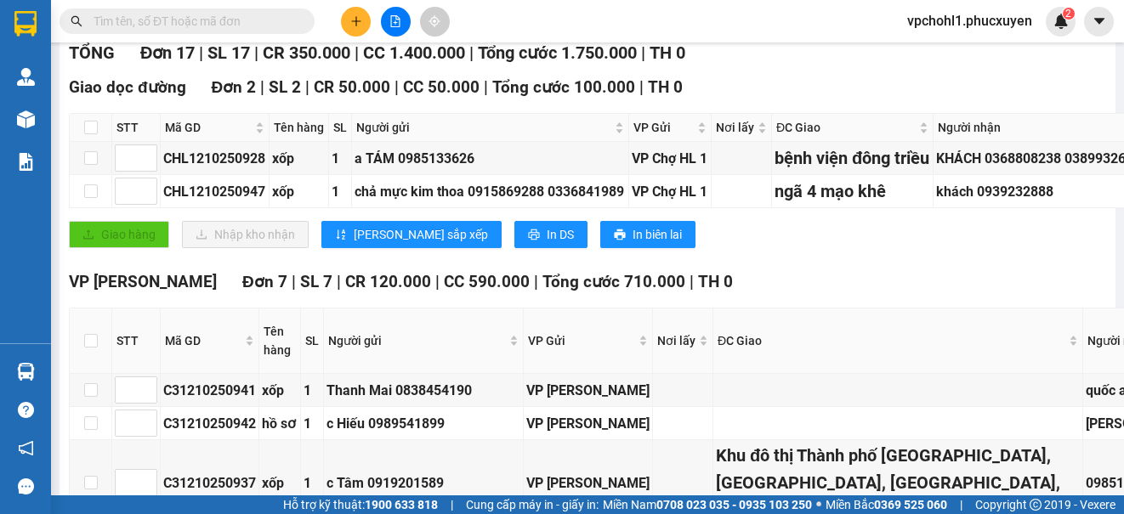
paste input "CHL1210250928"
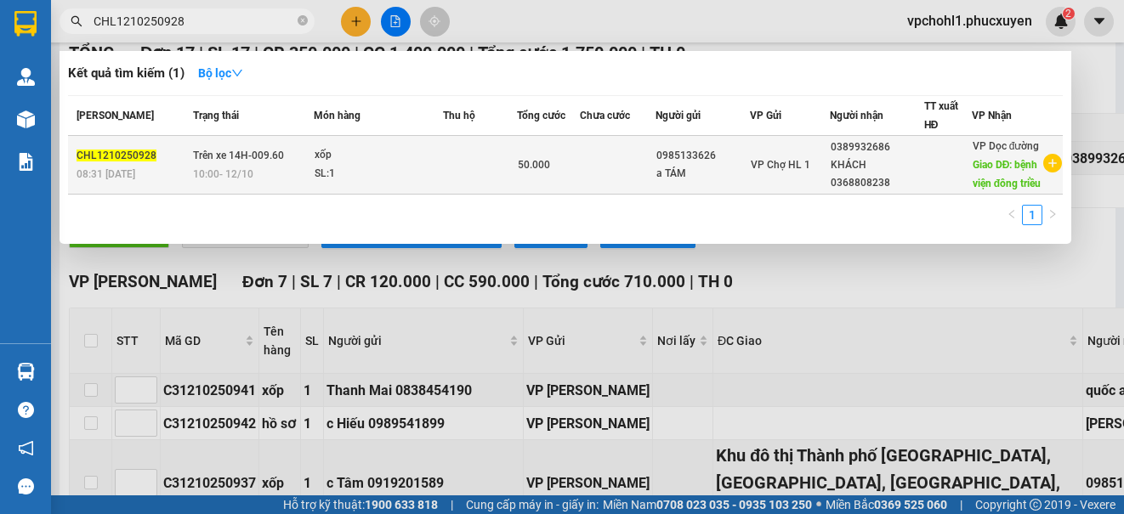
click at [750, 195] on td "VP Chợ HL 1" at bounding box center [790, 165] width 80 height 59
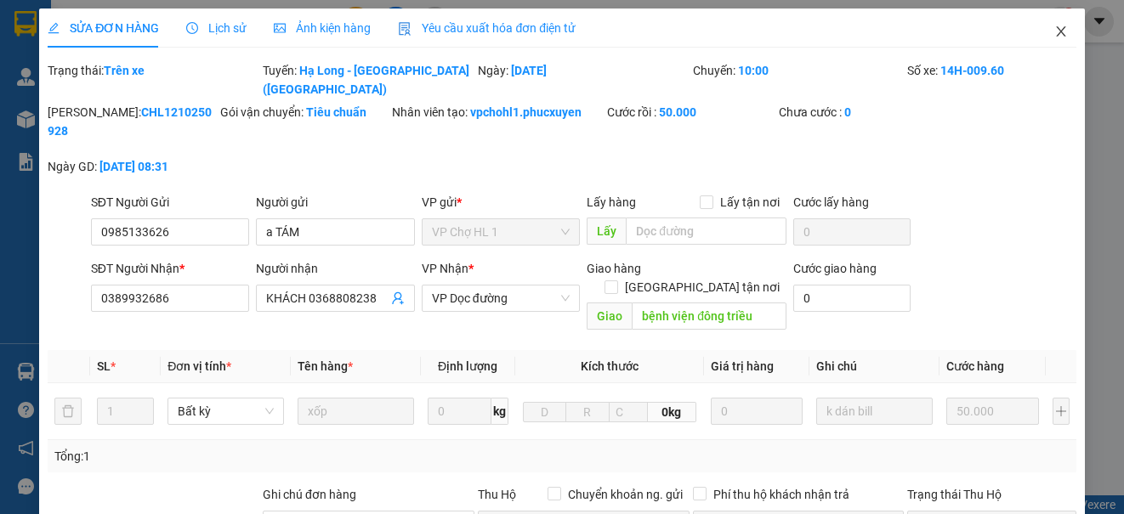
click at [1054, 32] on icon "close" at bounding box center [1061, 32] width 14 height 14
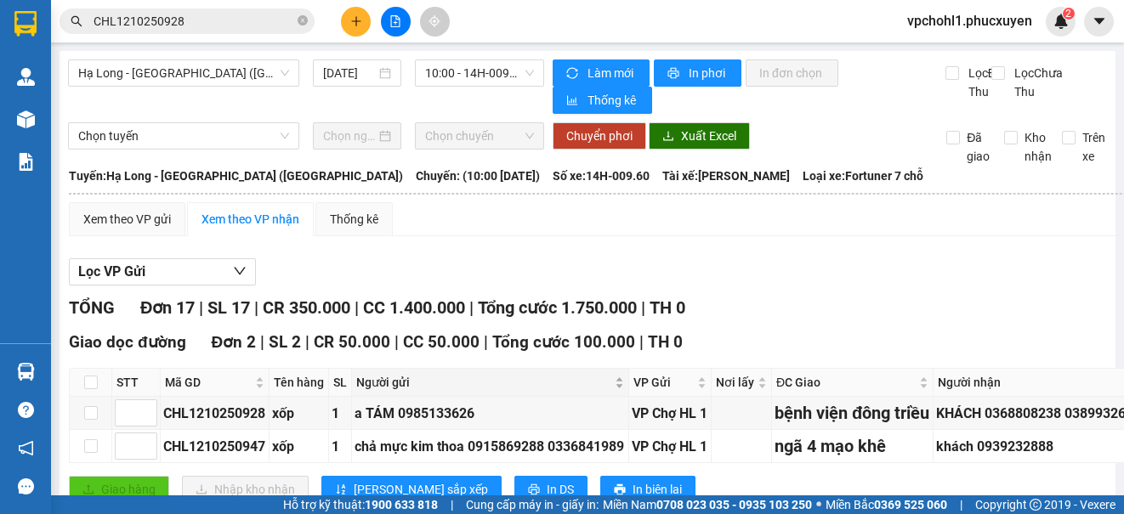
scroll to position [170, 0]
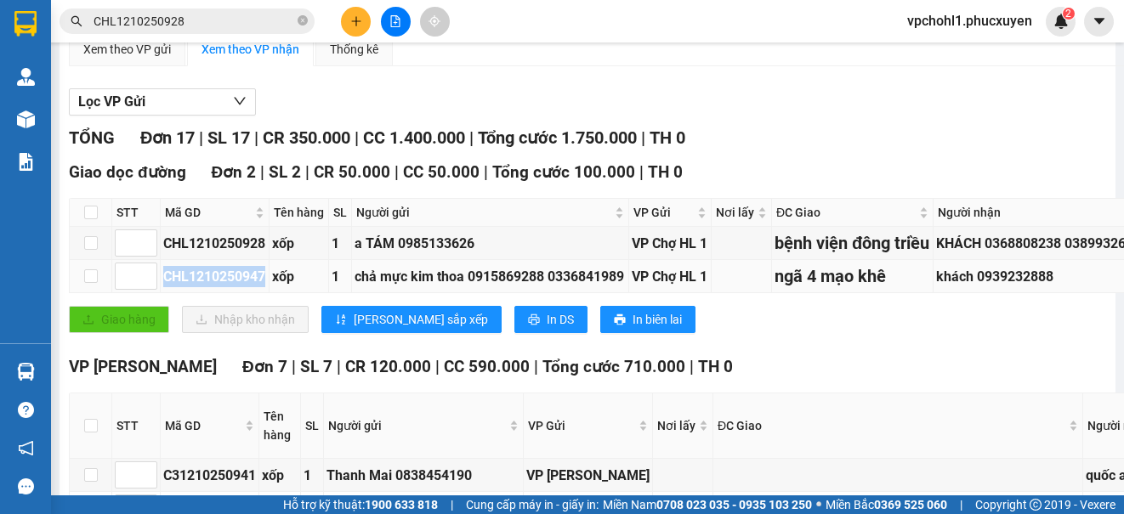
copy div "CHL1210250947"
drag, startPoint x: 166, startPoint y: 326, endPoint x: 264, endPoint y: 327, distance: 98.6
click at [264, 287] on div "CHL1210250947" at bounding box center [214, 276] width 103 height 21
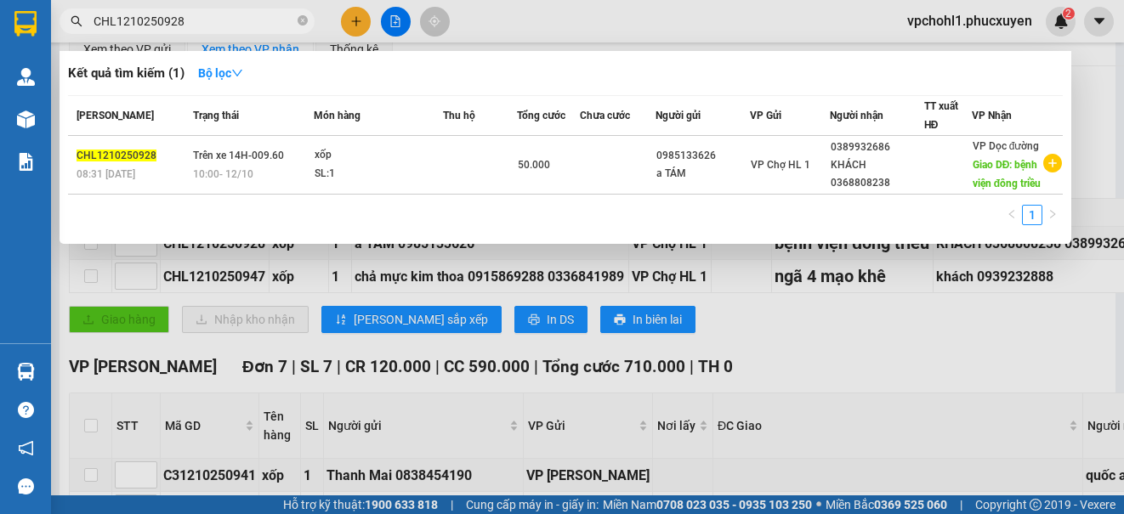
drag, startPoint x: 199, startPoint y: 24, endPoint x: 78, endPoint y: 28, distance: 120.8
click at [78, 28] on span "CHL1210250928" at bounding box center [186, 20] width 255 height 25
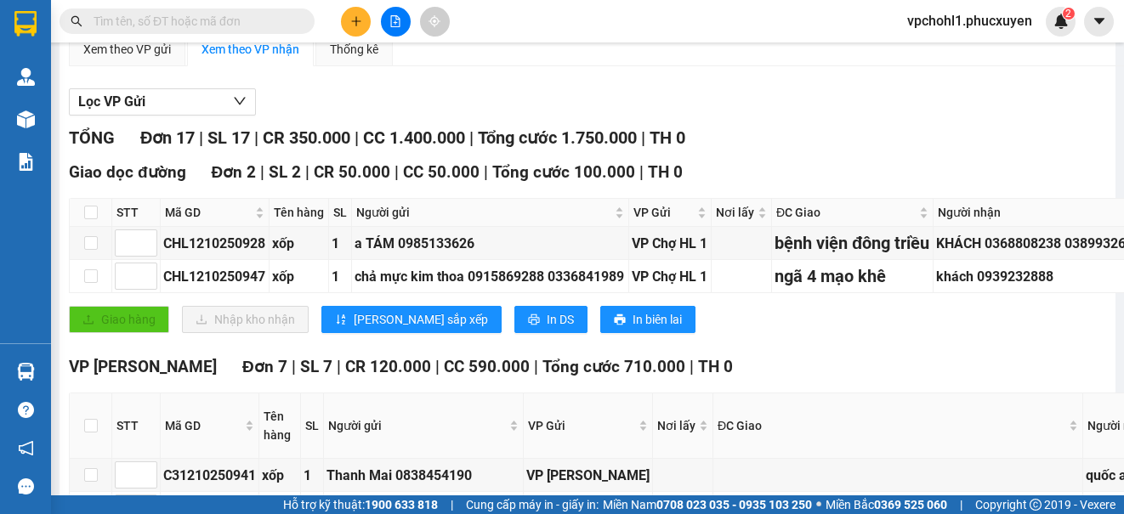
paste input "CHL1210250947"
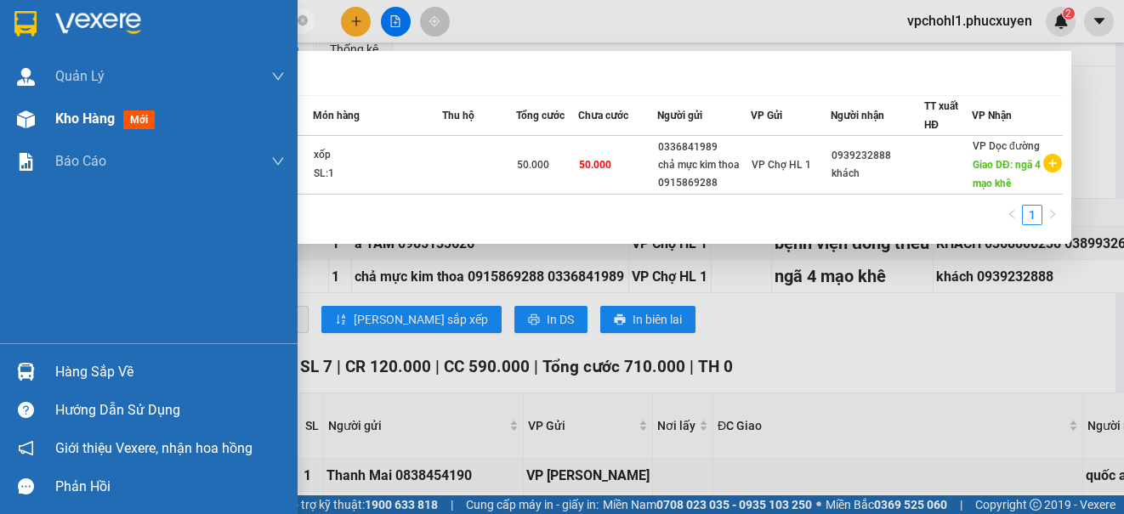
click at [49, 124] on div "Kho hàng mới" at bounding box center [148, 119] width 297 height 42
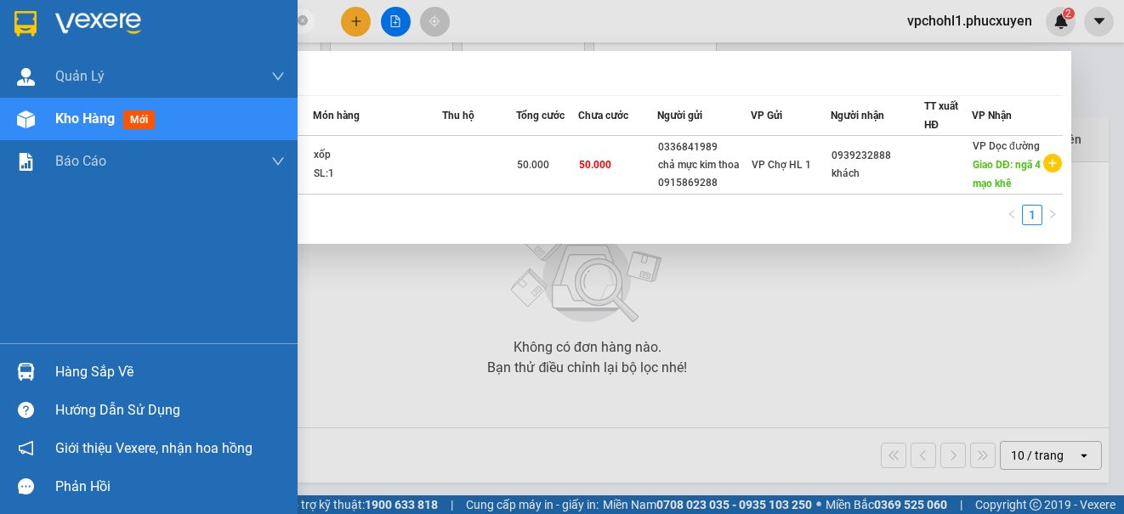
scroll to position [125, 0]
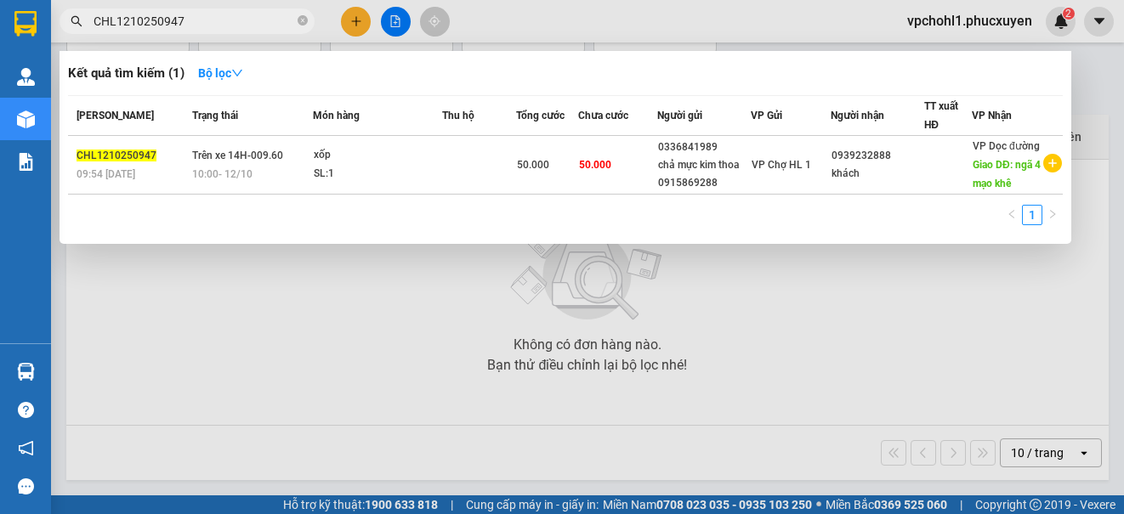
click at [674, 329] on div at bounding box center [562, 257] width 1124 height 514
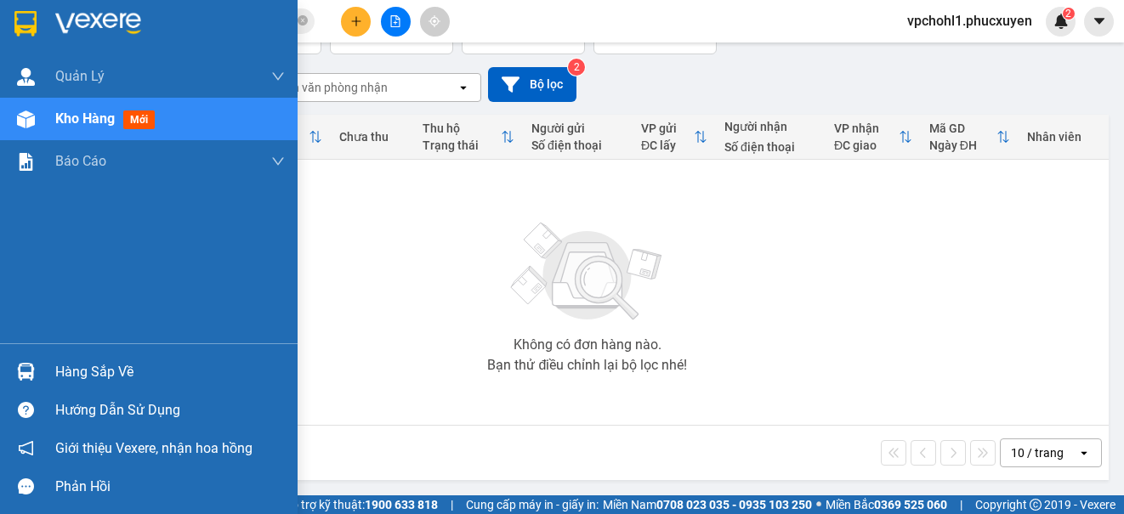
click at [98, 123] on span "Kho hàng" at bounding box center [84, 118] width 59 height 16
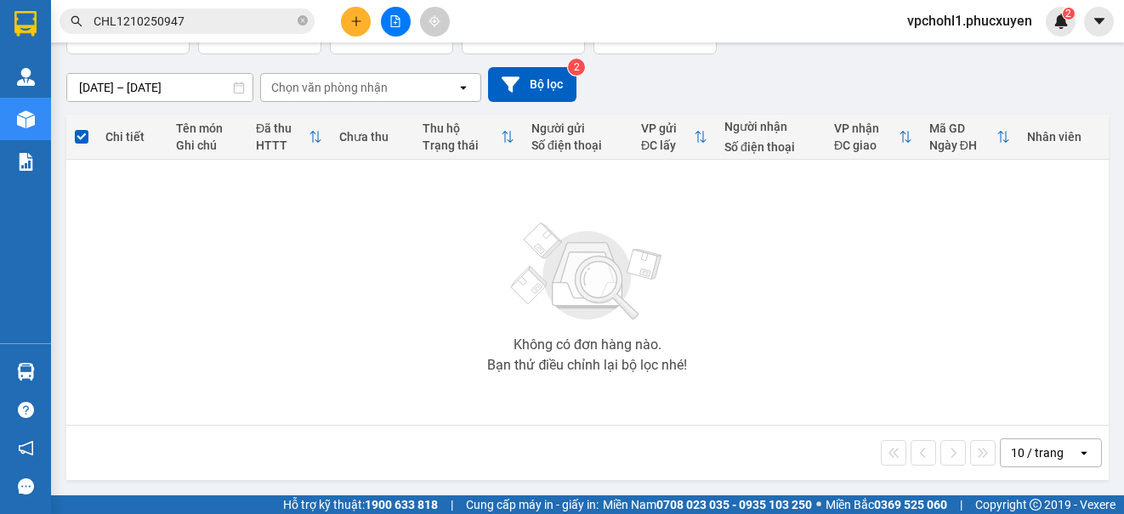
click at [353, 16] on icon "plus" at bounding box center [356, 21] width 12 height 12
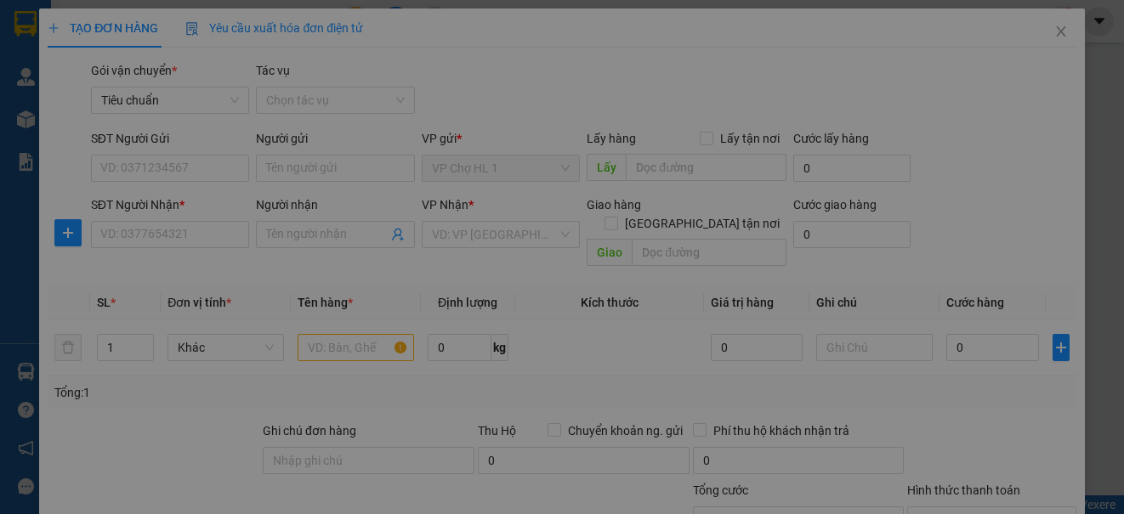
click at [193, 170] on div "Cần tạo đơn hàng để có thể xuất hóa đơn điện tử Xác nhận tạo đơn hàng? Quay lại…" at bounding box center [562, 257] width 1124 height 514
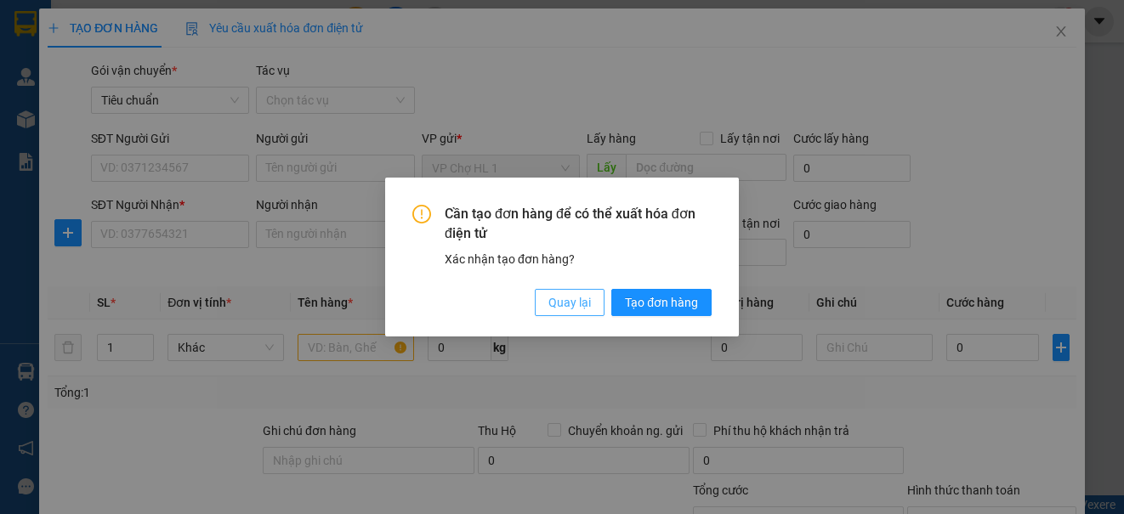
click at [557, 297] on span "Quay lại" at bounding box center [569, 302] width 42 height 19
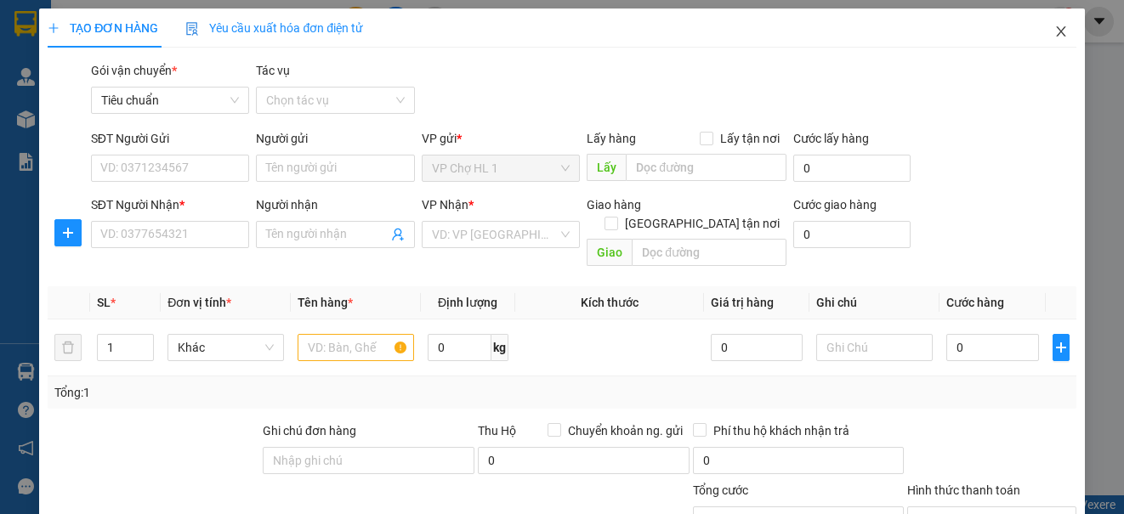
click at [1054, 26] on icon "close" at bounding box center [1061, 32] width 14 height 14
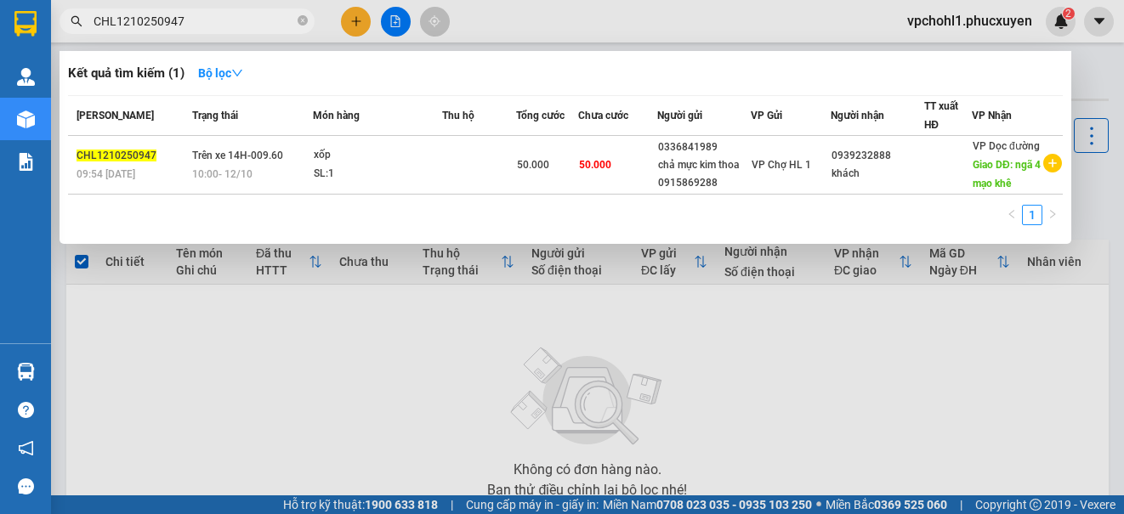
drag, startPoint x: 195, startPoint y: 25, endPoint x: 93, endPoint y: 21, distance: 102.0
click at [93, 21] on input "CHL1210250947" at bounding box center [193, 21] width 201 height 19
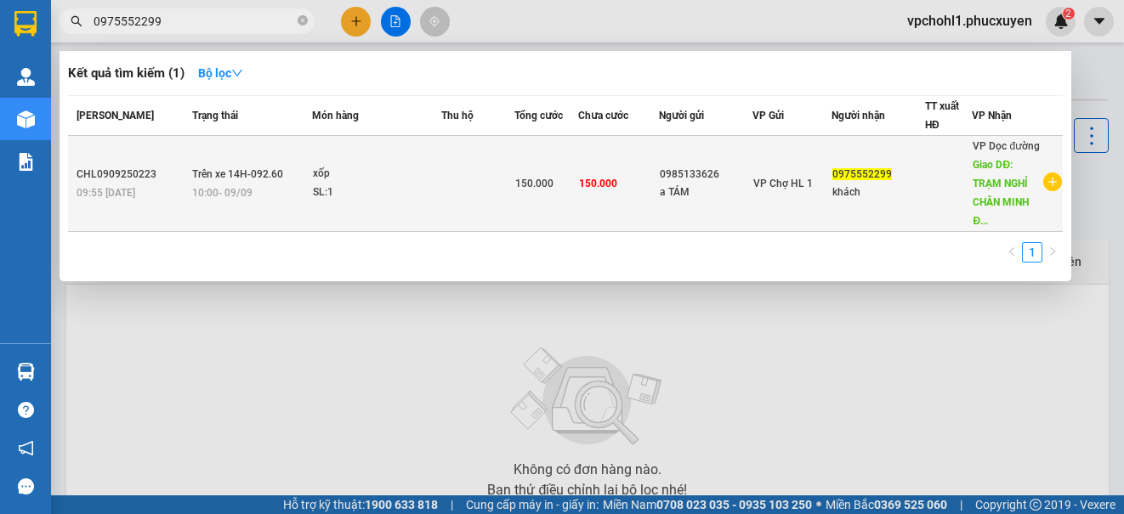
type input "0975552299"
click at [934, 189] on div at bounding box center [948, 184] width 45 height 18
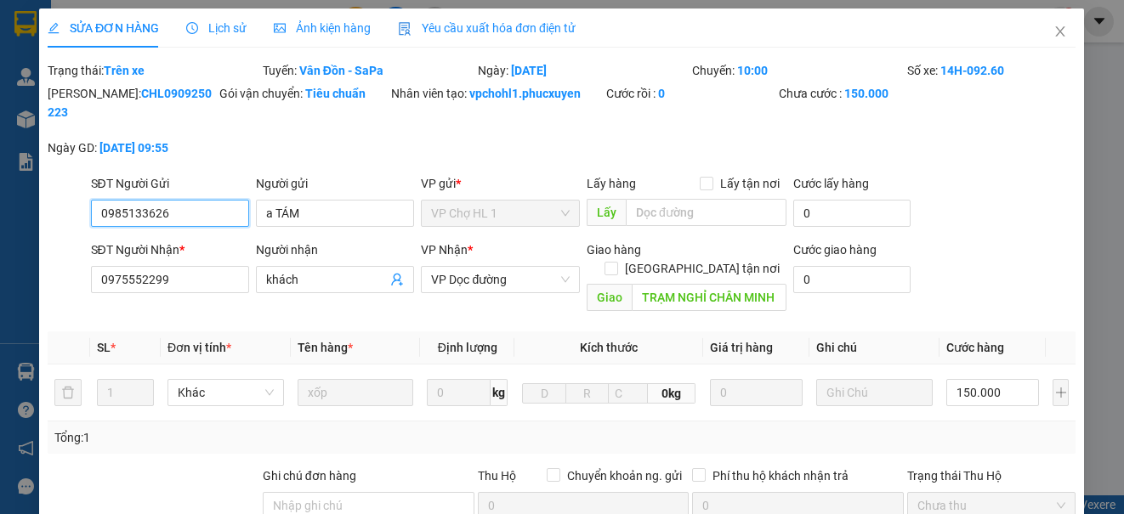
type input "0985133626"
type input "a TÁM"
type input "0975552299"
type input "khách"
type input "TRẠM NGHỈ CHÂN MINH ĐỨC LÀO CAI"
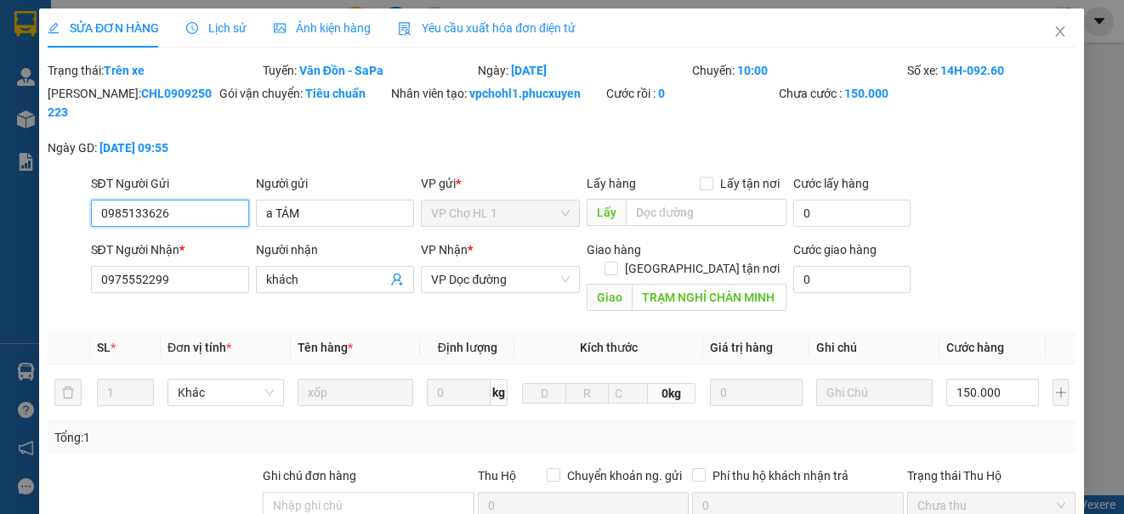
type input "0"
type input "150.000"
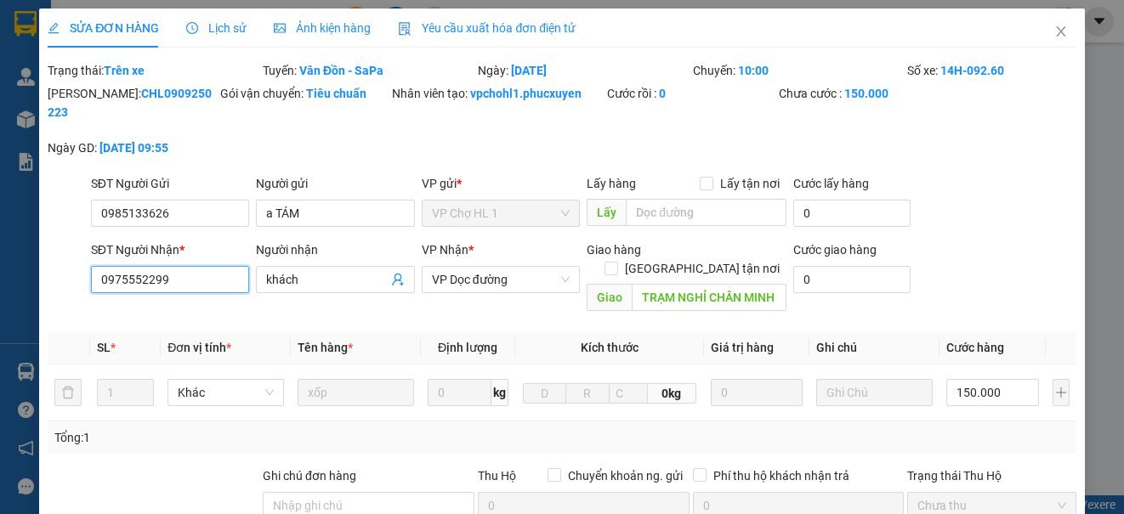
drag, startPoint x: 181, startPoint y: 287, endPoint x: 98, endPoint y: 286, distance: 83.3
click at [98, 286] on input "0975552299" at bounding box center [170, 279] width 158 height 27
click at [1054, 30] on icon "close" at bounding box center [1061, 32] width 14 height 14
click at [1047, 30] on div "2" at bounding box center [1060, 22] width 30 height 30
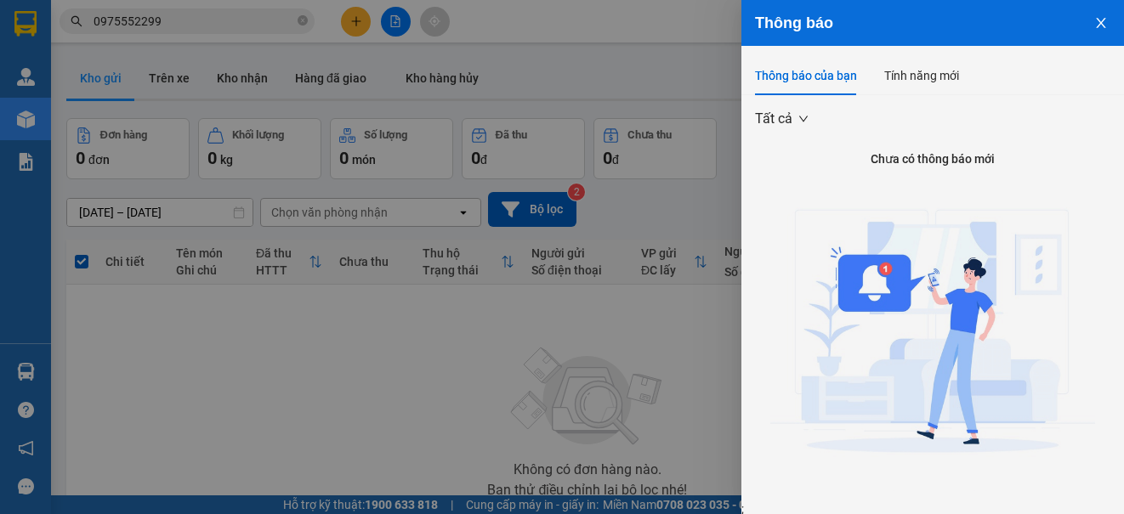
click at [1094, 19] on icon "close" at bounding box center [1101, 23] width 14 height 14
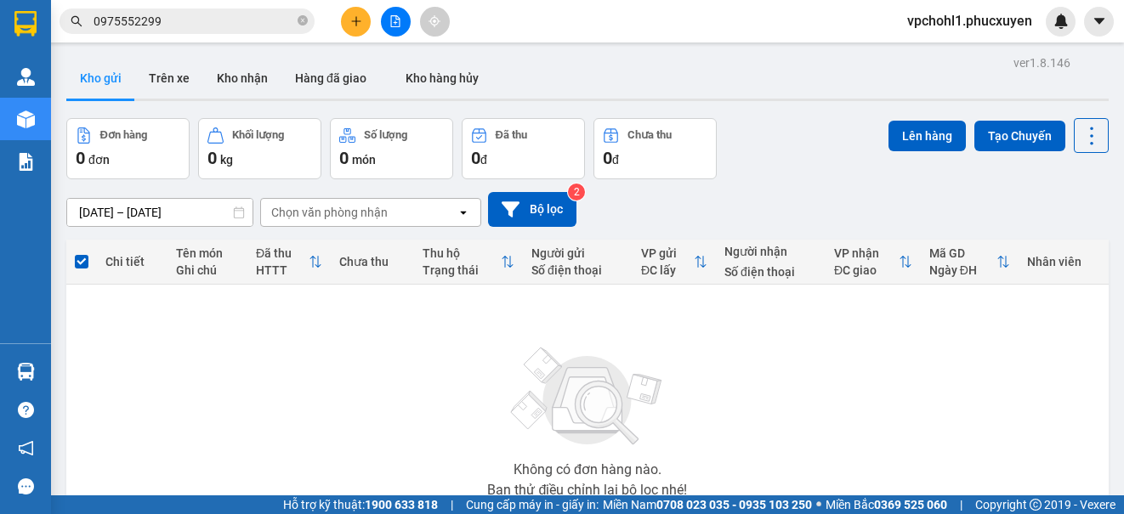
click at [355, 22] on icon "plus" at bounding box center [356, 21] width 12 height 12
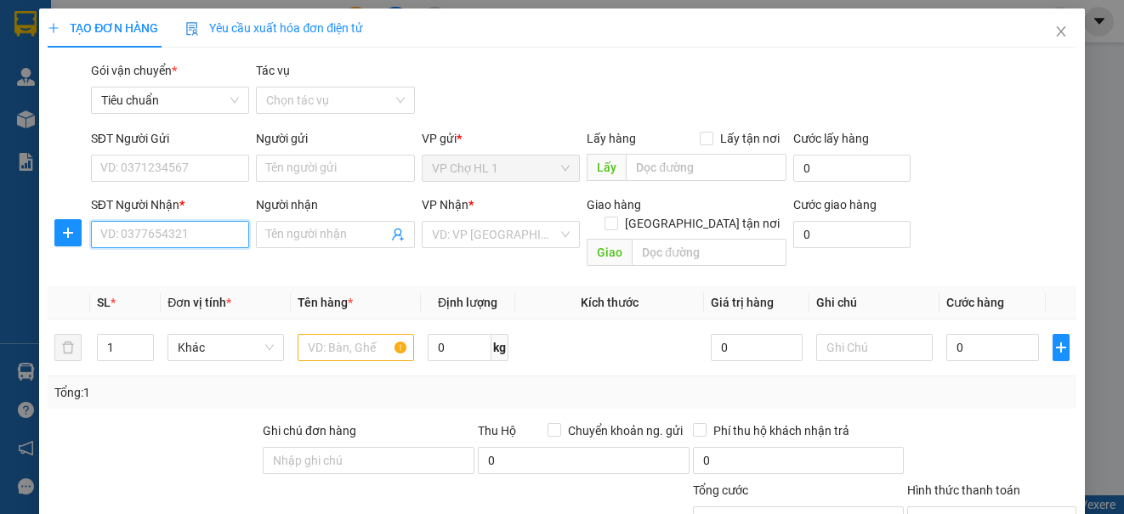
click at [170, 224] on input "SĐT Người Nhận *" at bounding box center [170, 234] width 158 height 27
paste input "0975552299"
type input "0975552299"
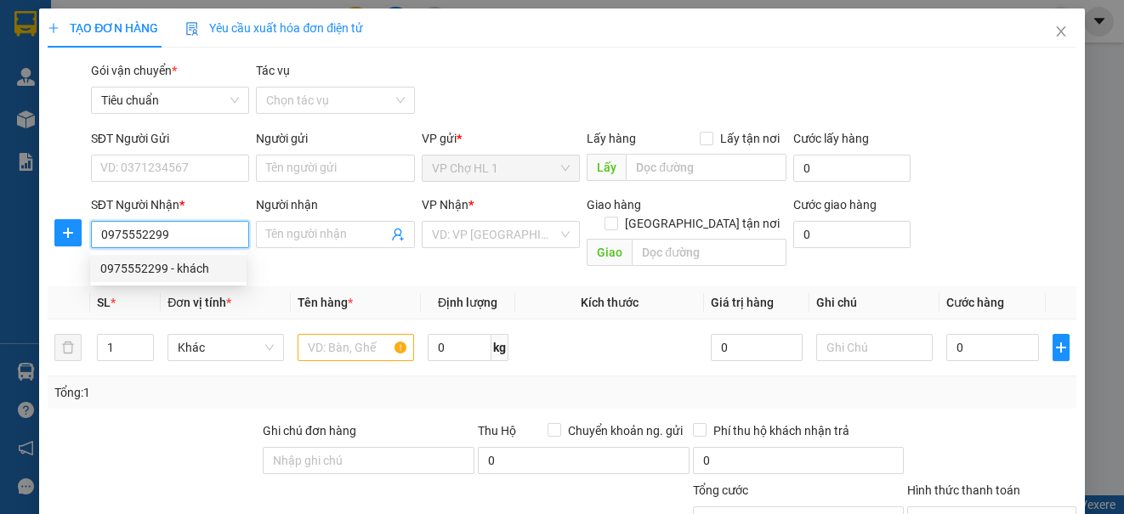
click at [180, 267] on div "0975552299 - khách" at bounding box center [168, 268] width 136 height 19
type input "khách"
type input "TRẠM NGHỈ CHÂN MINH ĐỨC LÀO CAI"
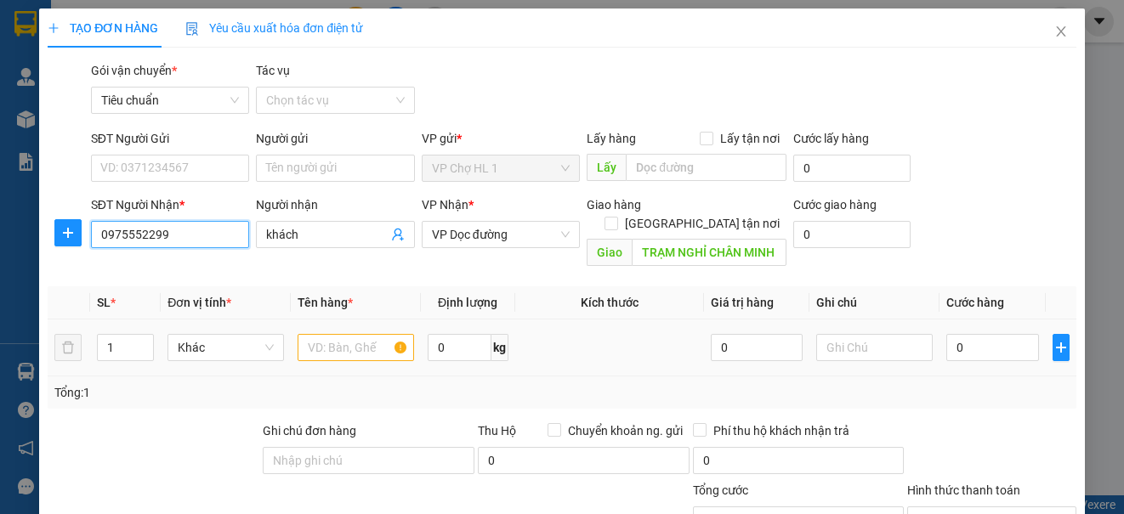
type input "0975552299"
click at [332, 342] on input "text" at bounding box center [355, 347] width 116 height 27
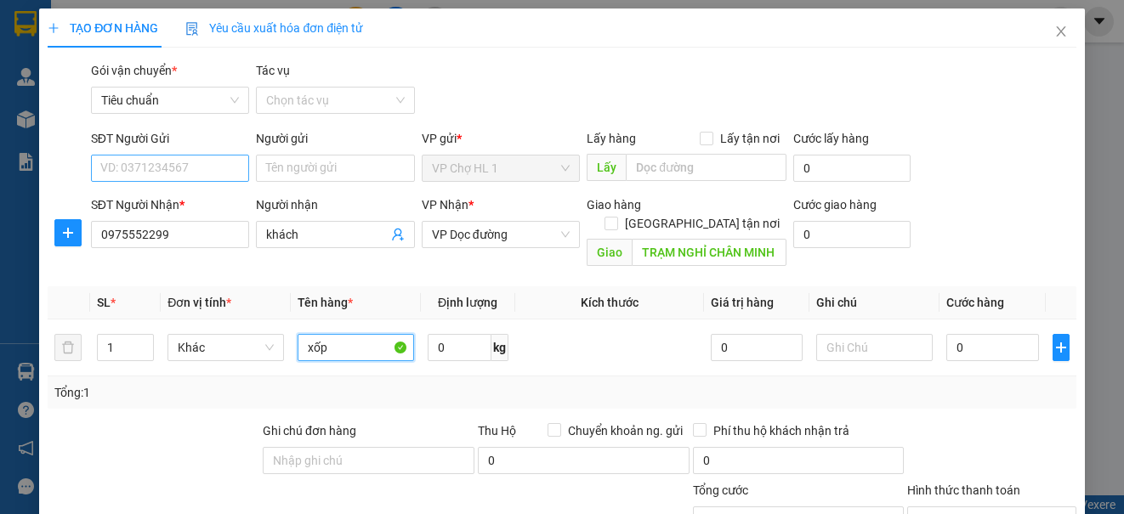
type input "xốp"
click at [212, 164] on input "SĐT Người Gửi" at bounding box center [170, 168] width 158 height 27
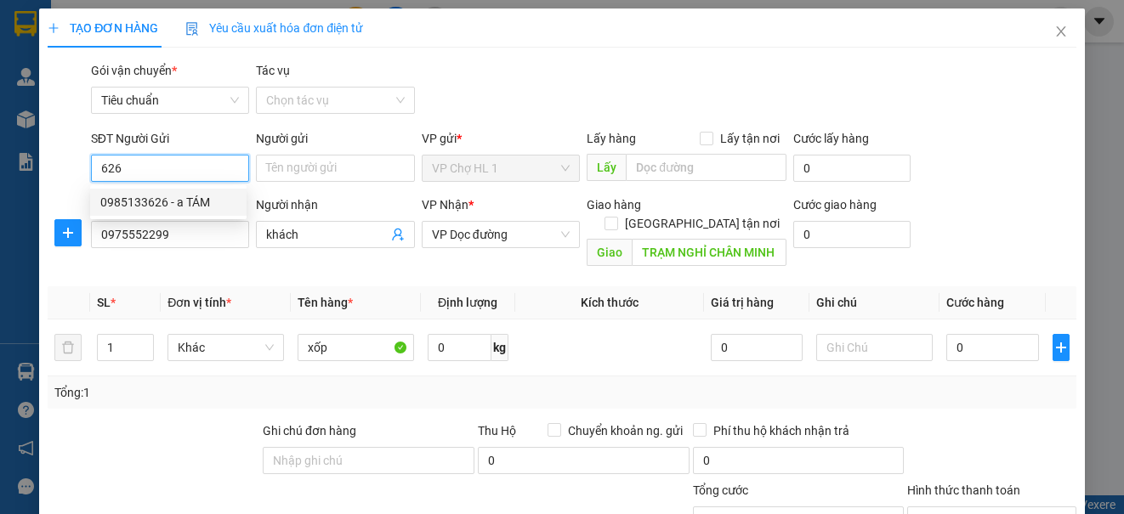
click at [199, 205] on div "0985133626 - a TÁM" at bounding box center [168, 202] width 136 height 19
type input "0985133626"
type input "a TÁM"
checkbox input "true"
type input "chợ"
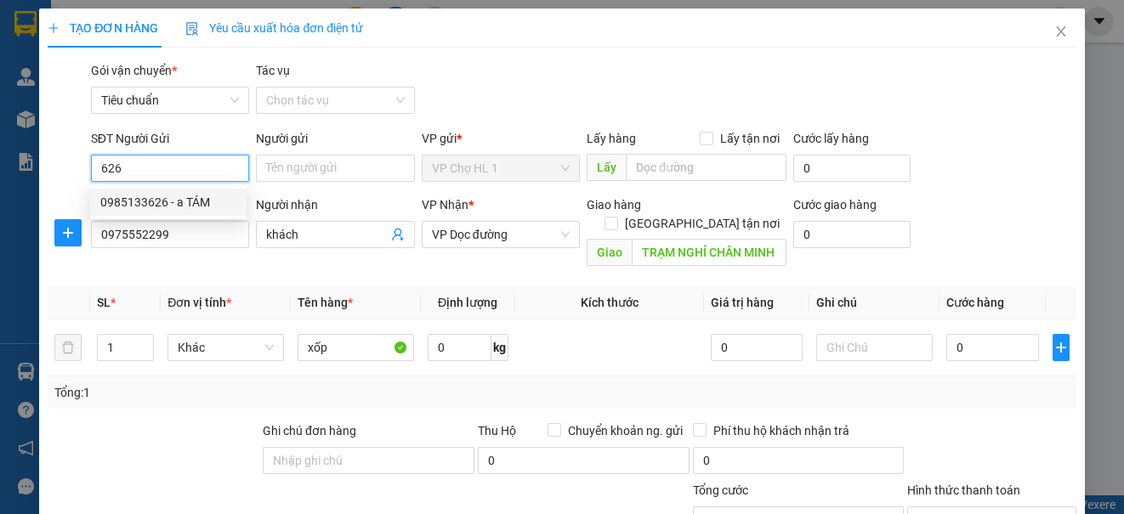
type input "10.000"
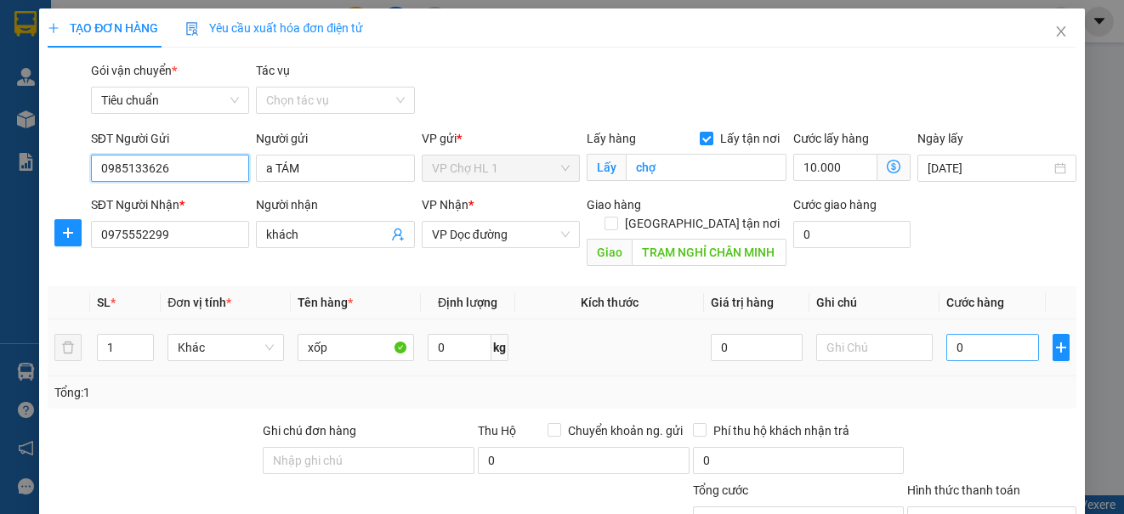
type input "0985133626"
click at [980, 334] on input "0" at bounding box center [992, 347] width 93 height 27
type input "1"
type input "10.001"
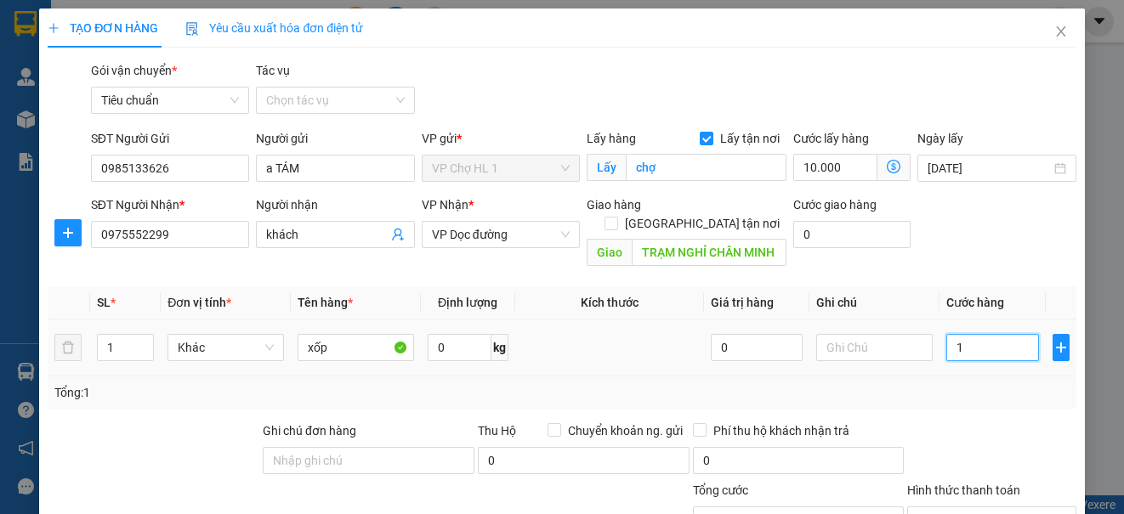
type input "15"
type input "10.015"
type input "150"
type input "10.150"
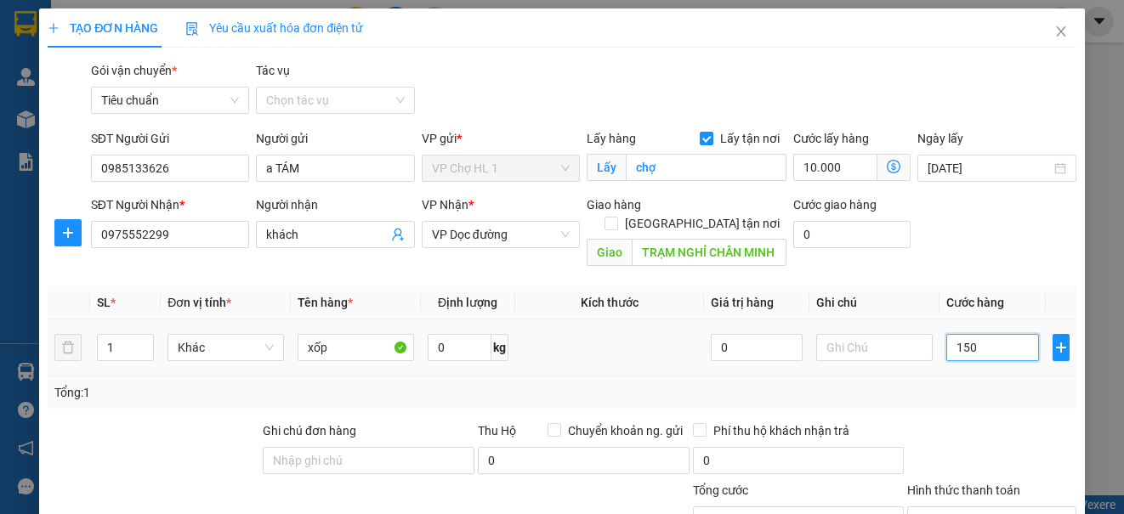
type input "10.150"
type input "150.000"
type input "160.000"
click at [977, 102] on div "Gói vận chuyển * Tiêu chuẩn Tác vụ Chọn tác vụ" at bounding box center [584, 90] width 992 height 59
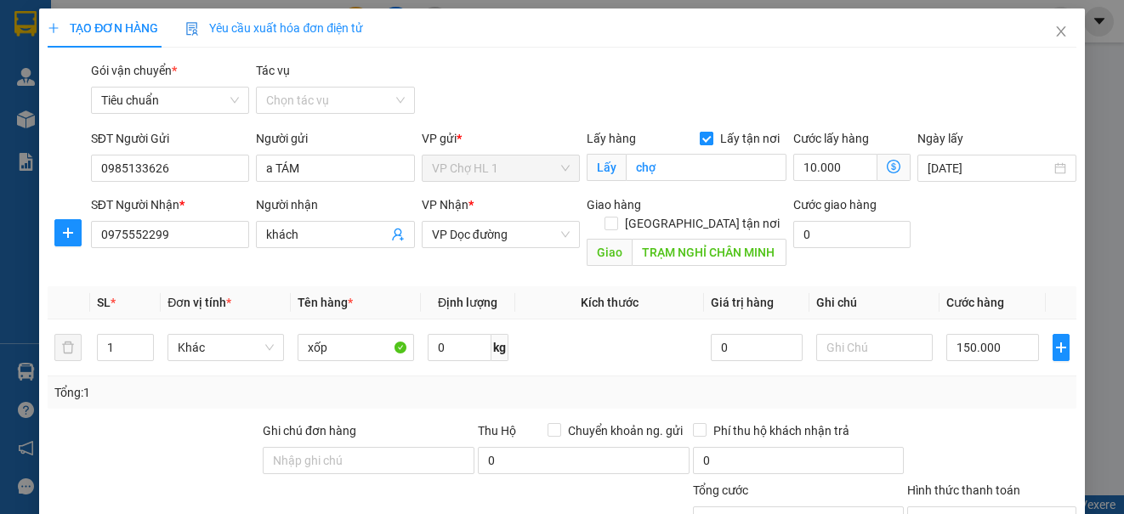
click at [699, 137] on input "Lấy tận nơi" at bounding box center [705, 138] width 12 height 12
checkbox input "false"
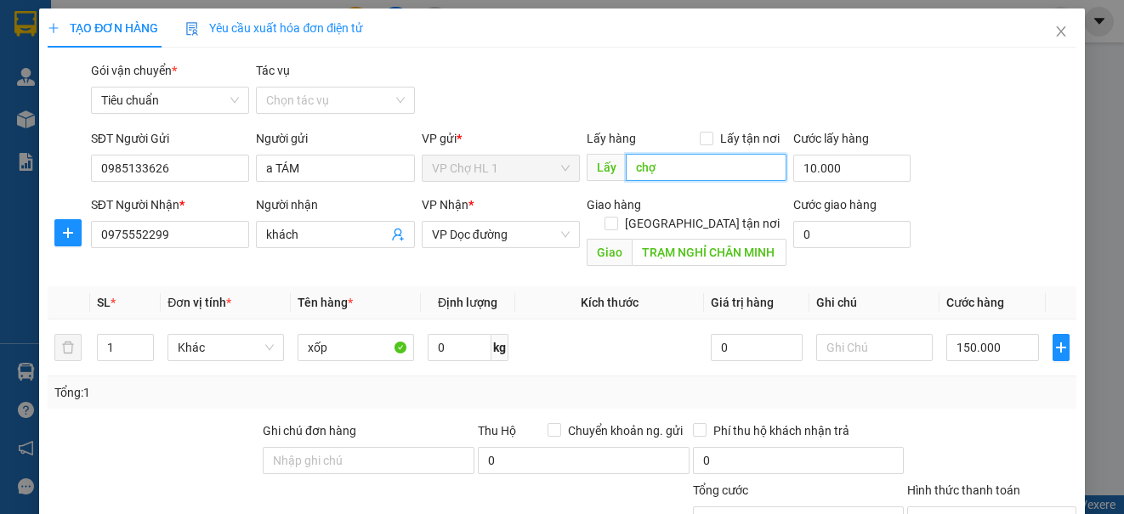
click at [675, 178] on input "chợ" at bounding box center [706, 167] width 161 height 27
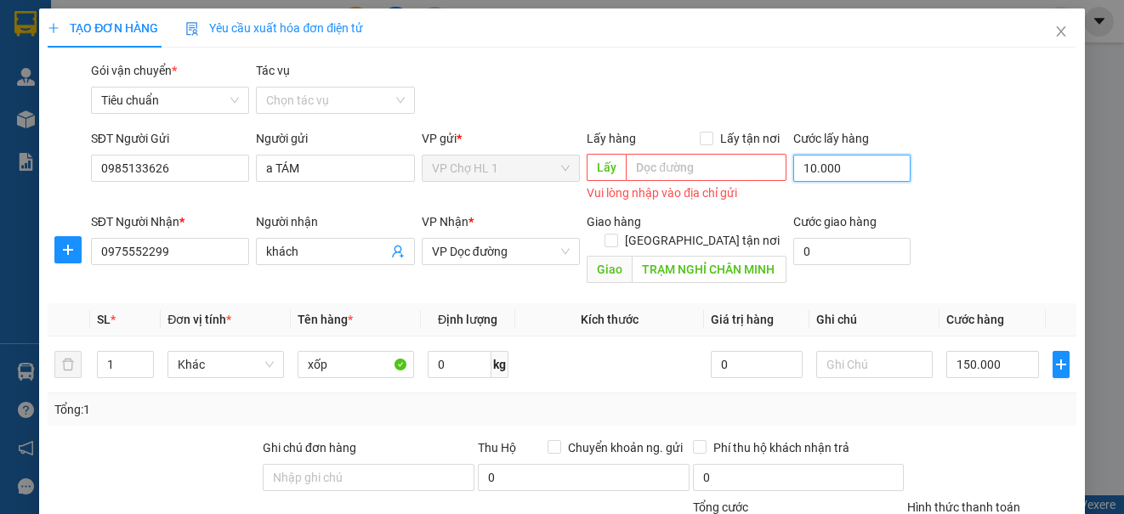
click at [844, 173] on input "10.000" at bounding box center [851, 168] width 117 height 27
type input "150.000"
type input "0"
click at [926, 152] on div "SĐT Người Gửi 0985133626 Người gửi a TÁM VP gửi * VP Chợ HL 1 Lấy hàng Lấy tận …" at bounding box center [584, 167] width 992 height 76
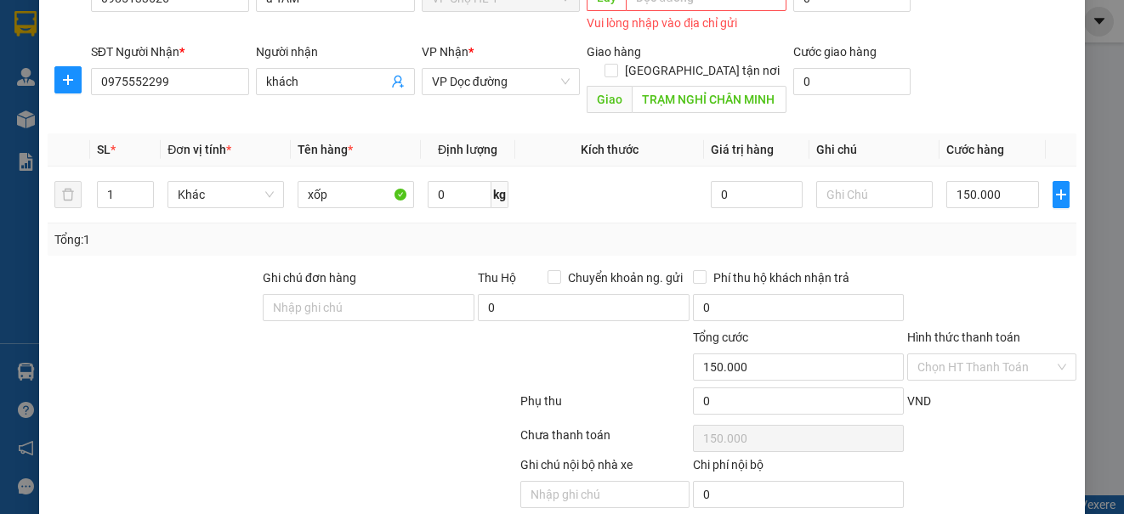
scroll to position [218, 0]
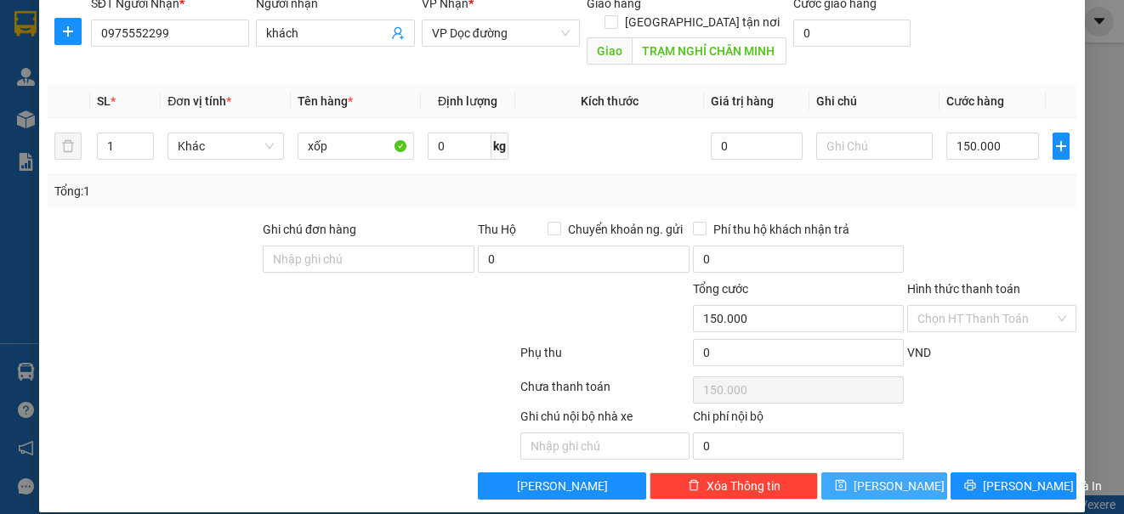
click at [906, 475] on button "[PERSON_NAME]" at bounding box center [884, 486] width 126 height 27
type input "0"
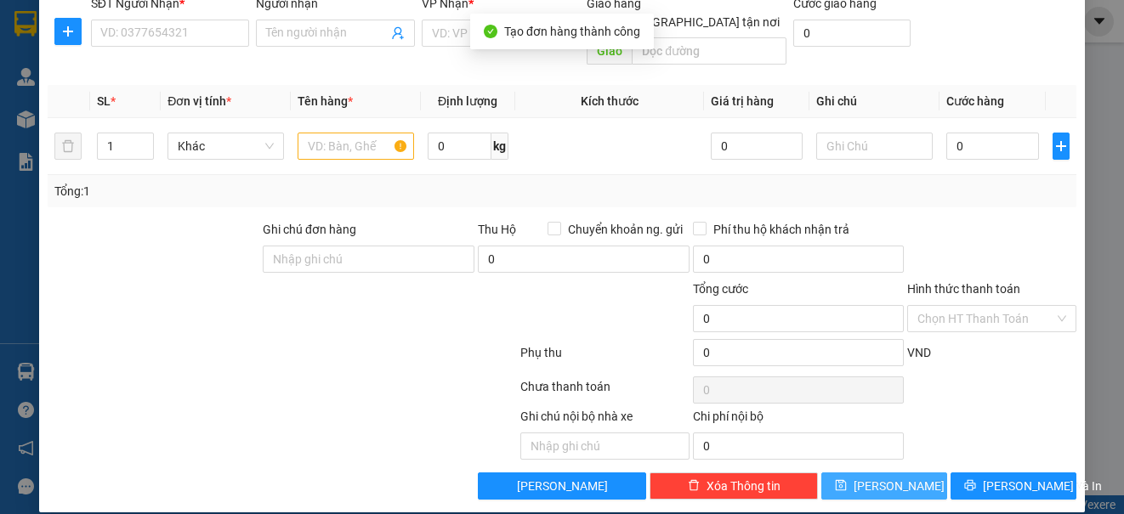
scroll to position [0, 0]
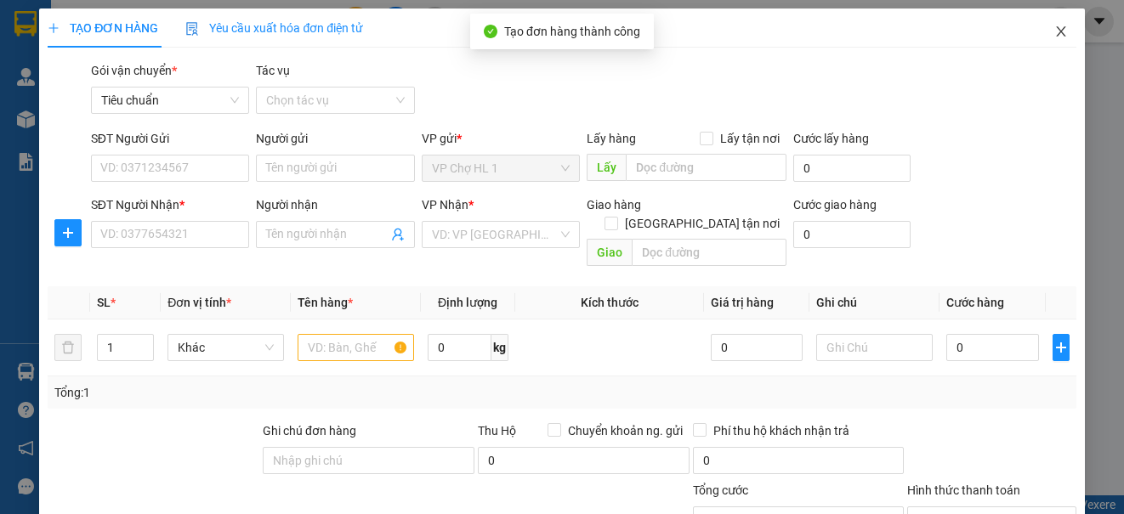
click at [1054, 27] on icon "close" at bounding box center [1061, 32] width 14 height 14
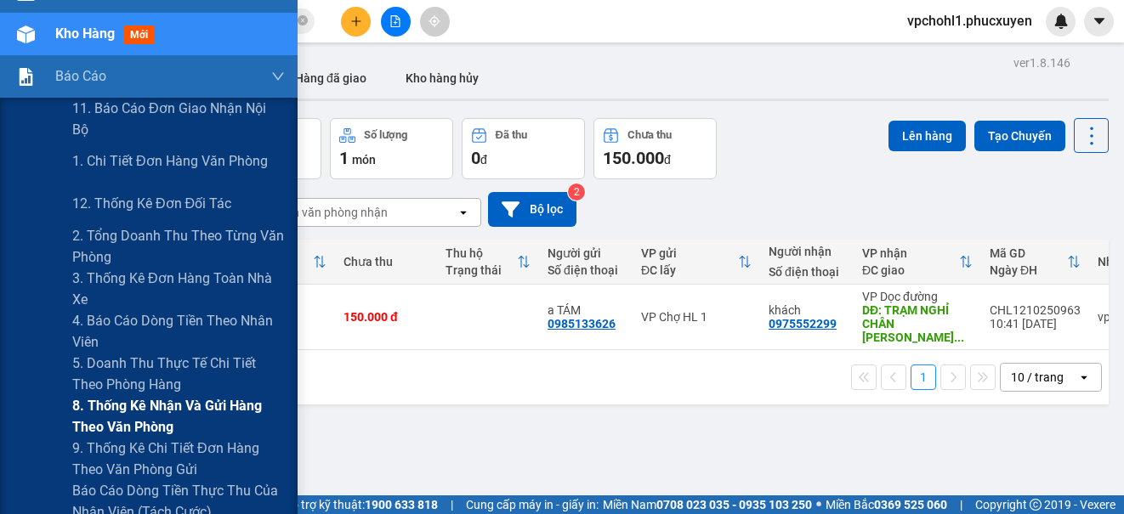
scroll to position [170, 0]
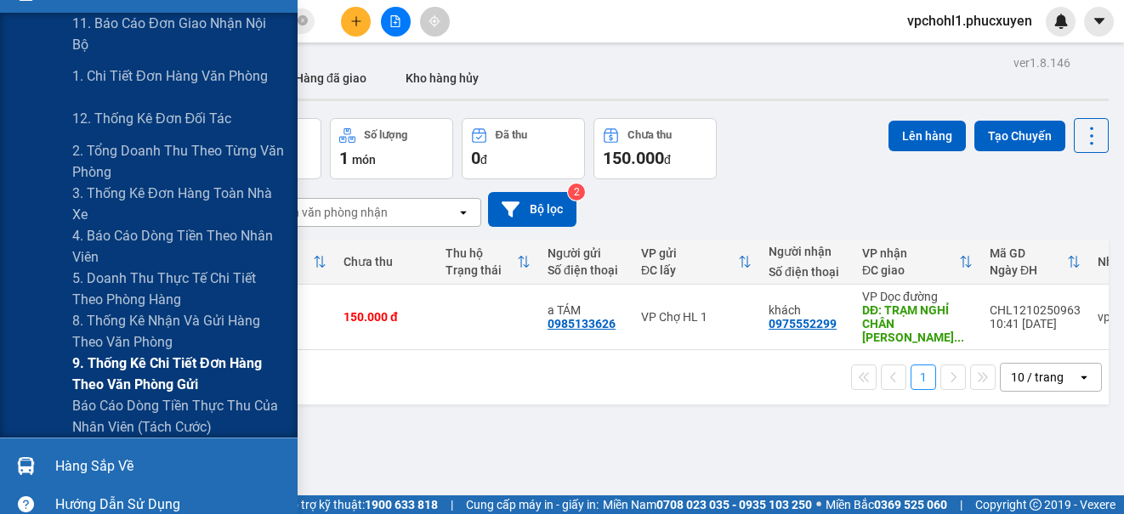
click at [104, 377] on span "9. Thống kê chi tiết đơn hàng theo văn phòng gửi" at bounding box center [178, 374] width 212 height 42
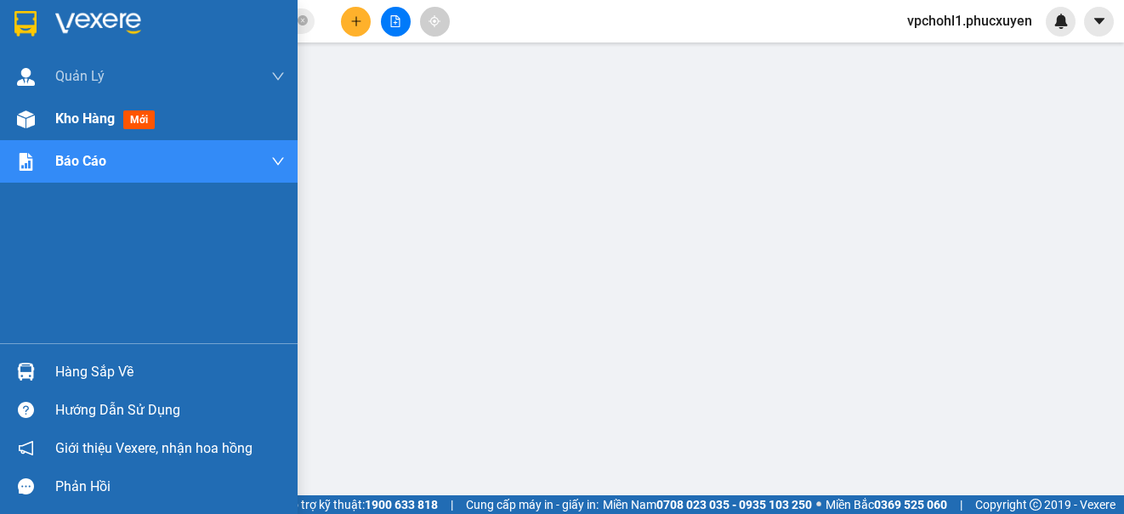
click at [49, 118] on div "Kho hàng mới" at bounding box center [148, 119] width 297 height 42
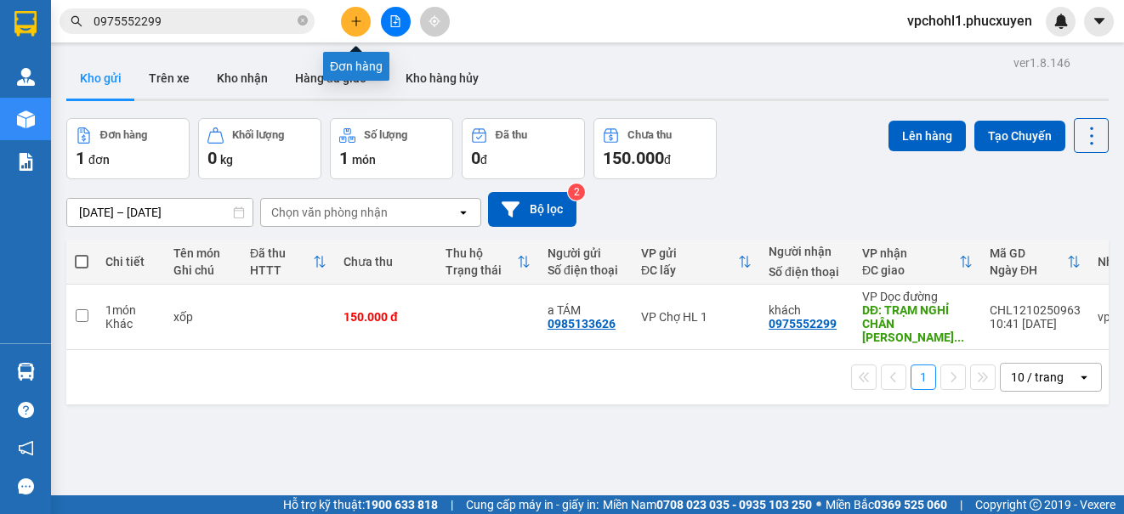
click at [355, 20] on icon "plus" at bounding box center [356, 21] width 12 height 12
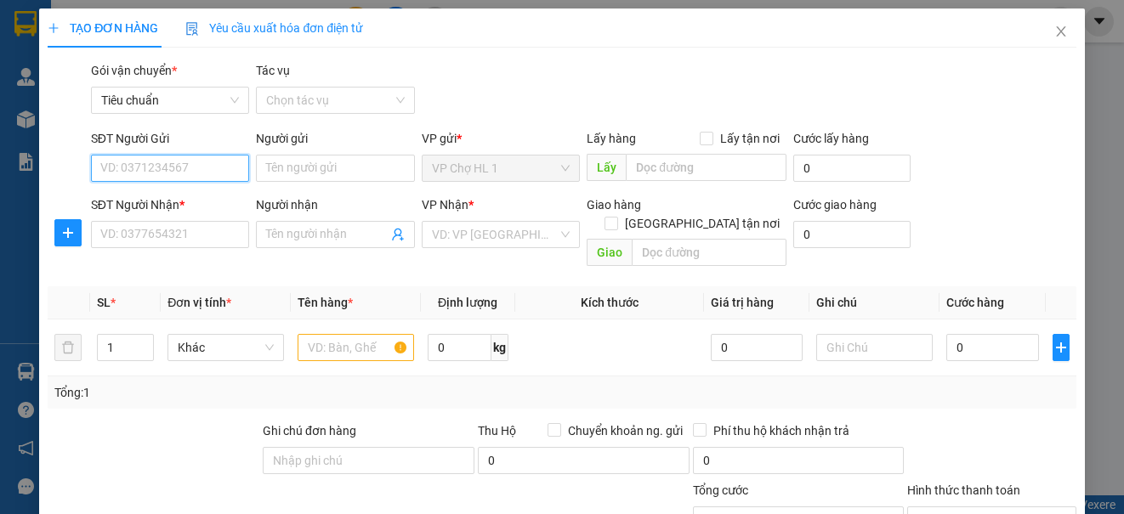
click at [156, 166] on input "SĐT Người Gửi" at bounding box center [170, 168] width 158 height 27
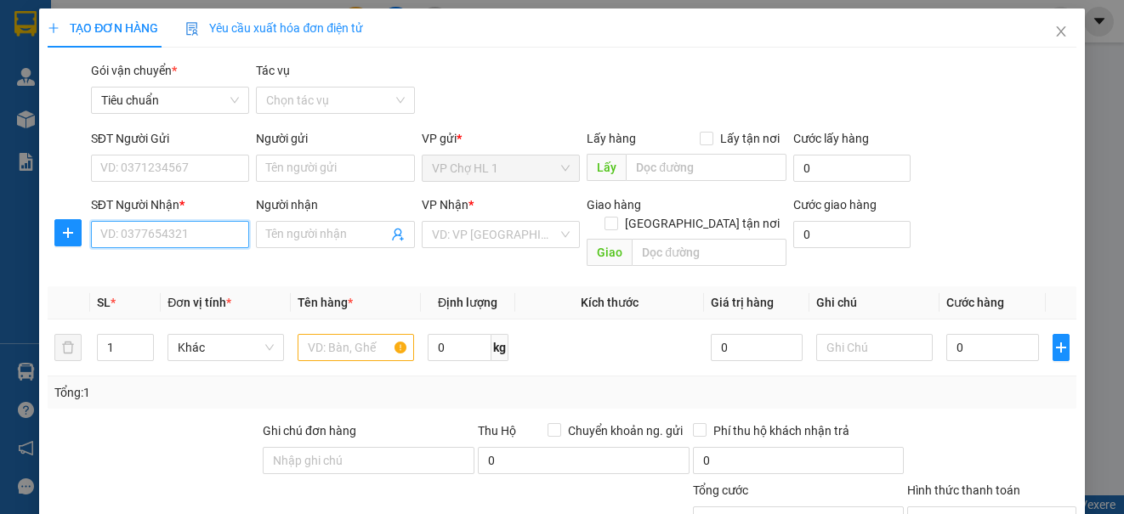
click at [120, 234] on input "SĐT Người Nhận *" at bounding box center [170, 234] width 158 height 27
type input "0949400666"
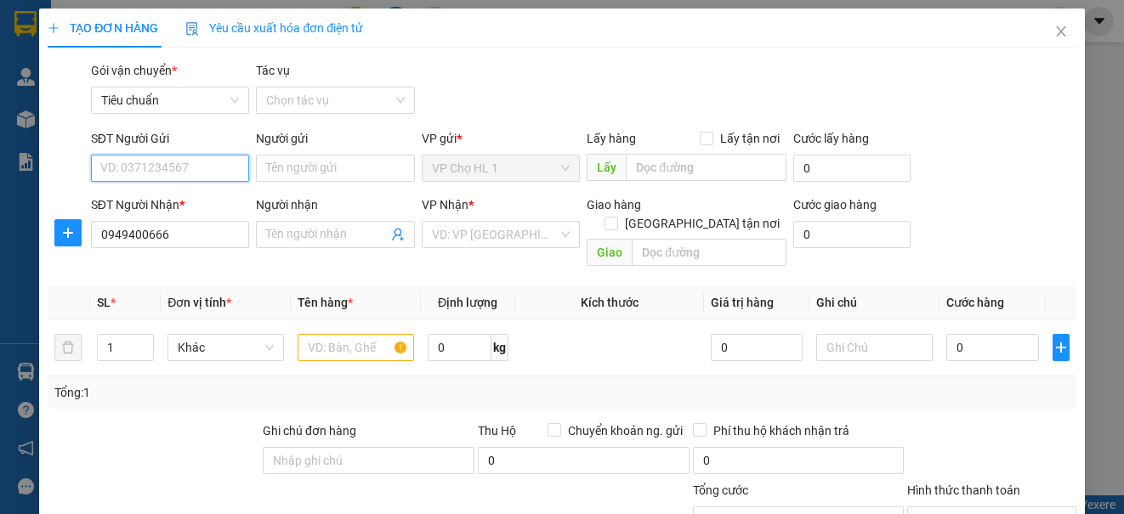
click at [155, 163] on input "SĐT Người Gửi" at bounding box center [170, 168] width 158 height 27
type input "0988157666"
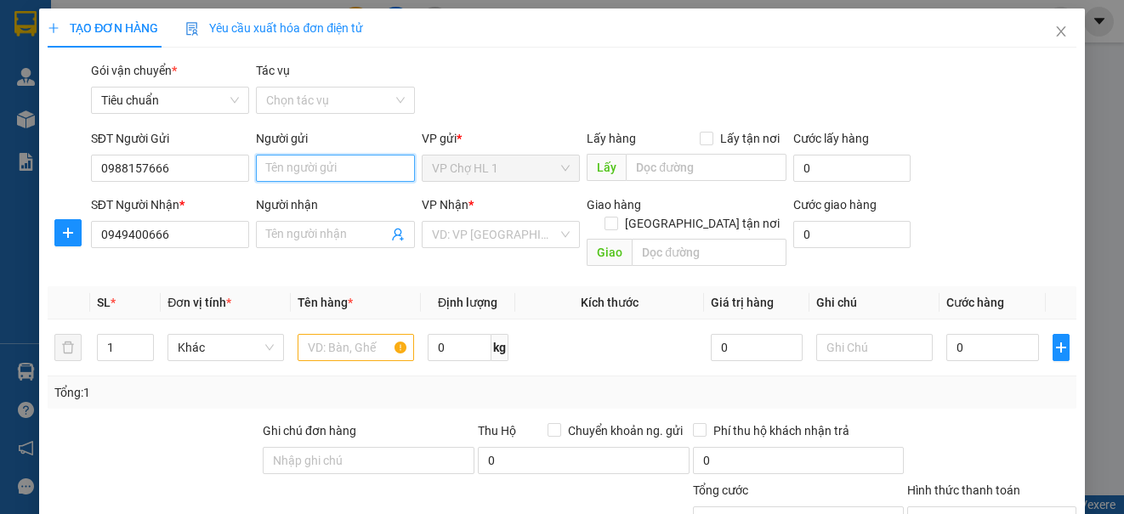
click at [326, 169] on input "Người gửi" at bounding box center [335, 168] width 158 height 27
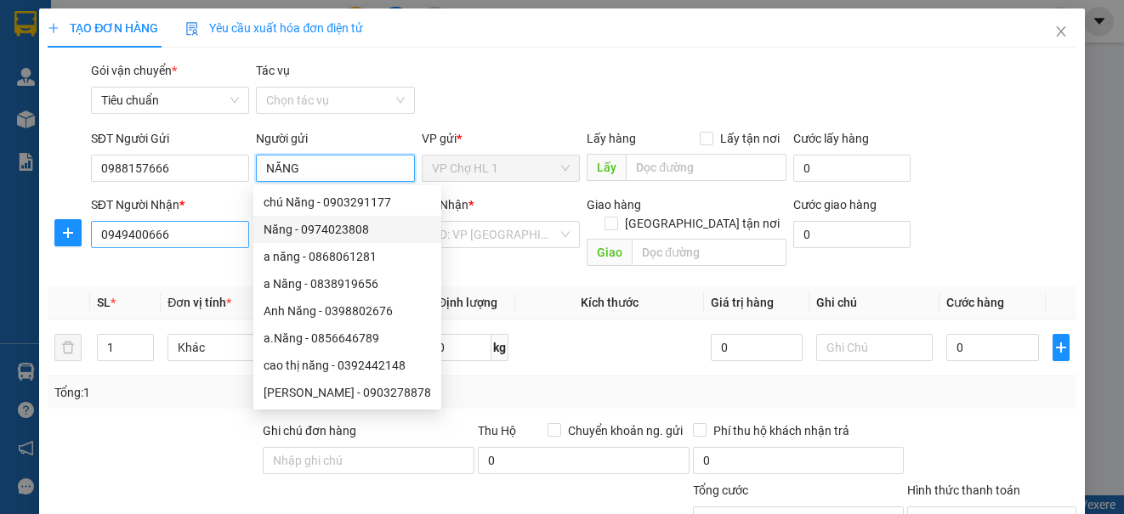
type input "NĂNG"
click at [185, 240] on input "0949400666" at bounding box center [170, 234] width 158 height 27
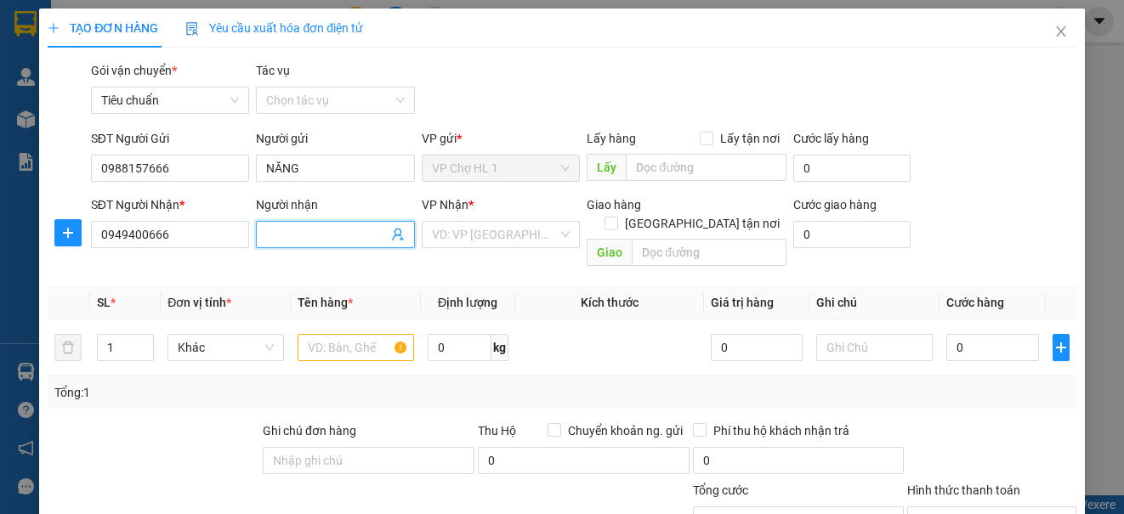
click at [297, 231] on input "Người nhận" at bounding box center [326, 234] width 121 height 19
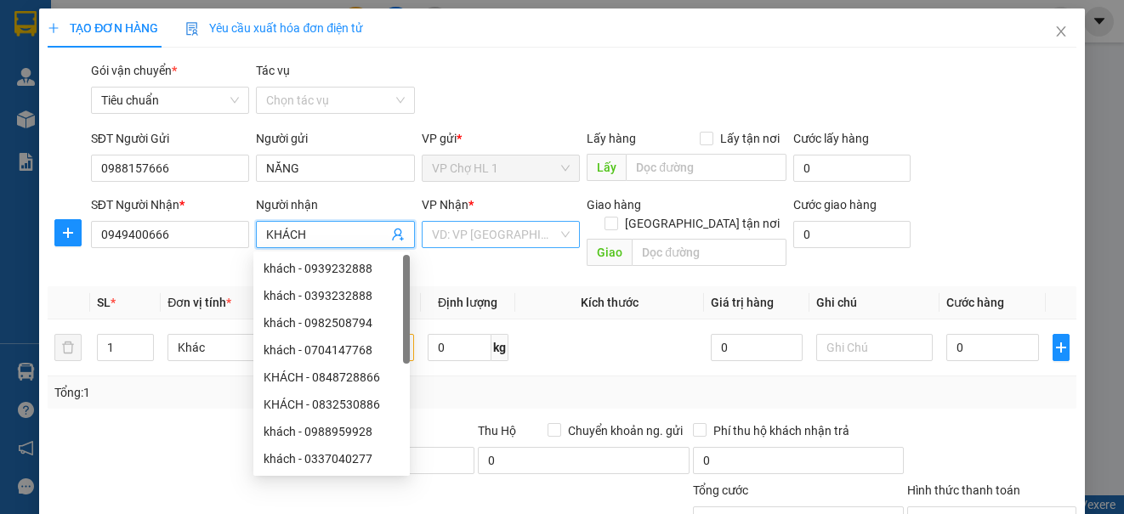
type input "KHÁCH"
click at [522, 240] on input "search" at bounding box center [495, 234] width 126 height 25
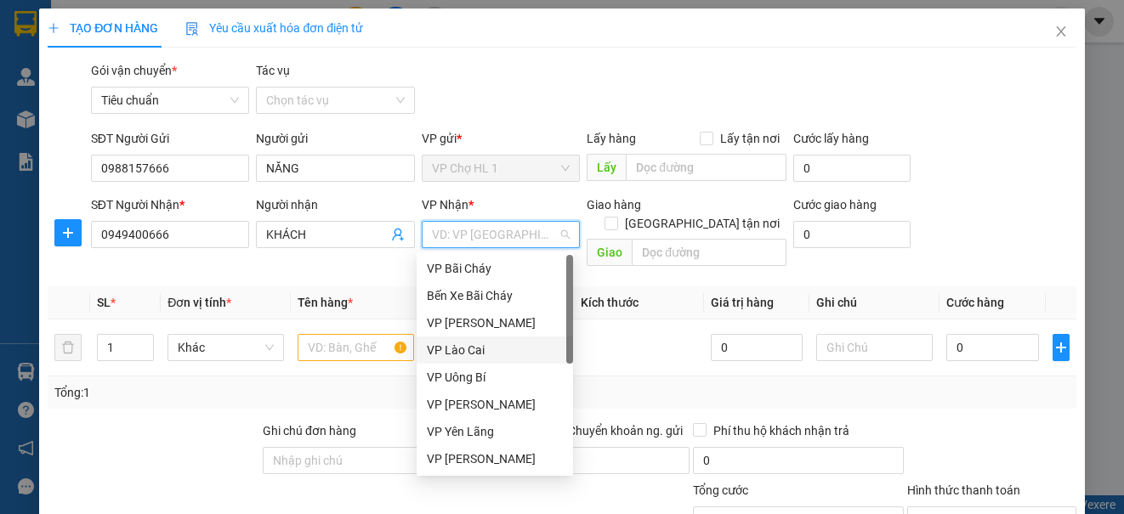
scroll to position [272, 0]
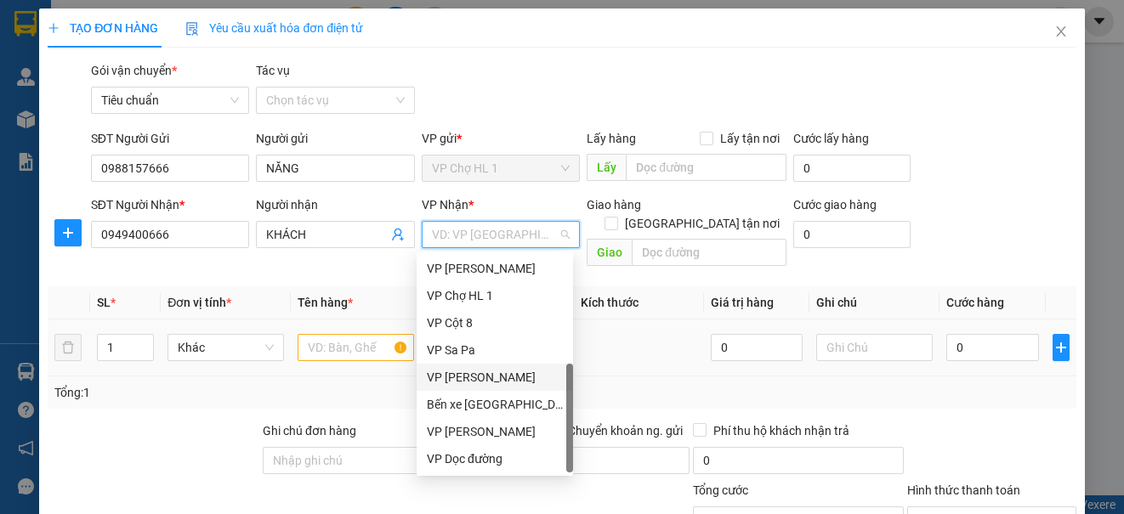
drag, startPoint x: 469, startPoint y: 371, endPoint x: 356, endPoint y: 343, distance: 116.3
click at [468, 371] on div "VP [PERSON_NAME]" at bounding box center [495, 377] width 136 height 19
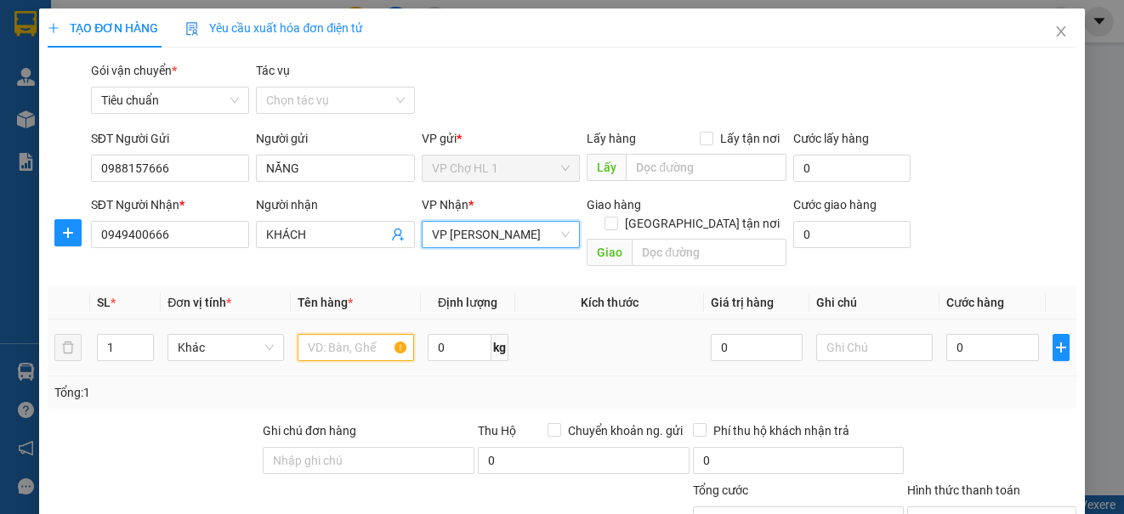
click at [348, 334] on input "text" at bounding box center [355, 347] width 116 height 27
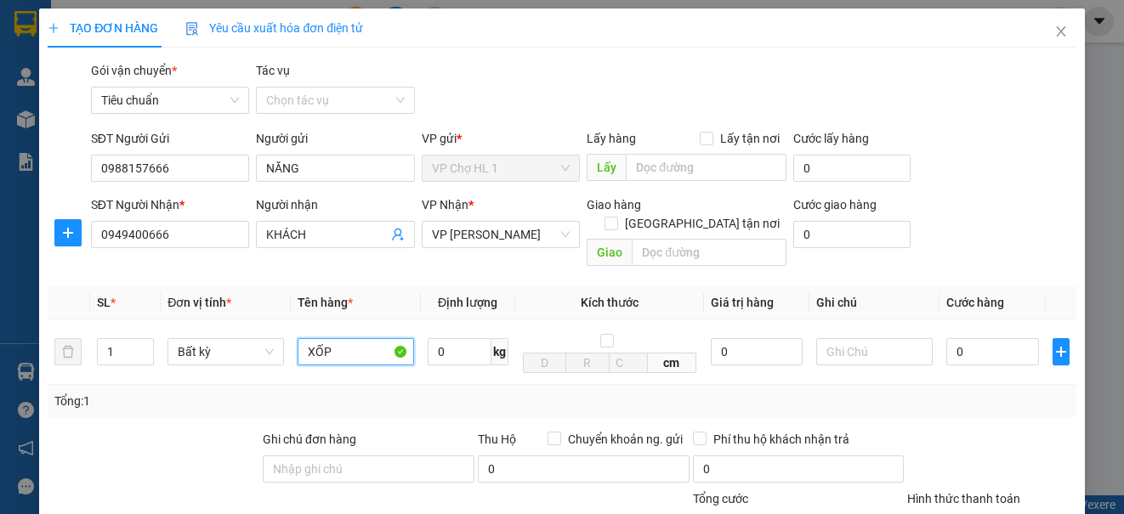
type input "XỐP"
click at [616, 217] on input "[GEOGRAPHIC_DATA] tận nơi" at bounding box center [610, 223] width 12 height 12
checkbox input "true"
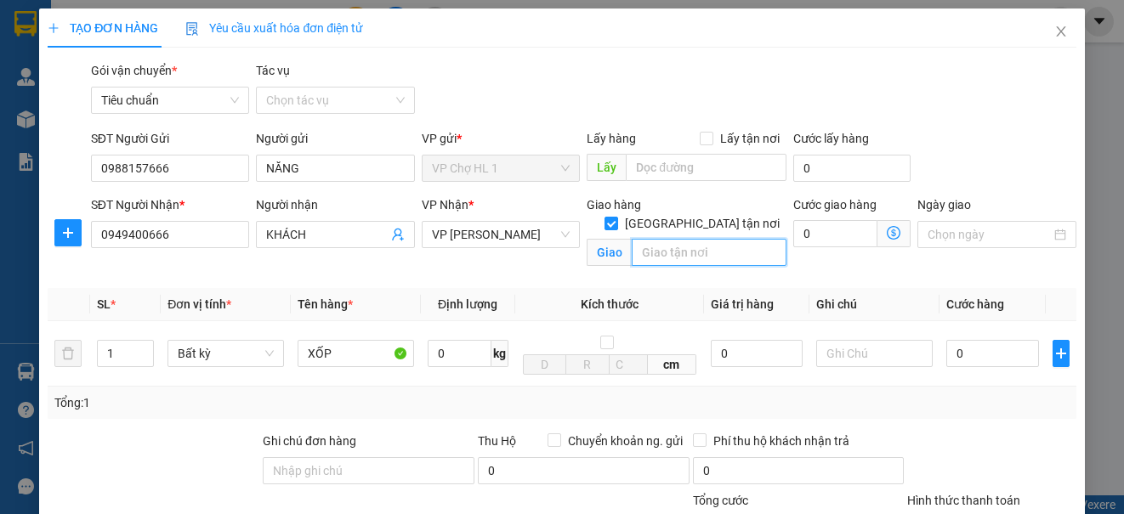
click at [682, 239] on input "text" at bounding box center [708, 252] width 155 height 27
type input "19 [PERSON_NAME],[GEOGRAPHIC_DATA],[GEOGRAPHIC_DATA],[GEOGRAPHIC_DATA]"
click at [973, 162] on div "SĐT Người Gửi 0988157666 Người gửi NĂNG VP gửi * VP Chợ HL 1 Lấy hàng Lấy tận n…" at bounding box center [584, 158] width 992 height 59
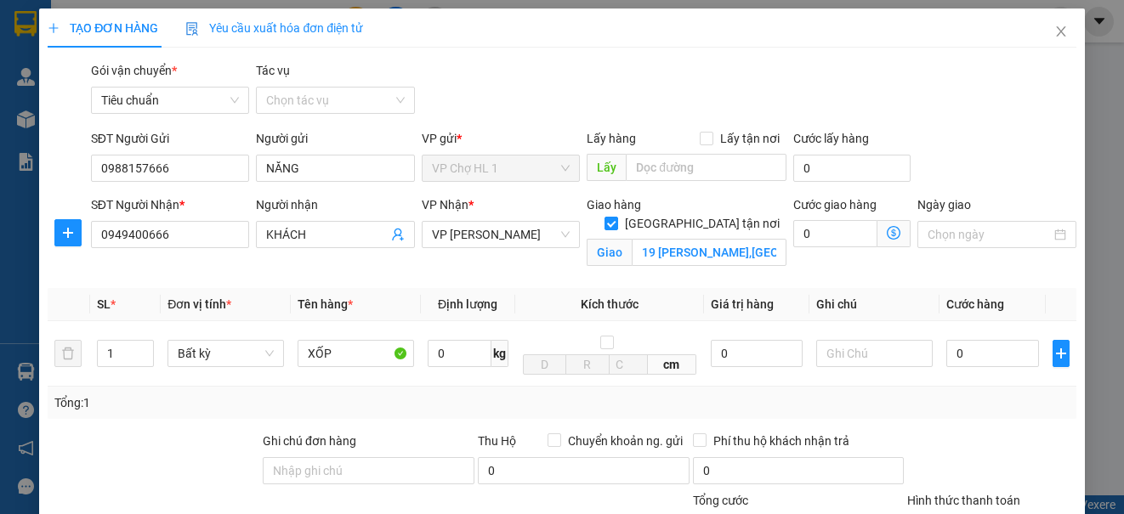
click at [886, 231] on icon "dollar-circle" at bounding box center [893, 233] width 14 height 14
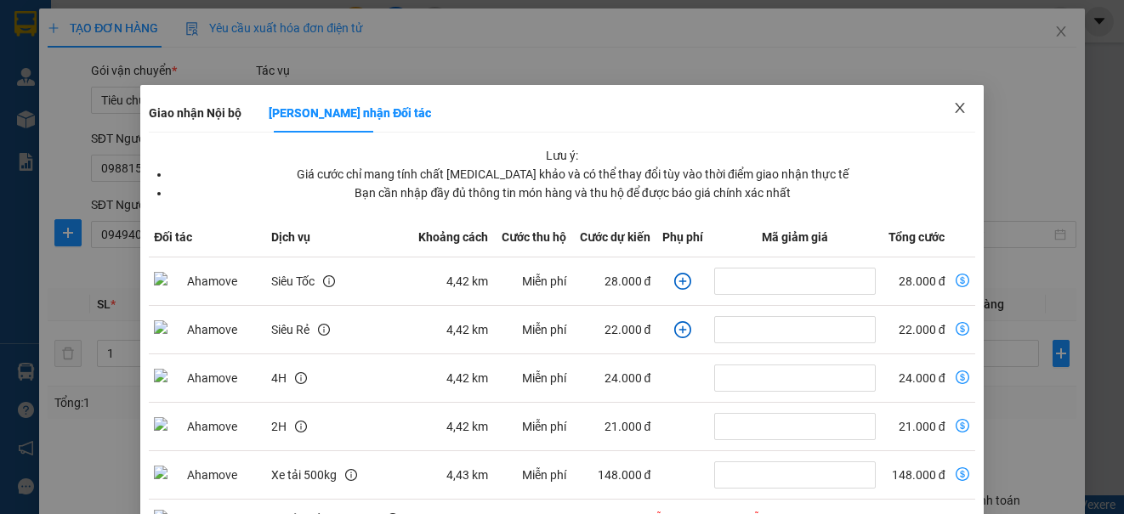
click at [953, 108] on icon "close" at bounding box center [960, 108] width 14 height 14
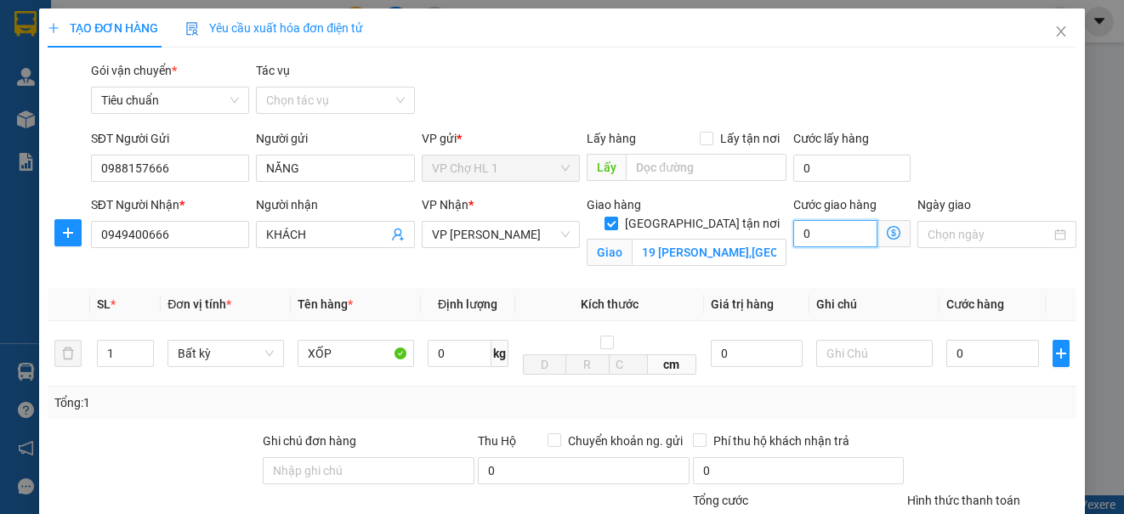
click at [841, 238] on input "0" at bounding box center [835, 233] width 84 height 27
type input "4"
type input "40"
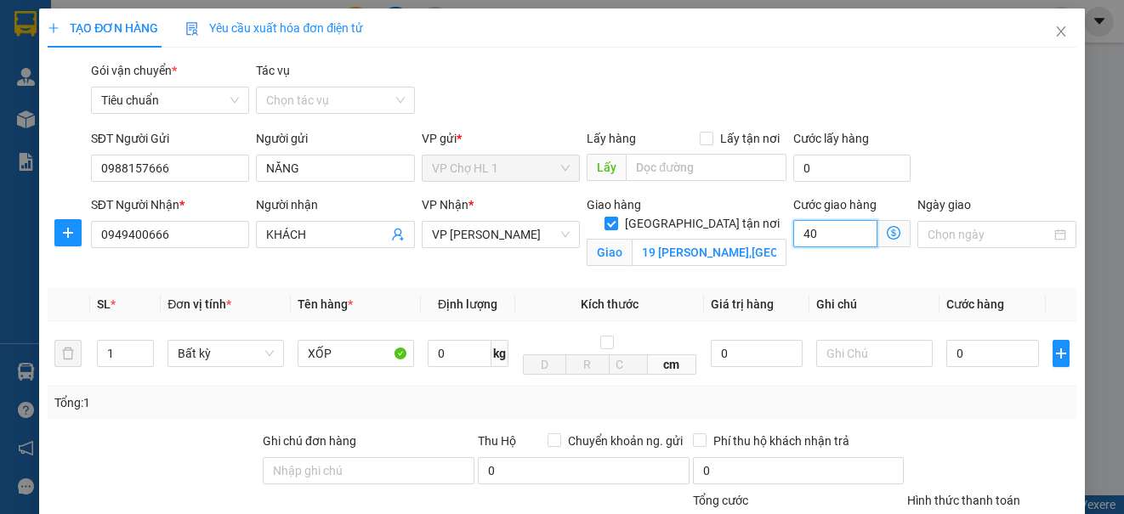
type input "40"
type input "40.000"
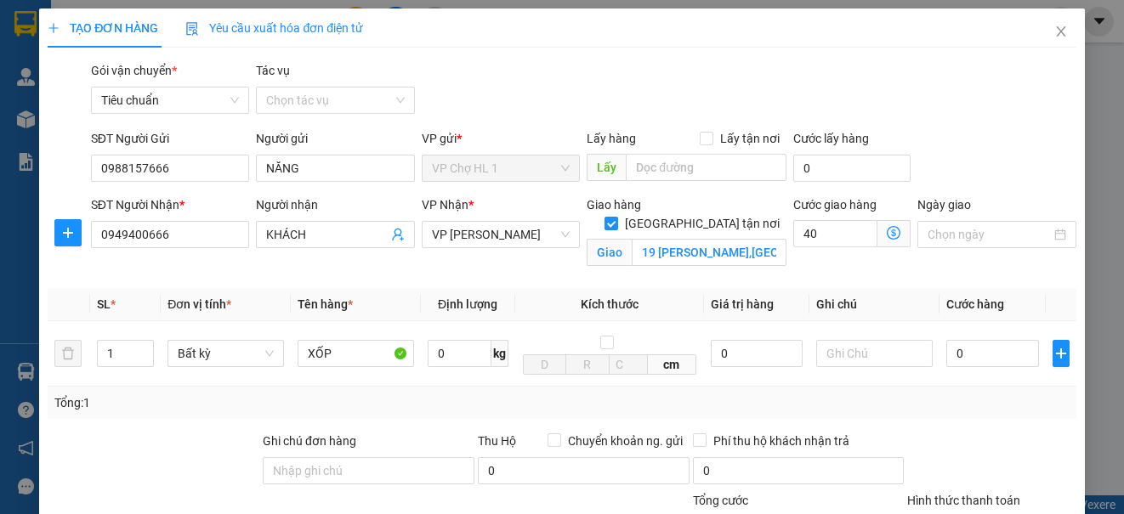
type input "40.000"
click at [961, 134] on div "SĐT Người Gửi 0988157666 Người gửi NĂNG VP gửi * VP Chợ HL 1 Lấy hàng Lấy tận n…" at bounding box center [584, 158] width 992 height 59
click at [999, 354] on input "0" at bounding box center [992, 353] width 93 height 27
type input "1"
type input "40.001"
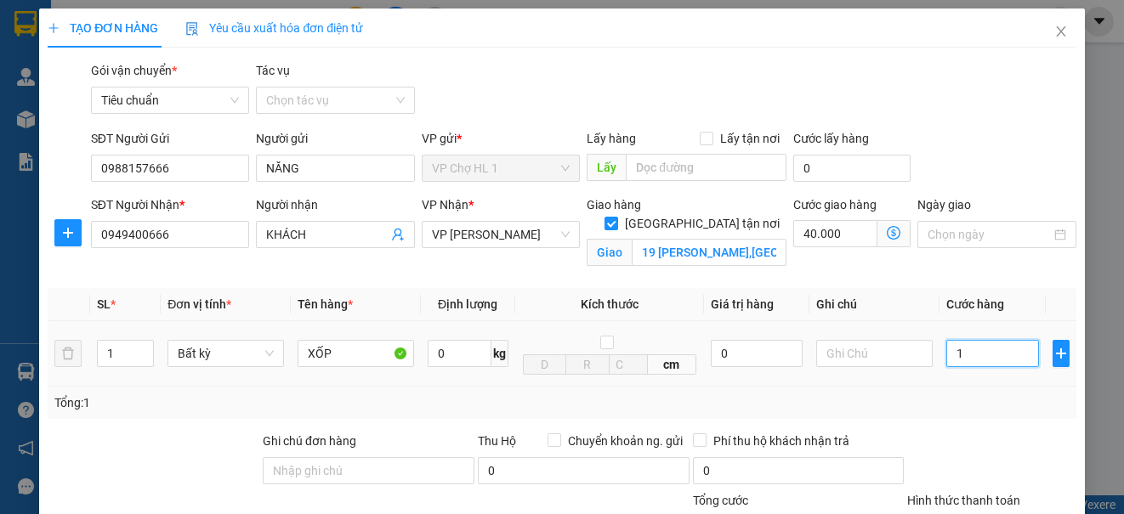
type input "40.001"
type input "10"
type input "40.010"
type input "100"
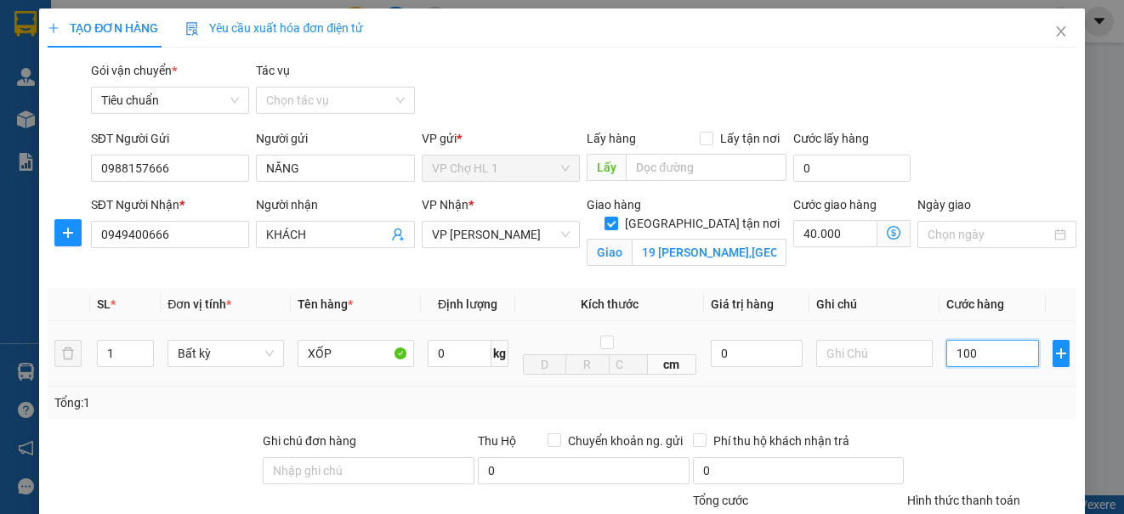
type input "40.100"
type input "10"
type input "40.010"
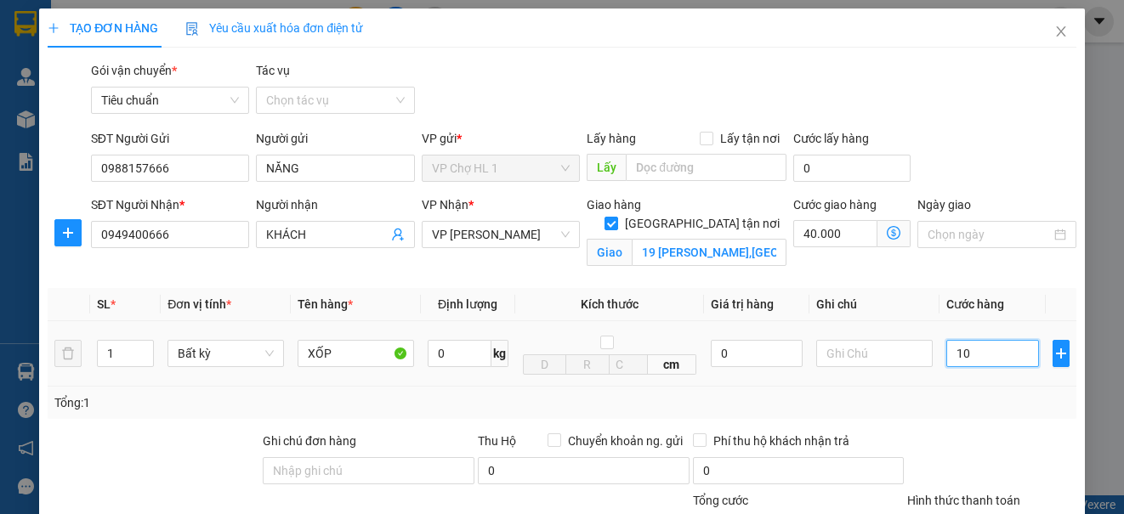
type input "1"
type input "40.001"
type input "0"
type input "40.000"
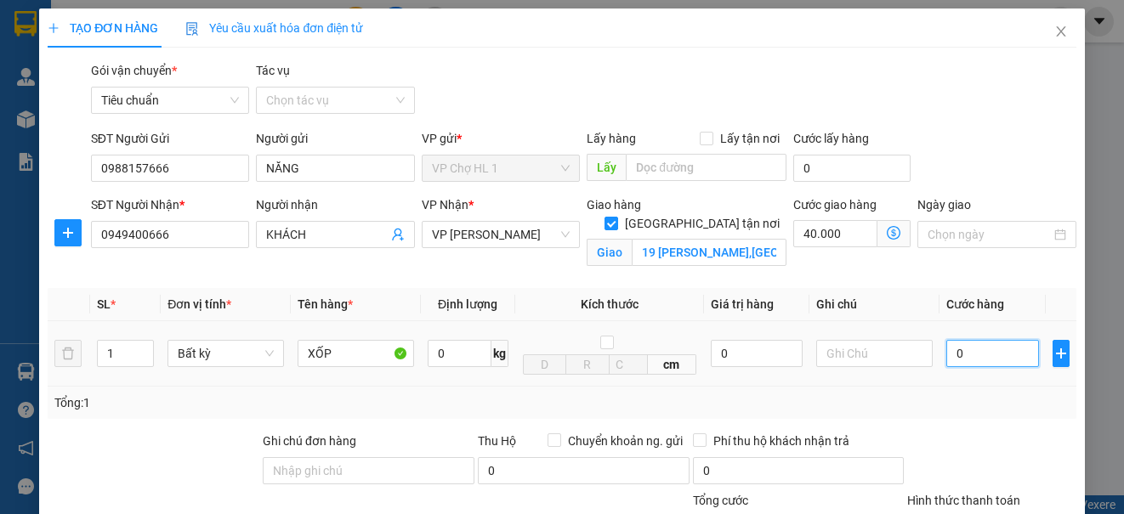
type input "40.000"
type input "09"
type input "40.009"
type input "090"
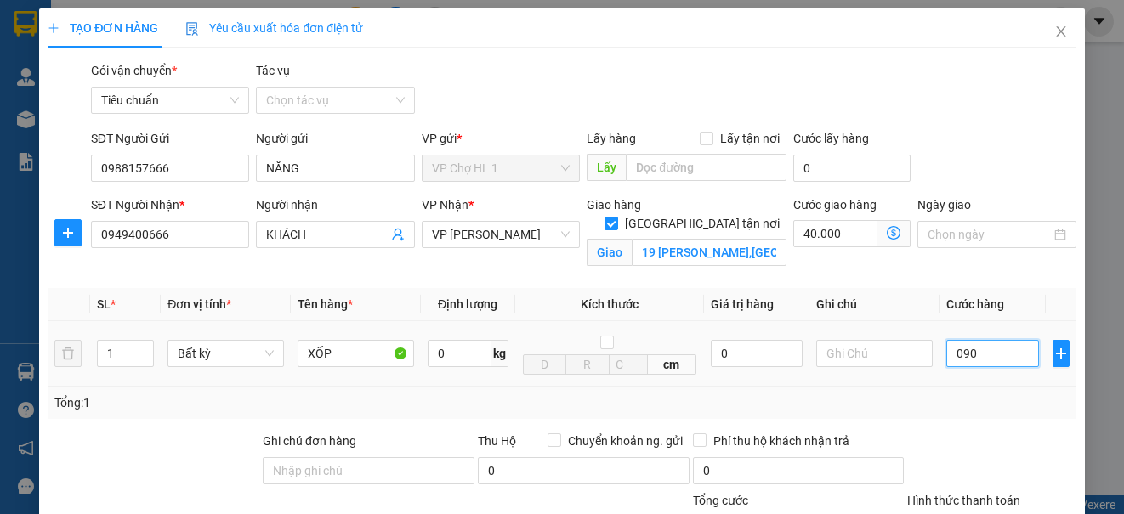
type input "40.090"
type input "90.000"
type input "130.000"
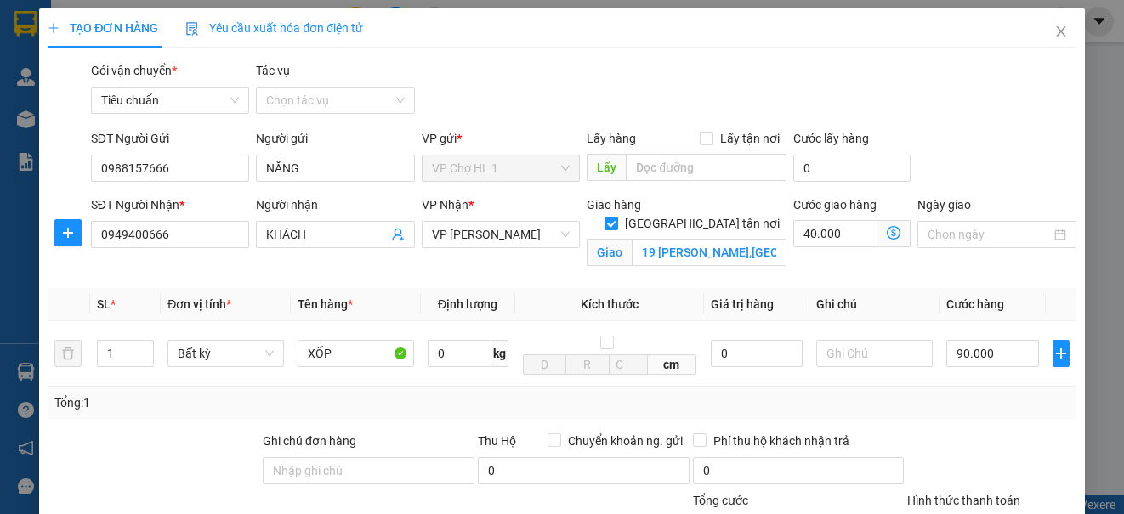
click at [972, 169] on div "SĐT Người Gửi 0988157666 Người gửi NĂNG VP gửi * VP Chợ HL 1 Lấy hàng Lấy tận n…" at bounding box center [584, 158] width 992 height 59
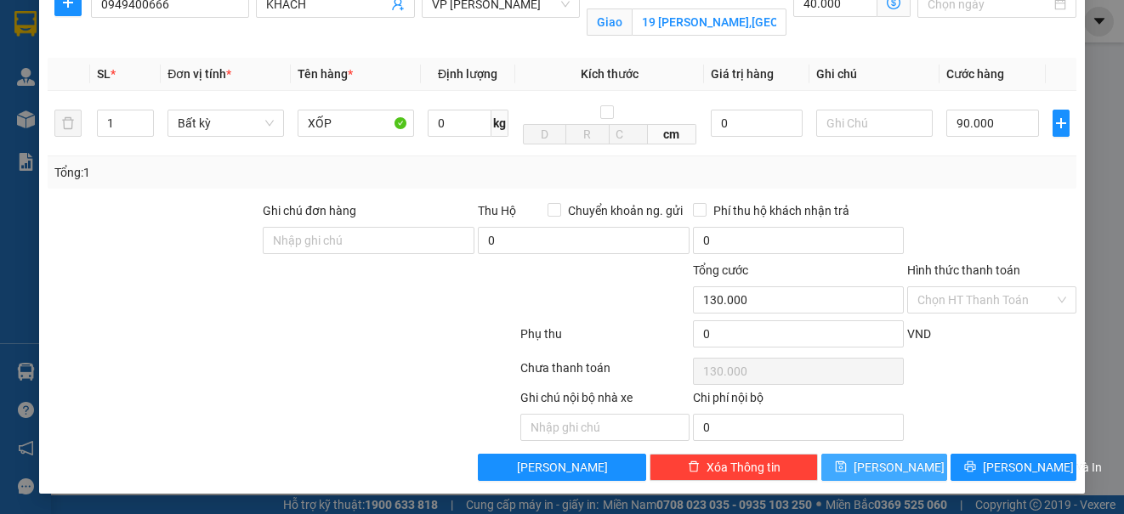
click at [898, 479] on button "[PERSON_NAME]" at bounding box center [884, 467] width 126 height 27
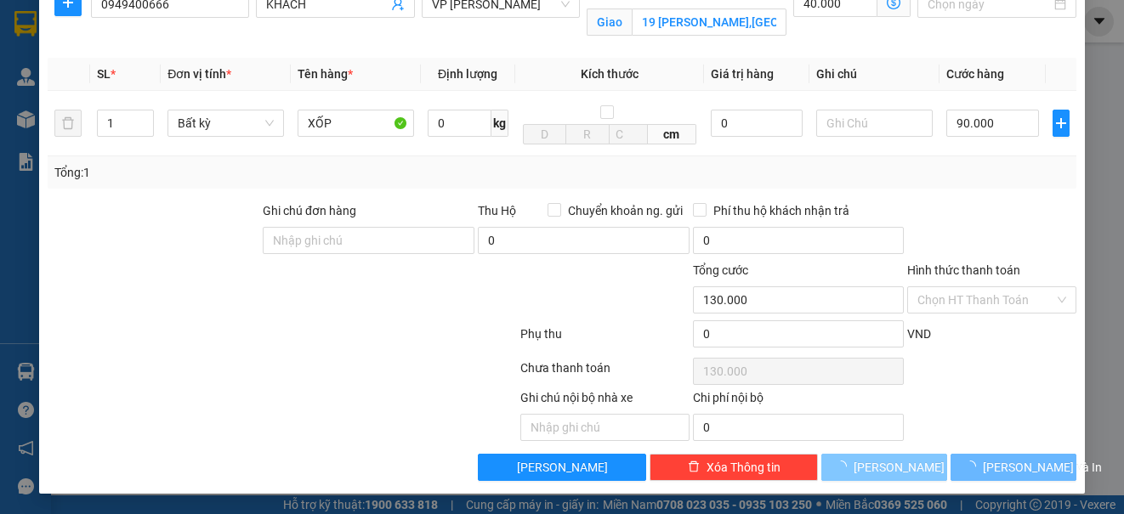
checkbox input "false"
type input "0"
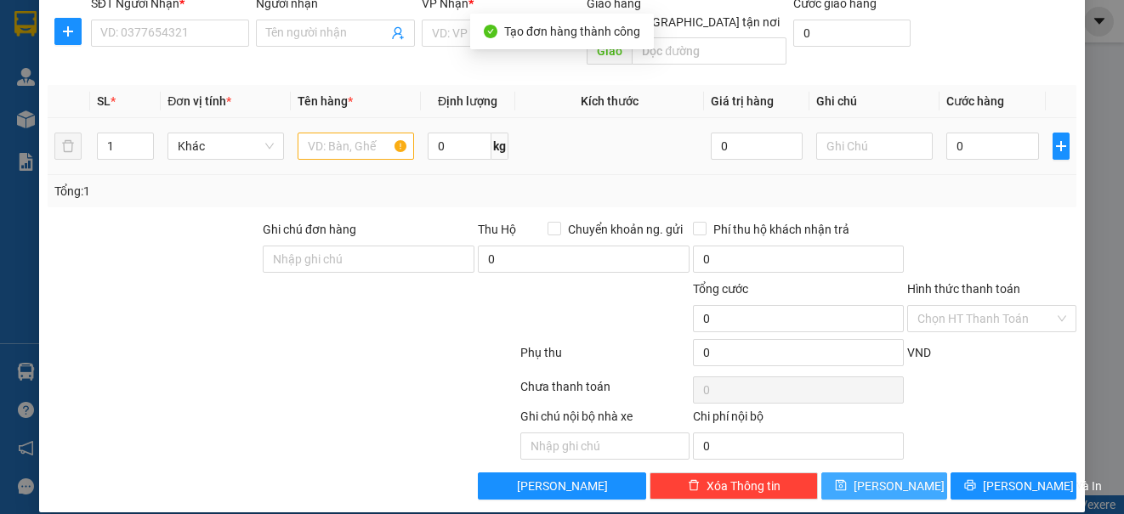
scroll to position [0, 0]
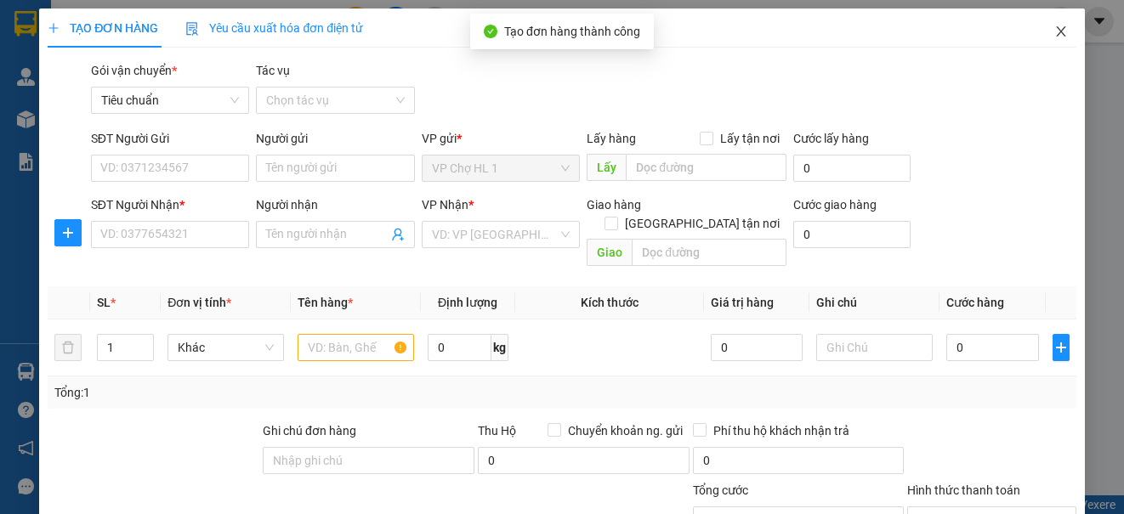
click at [1056, 29] on icon "close" at bounding box center [1060, 31] width 9 height 10
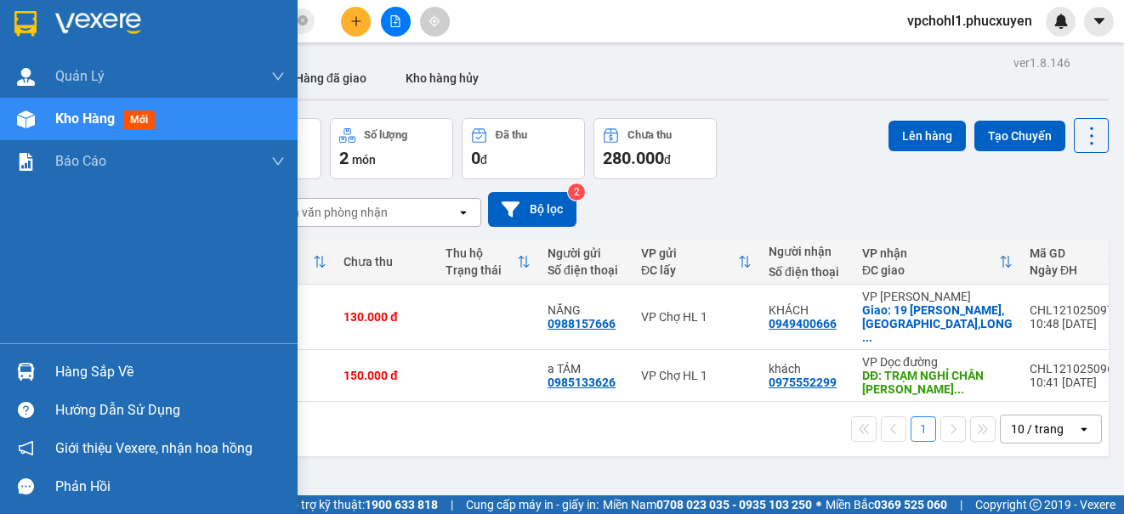
click at [41, 364] on div "Hàng sắp về" at bounding box center [148, 372] width 297 height 38
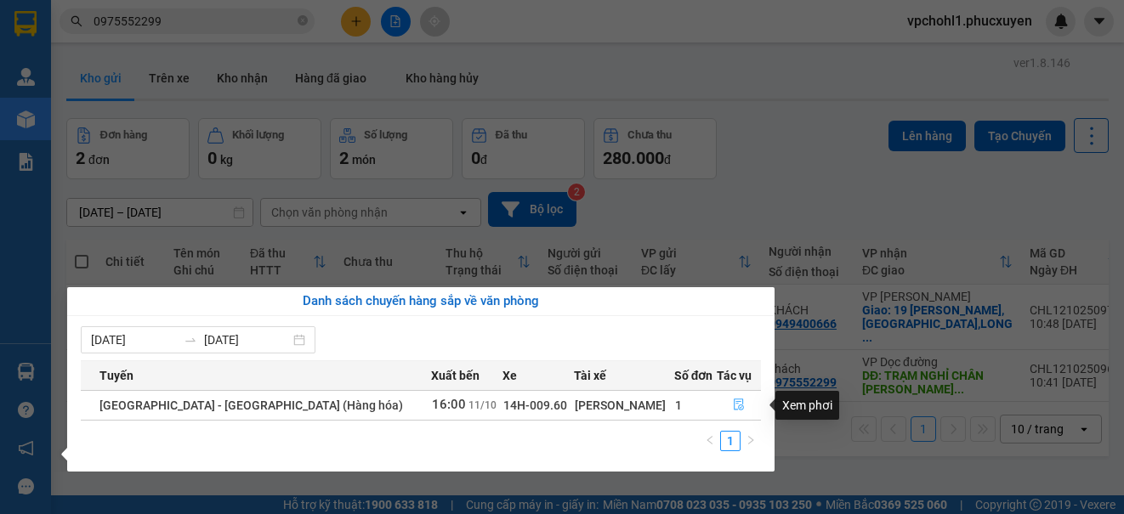
click at [733, 403] on icon "file-done" at bounding box center [739, 405] width 12 height 12
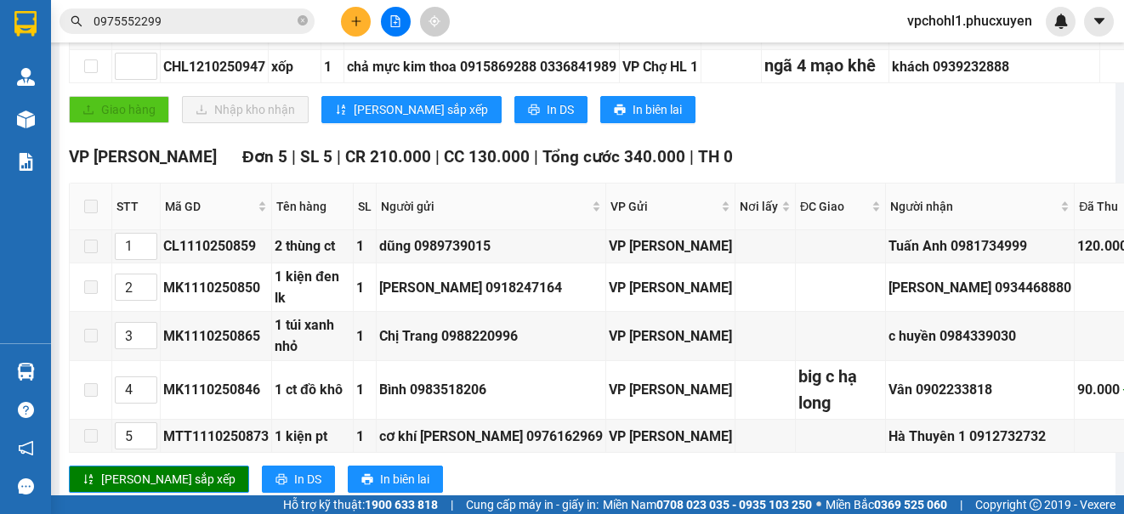
type input "[DATE]"
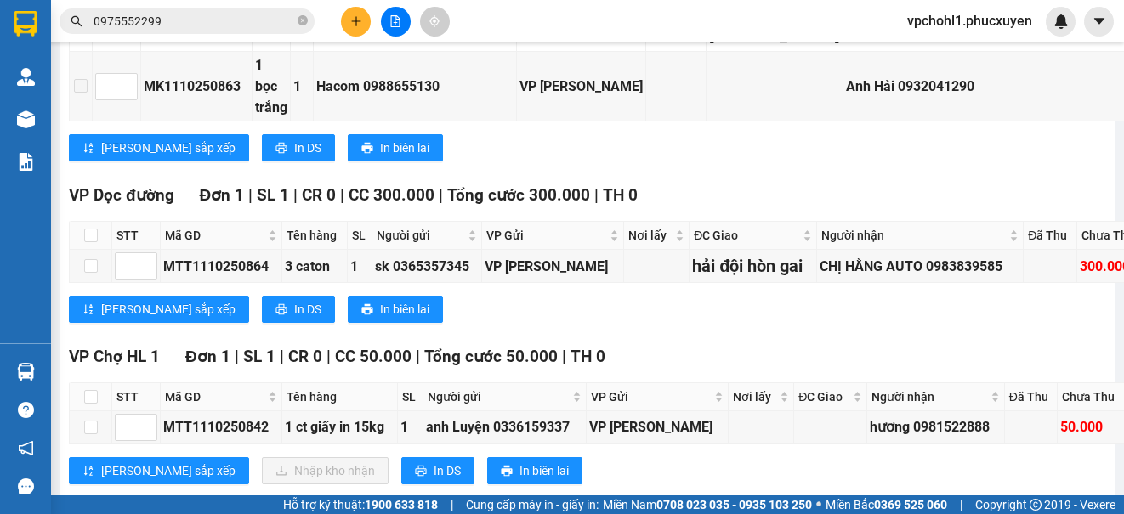
scroll to position [2517, 0]
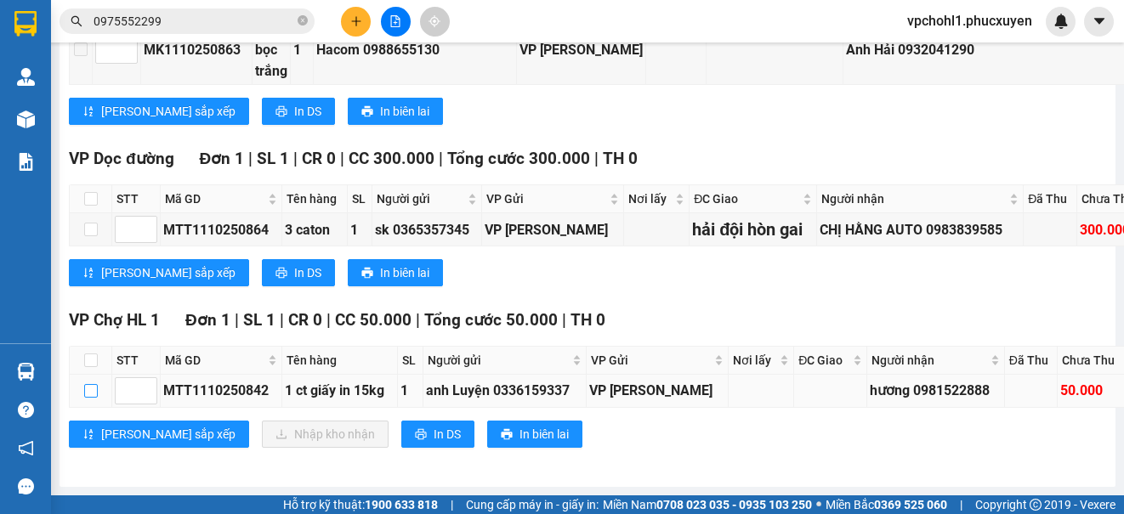
click at [91, 384] on input "checkbox" at bounding box center [91, 391] width 14 height 14
checkbox input "true"
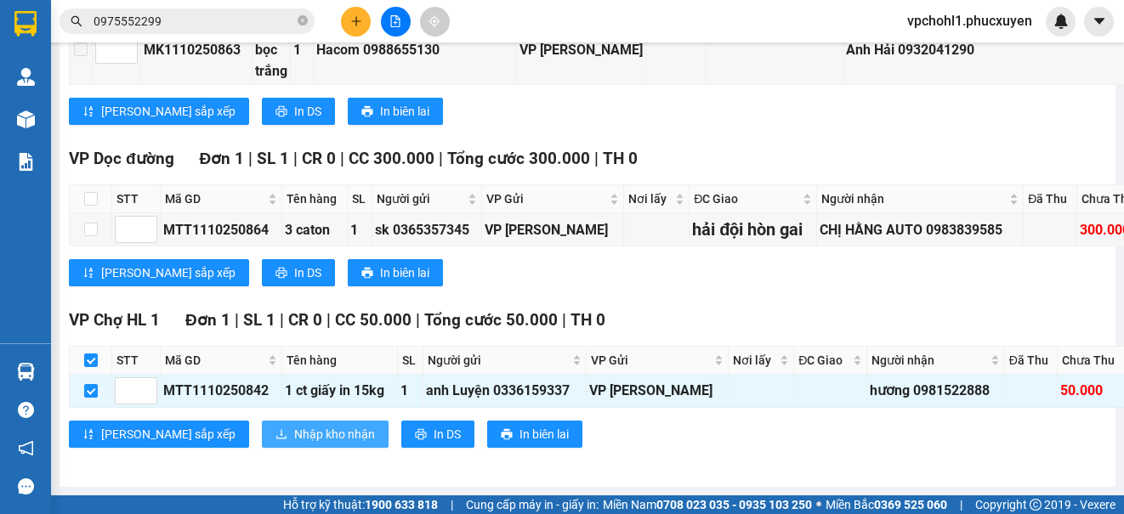
click at [294, 425] on span "Nhập kho nhận" at bounding box center [334, 434] width 81 height 19
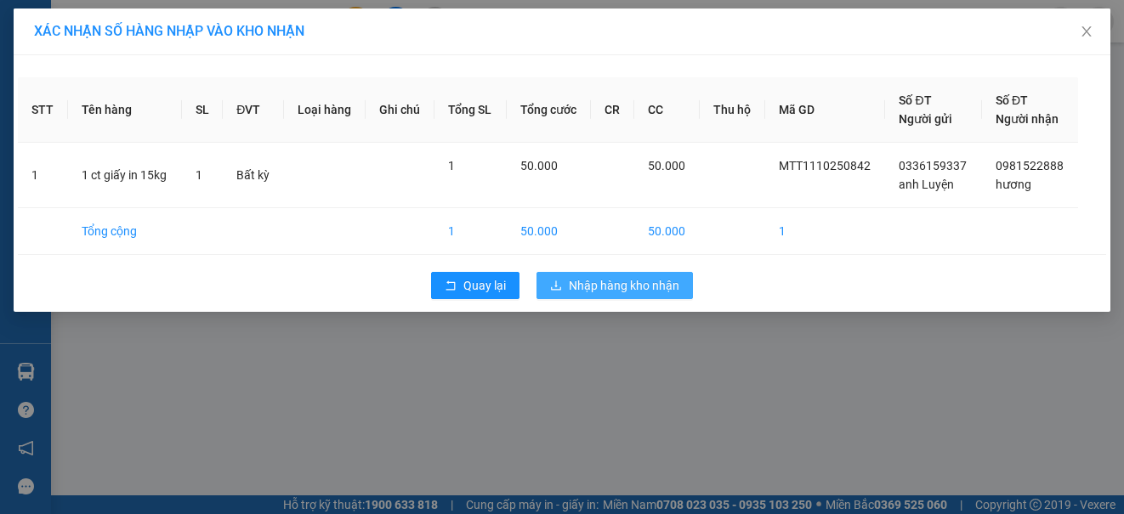
click at [592, 292] on span "Nhập hàng kho nhận" at bounding box center [624, 285] width 110 height 19
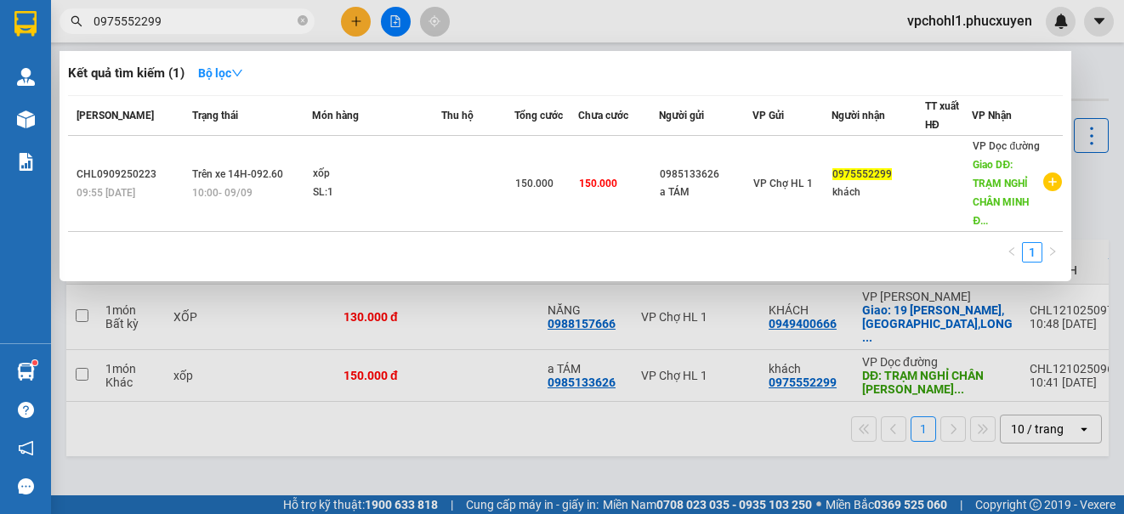
drag, startPoint x: 158, startPoint y: 21, endPoint x: 69, endPoint y: 22, distance: 89.2
click at [69, 22] on span "0975552299" at bounding box center [186, 20] width 255 height 25
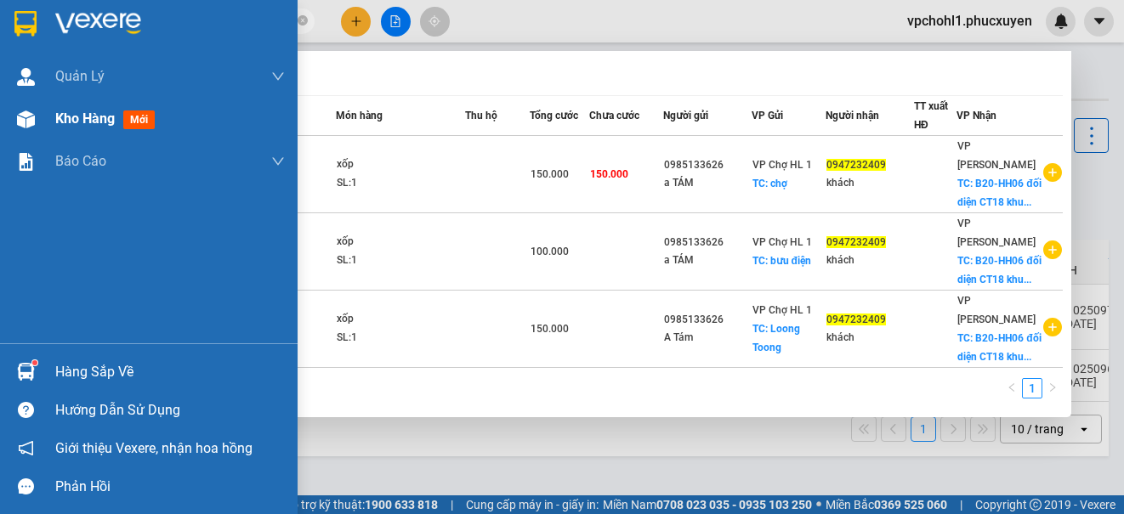
type input "0947232409"
click at [64, 124] on span "Kho hàng" at bounding box center [84, 118] width 59 height 16
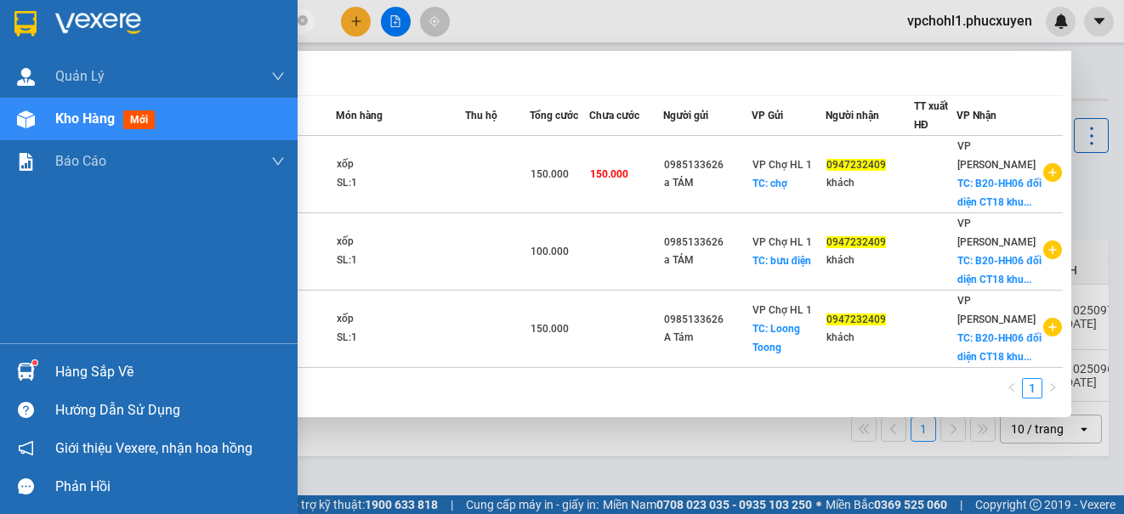
click at [59, 118] on span "Kho hàng" at bounding box center [84, 118] width 59 height 16
click at [61, 118] on span "Kho hàng" at bounding box center [84, 118] width 59 height 16
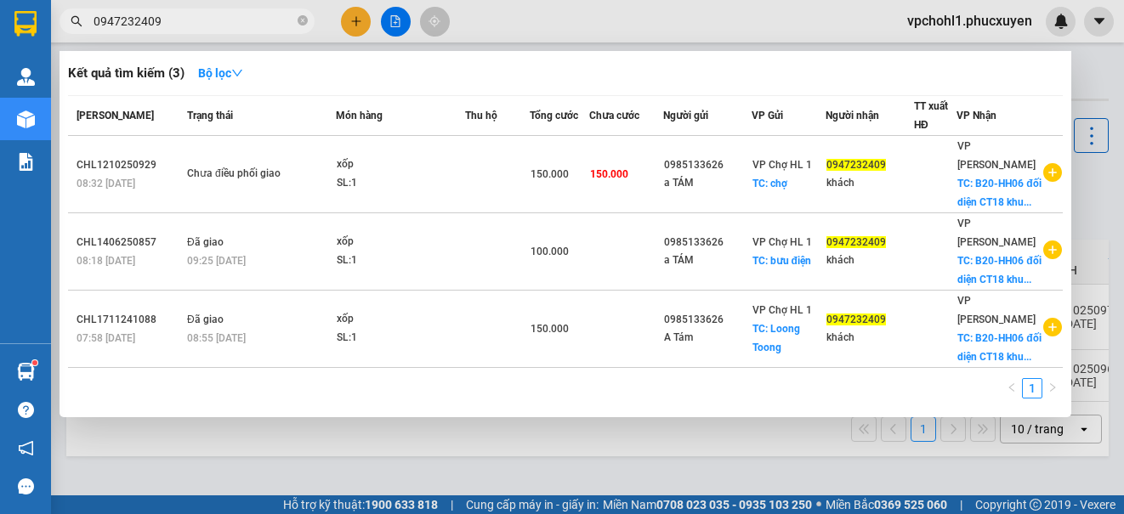
click at [861, 484] on div at bounding box center [562, 257] width 1124 height 514
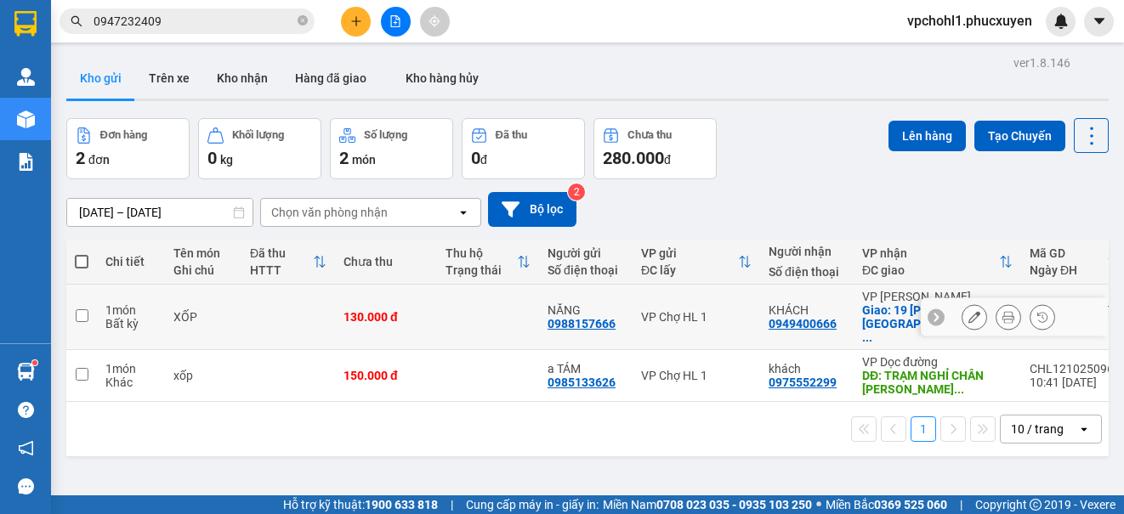
click at [968, 311] on icon at bounding box center [974, 317] width 12 height 12
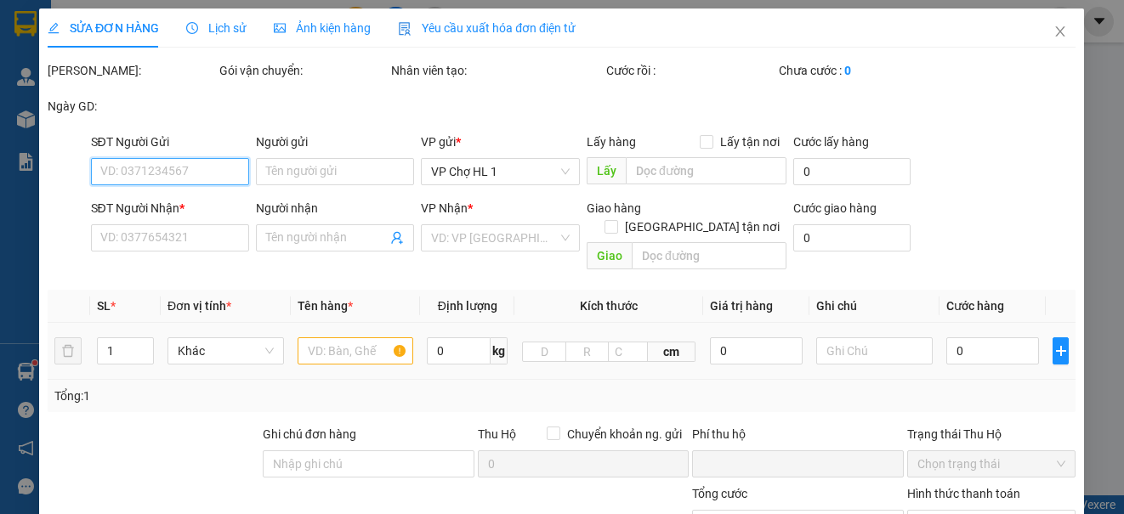
type input "0988157666"
type input "NĂNG"
type input "0949400666"
type input "KHÁCH"
checkbox input "true"
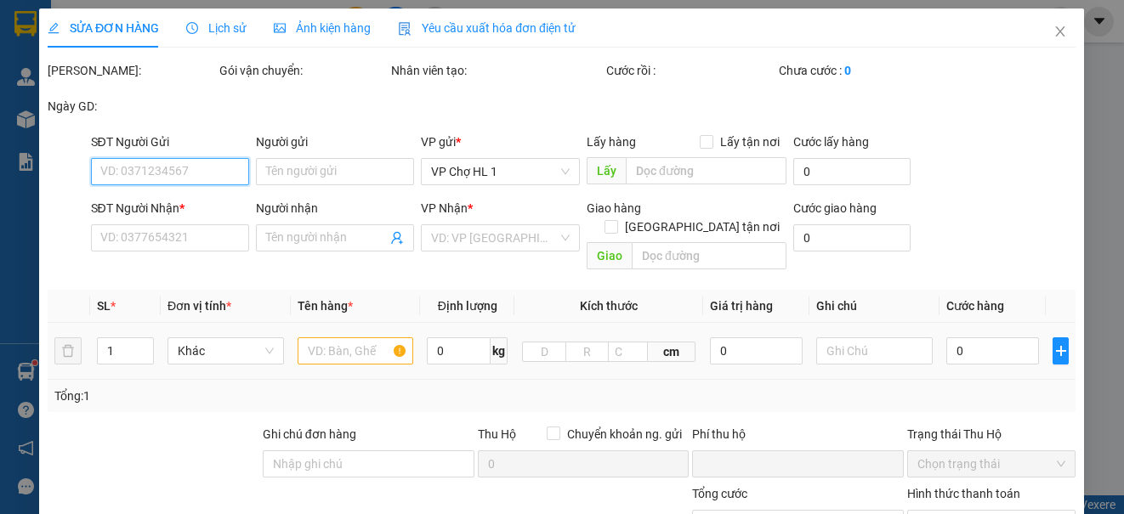
type input "19 [PERSON_NAME],[GEOGRAPHIC_DATA],[GEOGRAPHIC_DATA],[GEOGRAPHIC_DATA]"
type input "0"
type input "130.000"
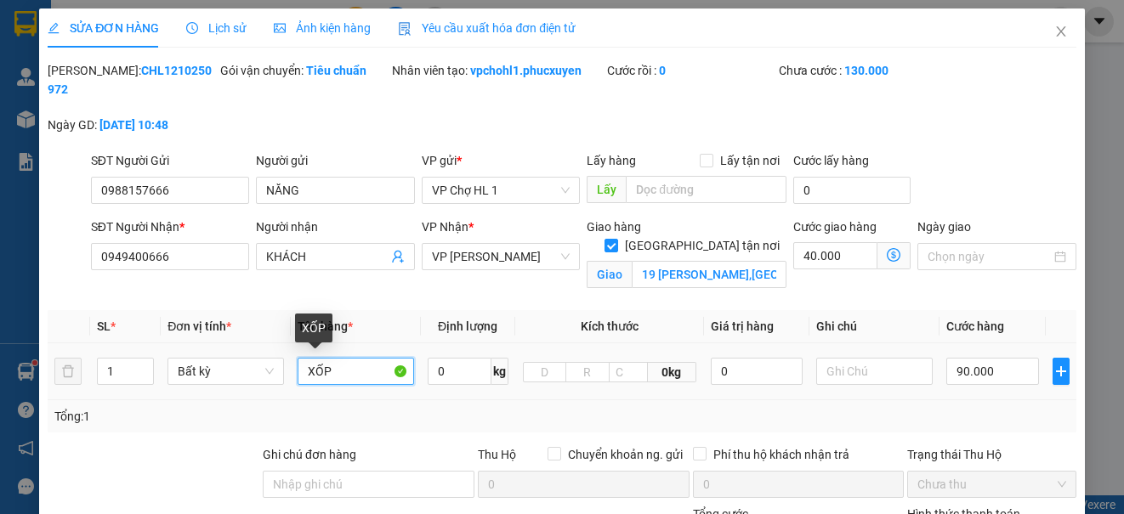
click at [303, 371] on input "XỐP" at bounding box center [355, 371] width 116 height 27
click at [364, 379] on input "2 XỐP" at bounding box center [355, 371] width 116 height 27
type input "2 XỐP"
click at [886, 252] on icon "dollar-circle" at bounding box center [893, 255] width 14 height 14
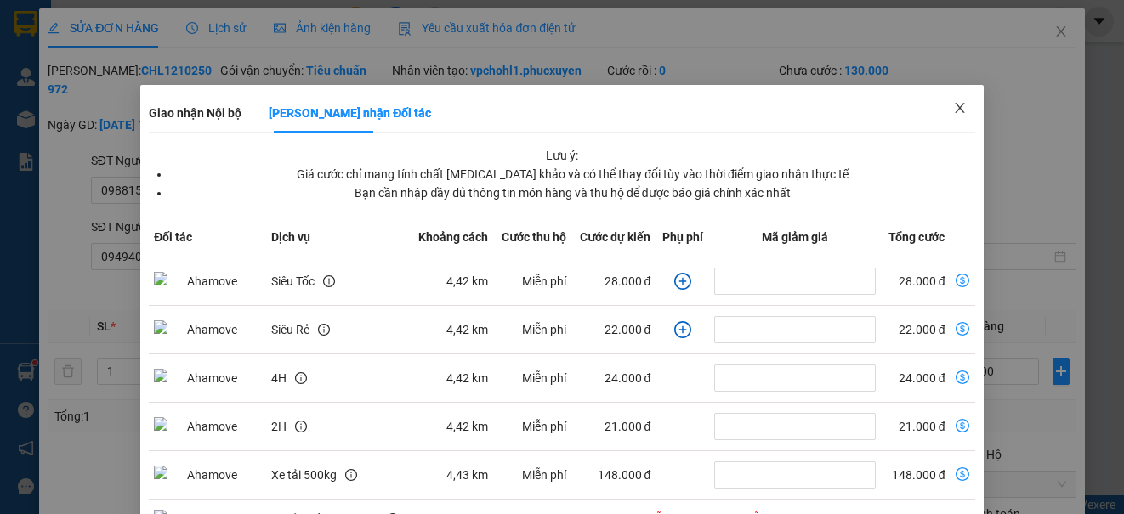
click at [953, 104] on icon "close" at bounding box center [960, 108] width 14 height 14
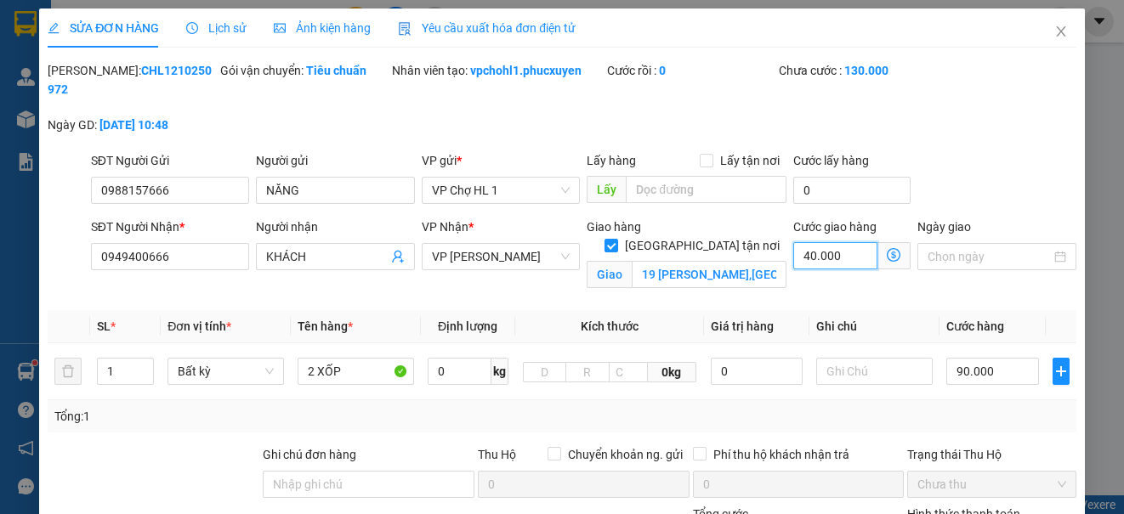
click at [839, 258] on input "40.000" at bounding box center [835, 255] width 84 height 27
click at [886, 249] on span "Giao nhận Nội bộ Giao nhận Đối tác Lưu ý: Giá cước chỉ mang tính chất [MEDICAL_…" at bounding box center [893, 255] width 33 height 27
click at [886, 253] on icon "dollar-circle" at bounding box center [893, 255] width 14 height 14
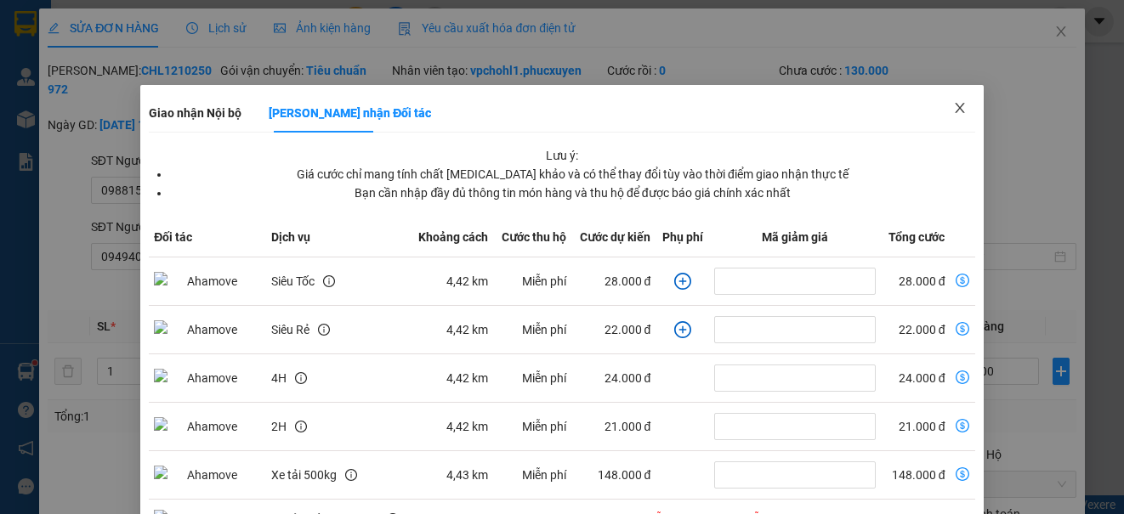
click at [953, 105] on icon "close" at bounding box center [960, 108] width 14 height 14
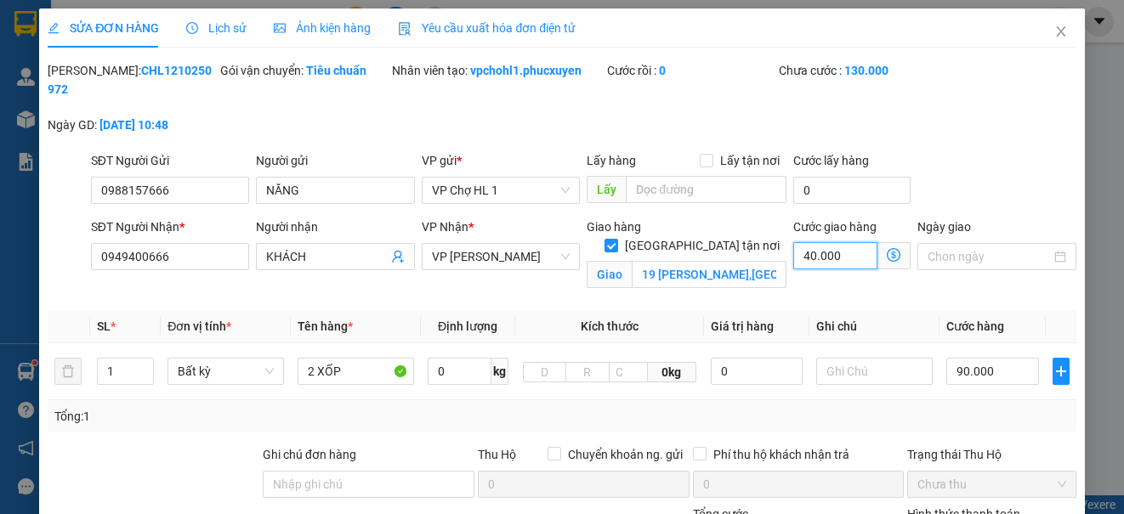
click at [843, 252] on input "40.000" at bounding box center [835, 255] width 84 height 27
type input "6"
type input "90.006"
type input "90.060"
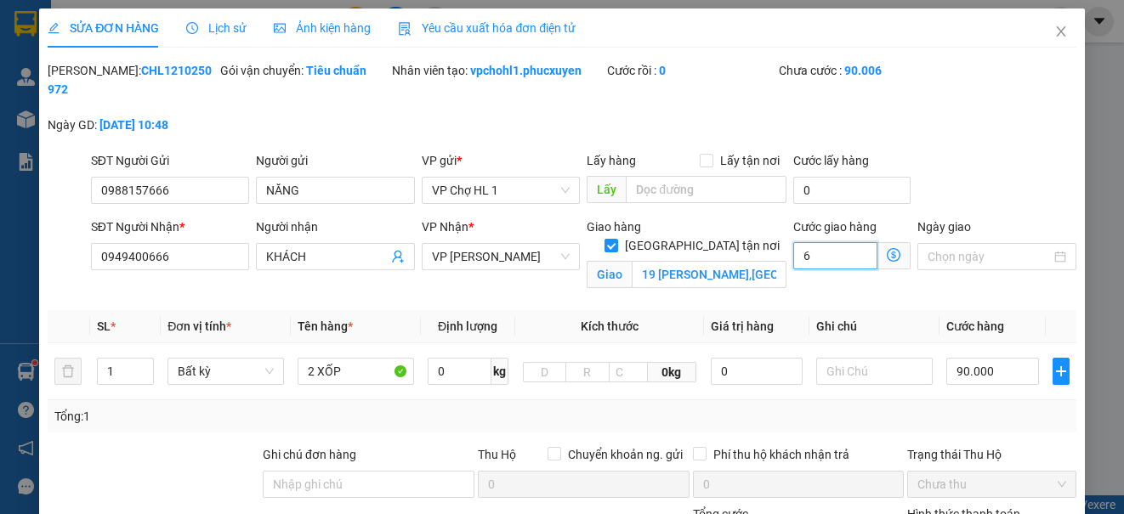
type input "90.060"
type input "60"
type input "150.000"
type input "60.000"
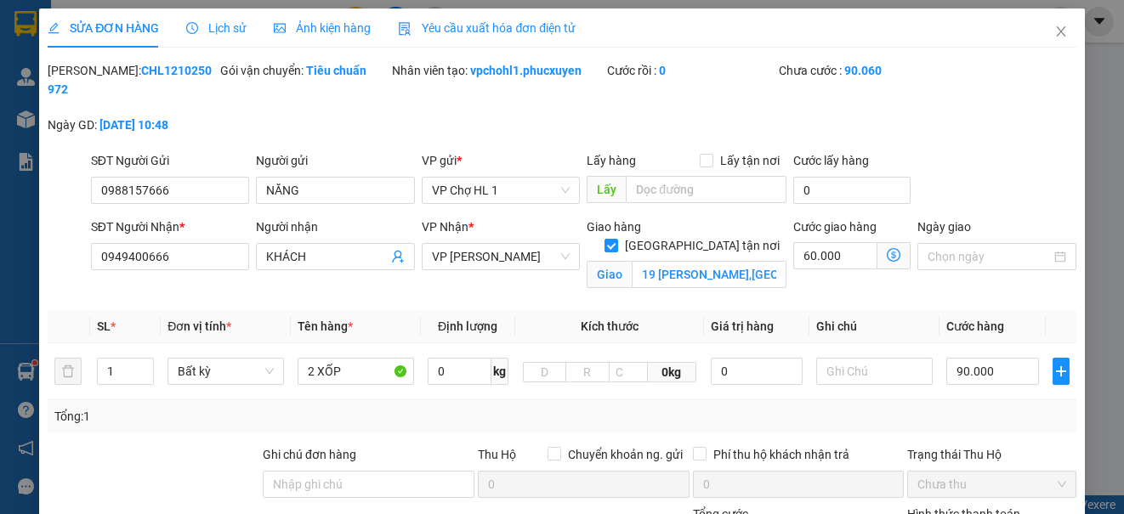
click at [964, 149] on div "[PERSON_NAME]: CHL1210250972 Gói vận chuyển: Tiêu chuẩn Nhân viên tạo: vpchohl1…" at bounding box center [561, 106] width 1031 height 90
click at [1009, 377] on input "90.000" at bounding box center [992, 371] width 93 height 27
type input "0"
type input "60.000"
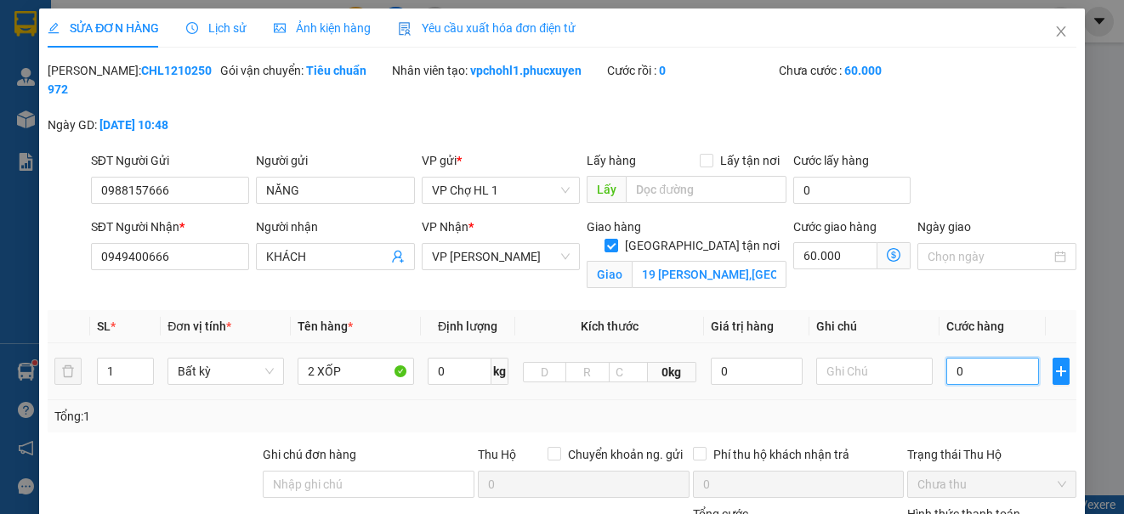
type input "01"
type input "60.001"
type input "60.015"
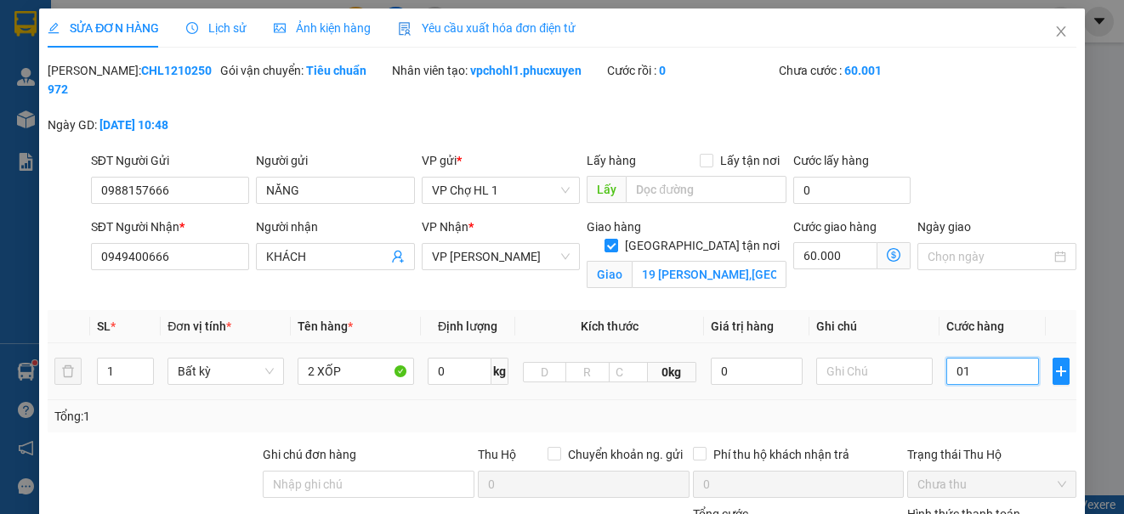
type input "015"
type input "60.150"
type input "0.150"
type input "210.000"
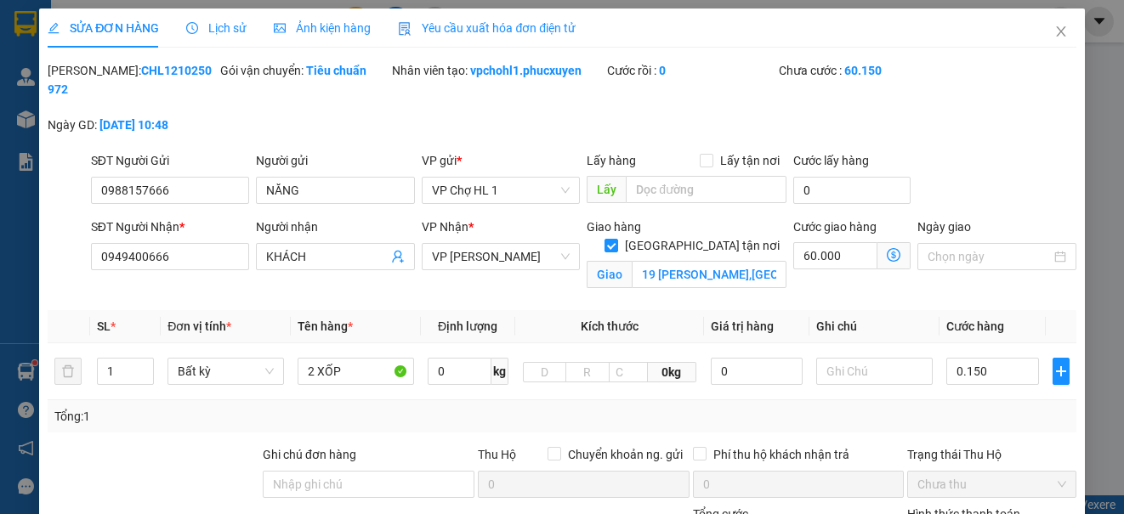
type input "210.000"
type input "150.000"
click at [1005, 184] on div "SĐT Người Gửi 0988157666 Người gửi NĂNG VP gửi * VP Chợ HL 1 Lấy hàng Lấy tận n…" at bounding box center [584, 180] width 992 height 59
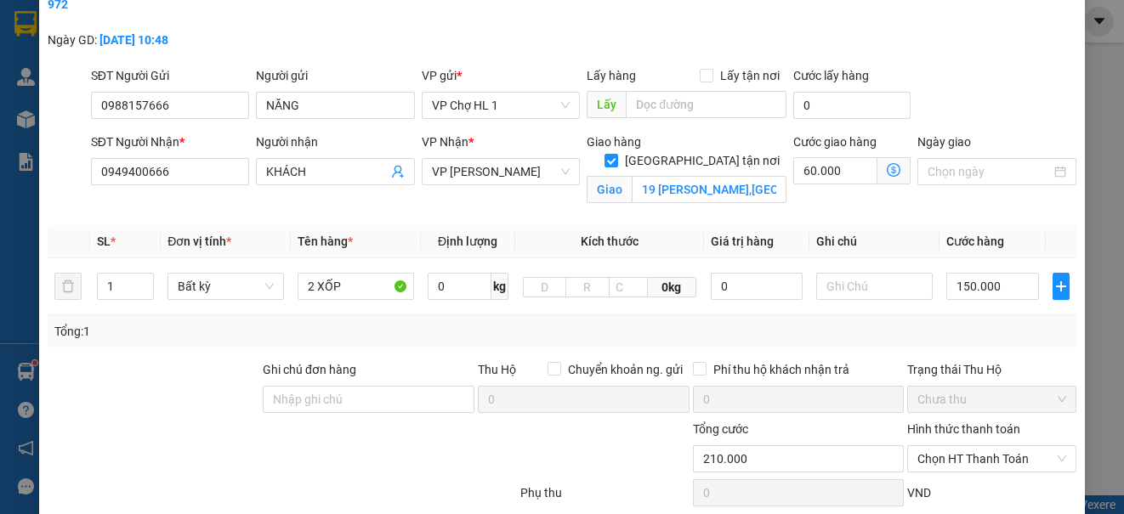
scroll to position [103, 0]
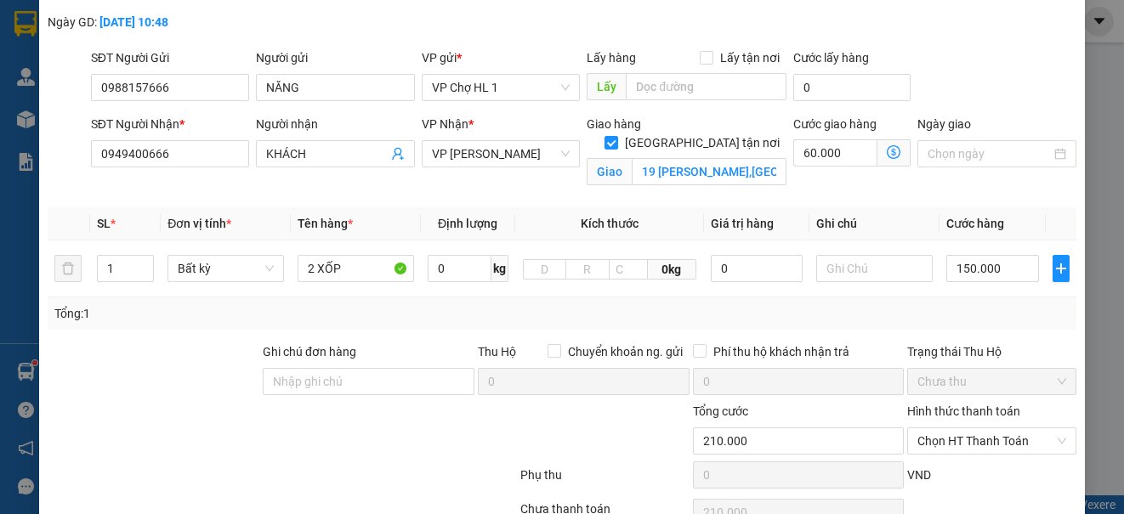
click at [886, 148] on icon "dollar-circle" at bounding box center [893, 152] width 14 height 14
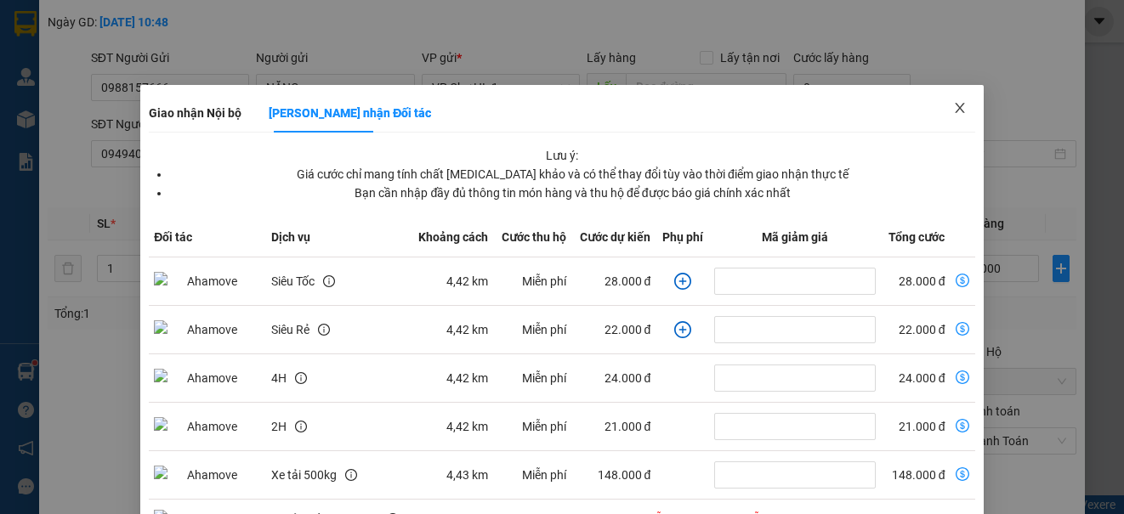
click at [953, 107] on icon "close" at bounding box center [960, 108] width 14 height 14
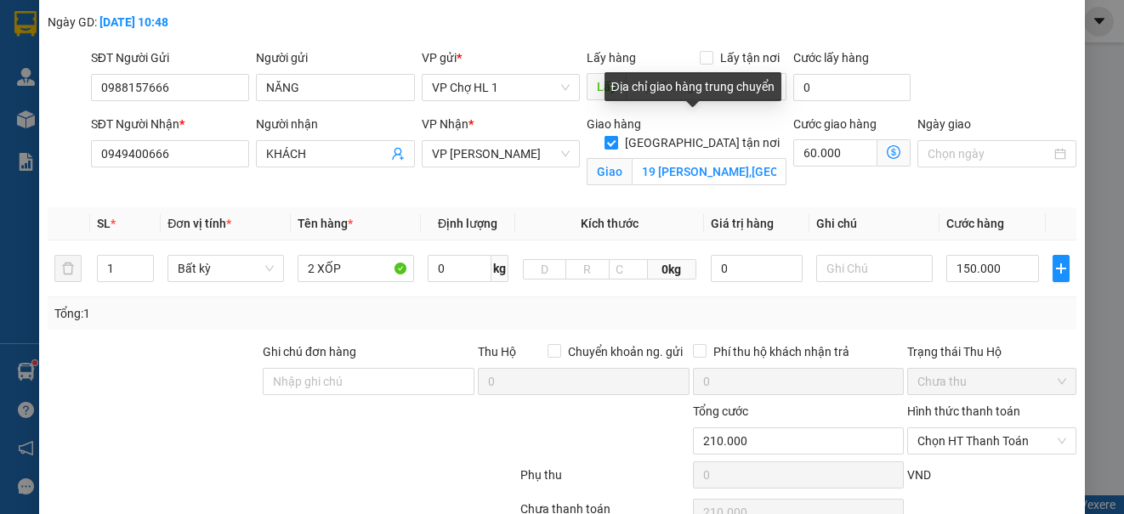
click at [616, 136] on input "[GEOGRAPHIC_DATA] tận nơi" at bounding box center [610, 142] width 12 height 12
checkbox input "false"
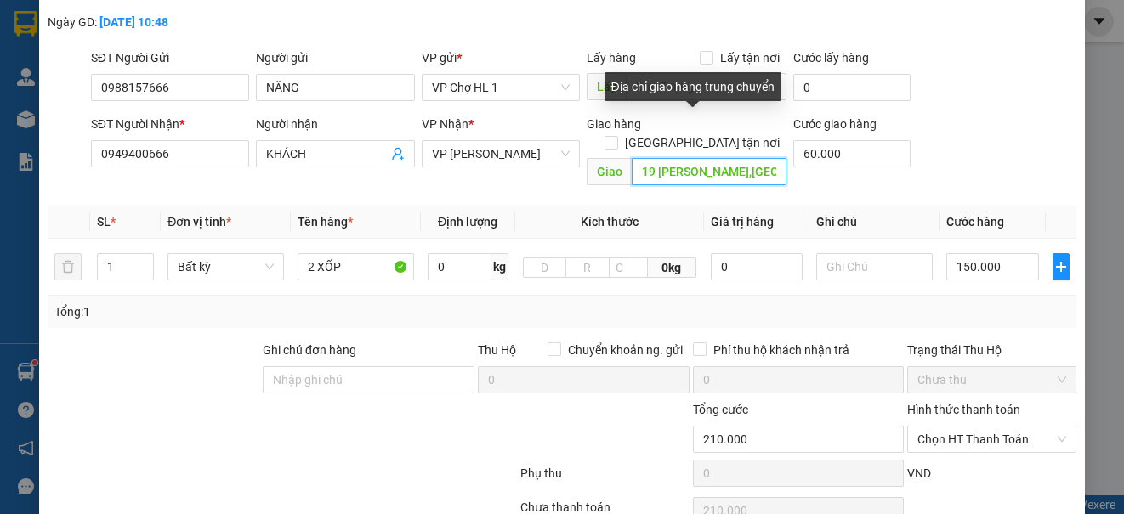
click at [694, 158] on input "19 [PERSON_NAME],[GEOGRAPHIC_DATA],[GEOGRAPHIC_DATA],[GEOGRAPHIC_DATA]" at bounding box center [708, 171] width 155 height 27
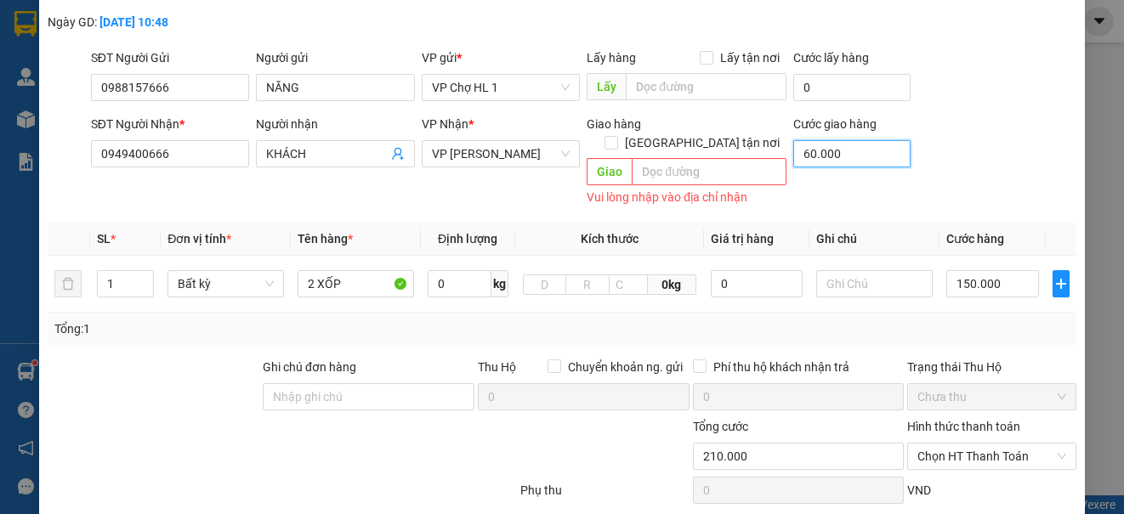
click at [851, 157] on input "60.000" at bounding box center [851, 153] width 117 height 27
type input "150.000"
type input "0"
click at [984, 163] on div "SĐT Người Nhận * 0949400666 Người nhận KHÁCH VP Nhận * VP Cổ Linh Giao hàng Gia…" at bounding box center [584, 162] width 992 height 95
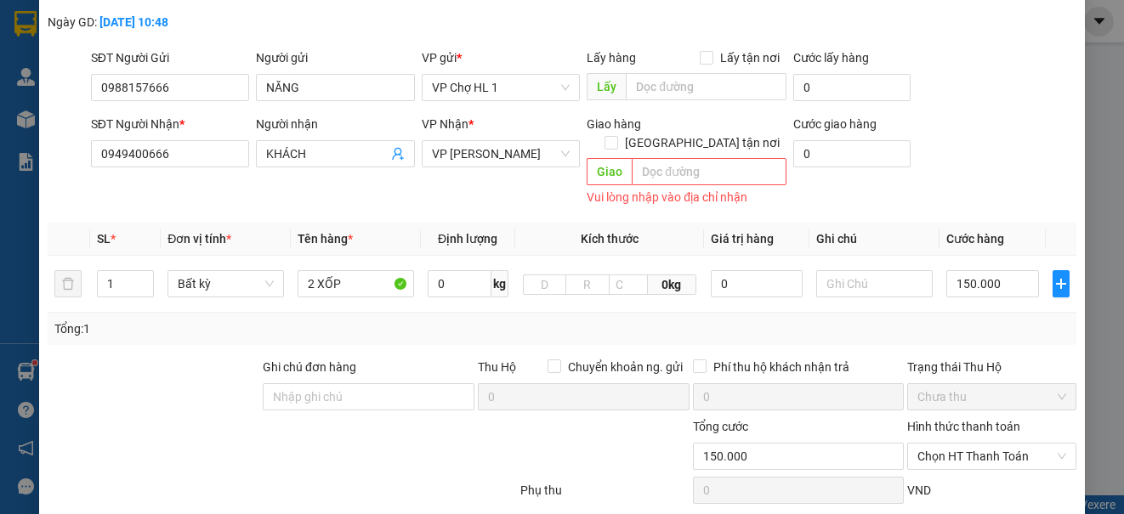
scroll to position [188, 0]
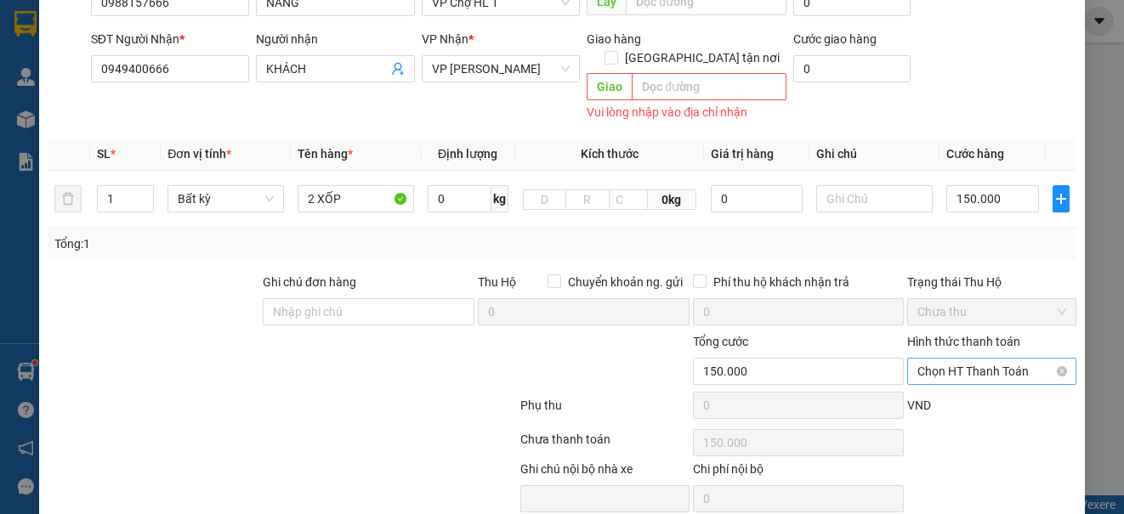
click at [971, 359] on span "Chọn HT Thanh Toán" at bounding box center [991, 371] width 148 height 25
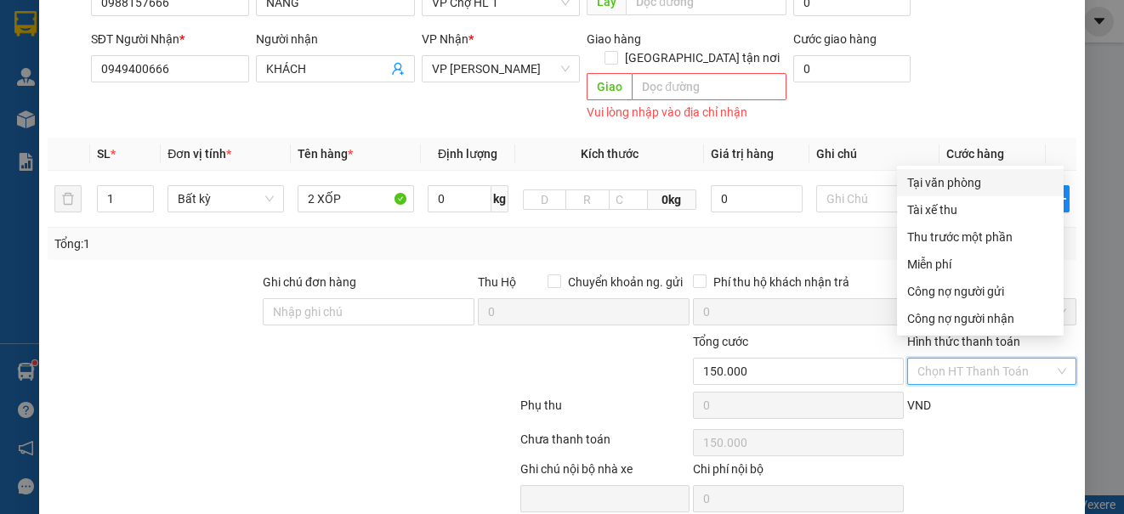
drag, startPoint x: 939, startPoint y: 184, endPoint x: 552, endPoint y: 438, distance: 462.7
click at [926, 199] on div "Tại văn phòng Tài xế thu Thu trước một phần Miễn phí Công nợ người gửi Công nợ …" at bounding box center [980, 250] width 167 height 163
click at [967, 188] on div "Tại văn phòng" at bounding box center [980, 182] width 146 height 19
type input "0"
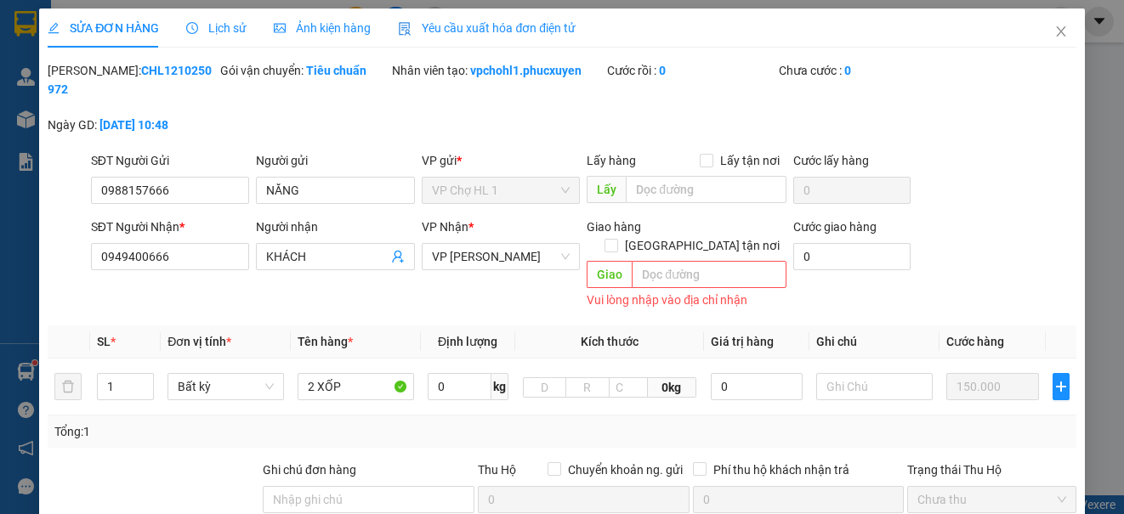
scroll to position [241, 0]
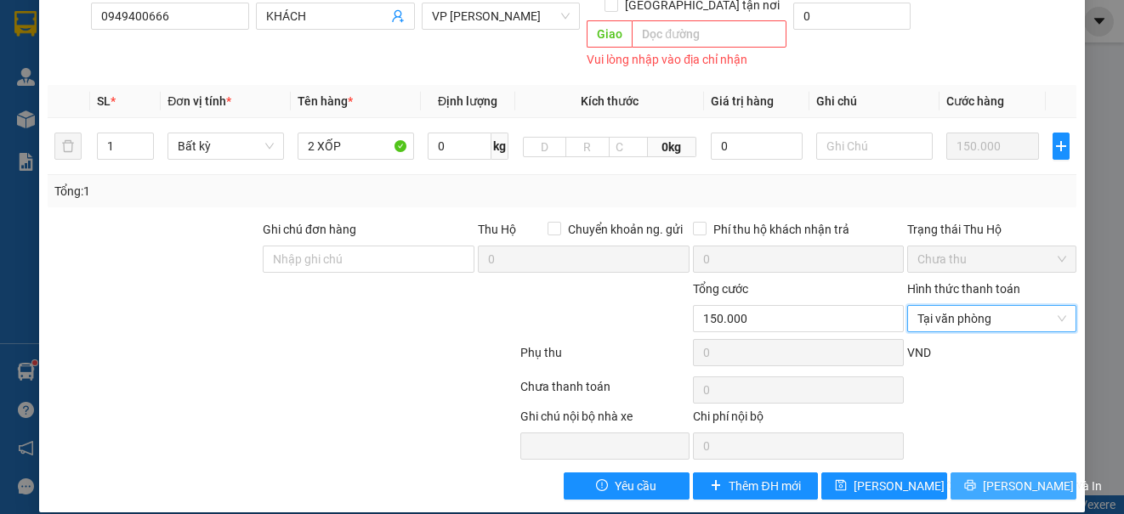
click at [1002, 477] on span "[PERSON_NAME] và In" at bounding box center [1042, 486] width 119 height 19
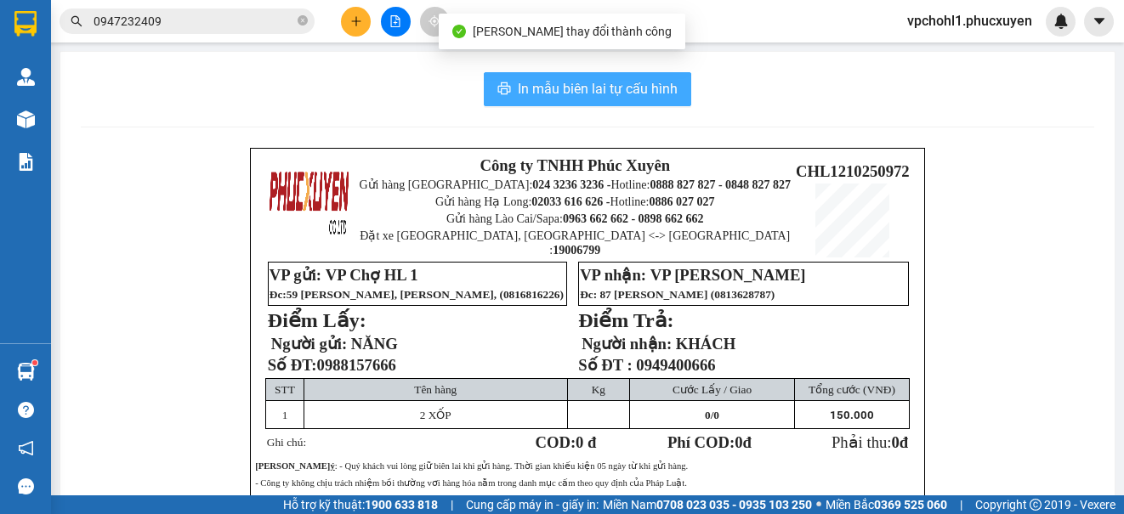
click at [558, 85] on span "In mẫu biên lai tự cấu hình" at bounding box center [598, 88] width 160 height 21
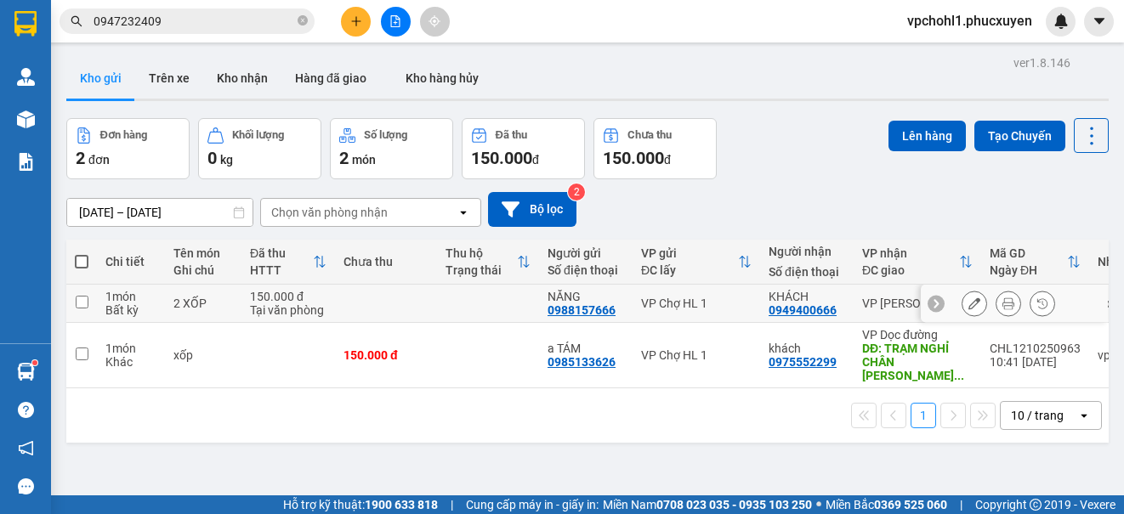
click at [1002, 307] on icon at bounding box center [1008, 303] width 12 height 12
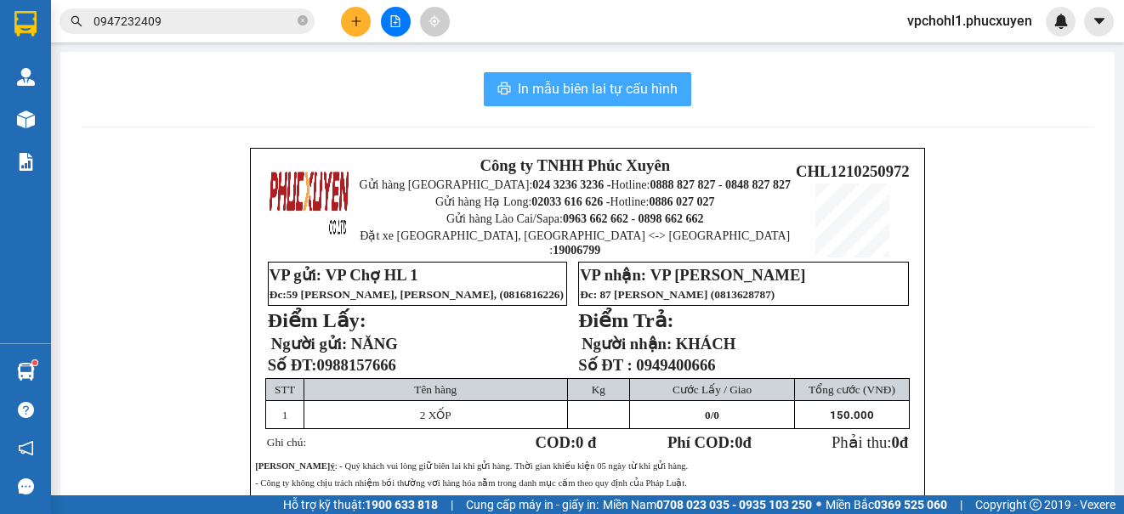
click at [638, 85] on span "In mẫu biên lai tự cấu hình" at bounding box center [598, 88] width 160 height 21
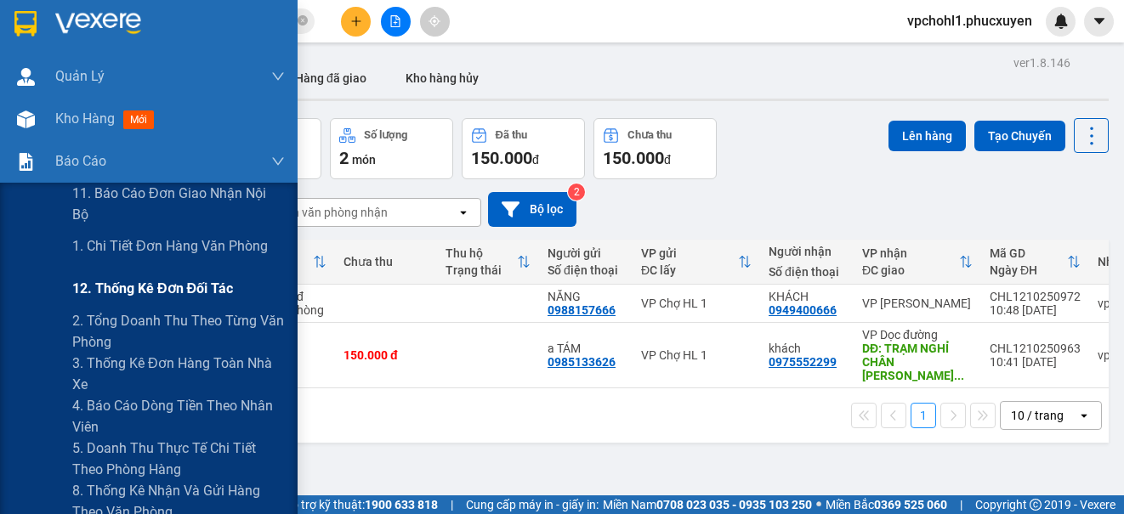
scroll to position [170, 0]
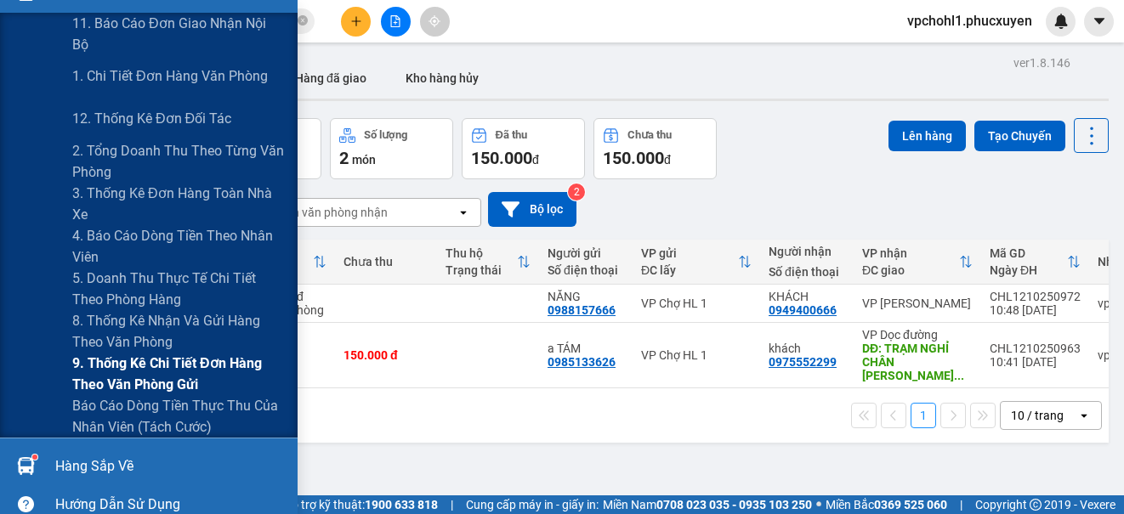
click at [116, 375] on span "9. Thống kê chi tiết đơn hàng theo văn phòng gửi" at bounding box center [178, 374] width 212 height 42
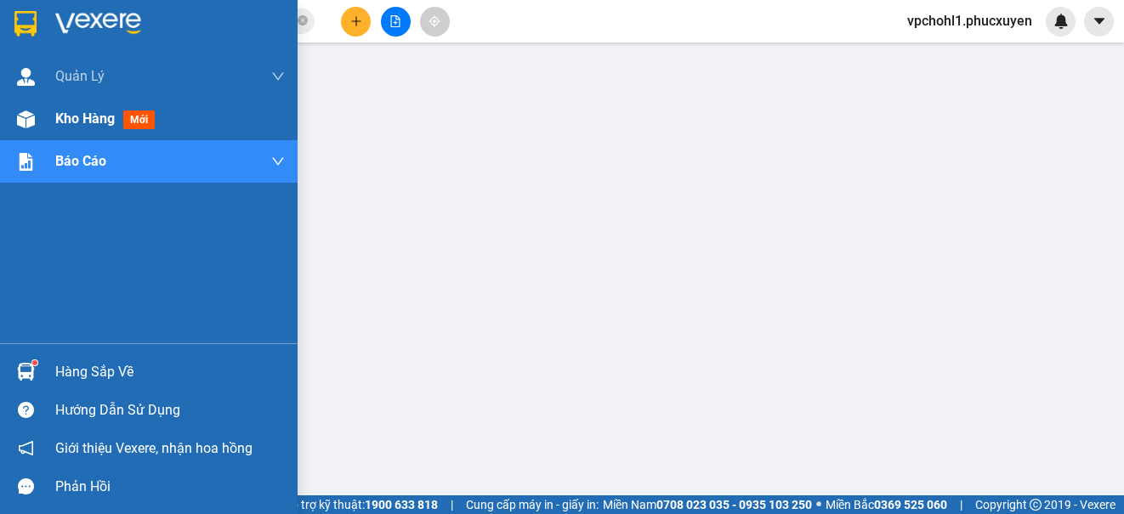
click at [53, 119] on div "Kho hàng mới" at bounding box center [148, 119] width 297 height 42
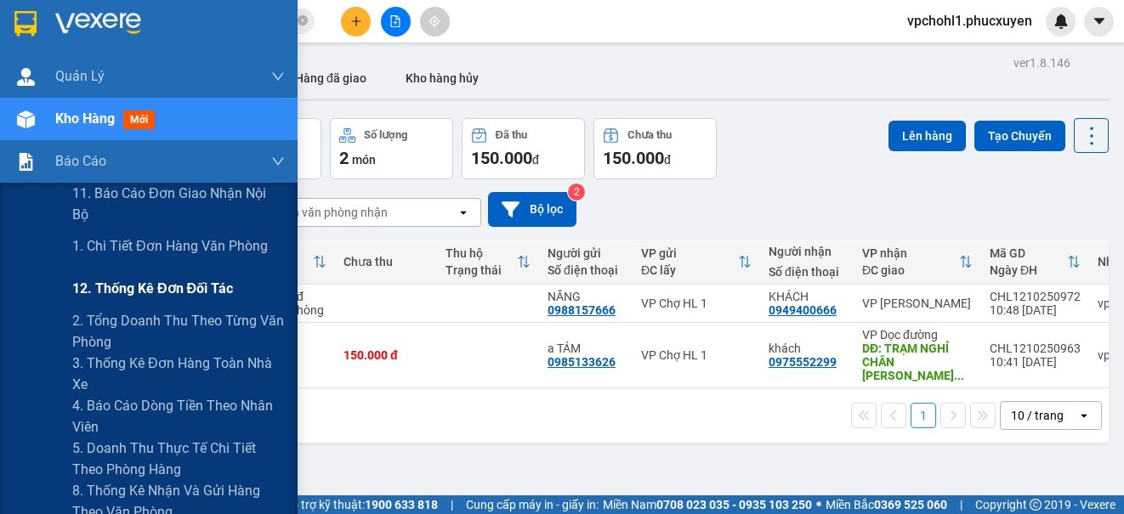
scroll to position [170, 0]
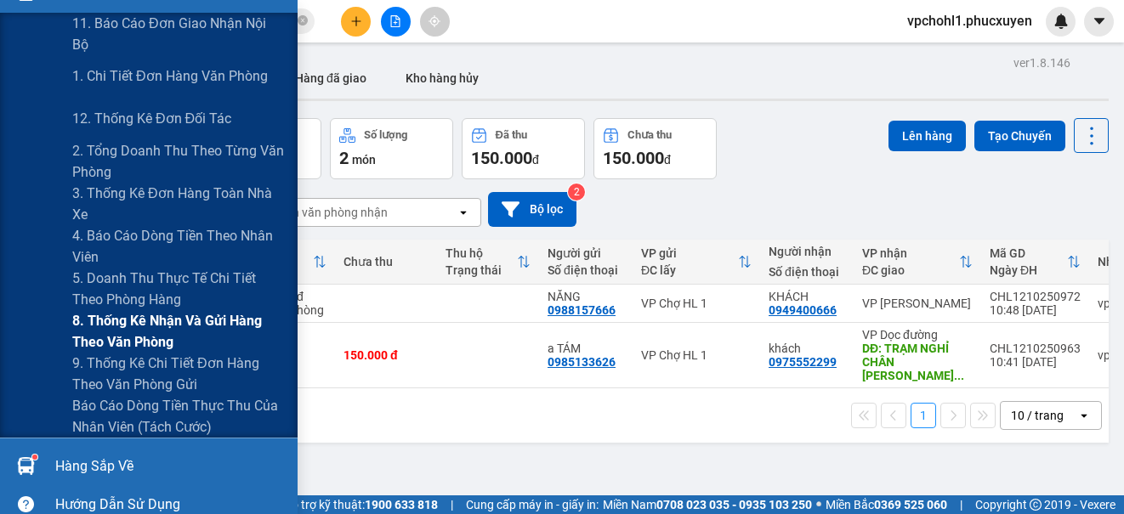
click at [144, 365] on span "9. Thống kê chi tiết đơn hàng theo văn phòng gửi" at bounding box center [178, 374] width 212 height 42
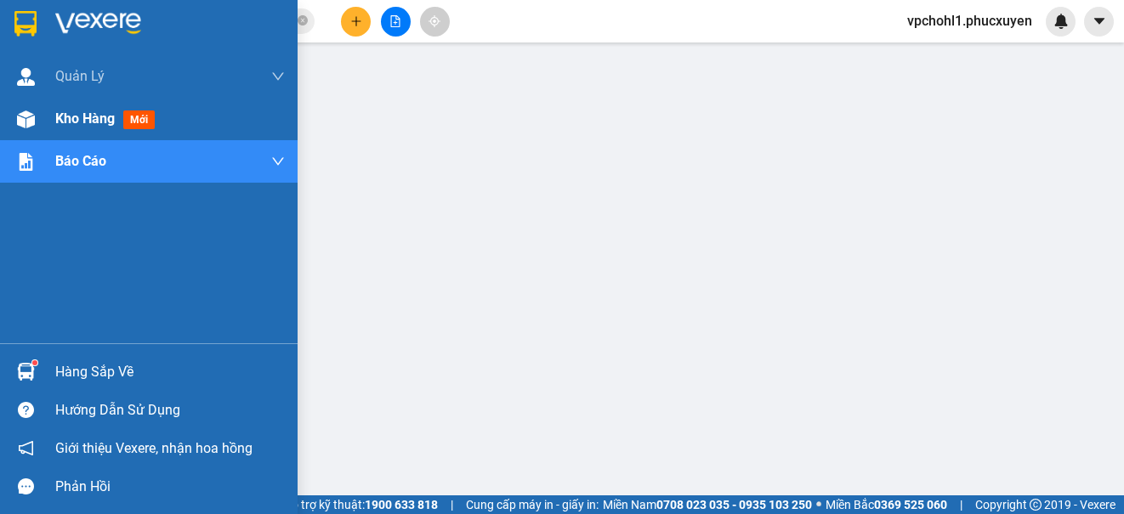
click at [66, 124] on span "Kho hàng" at bounding box center [84, 118] width 59 height 16
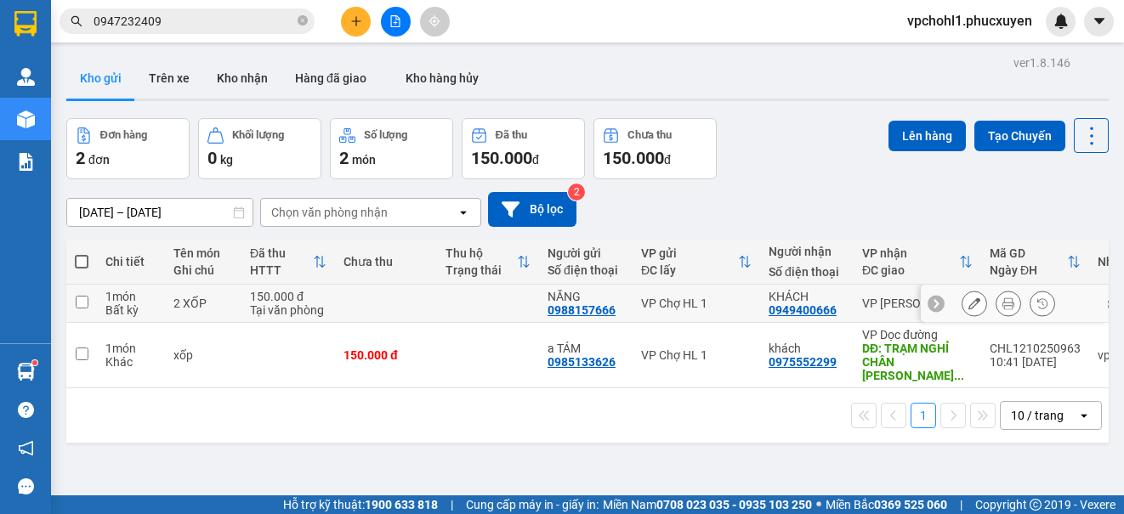
click at [967, 301] on button at bounding box center [974, 304] width 24 height 30
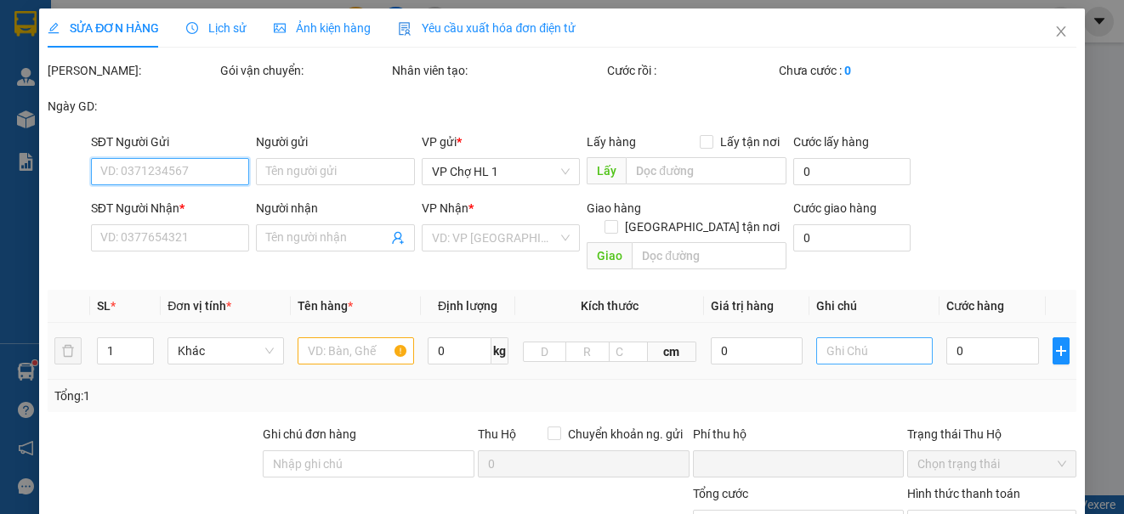
type input "0988157666"
type input "NĂNG"
type input "0949400666"
type input "KHÁCH"
type input "0"
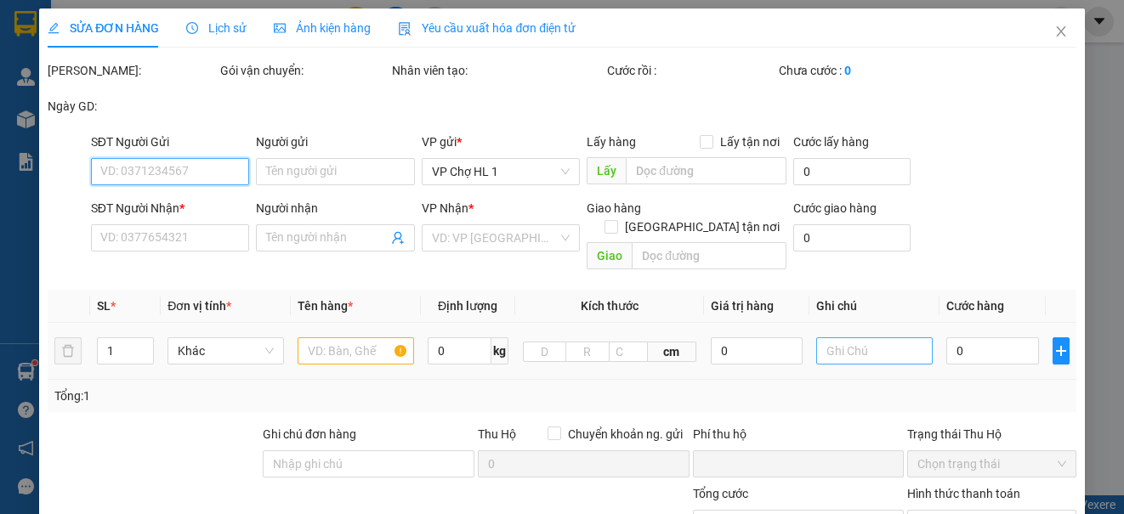
type input "150.000"
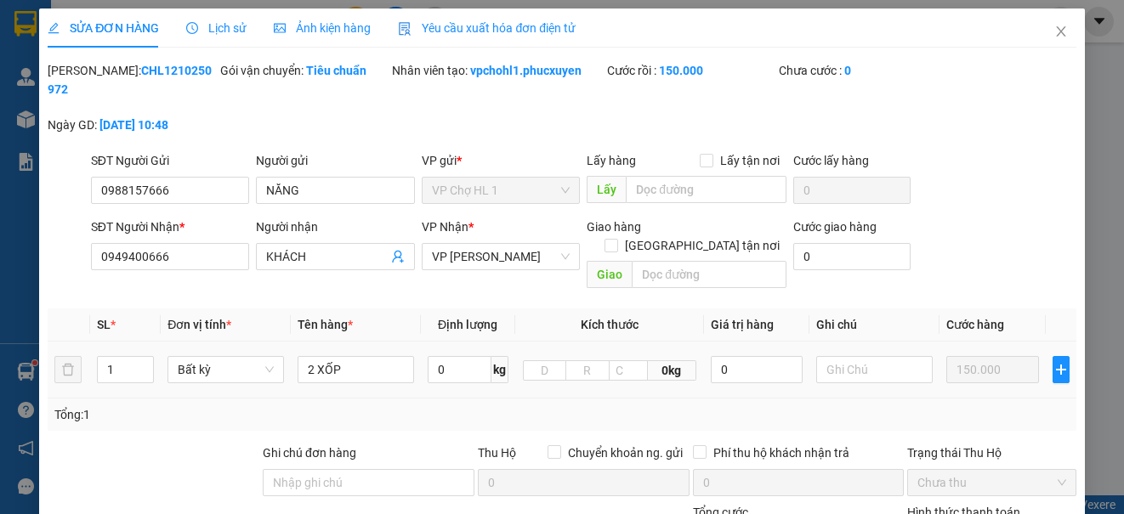
click at [865, 353] on div at bounding box center [874, 370] width 116 height 34
click at [865, 356] on input "text" at bounding box center [874, 369] width 116 height 27
type input "D"
type input "Đ"
click at [1054, 25] on icon "close" at bounding box center [1061, 32] width 14 height 14
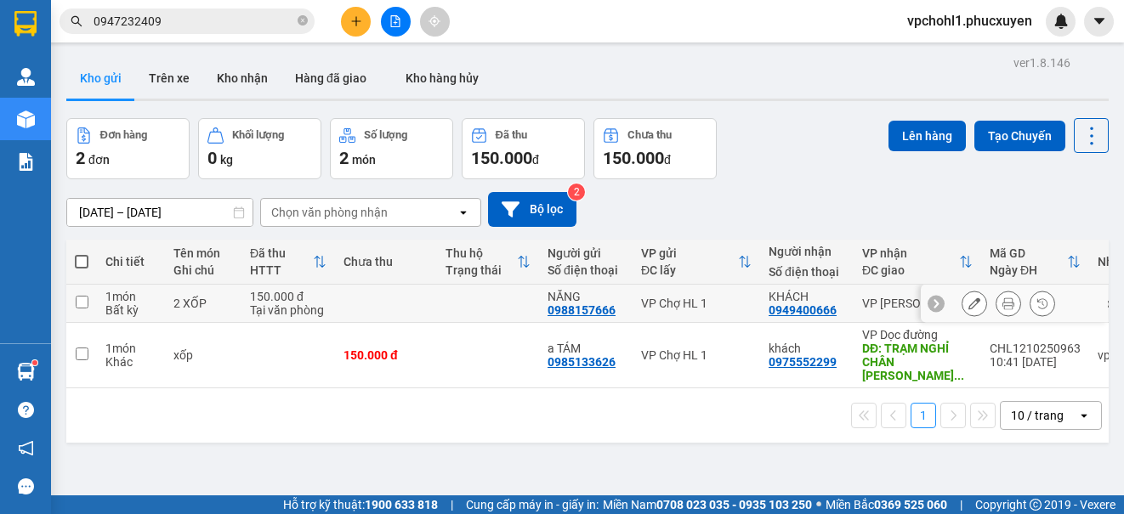
click at [83, 303] on input "checkbox" at bounding box center [82, 302] width 13 height 13
checkbox input "true"
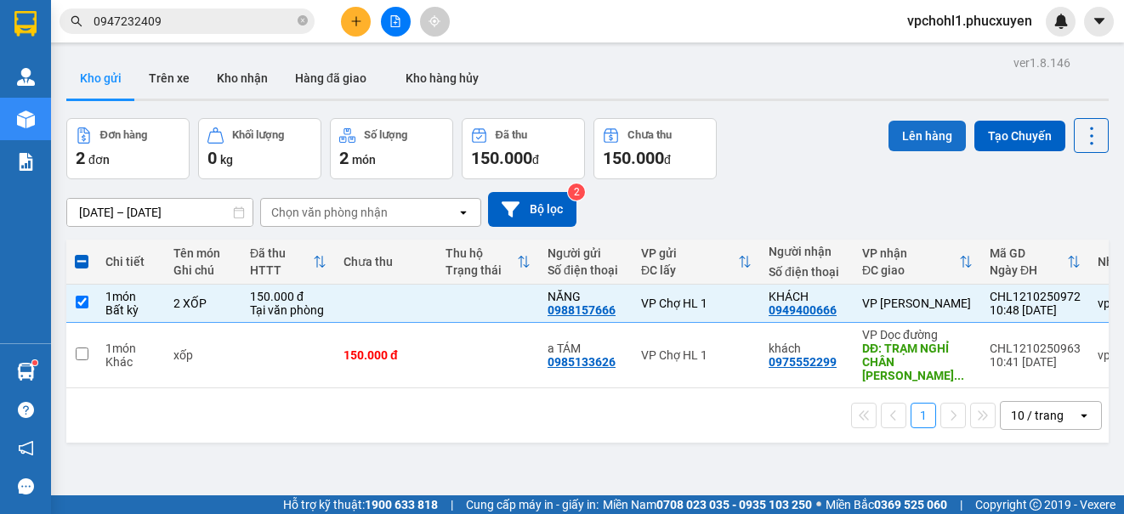
click at [920, 130] on button "Lên hàng" at bounding box center [926, 136] width 77 height 31
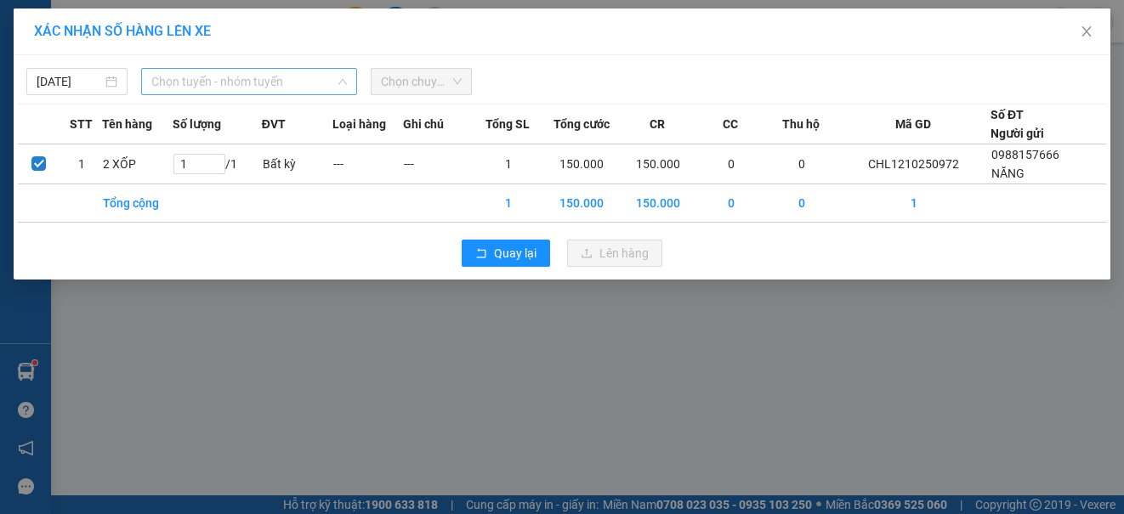
click at [268, 76] on span "Chọn tuyến - nhóm tuyến" at bounding box center [248, 81] width 195 height 25
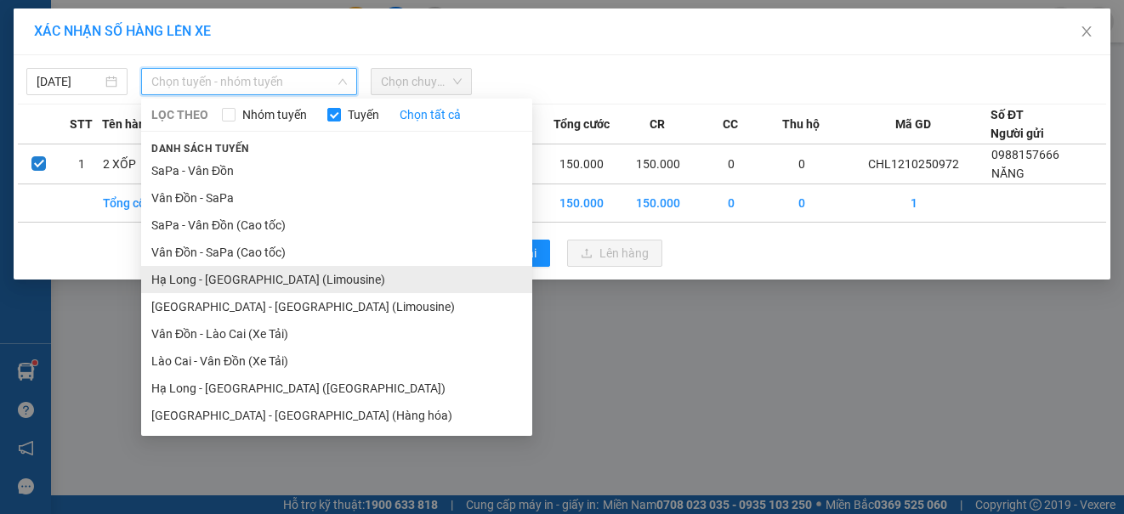
click at [280, 275] on li "Hạ Long - [GEOGRAPHIC_DATA] (Limousine)" at bounding box center [336, 279] width 391 height 27
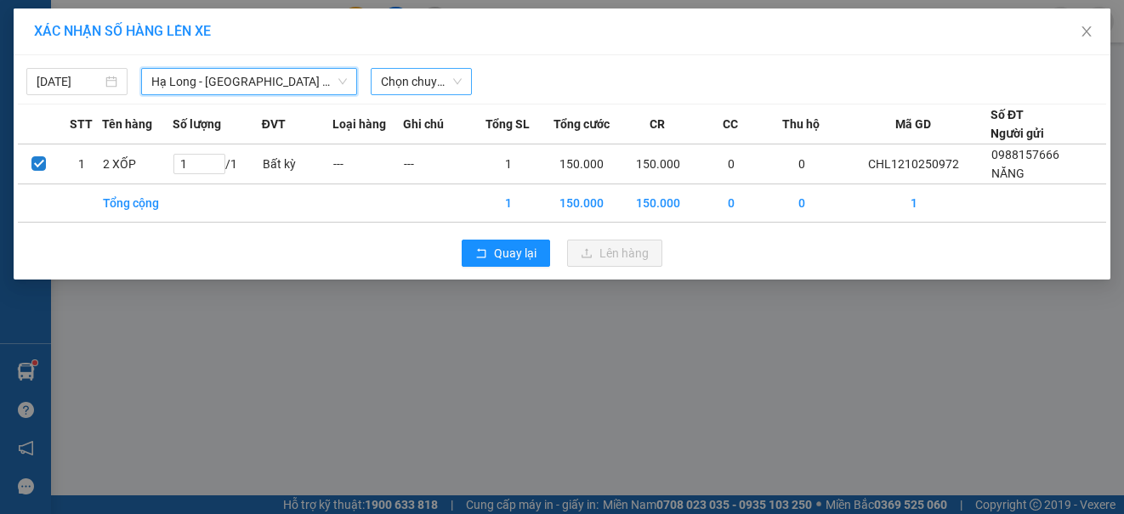
click at [424, 80] on span "Chọn chuyến" at bounding box center [421, 81] width 81 height 25
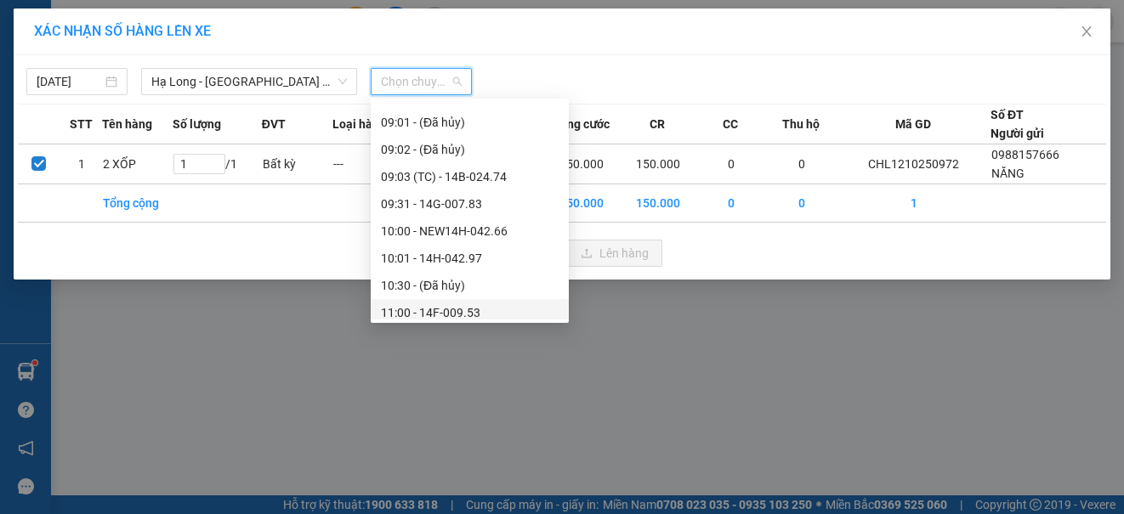
scroll to position [680, 0]
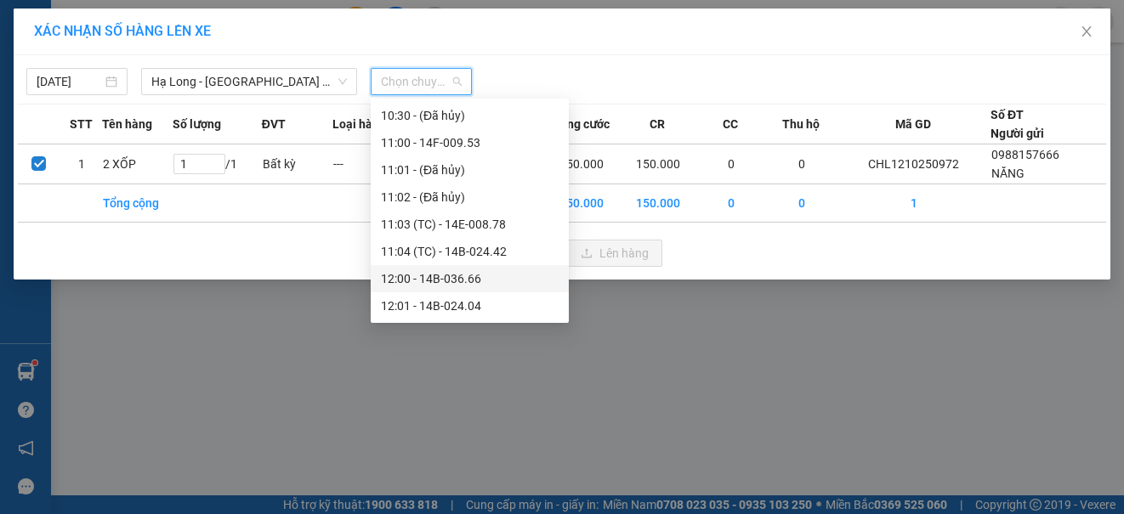
click at [455, 281] on div "12:00 - 14B-036.66" at bounding box center [470, 278] width 178 height 19
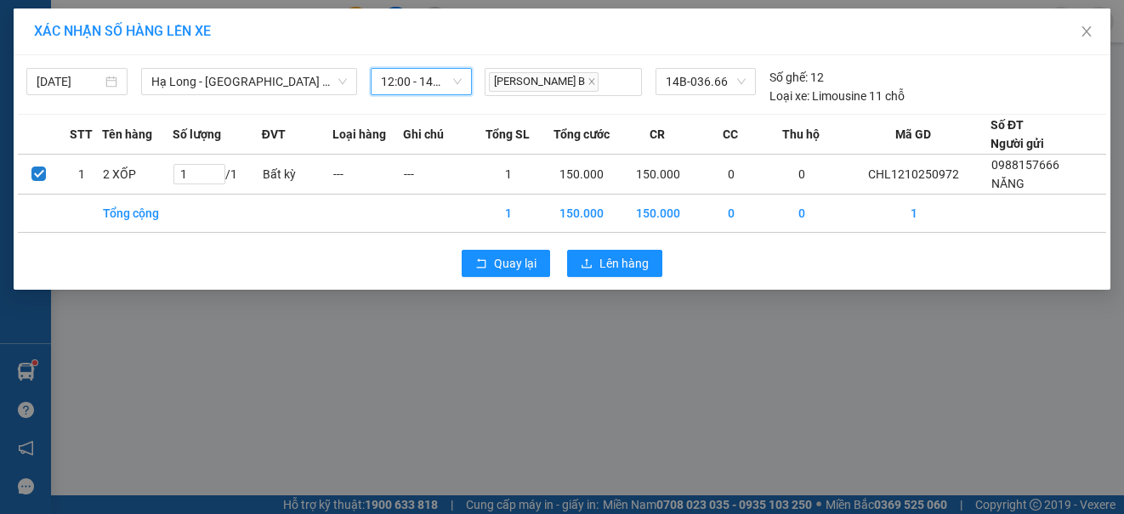
click at [456, 79] on span "12:00 - 14B-036.66" at bounding box center [421, 81] width 81 height 25
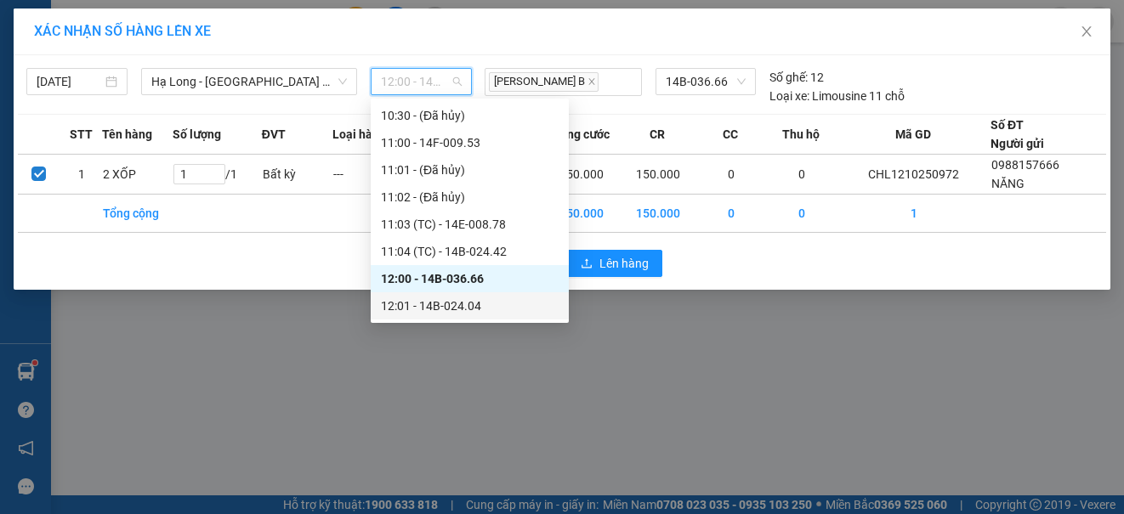
click at [466, 309] on div "12:01 - 14B-024.04" at bounding box center [470, 306] width 178 height 19
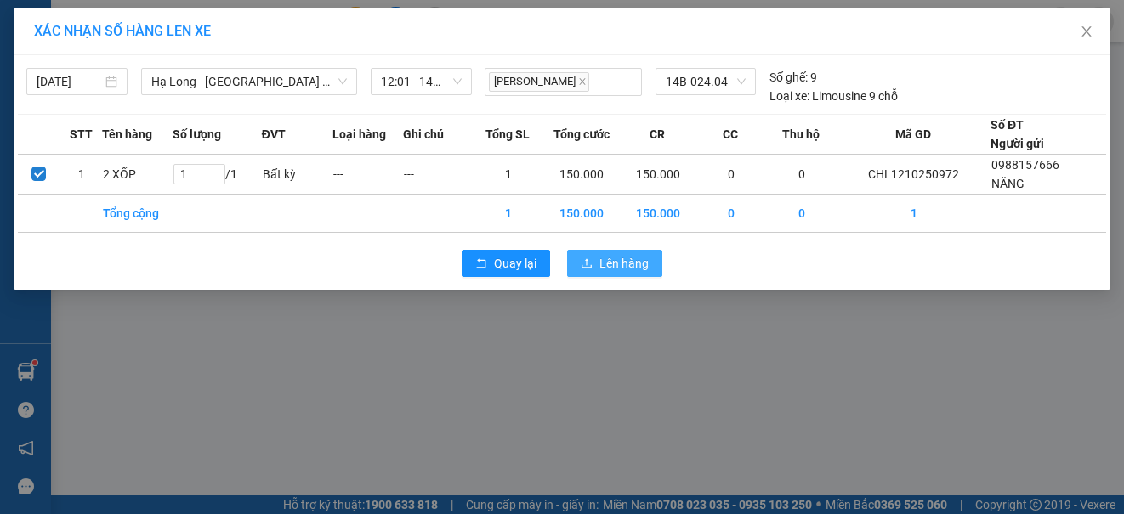
click at [610, 265] on span "Lên hàng" at bounding box center [623, 263] width 49 height 19
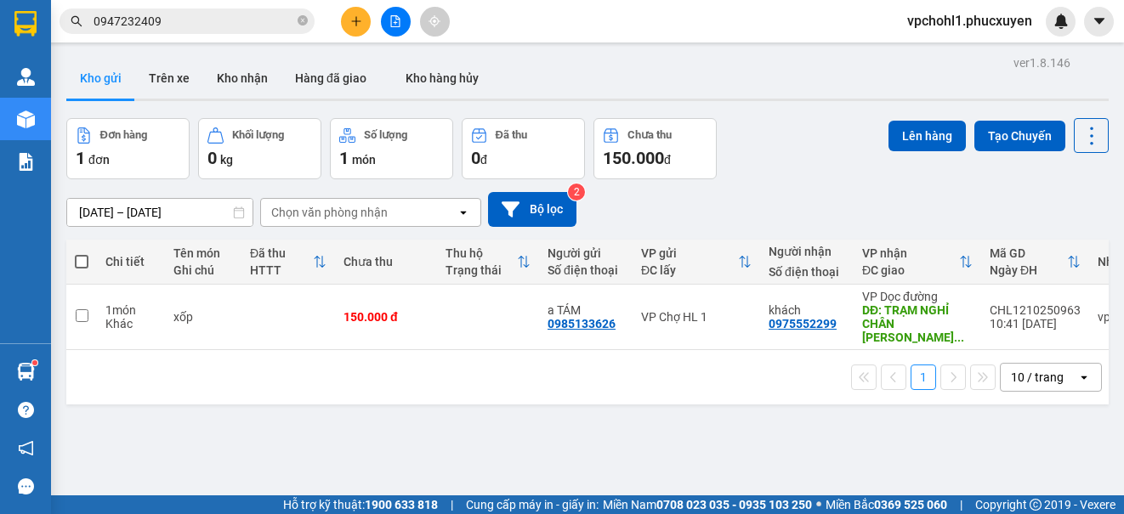
click at [451, 280] on th "Thu hộ Trạng thái" at bounding box center [488, 262] width 102 height 45
click at [450, 280] on th "Thu hộ Trạng thái" at bounding box center [488, 262] width 102 height 45
click at [0, 0] on div "Đang tải dữ liệu" at bounding box center [0, 0] width 0 height 0
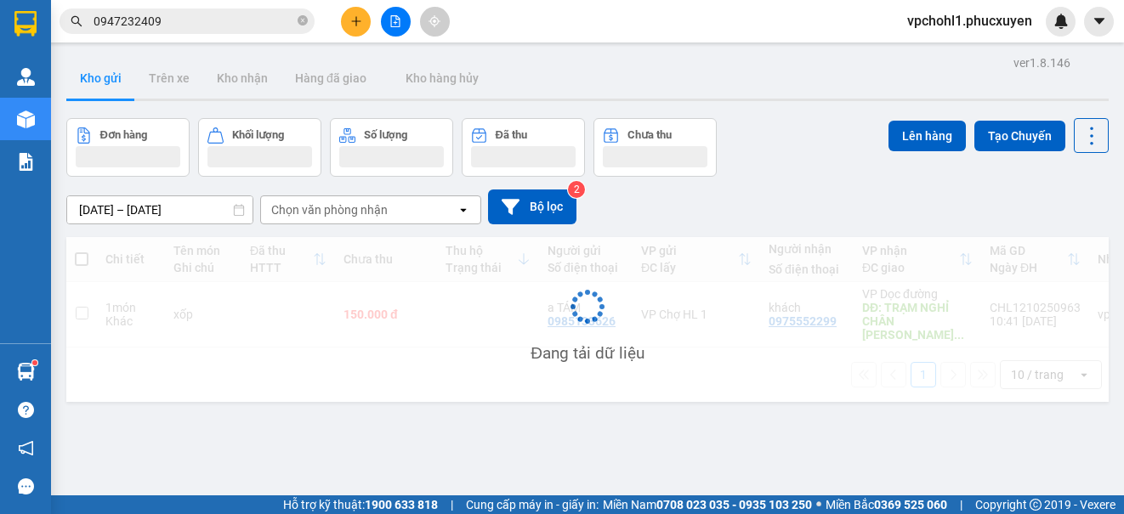
click at [428, 265] on div "Đang tải dữ liệu" at bounding box center [587, 319] width 1042 height 165
click at [443, 266] on div "Chi tiết Tên món Ghi chú Đã thu HTTT Chưa thu Thu hộ Trạng thái Người gửi Số đi…" at bounding box center [587, 319] width 1042 height 165
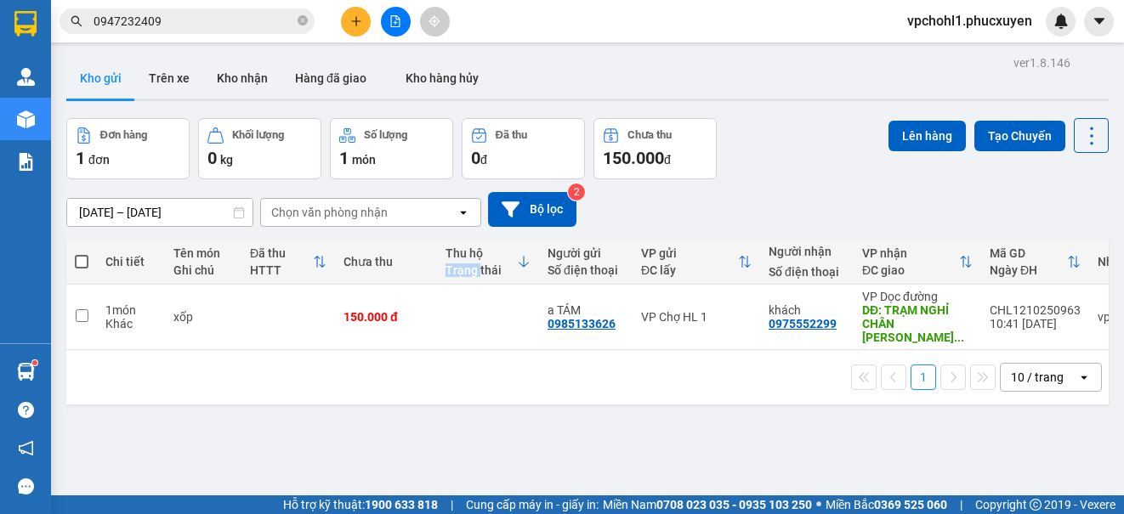
click at [443, 266] on th "Thu hộ Trạng thái" at bounding box center [488, 262] width 102 height 45
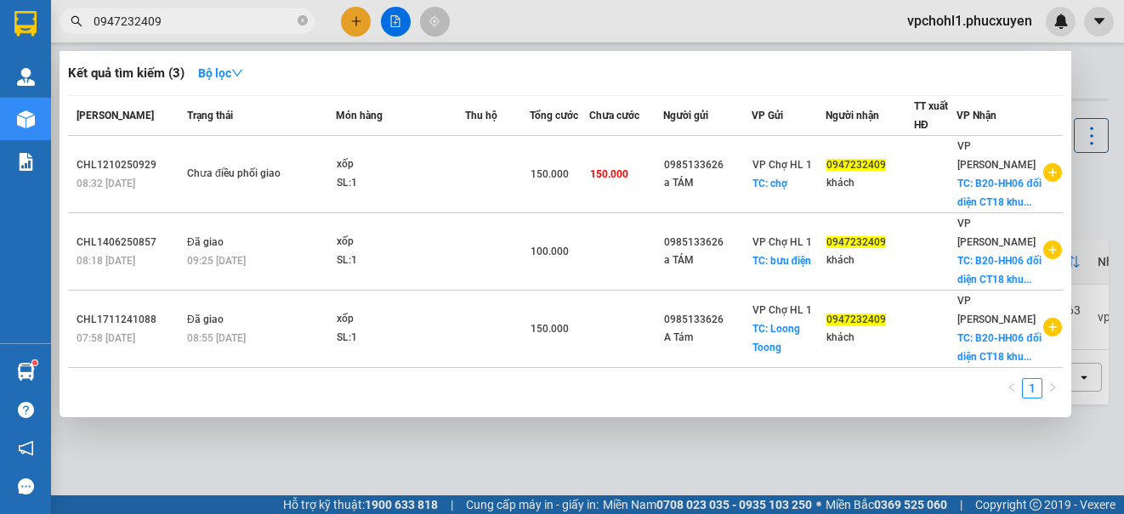
drag, startPoint x: 175, startPoint y: 29, endPoint x: 98, endPoint y: 28, distance: 77.3
click at [98, 28] on input "0947232409" at bounding box center [193, 21] width 201 height 19
type input "0"
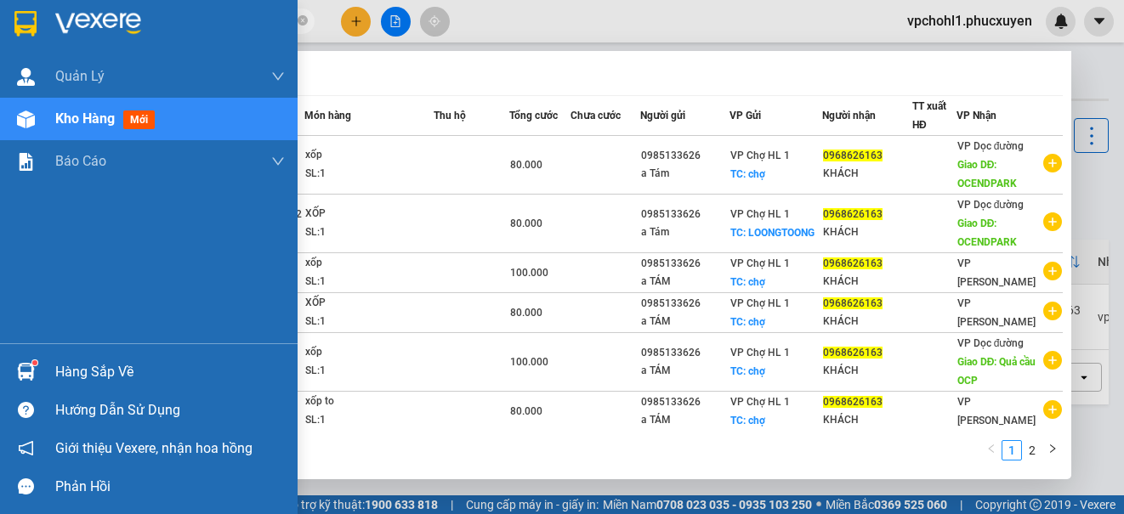
type input "0968626163"
click at [74, 119] on span "Kho hàng" at bounding box center [84, 118] width 59 height 16
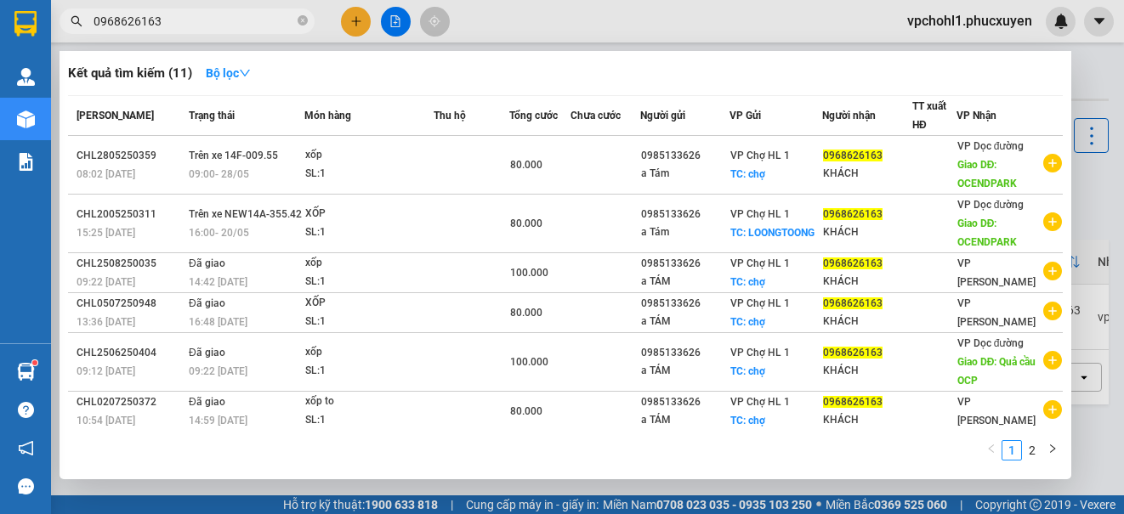
click at [77, 125] on th "[PERSON_NAME]" at bounding box center [126, 116] width 116 height 40
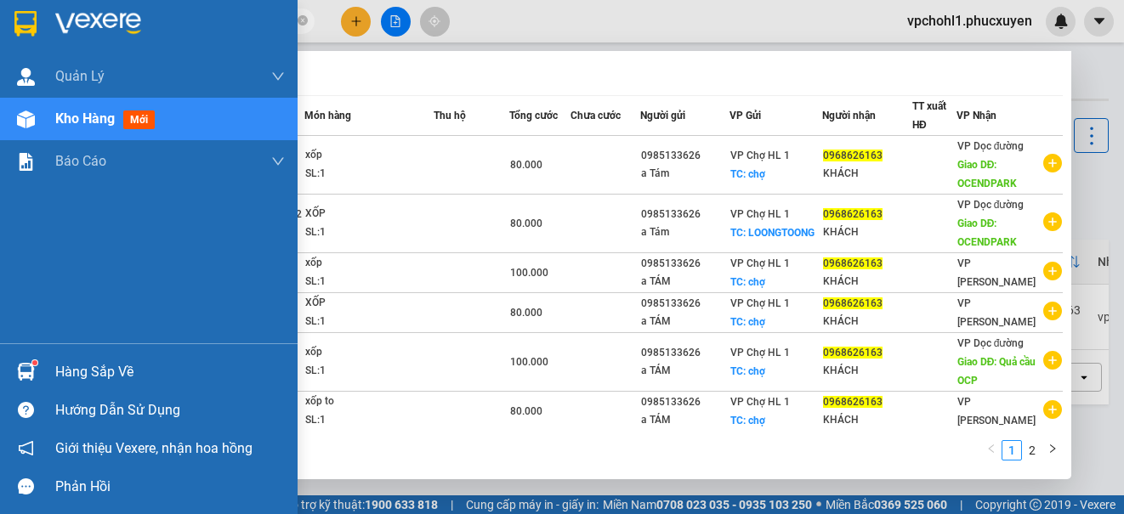
click at [54, 121] on div "Kho hàng mới" at bounding box center [148, 119] width 297 height 42
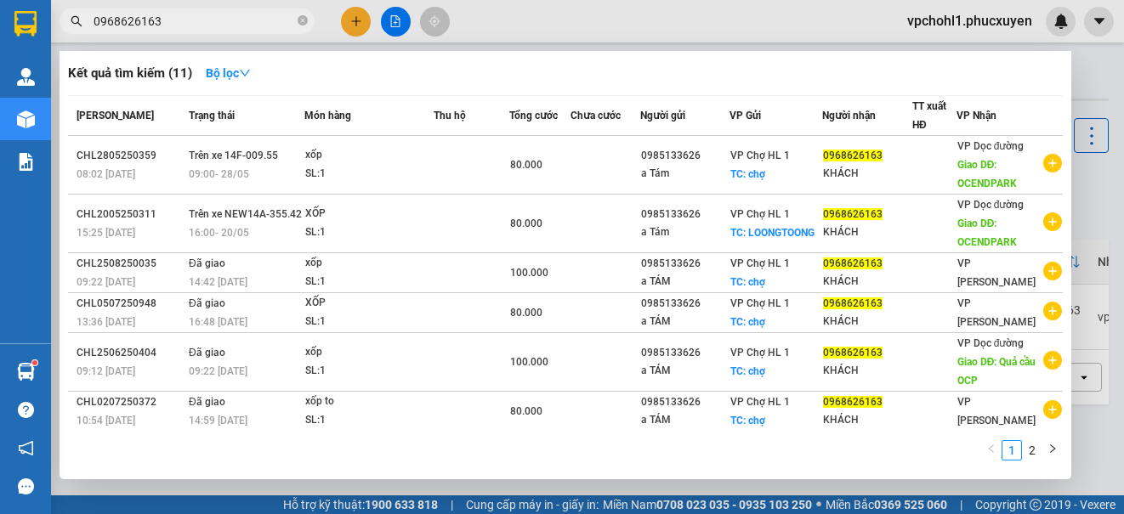
click at [467, 481] on div at bounding box center [562, 257] width 1124 height 514
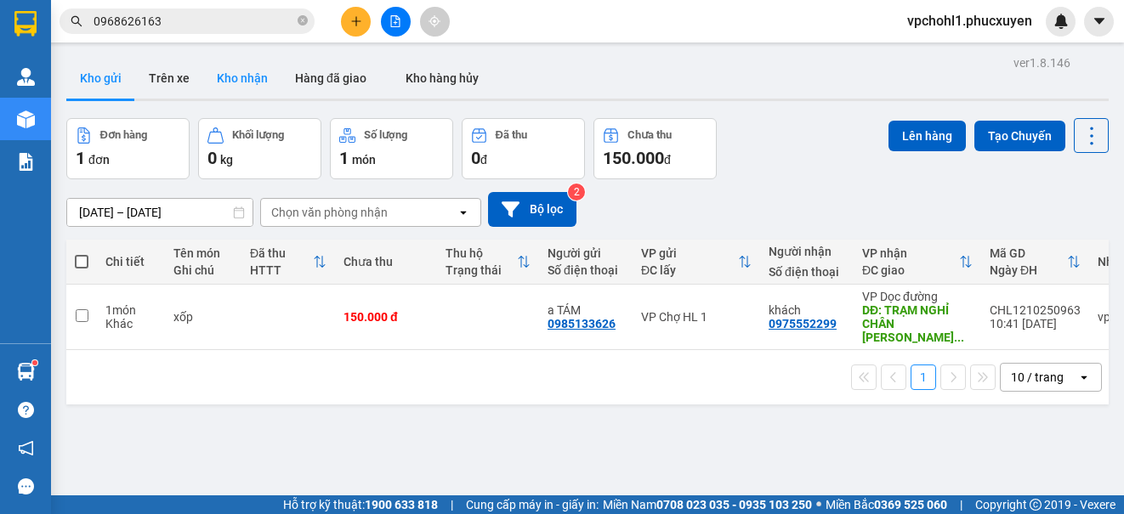
click at [245, 76] on button "Kho nhận" at bounding box center [242, 78] width 78 height 41
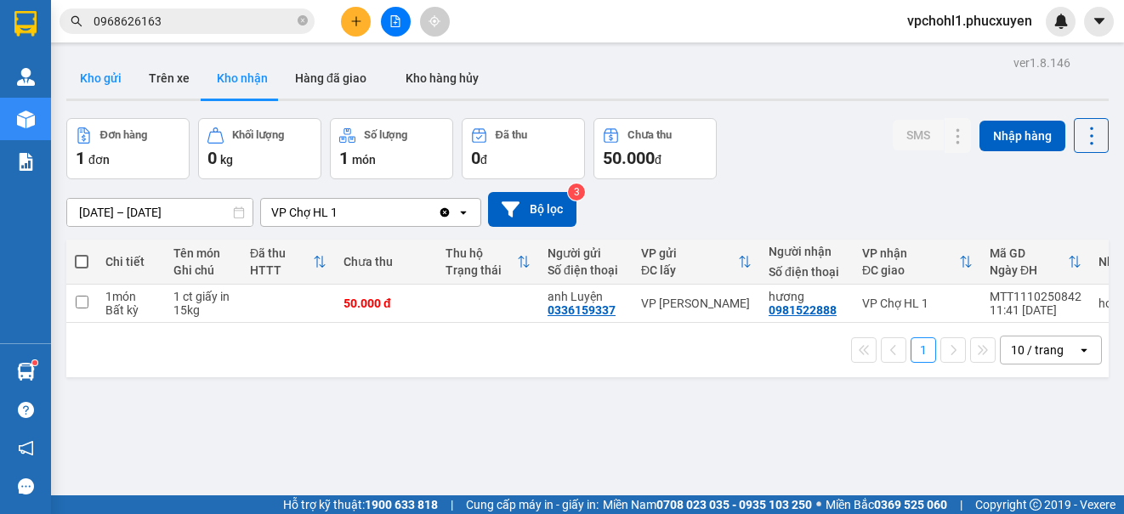
click at [97, 73] on button "Kho gửi" at bounding box center [100, 78] width 69 height 41
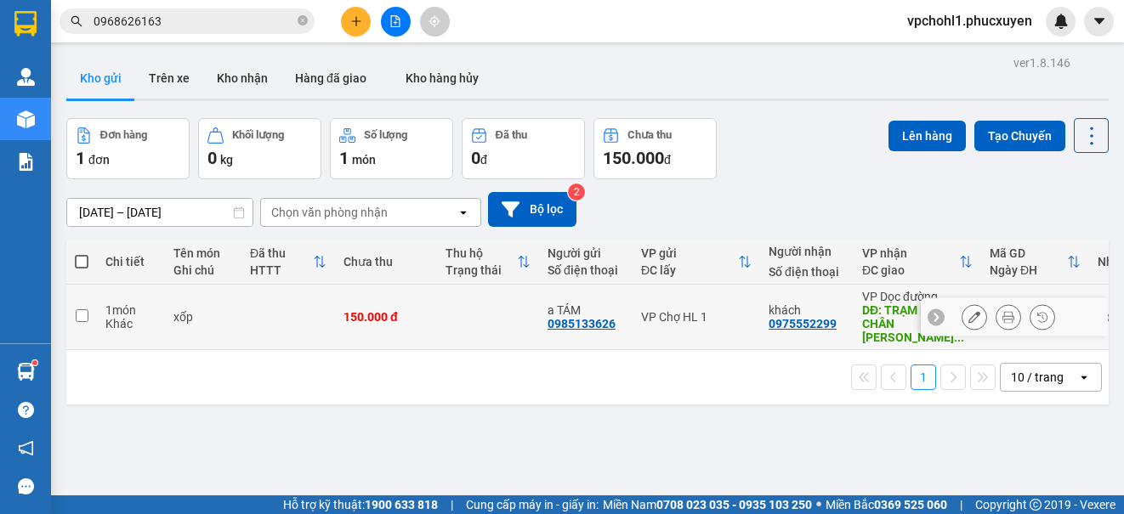
click at [76, 309] on input "checkbox" at bounding box center [82, 315] width 13 height 13
checkbox input "true"
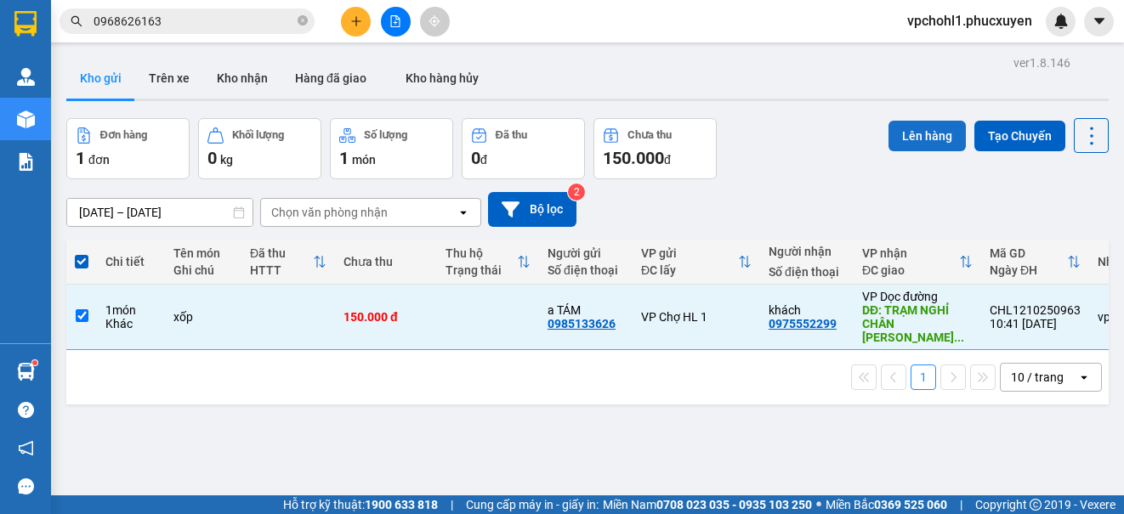
click at [918, 138] on button "Lên hàng" at bounding box center [926, 136] width 77 height 31
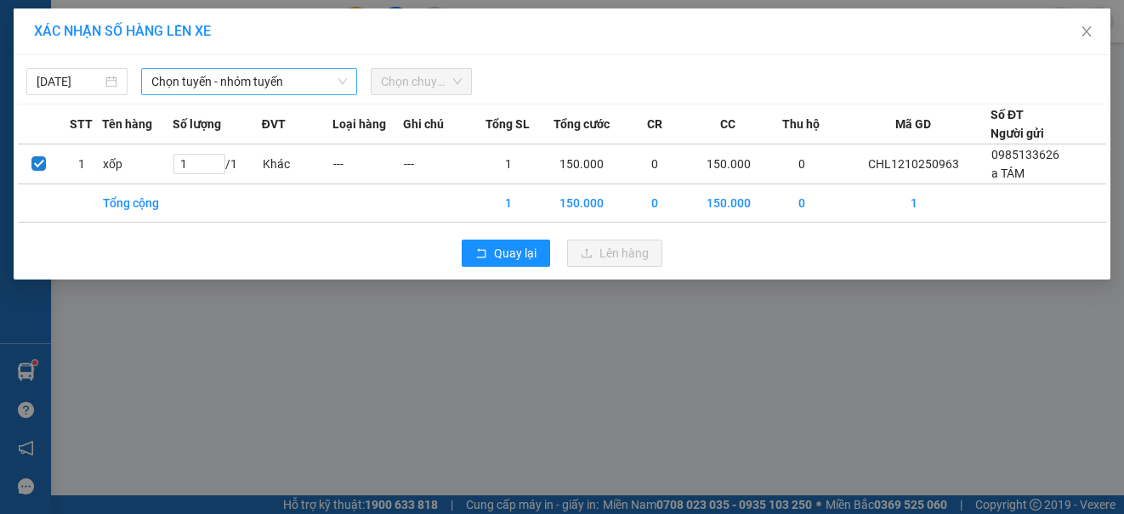
click at [270, 89] on span "Chọn tuyến - nhóm tuyến" at bounding box center [248, 81] width 195 height 25
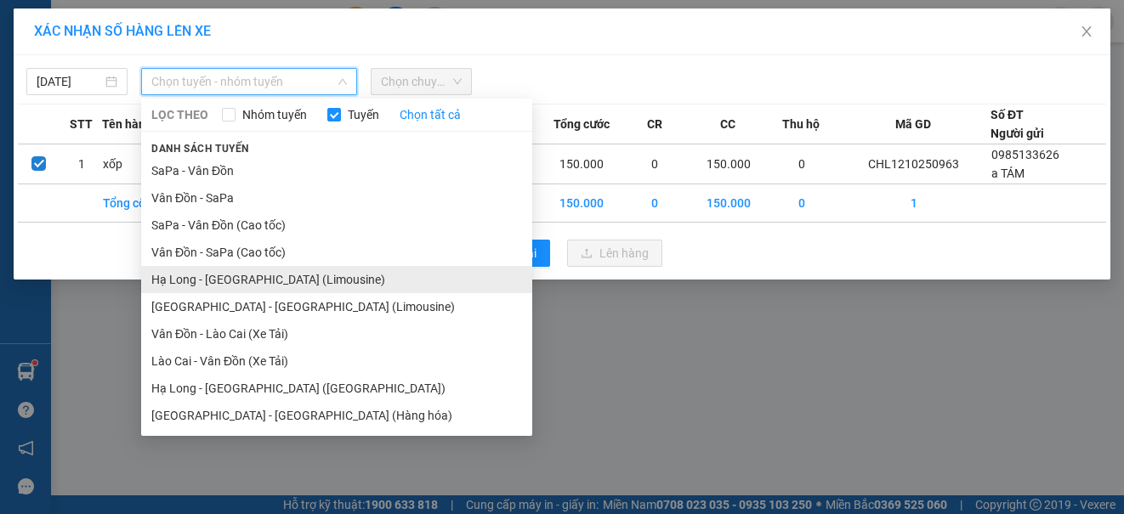
click at [284, 286] on li "Hạ Long - [GEOGRAPHIC_DATA] (Limousine)" at bounding box center [336, 279] width 391 height 27
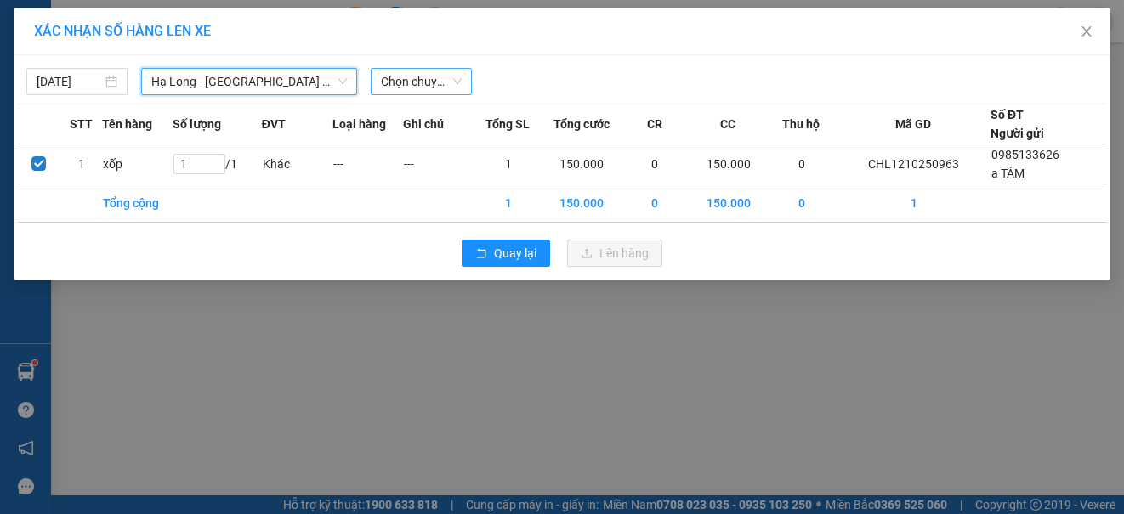
click at [426, 75] on span "Chọn chuyến" at bounding box center [421, 81] width 81 height 25
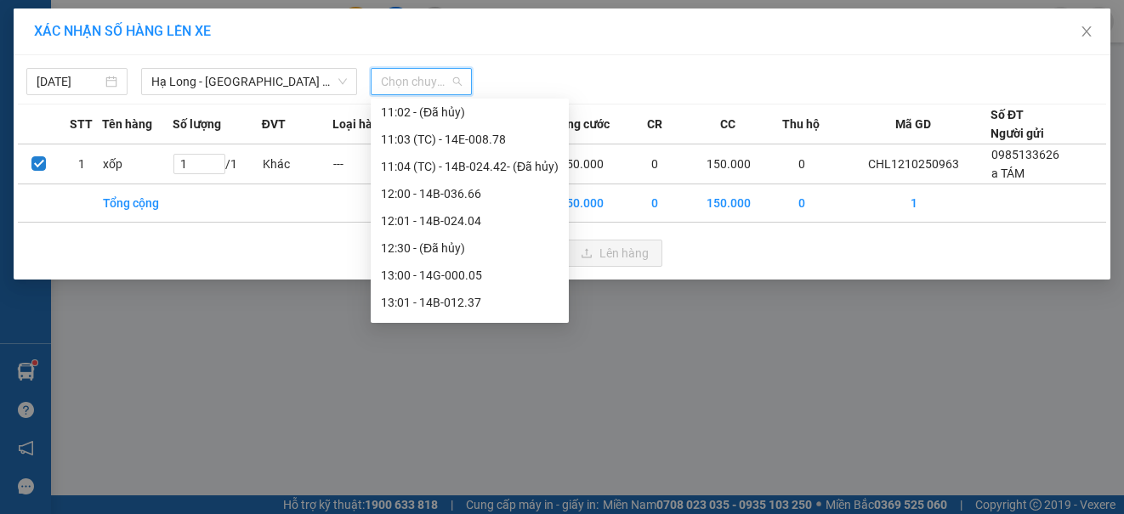
scroll to position [850, 0]
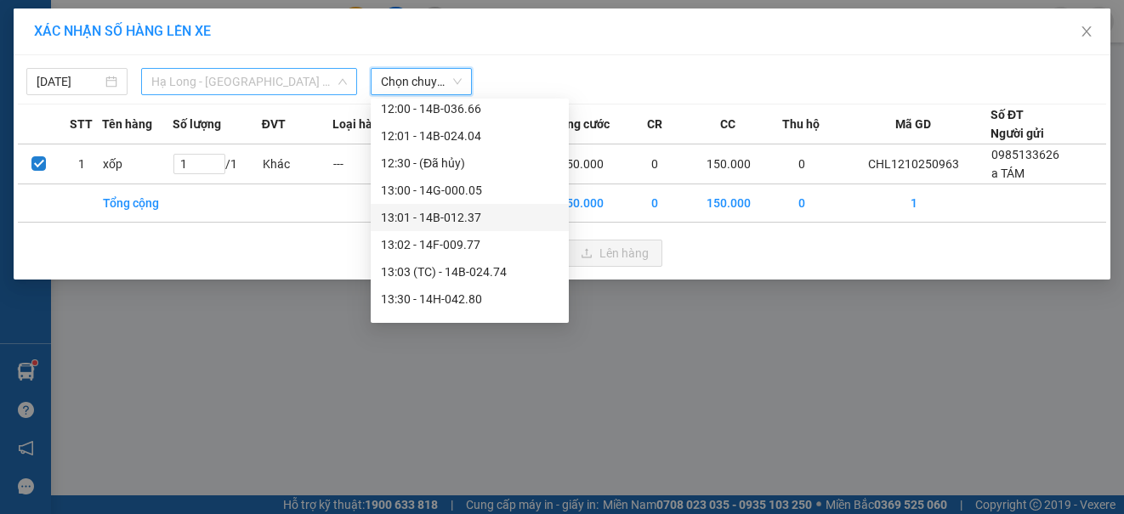
click at [261, 76] on span "Hạ Long - [GEOGRAPHIC_DATA] (Limousine)" at bounding box center [248, 81] width 195 height 25
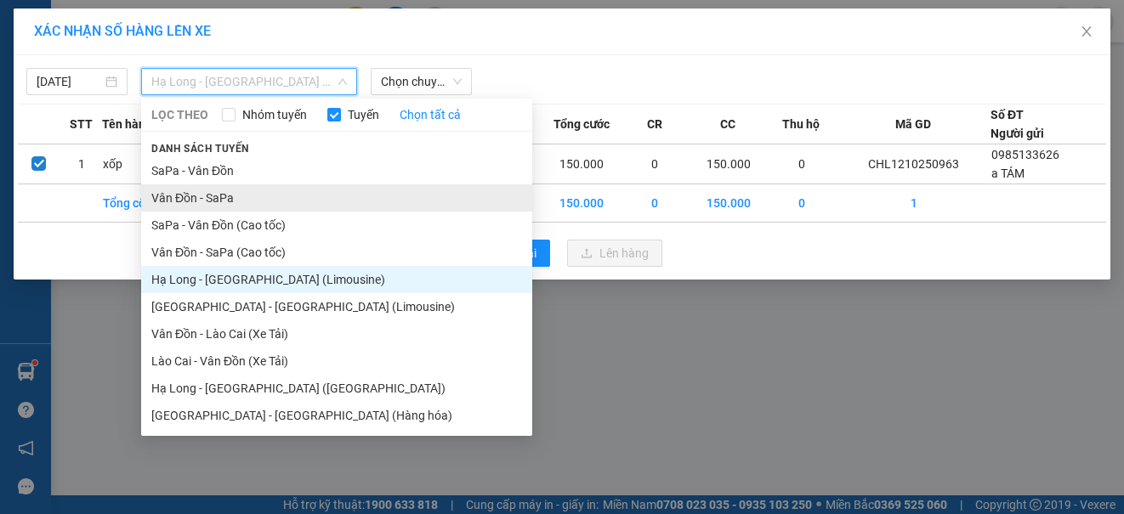
click at [229, 193] on li "Vân Đồn - SaPa" at bounding box center [336, 197] width 391 height 27
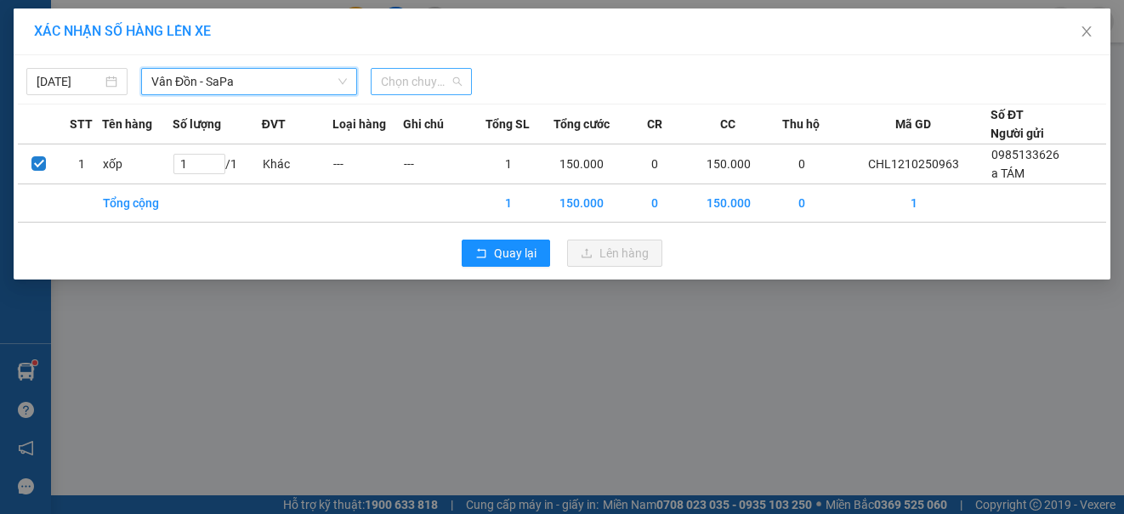
click at [425, 80] on span "Chọn chuyến" at bounding box center [421, 81] width 81 height 25
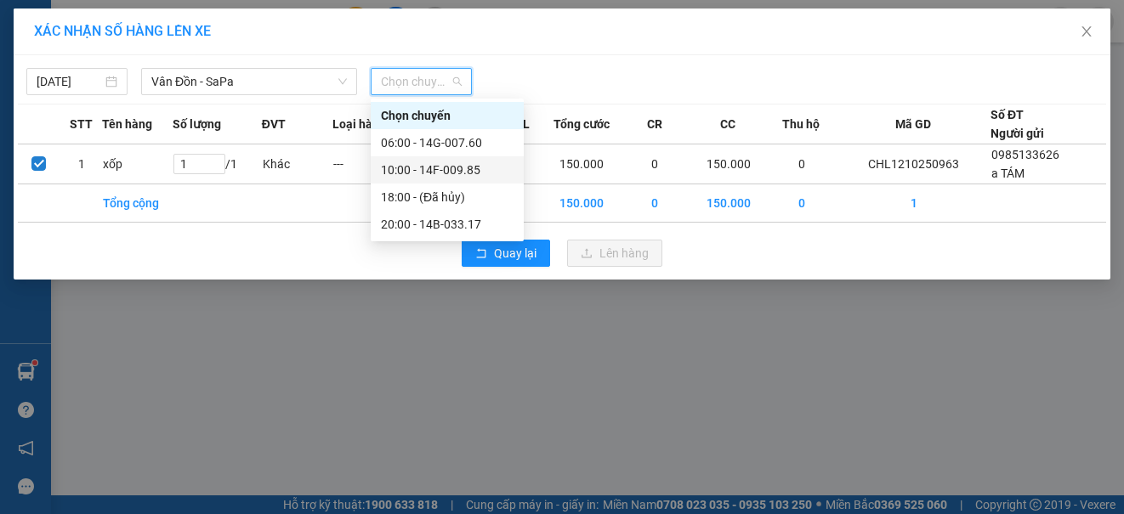
click at [405, 178] on div "10:00 - 14F-009.85" at bounding box center [447, 170] width 133 height 19
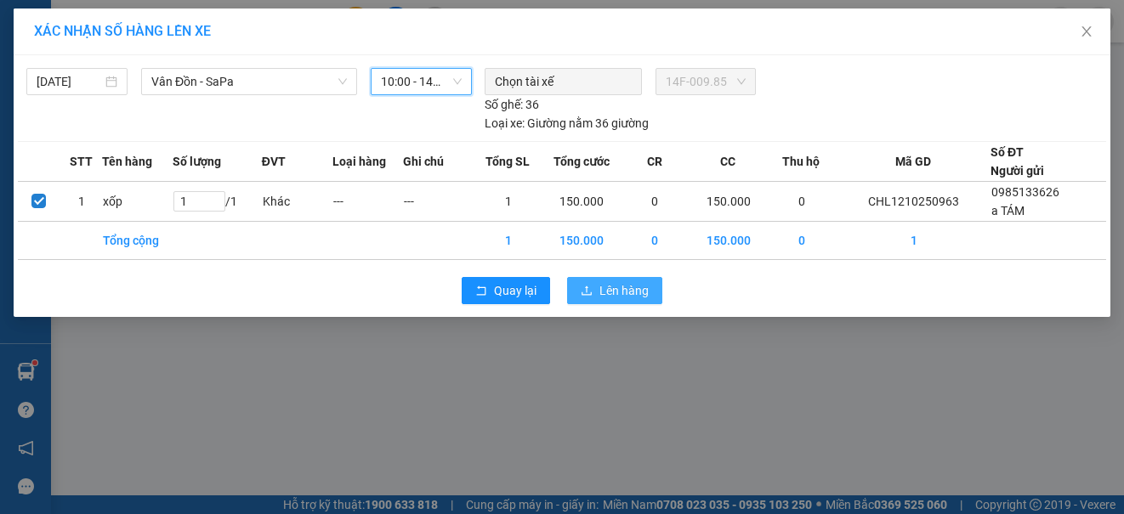
click at [606, 292] on span "Lên hàng" at bounding box center [623, 290] width 49 height 19
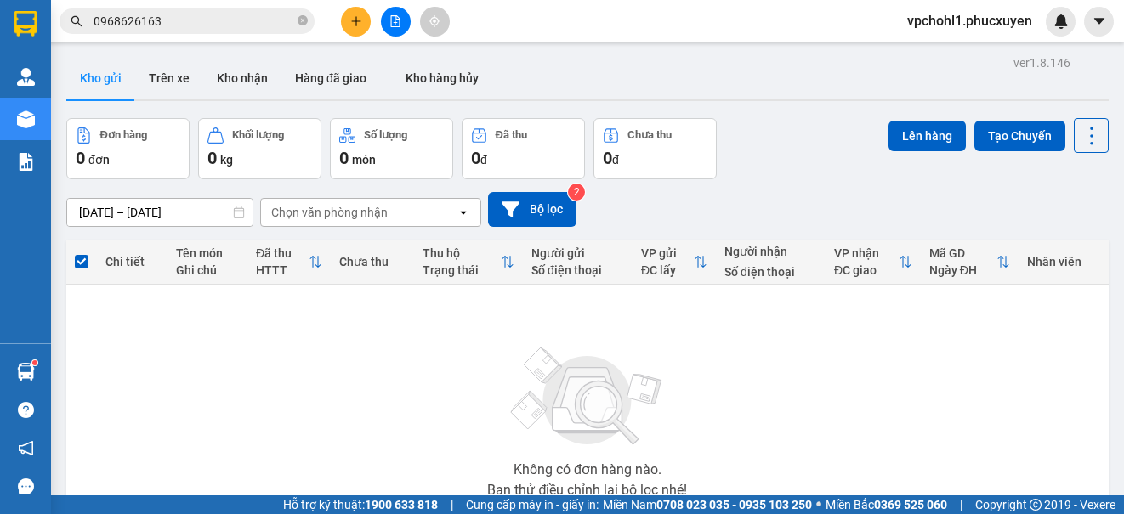
click at [360, 15] on icon "plus" at bounding box center [356, 21] width 12 height 12
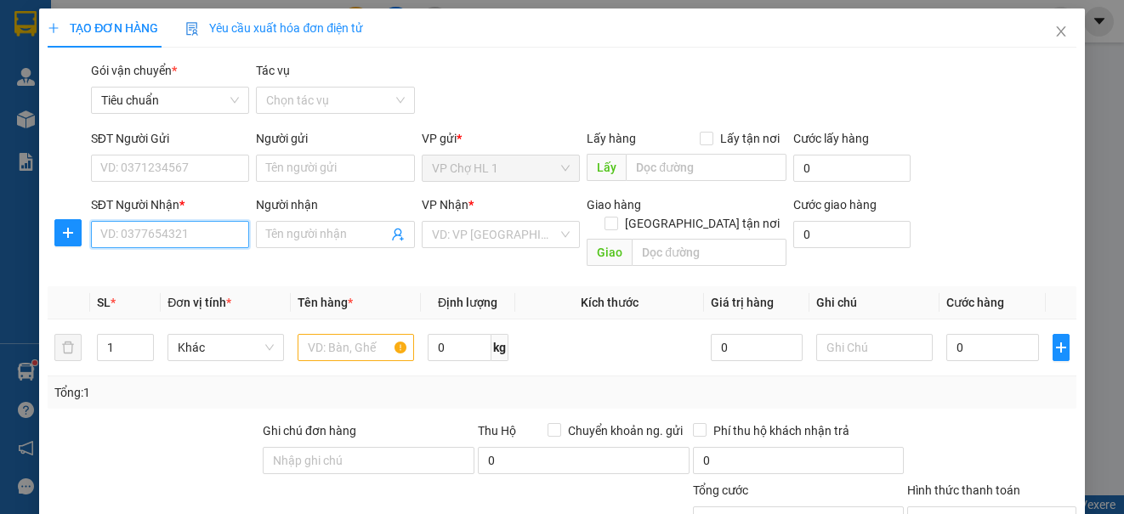
click at [212, 239] on input "SĐT Người Nhận *" at bounding box center [170, 234] width 158 height 27
click at [616, 217] on input "[GEOGRAPHIC_DATA] tận nơi" at bounding box center [610, 223] width 12 height 12
checkbox input "true"
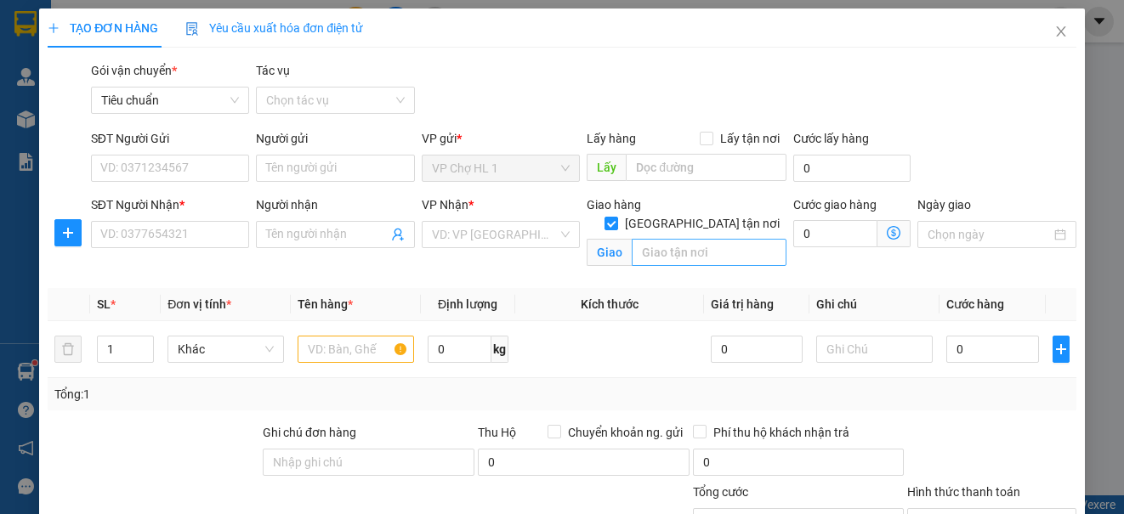
drag, startPoint x: 665, startPoint y: 248, endPoint x: 663, endPoint y: 235, distance: 12.9
click at [665, 242] on div "Giao hàng [GEOGRAPHIC_DATA] tận nơi [GEOGRAPHIC_DATA]" at bounding box center [686, 234] width 200 height 78
click at [646, 239] on input "text" at bounding box center [708, 252] width 155 height 27
click at [648, 239] on input "text" at bounding box center [708, 252] width 155 height 27
click at [650, 239] on input "text" at bounding box center [708, 252] width 155 height 27
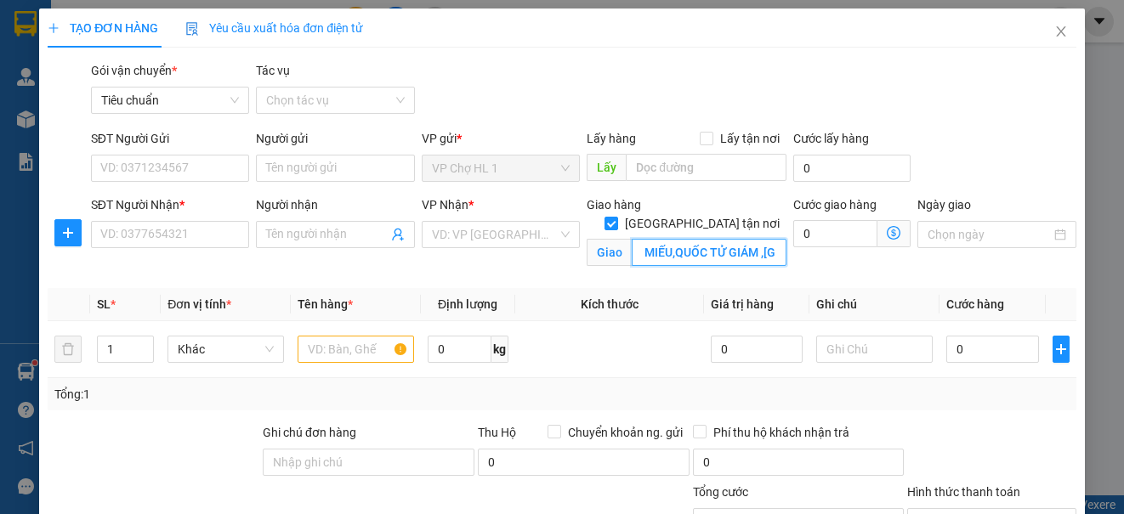
scroll to position [0, 197]
type input "7B NGÕ 222 [PERSON_NAME],P, VĂN MIẾU,QUỐC TỬ GIÁM ,[GEOGRAPHIC_DATA]"
click at [517, 238] on input "search" at bounding box center [495, 234] width 126 height 25
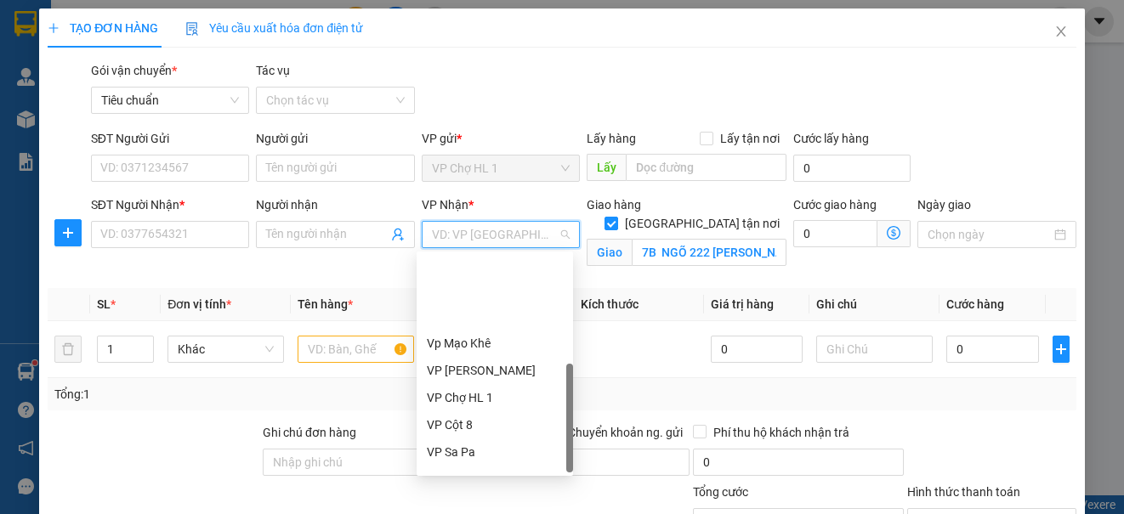
scroll to position [272, 0]
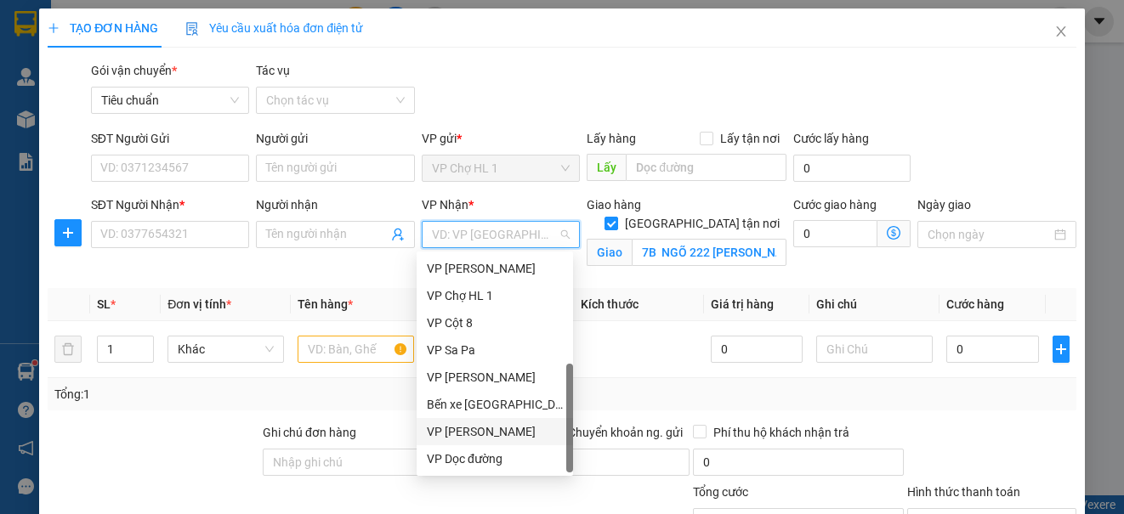
click at [496, 426] on div "VP [PERSON_NAME]" at bounding box center [495, 431] width 136 height 19
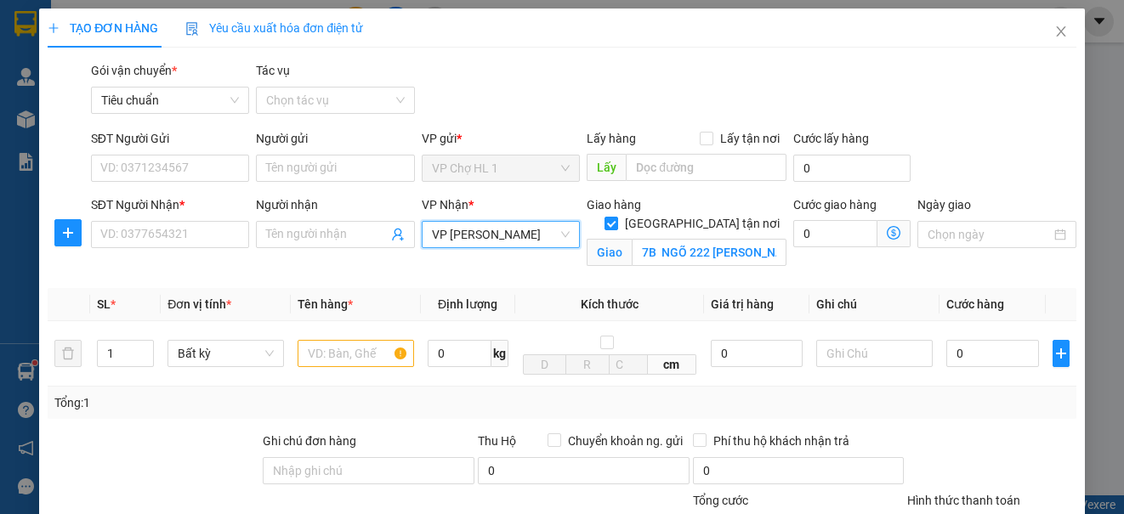
click at [886, 235] on icon "dollar-circle" at bounding box center [893, 233] width 14 height 14
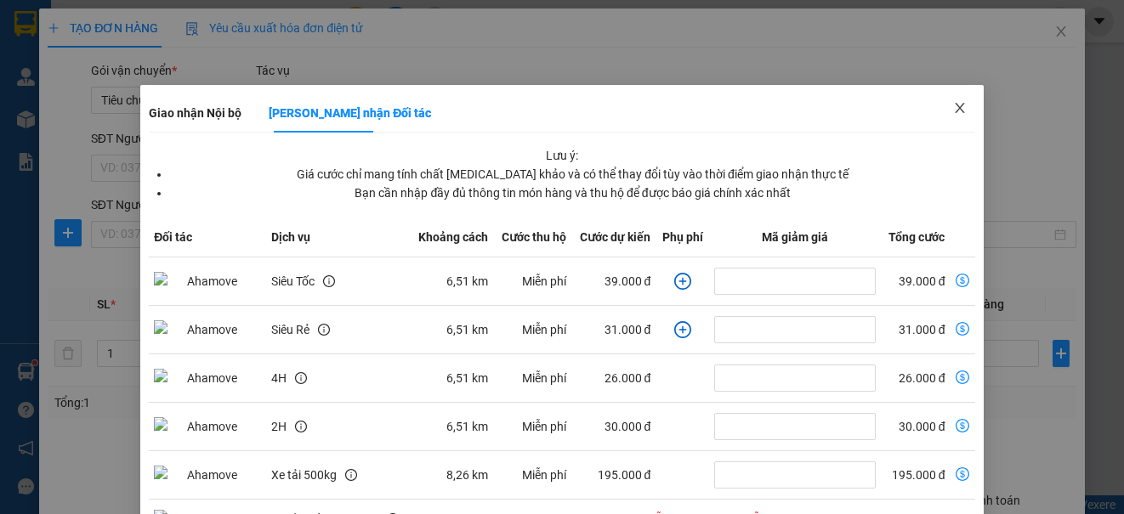
click at [953, 107] on icon "close" at bounding box center [960, 108] width 14 height 14
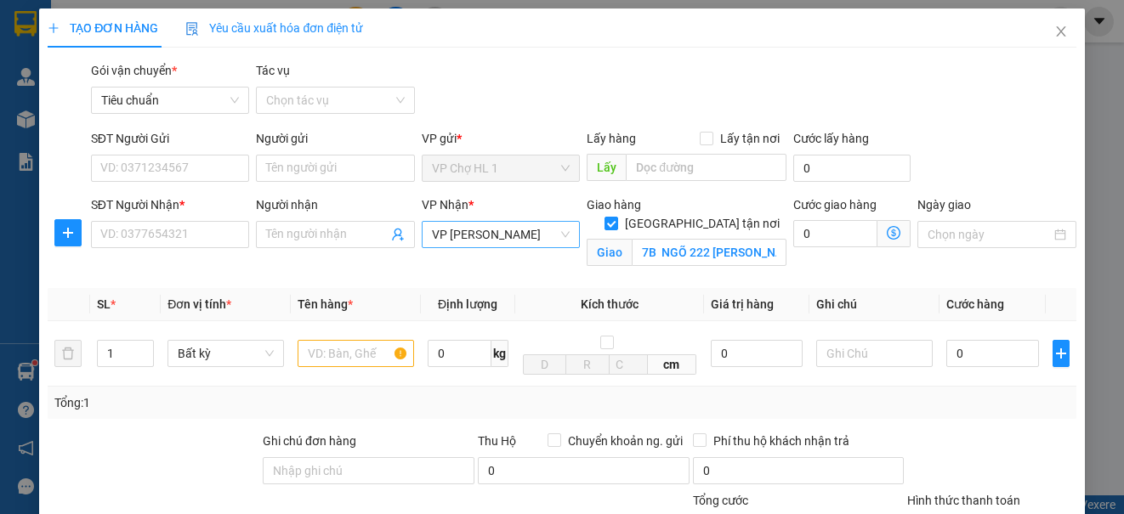
click at [505, 238] on span "VP [PERSON_NAME]" at bounding box center [501, 234] width 138 height 25
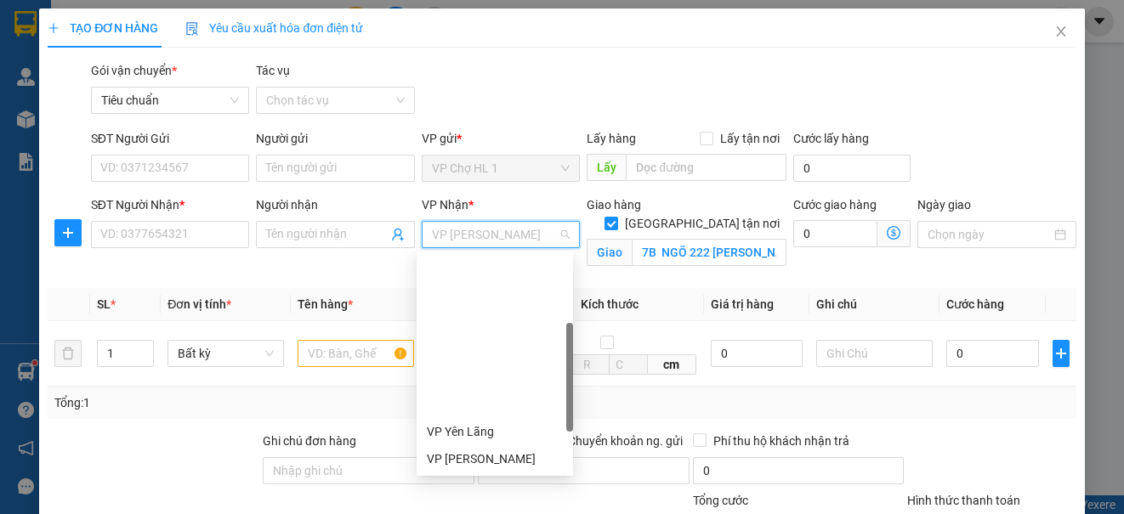
scroll to position [170, 0]
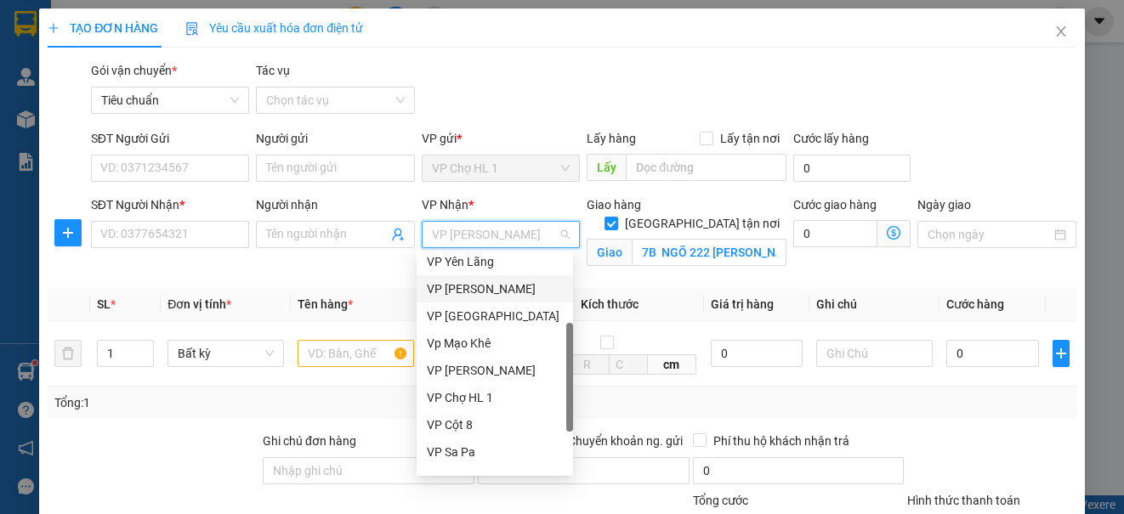
click at [482, 297] on div "VP [PERSON_NAME]" at bounding box center [495, 289] width 136 height 19
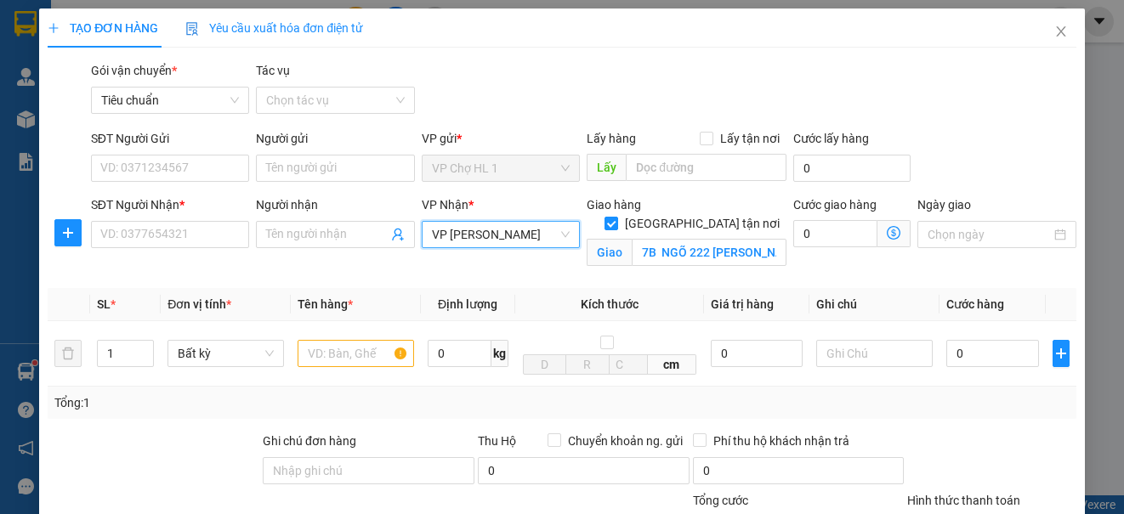
click at [886, 234] on icon "dollar-circle" at bounding box center [893, 233] width 14 height 14
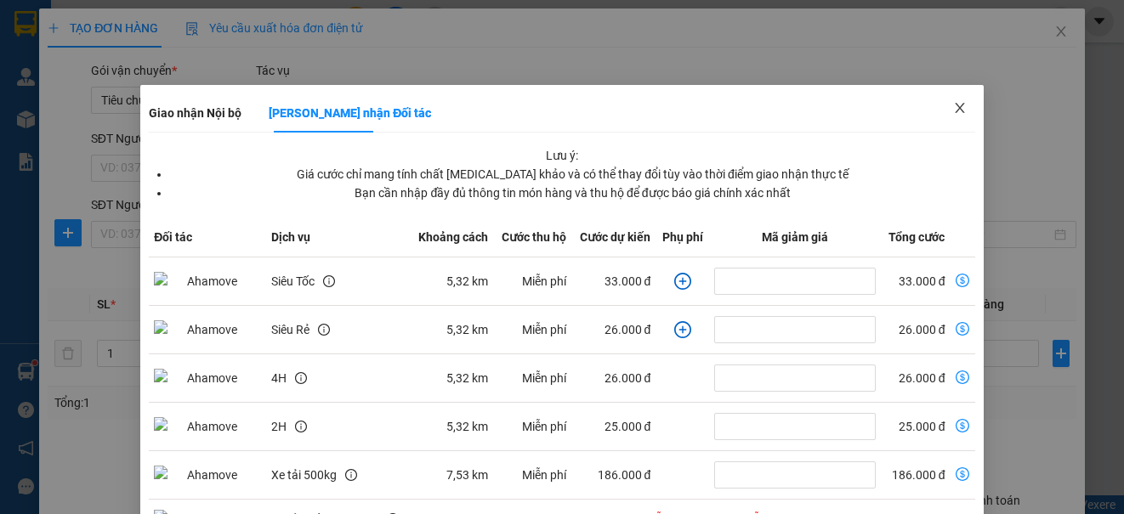
click at [953, 105] on icon "close" at bounding box center [960, 108] width 14 height 14
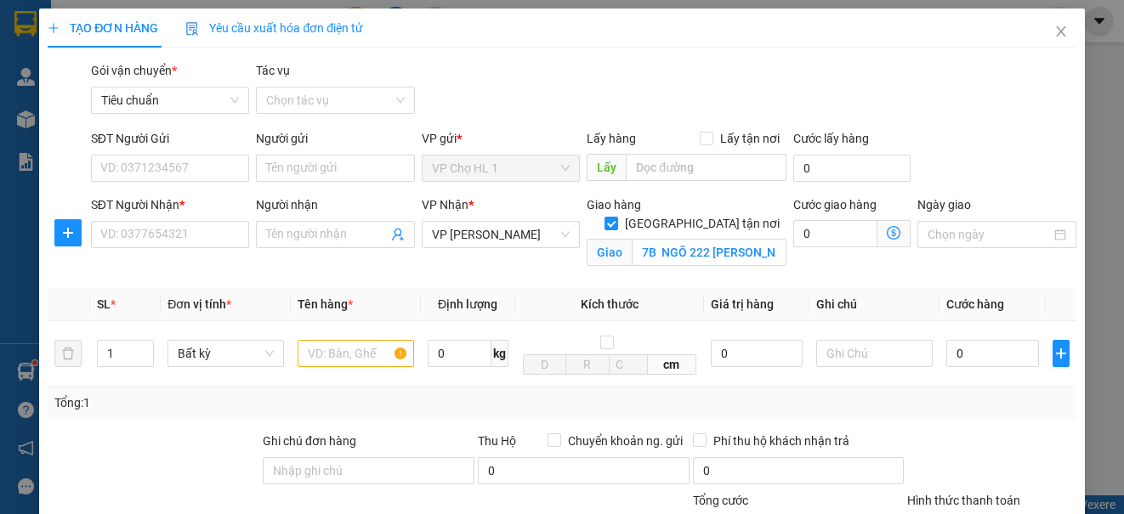
click at [886, 231] on icon "dollar-circle" at bounding box center [893, 233] width 14 height 14
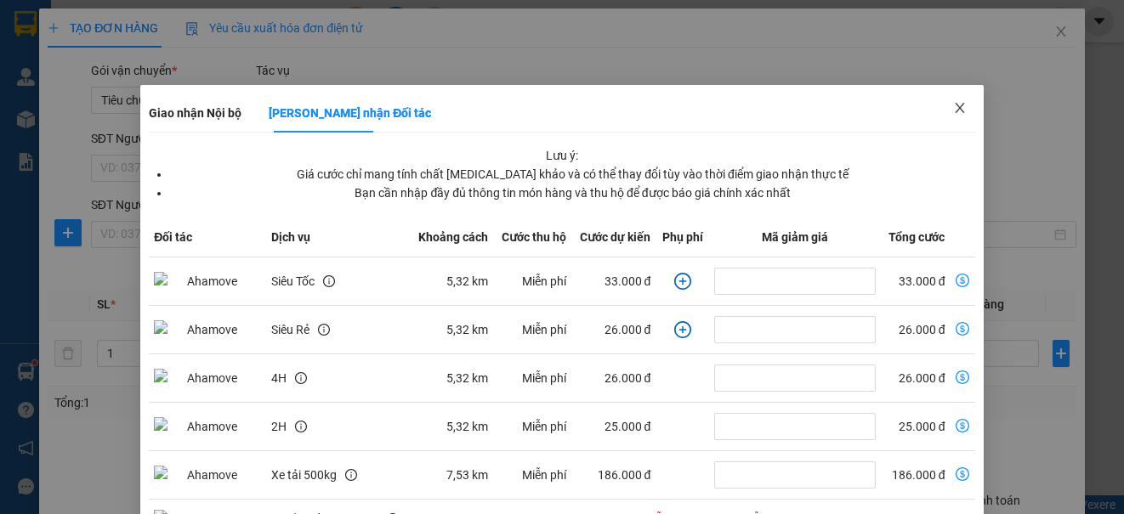
click at [958, 107] on span "Close" at bounding box center [960, 109] width 48 height 48
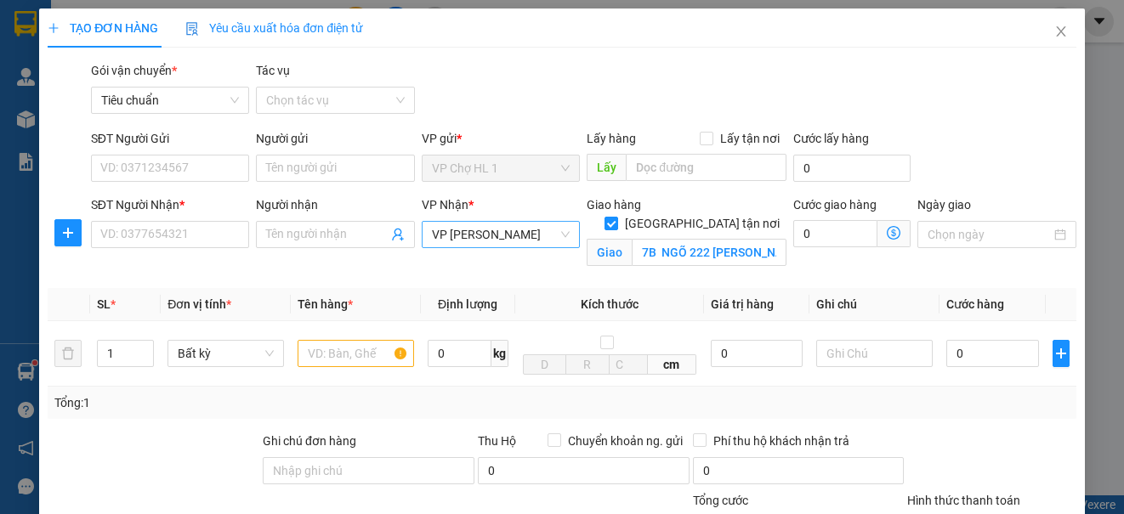
click at [522, 242] on span "VP [PERSON_NAME]" at bounding box center [501, 234] width 138 height 25
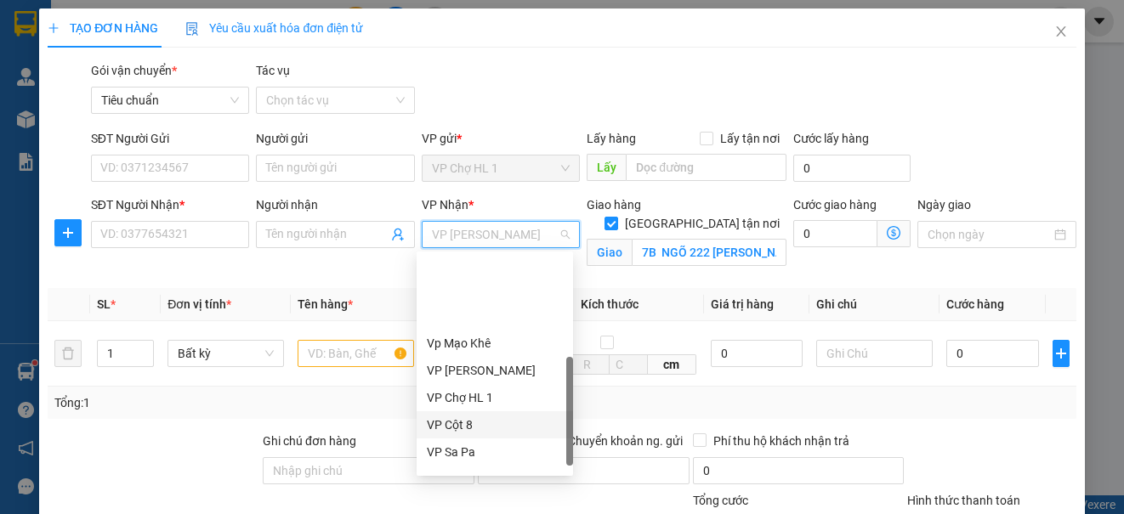
scroll to position [272, 0]
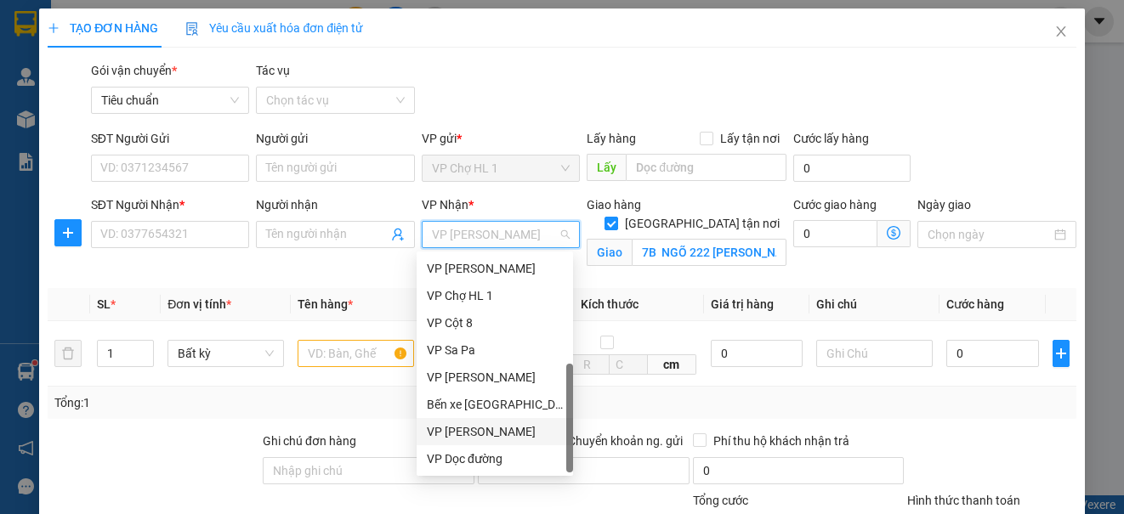
click at [518, 435] on div "VP [PERSON_NAME]" at bounding box center [495, 431] width 136 height 19
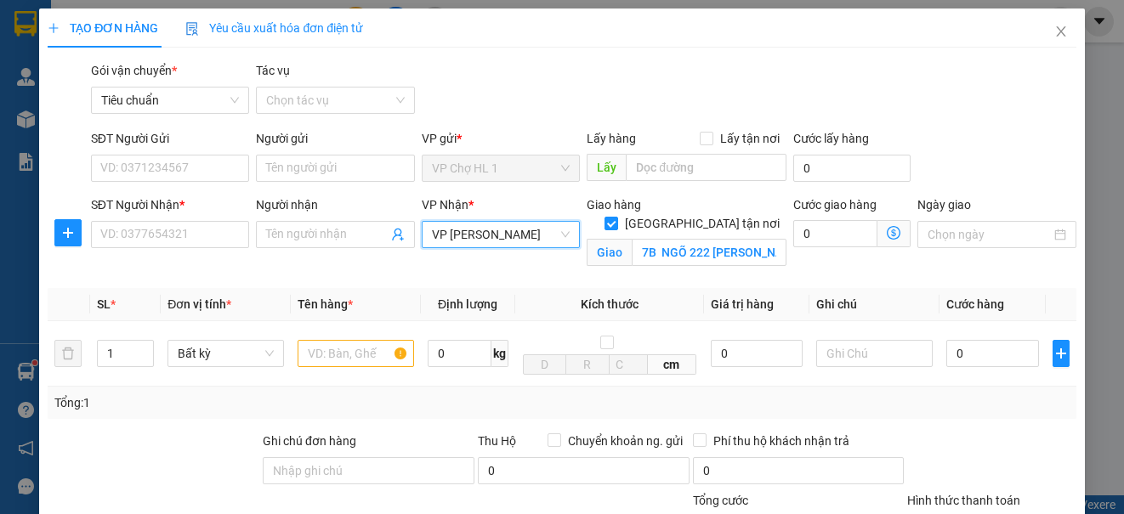
click at [886, 234] on icon "dollar-circle" at bounding box center [893, 233] width 14 height 14
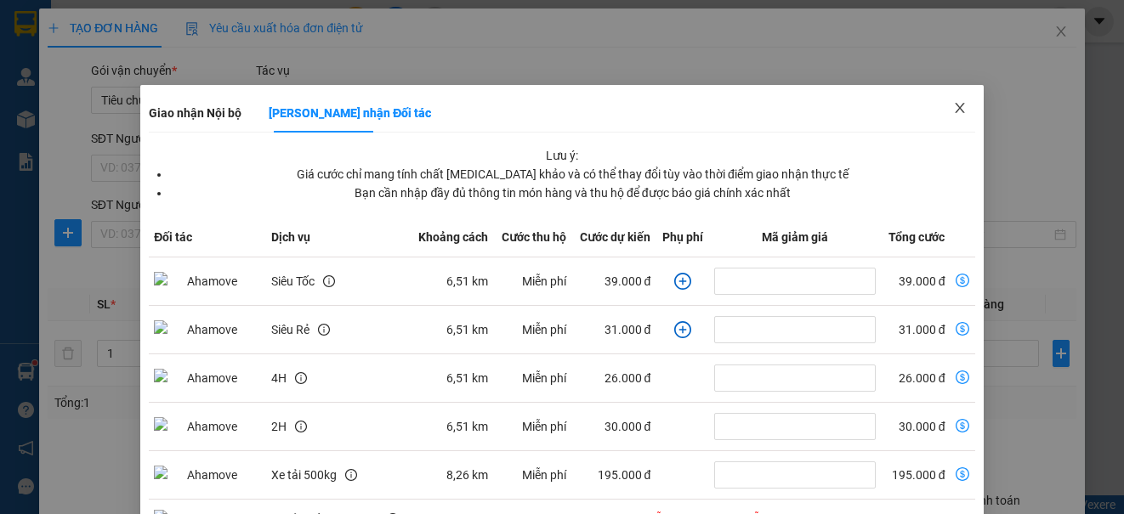
click at [956, 104] on span "Close" at bounding box center [960, 109] width 48 height 48
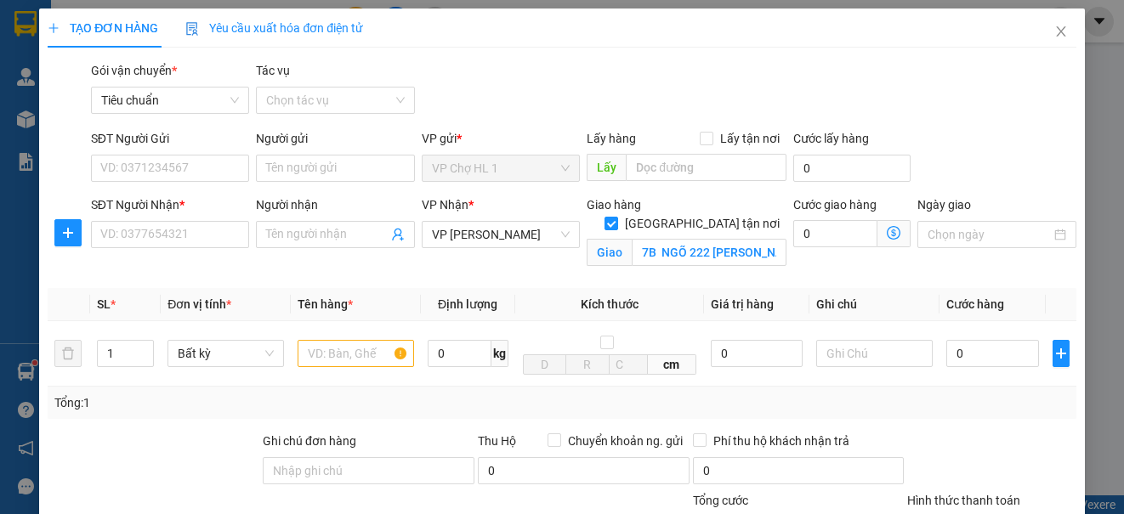
click at [886, 229] on icon "dollar-circle" at bounding box center [893, 233] width 14 height 14
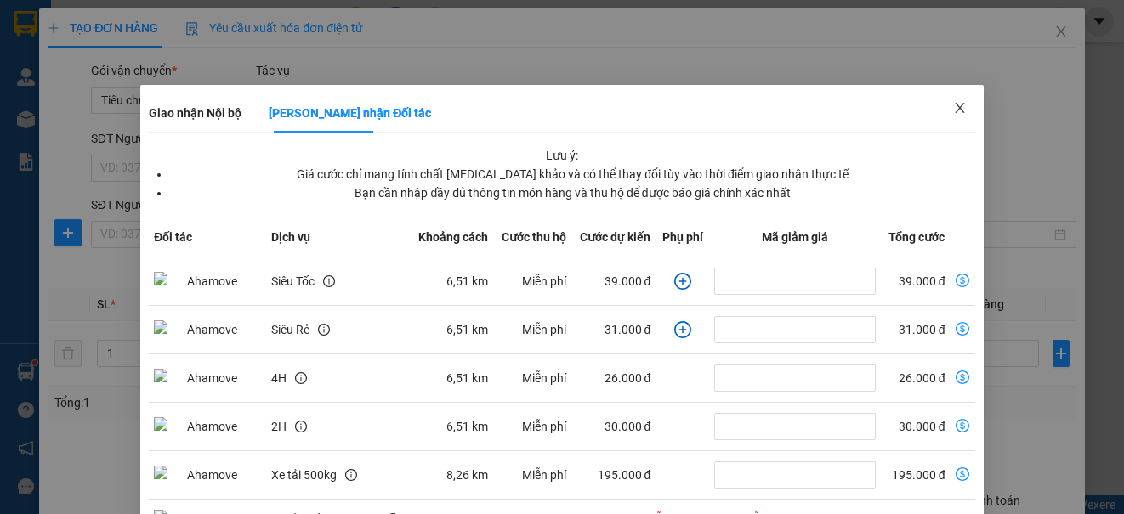
click at [954, 105] on icon "close" at bounding box center [958, 108] width 9 height 10
